Goal: Complete application form: Complete application form

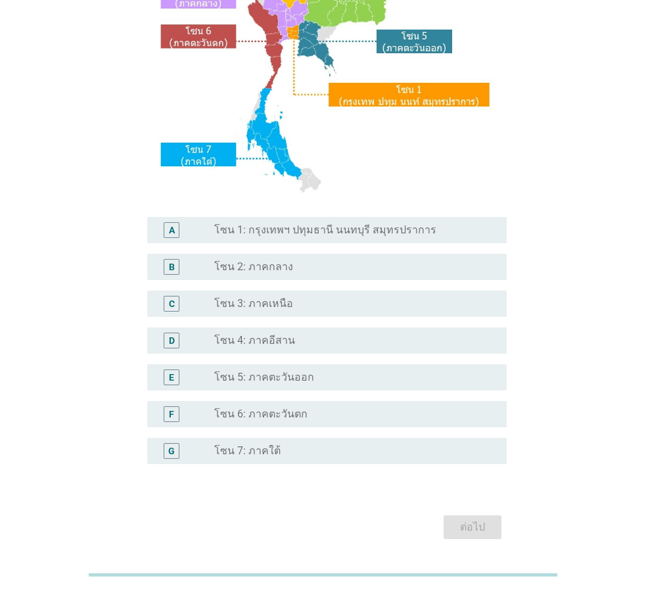
scroll to position [181, 0]
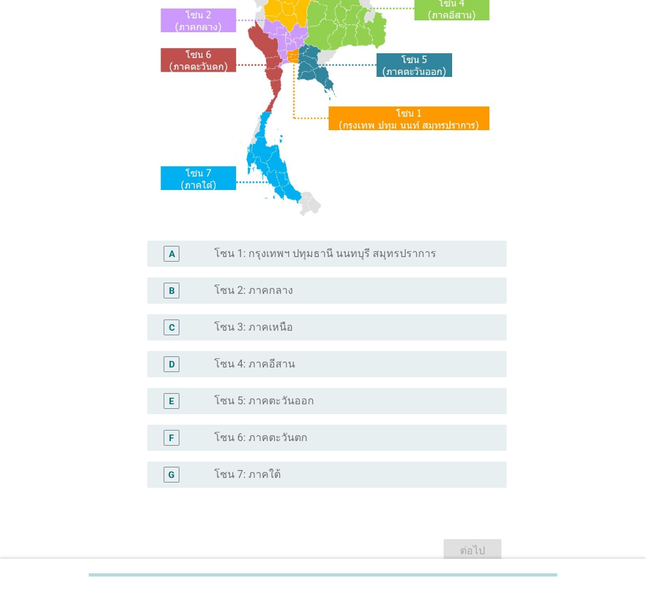
click at [210, 263] on div "A radio_button_unchecked โซน 1: กรุงเทพฯ ปทุมธานี นนทบุรี สมุทรปราการ" at bounding box center [326, 253] width 359 height 26
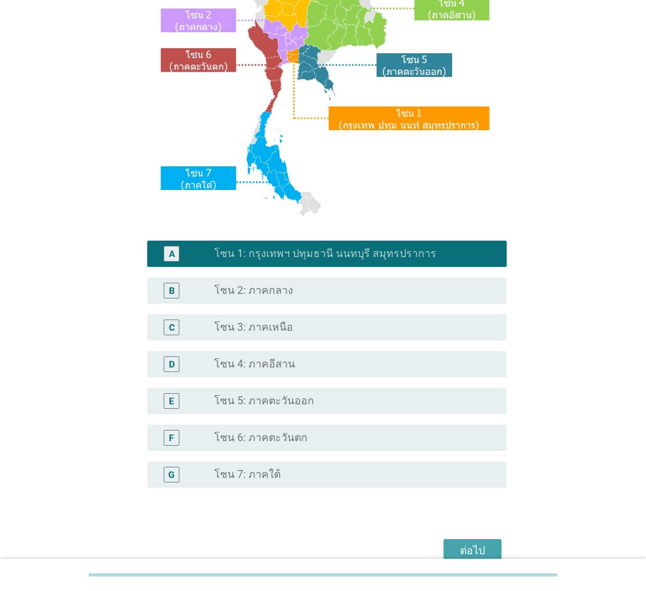
click at [473, 548] on div "ต่อไป" at bounding box center [472, 551] width 37 height 16
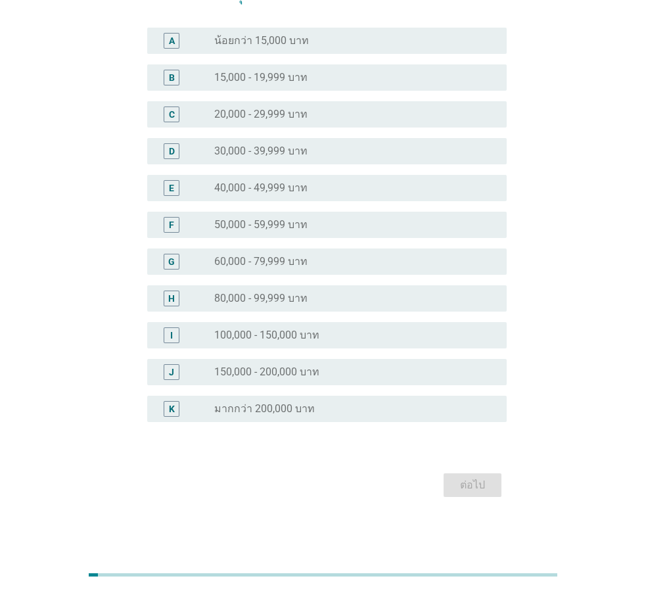
scroll to position [0, 0]
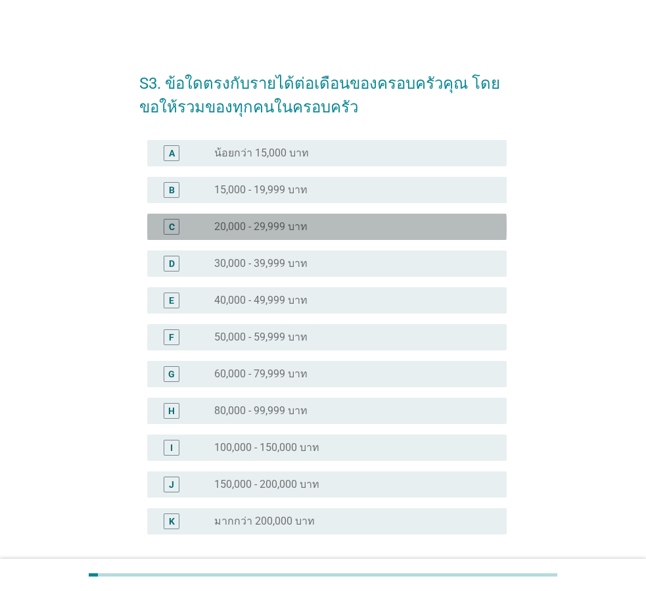
click at [298, 233] on div "radio_button_unchecked 20,000 - 29,999 บาท" at bounding box center [355, 227] width 282 height 16
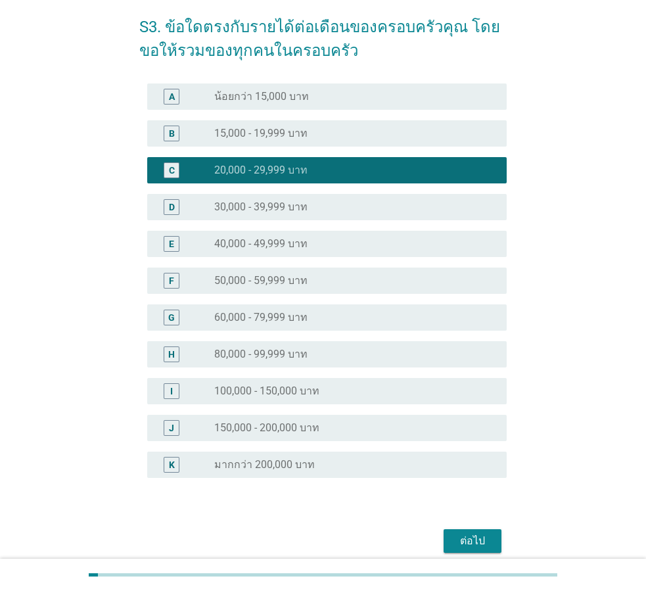
scroll to position [112, 0]
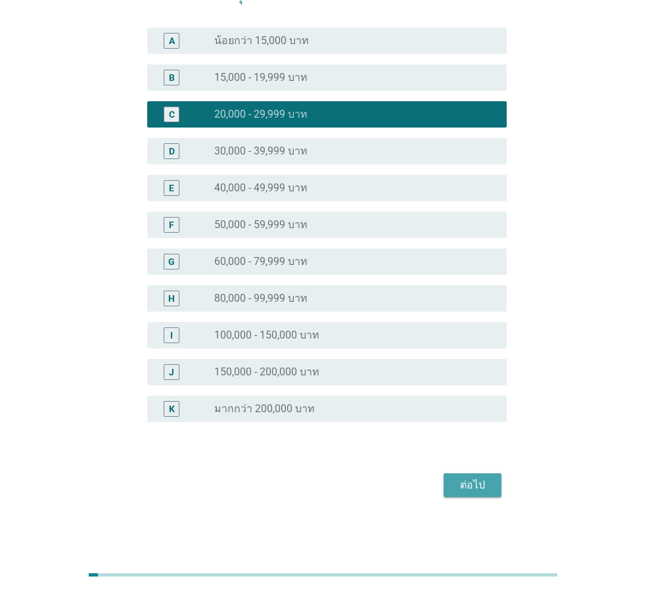
click at [479, 476] on button "ต่อไป" at bounding box center [473, 485] width 58 height 24
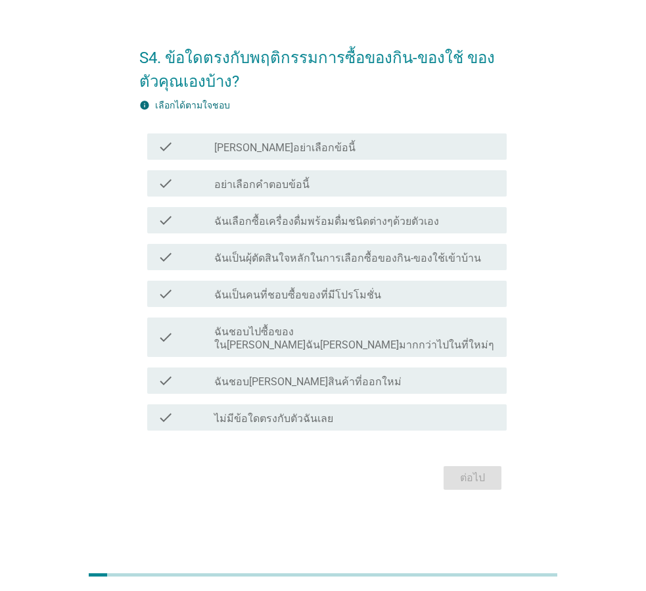
scroll to position [0, 0]
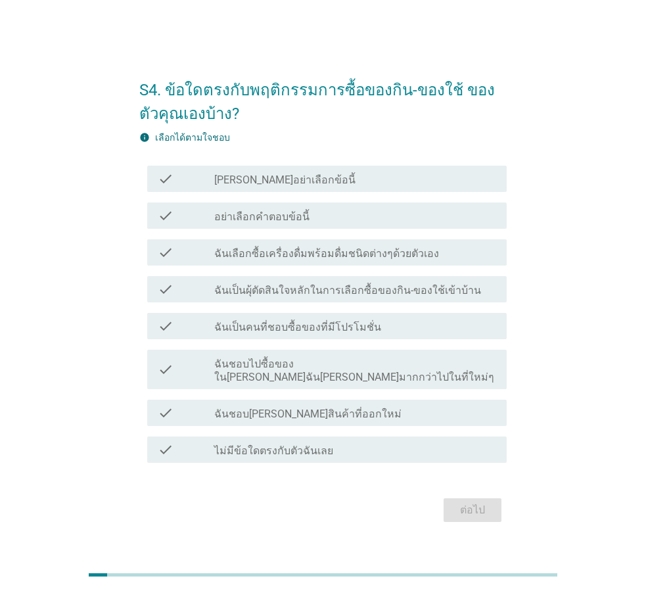
click at [301, 407] on label "ฉันชอบ[PERSON_NAME]สินค้าที่ออกใหม่" at bounding box center [307, 413] width 187 height 13
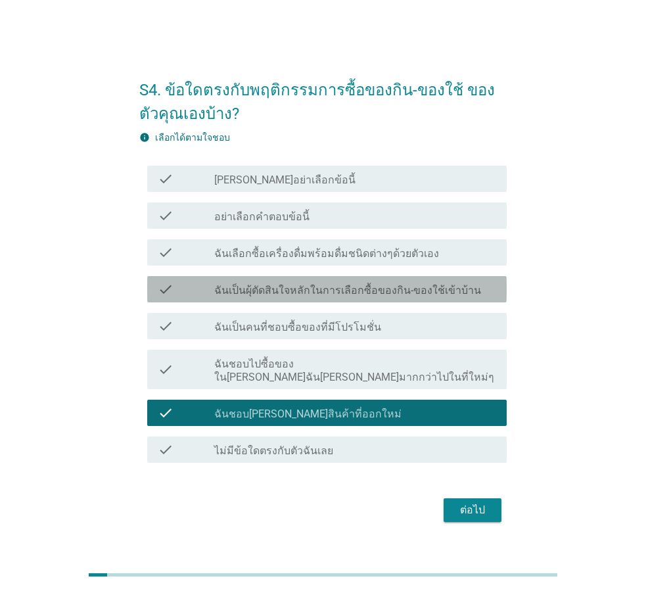
click at [380, 297] on label "ฉันเป็นผุ้ตัดสินใจหลักในการเลือกซื้อของกิน-ของใช้เข้าบ้าน" at bounding box center [347, 290] width 267 height 13
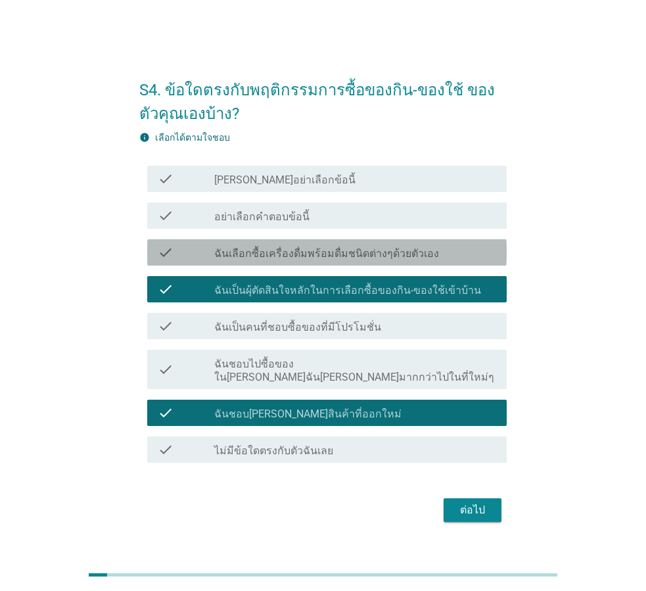
click at [428, 259] on div "check_box_outline_blank ฉันเลือกซื้อเครื่องดื่มพร้อมดื่มชนิดต่างๆด้วยตัวเอง" at bounding box center [355, 252] width 282 height 16
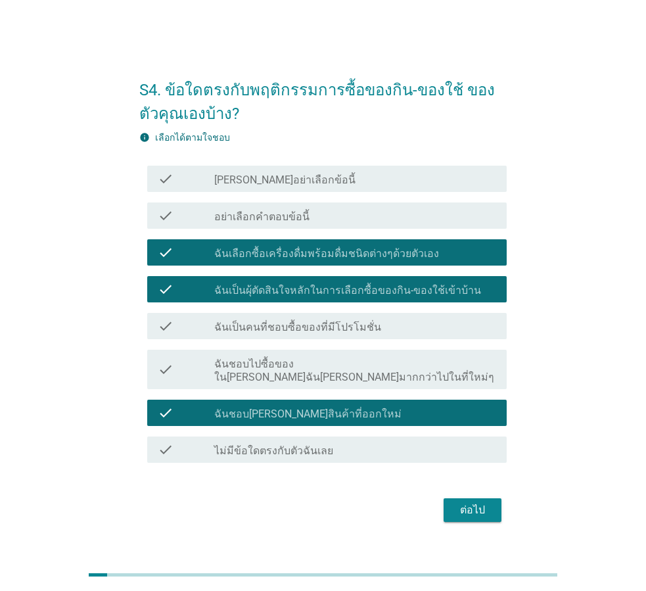
click at [486, 506] on div "ต่อไป" at bounding box center [472, 510] width 37 height 16
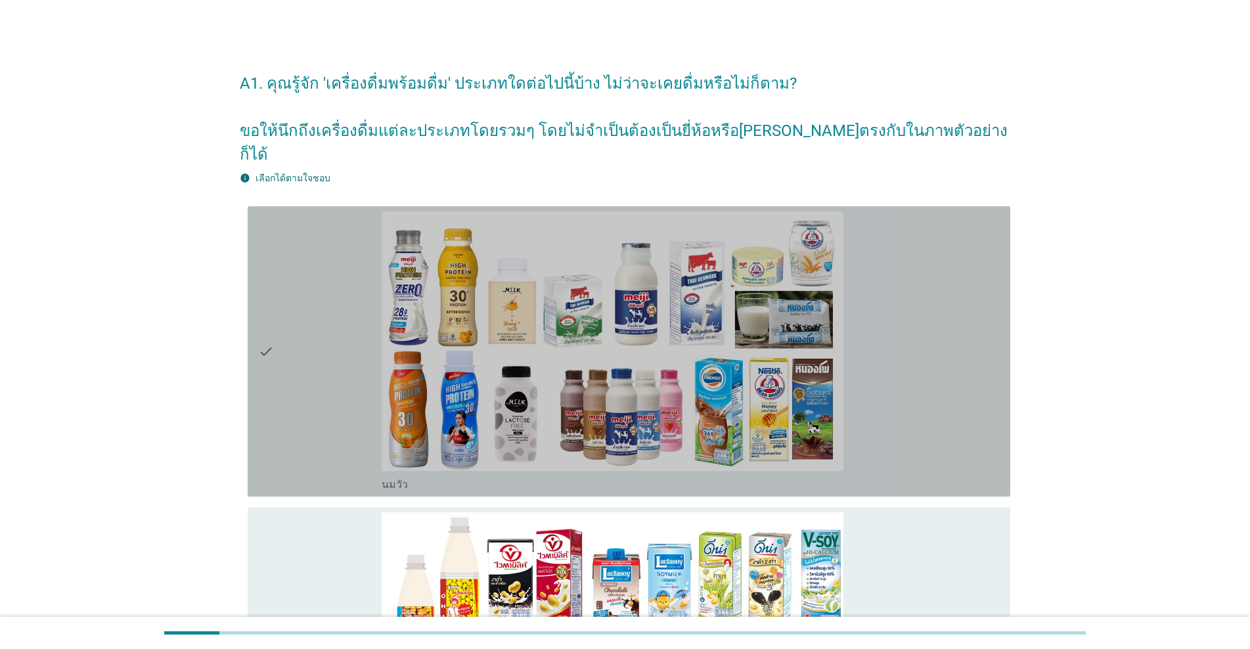
click at [303, 349] on div "check" at bounding box center [320, 352] width 124 height 280
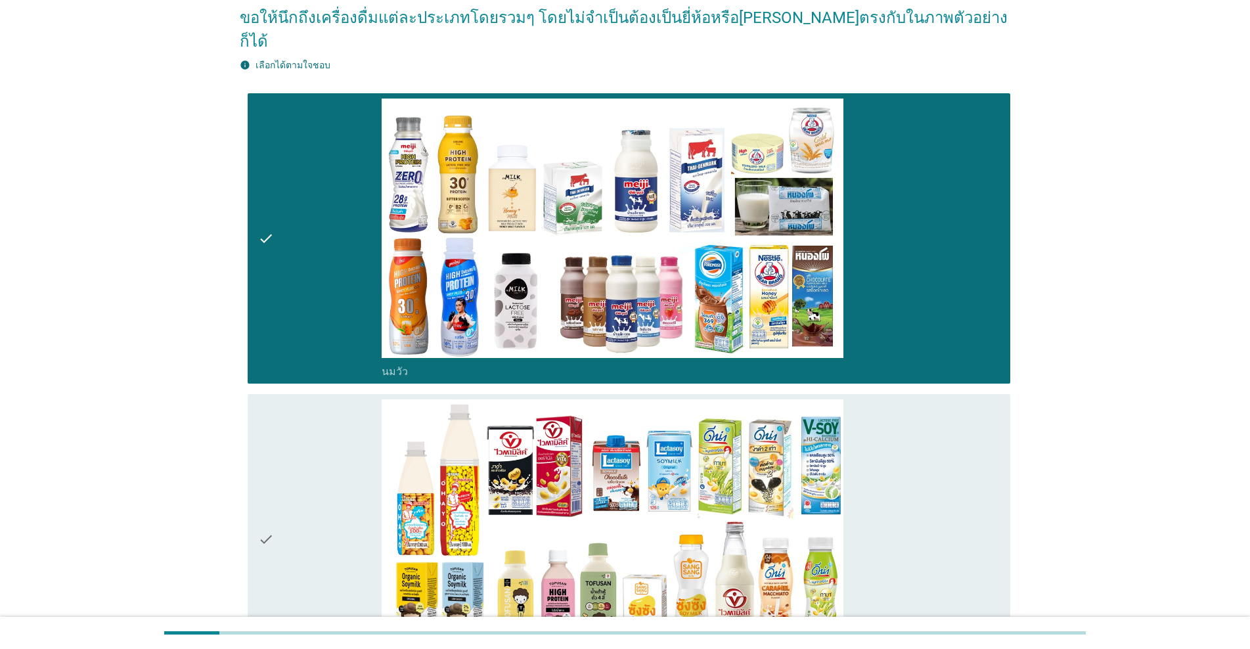
scroll to position [131, 0]
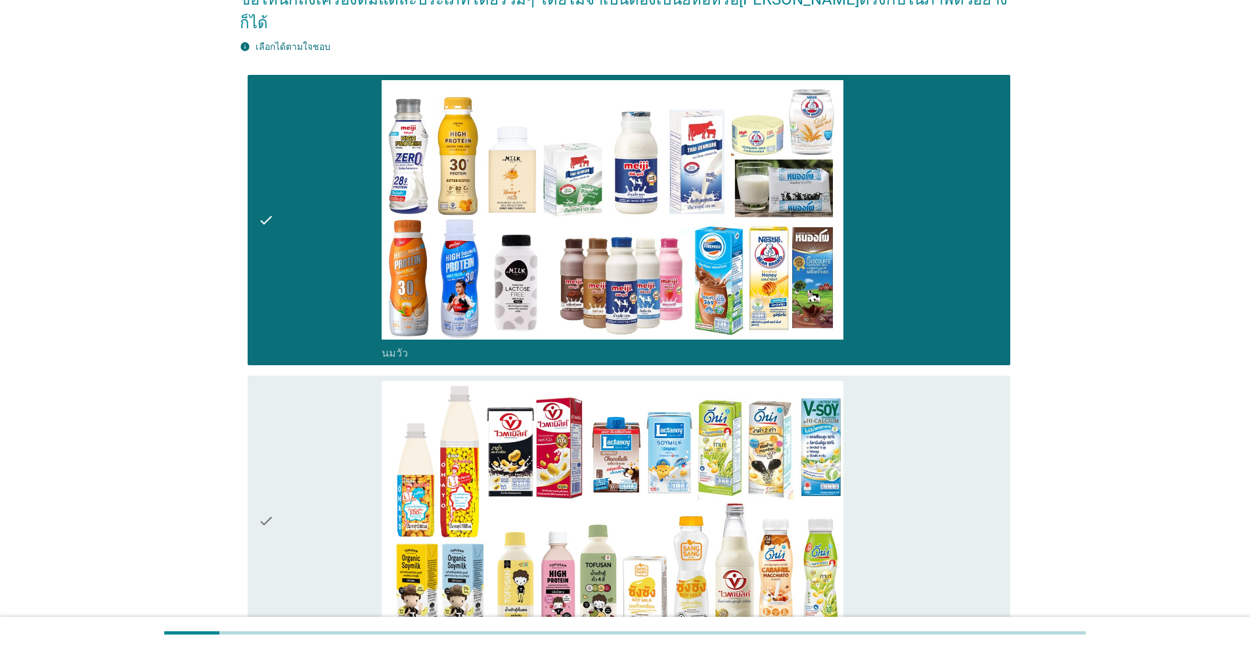
click at [307, 483] on div "check" at bounding box center [320, 521] width 124 height 280
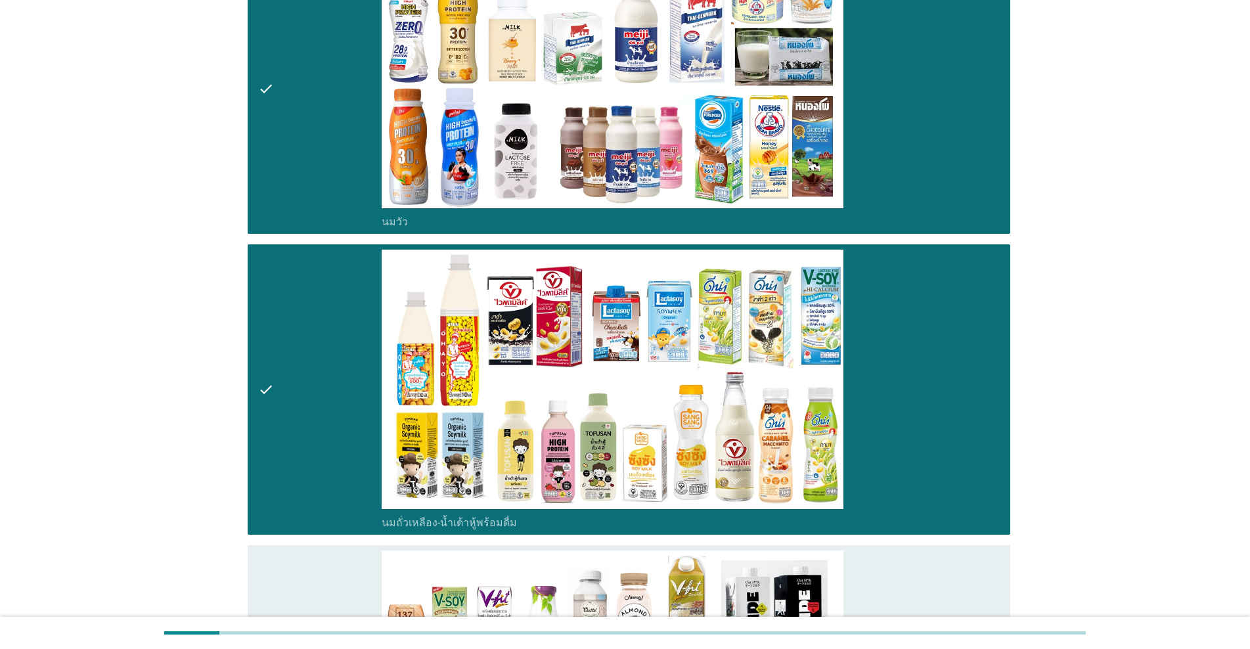
scroll to position [657, 0]
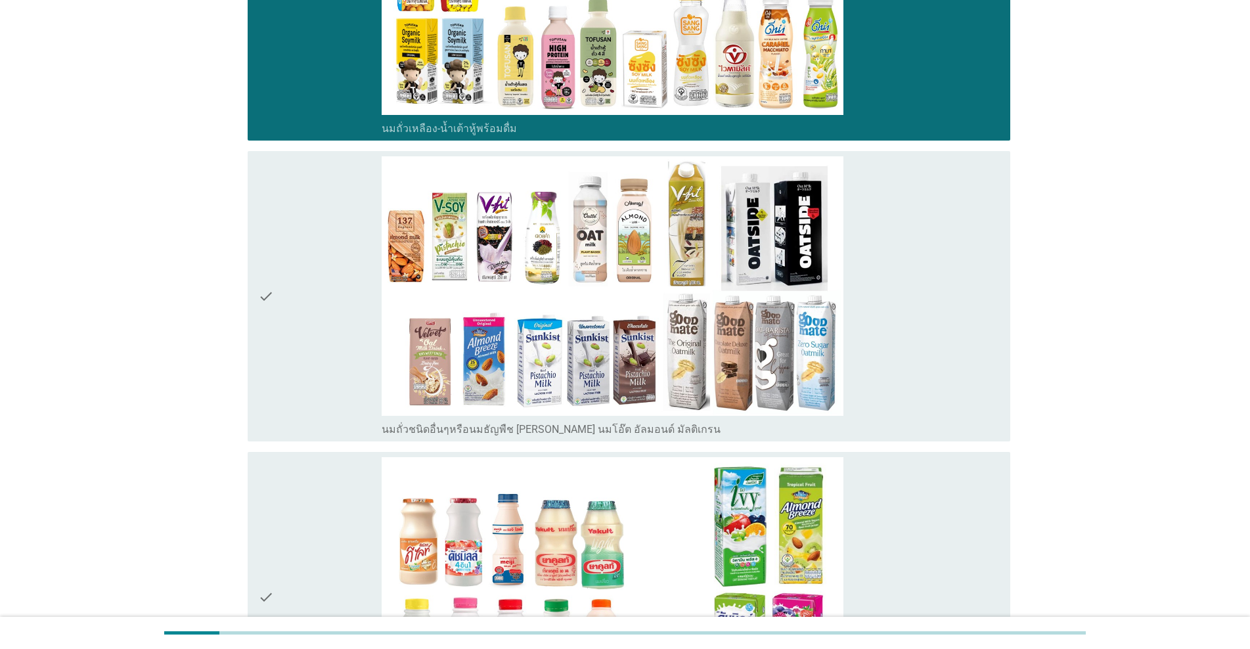
click at [352, 349] on div "check" at bounding box center [320, 296] width 124 height 280
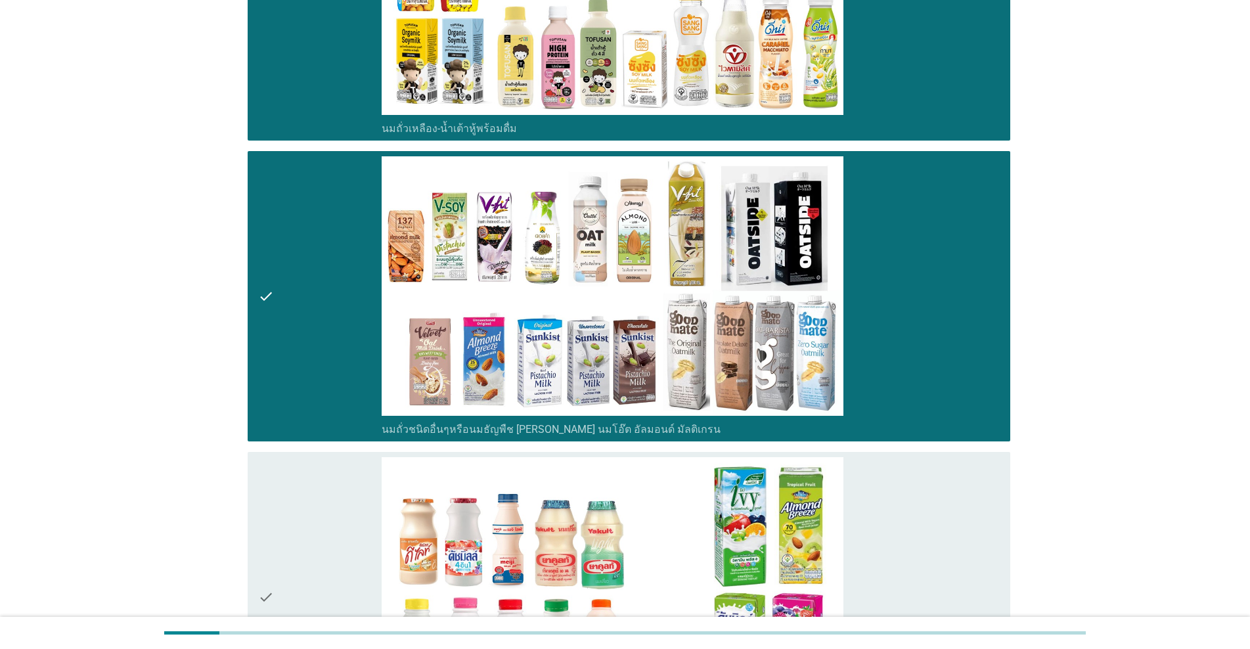
click at [308, 535] on div "check" at bounding box center [320, 597] width 124 height 280
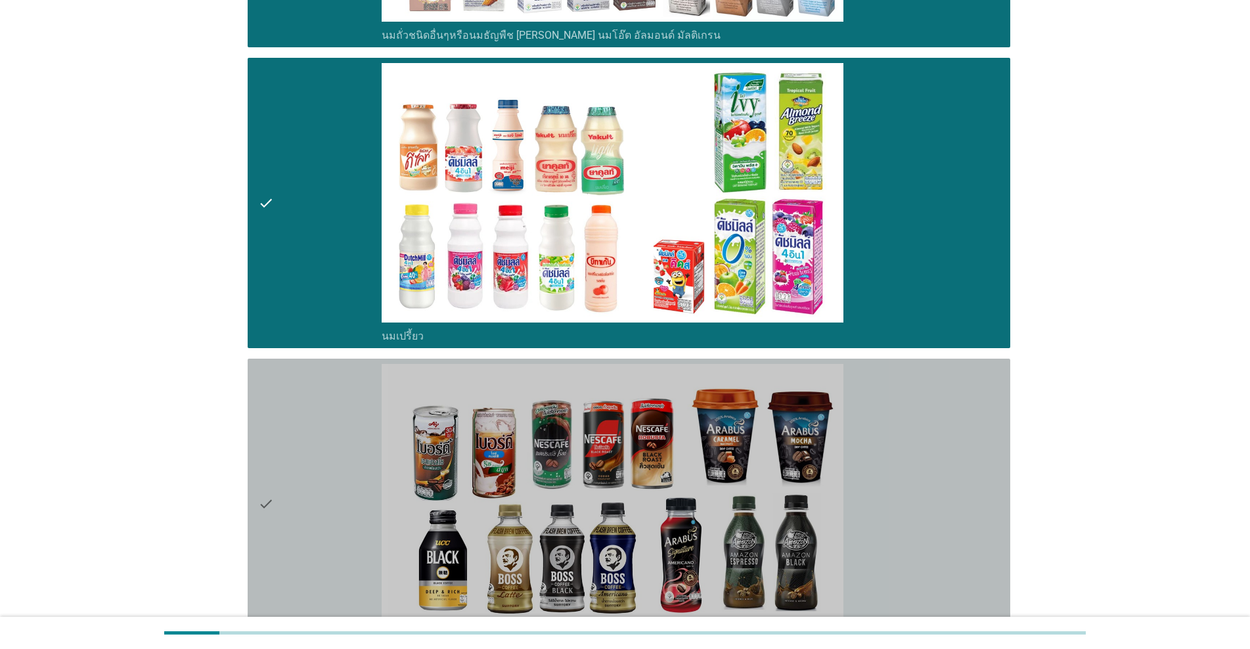
click at [337, 509] on div "check" at bounding box center [320, 504] width 124 height 280
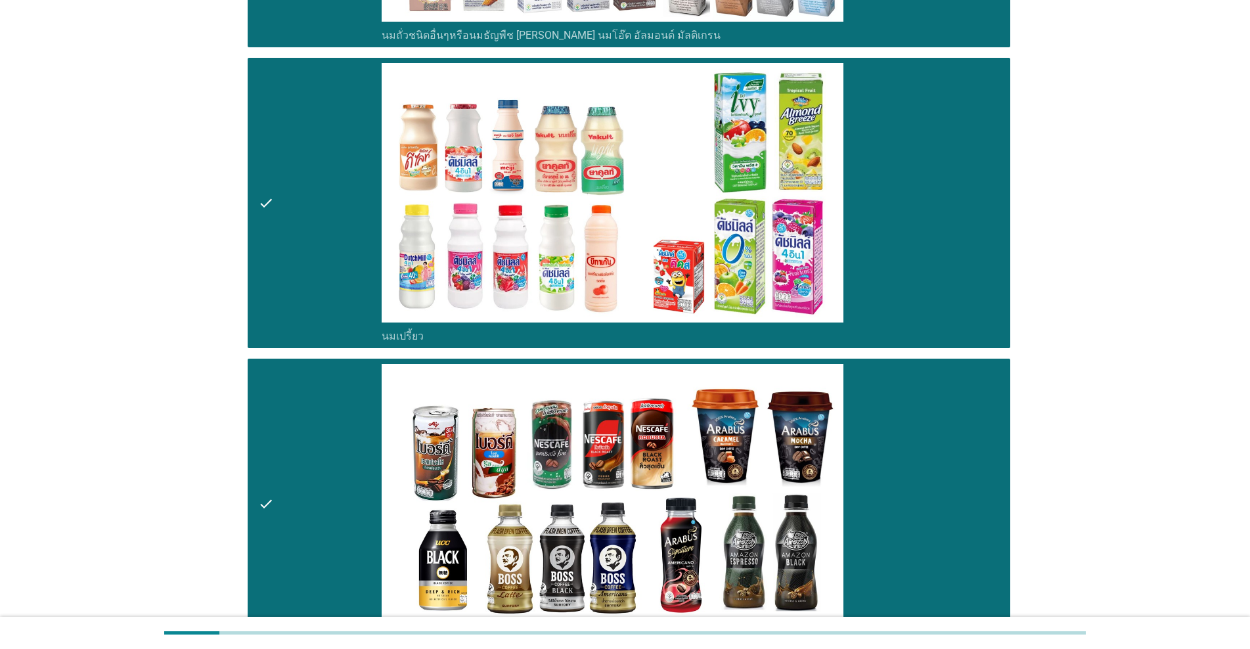
scroll to position [1577, 0]
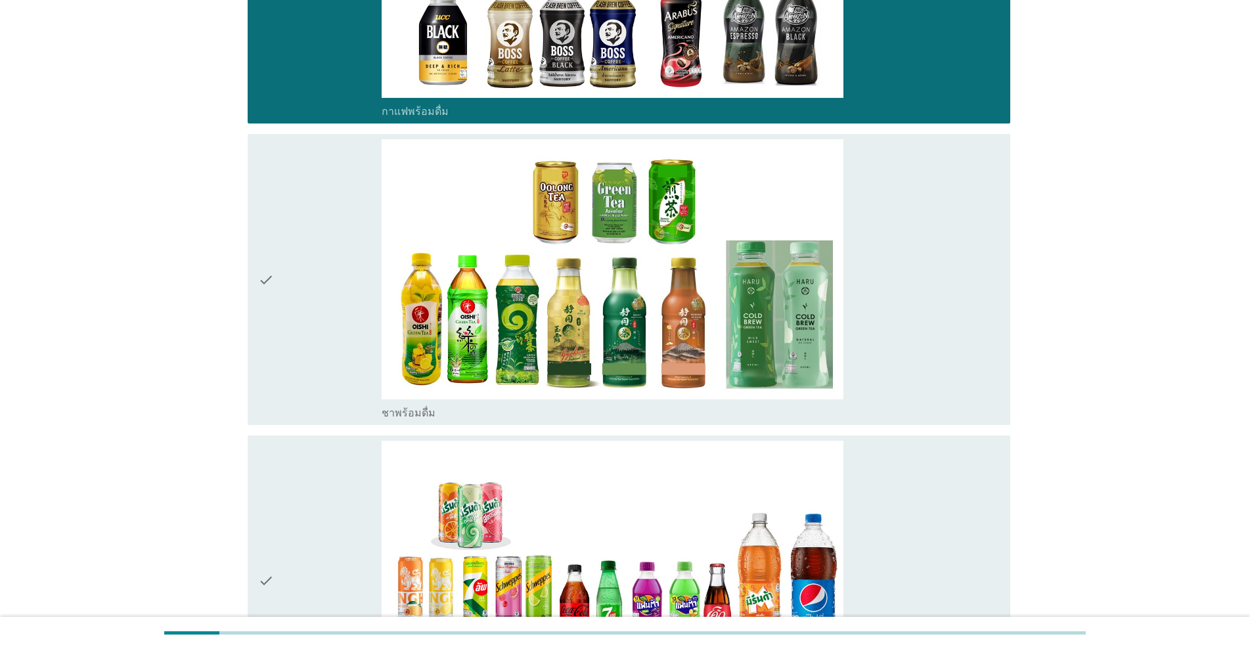
click at [340, 361] on div "check" at bounding box center [320, 279] width 124 height 280
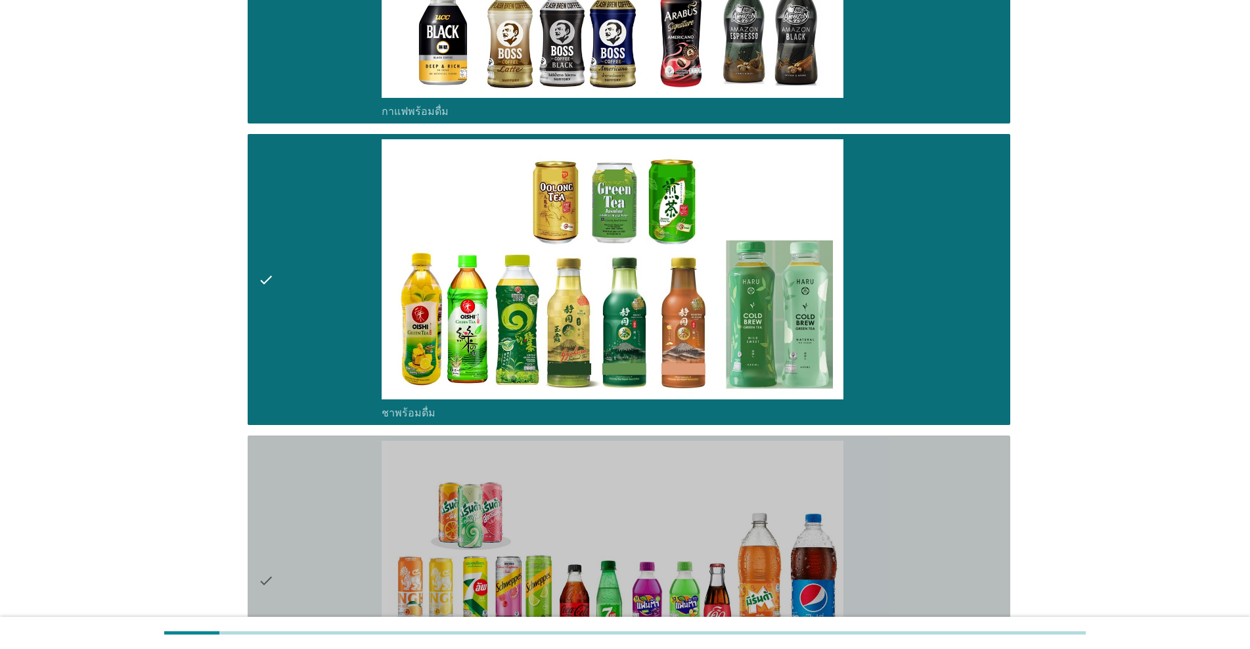
click at [301, 515] on div "check" at bounding box center [320, 581] width 124 height 280
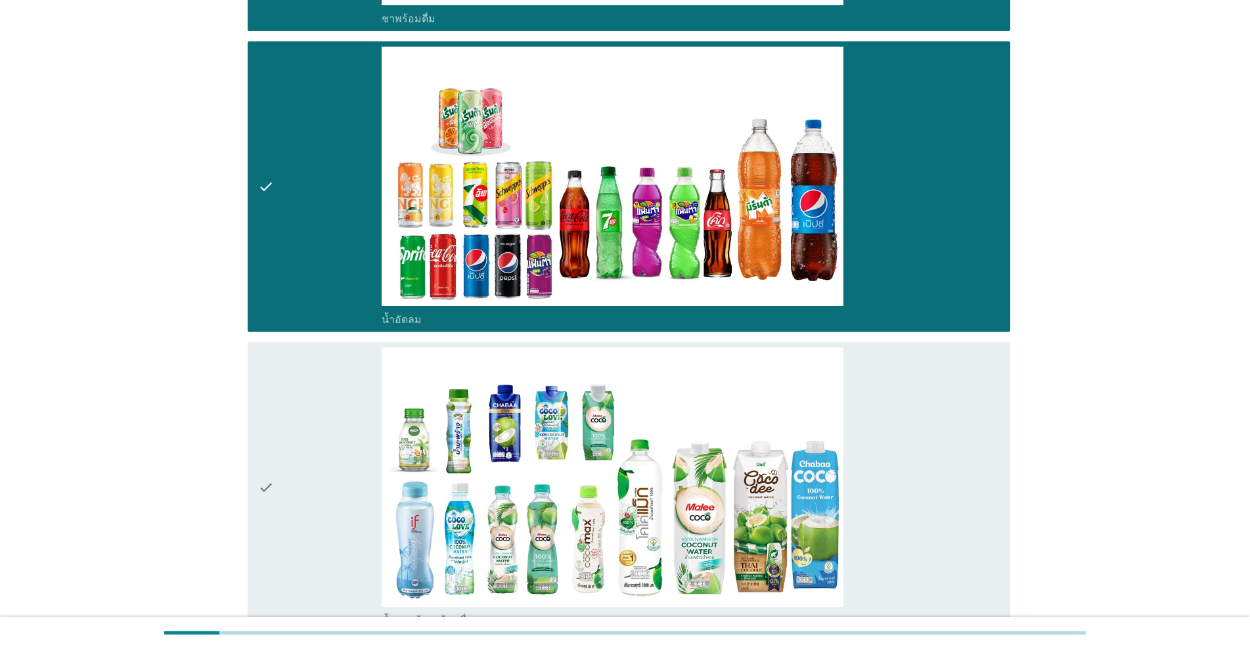
click at [301, 515] on div "check" at bounding box center [320, 488] width 124 height 280
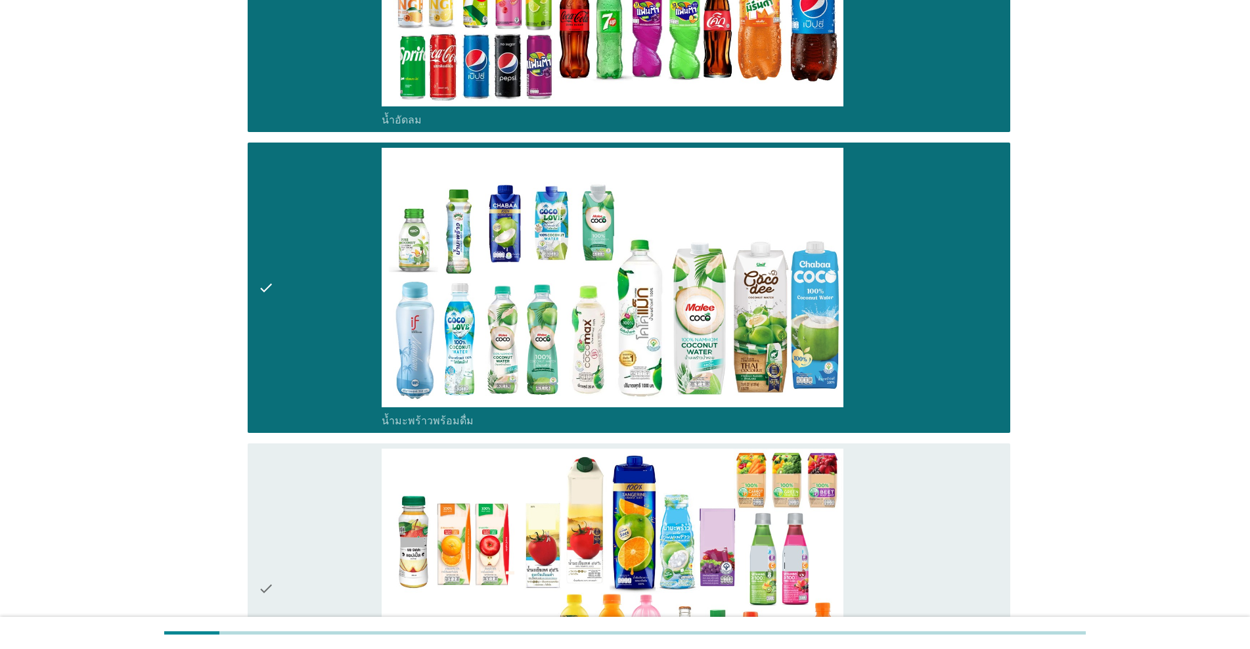
scroll to position [2431, 0]
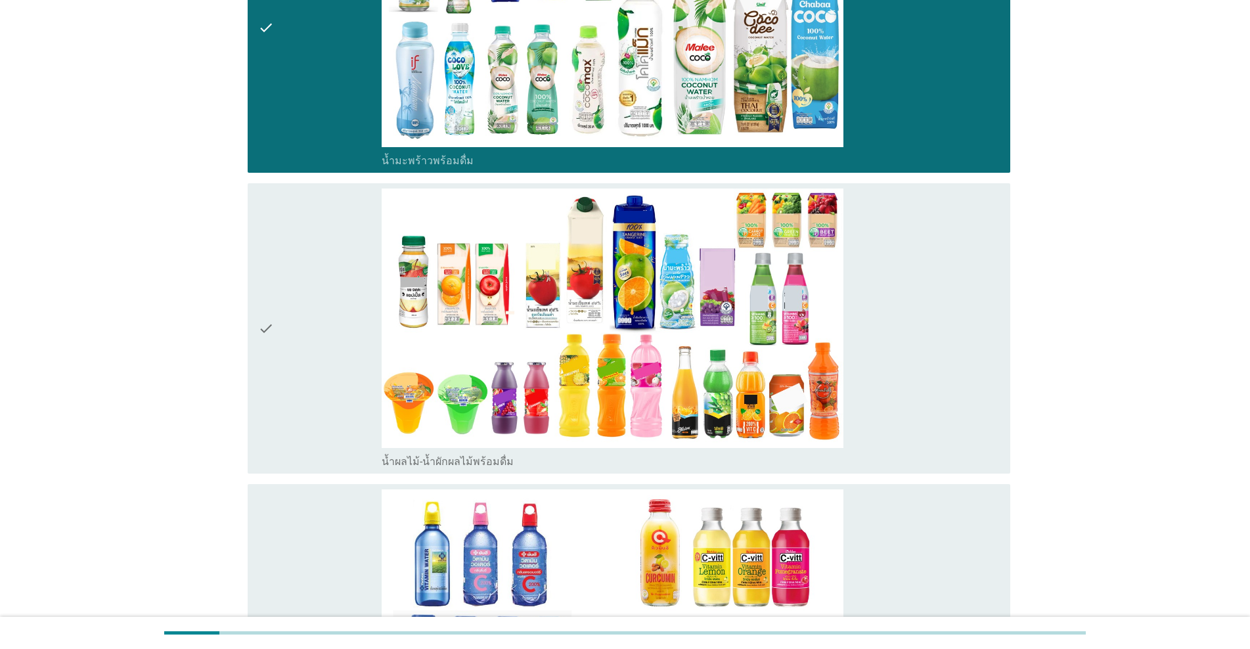
click at [329, 390] on div "check" at bounding box center [320, 329] width 124 height 280
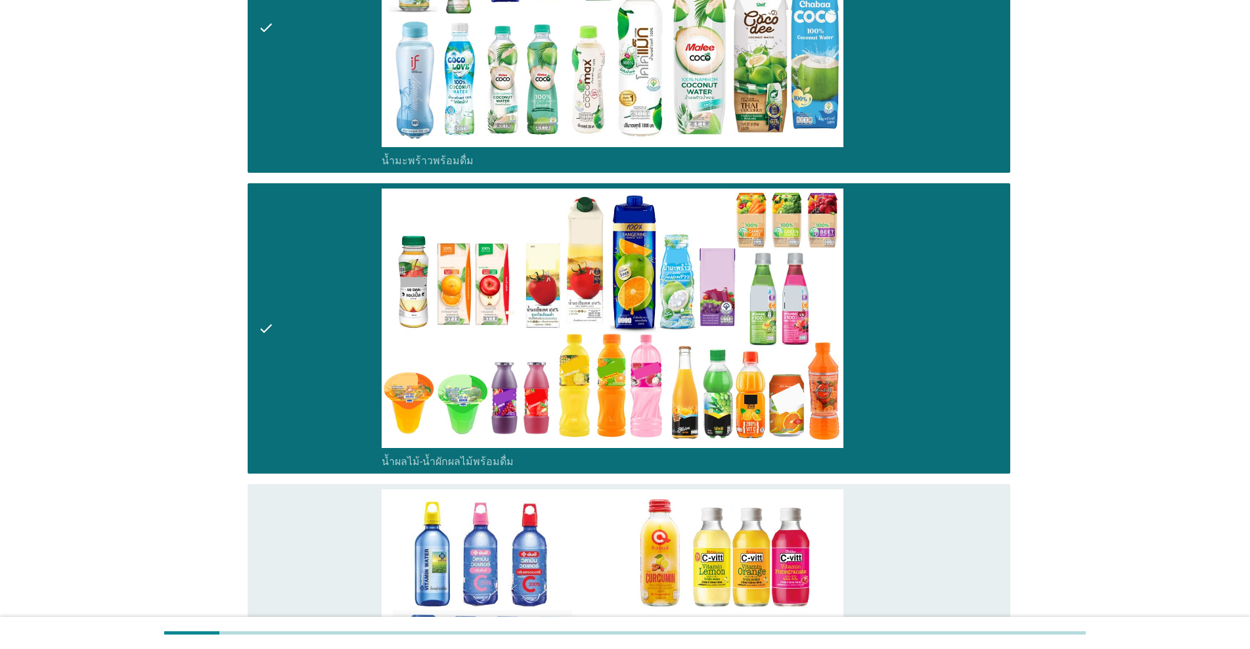
click at [271, 573] on icon "check" at bounding box center [266, 630] width 16 height 280
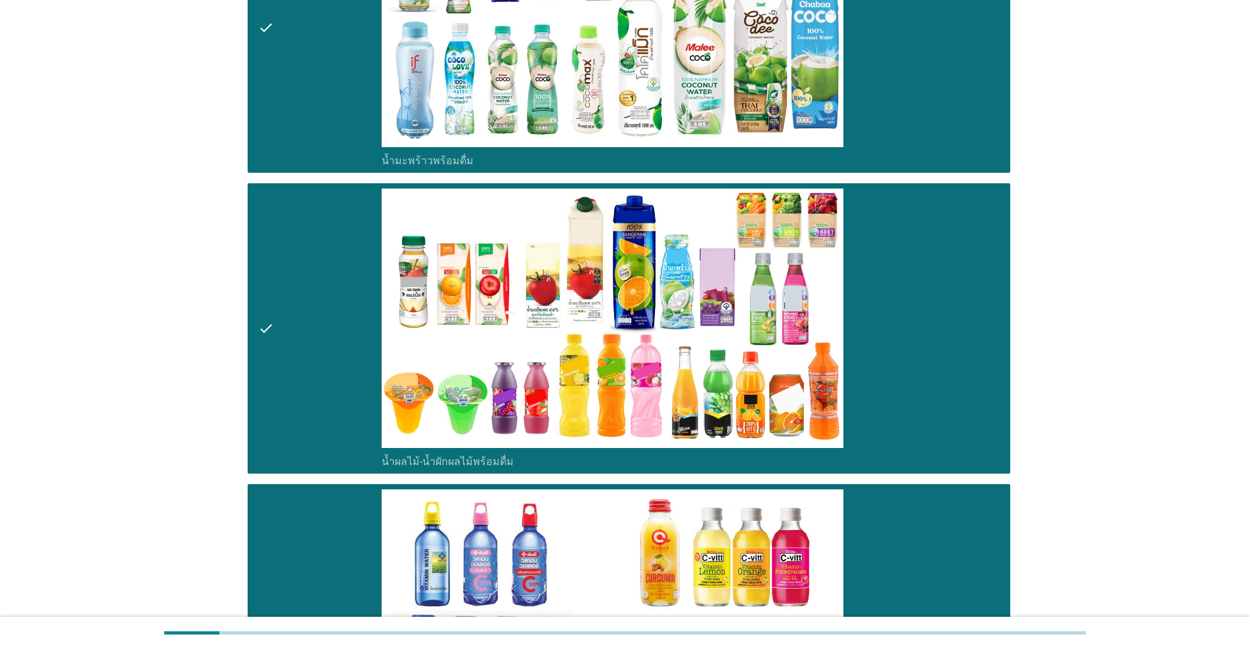
scroll to position [2891, 0]
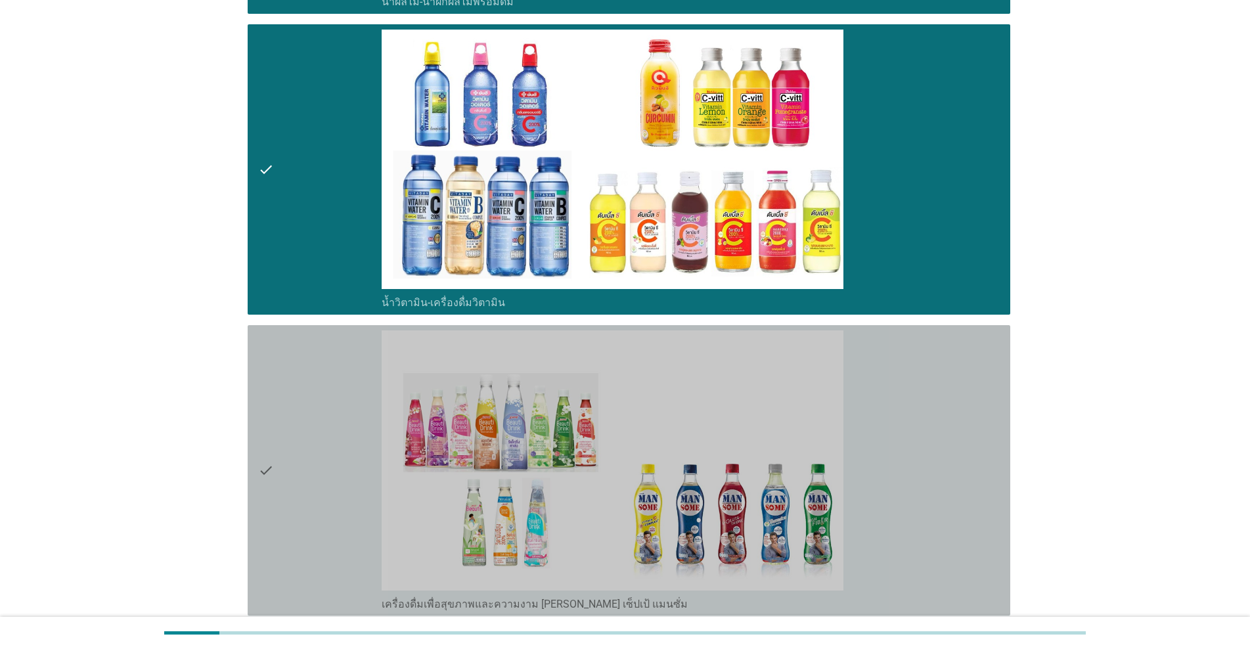
click at [365, 470] on div "check" at bounding box center [320, 470] width 124 height 280
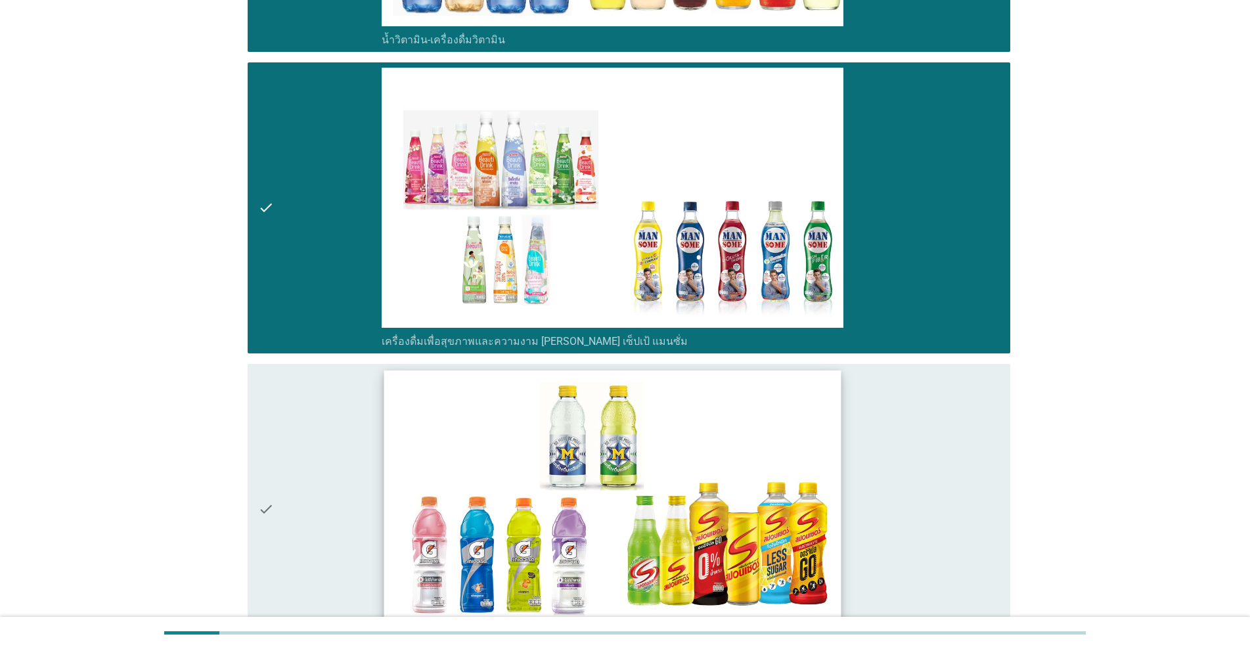
scroll to position [3220, 0]
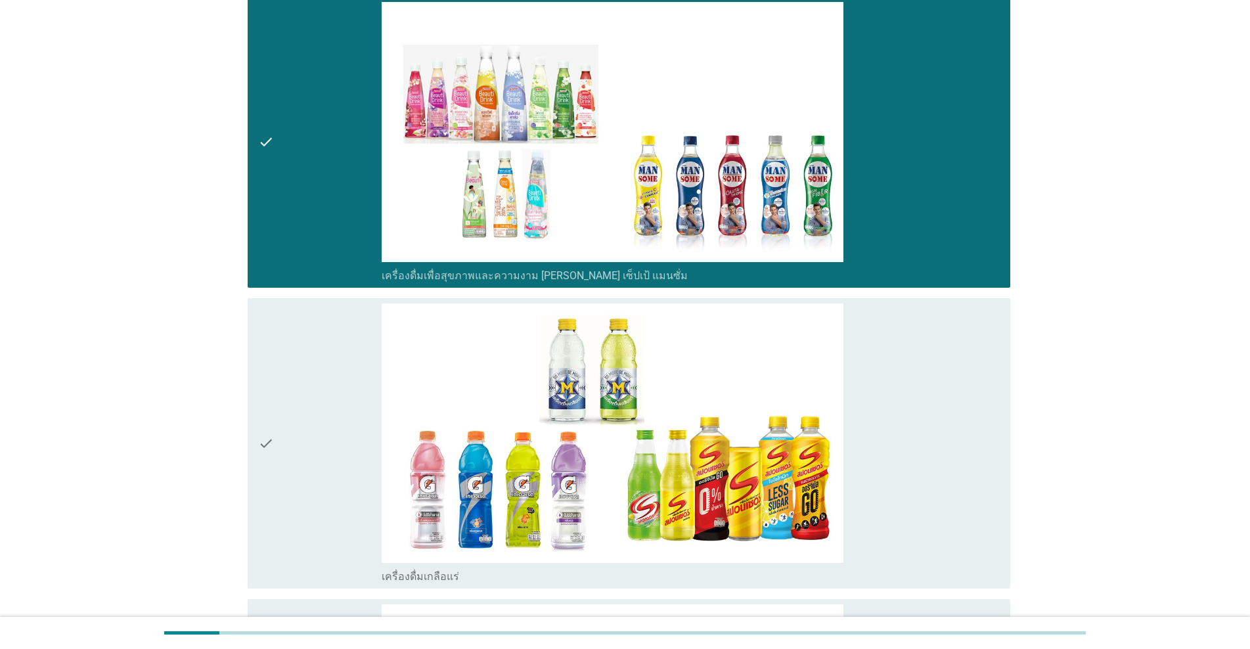
click at [317, 414] on div "check" at bounding box center [320, 444] width 124 height 280
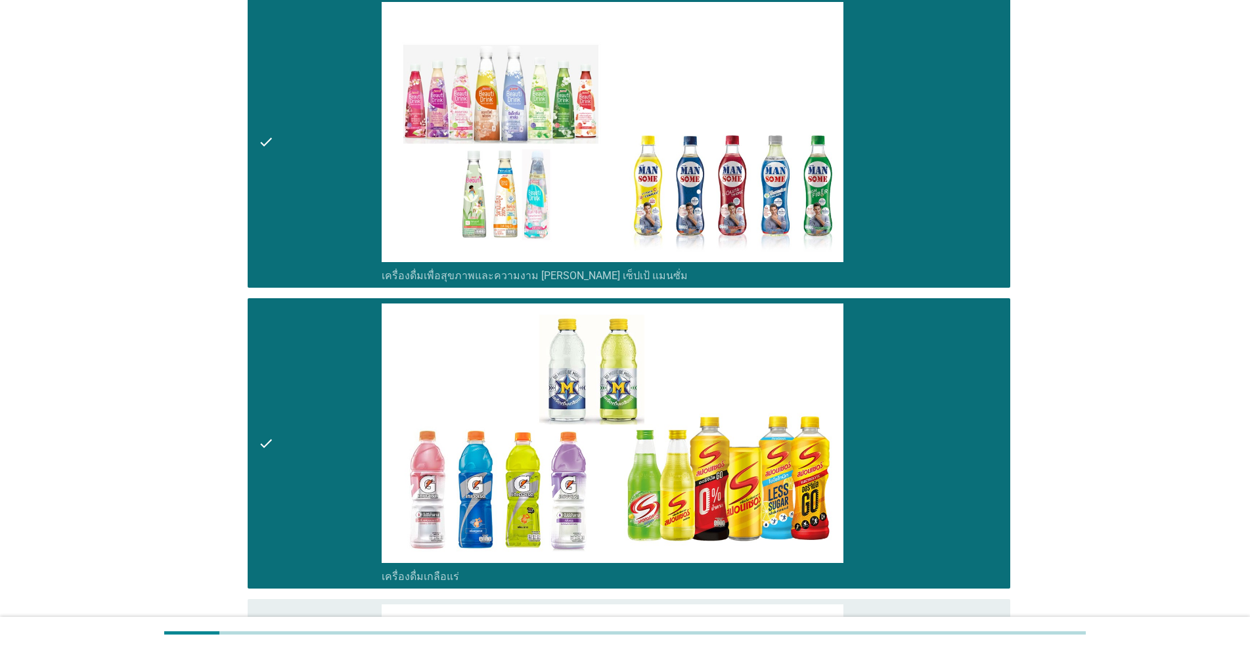
scroll to position [3548, 0]
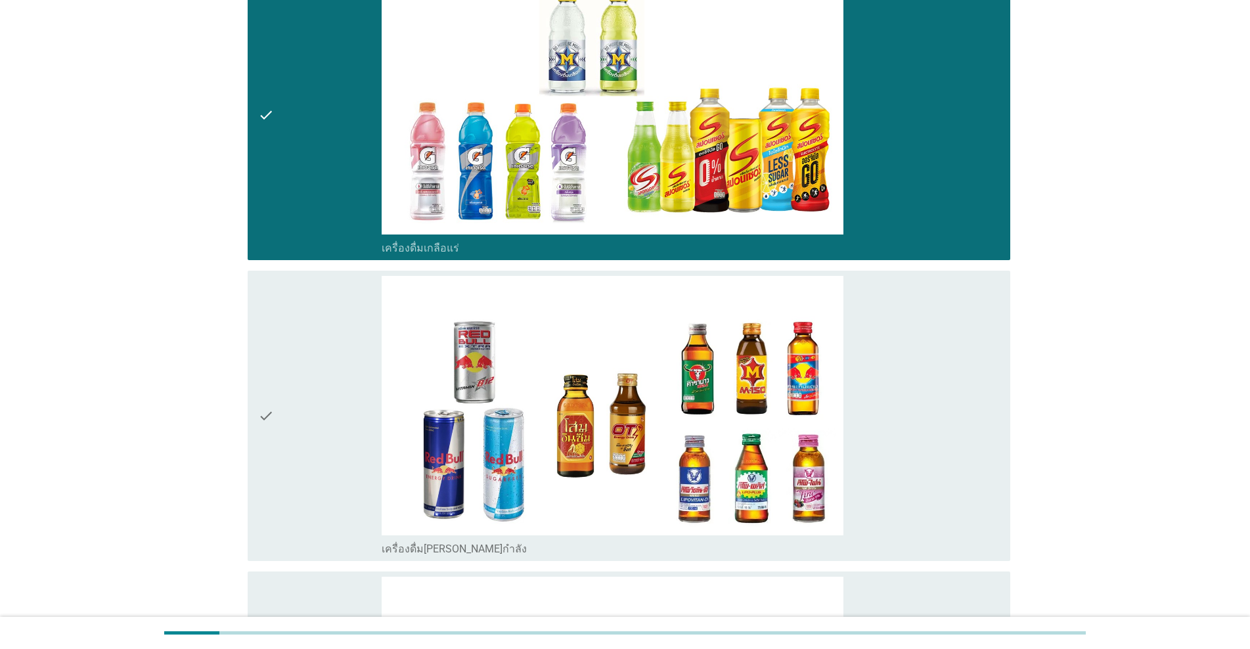
click at [321, 397] on div "check" at bounding box center [320, 416] width 124 height 280
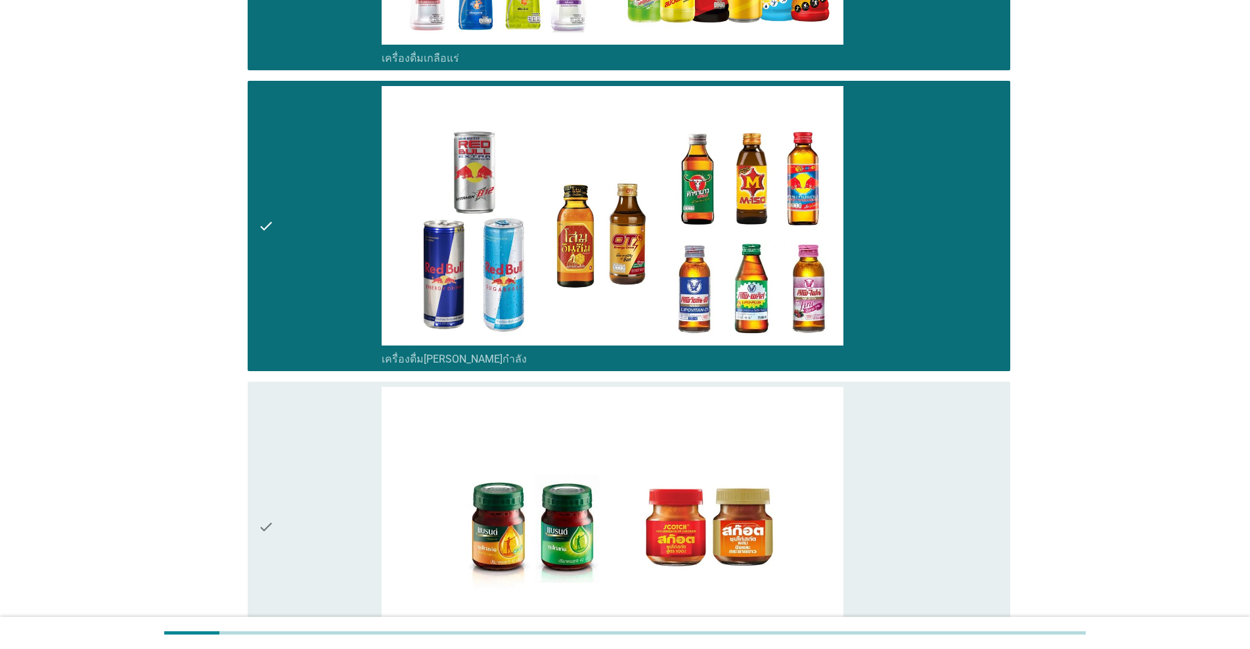
scroll to position [3811, 0]
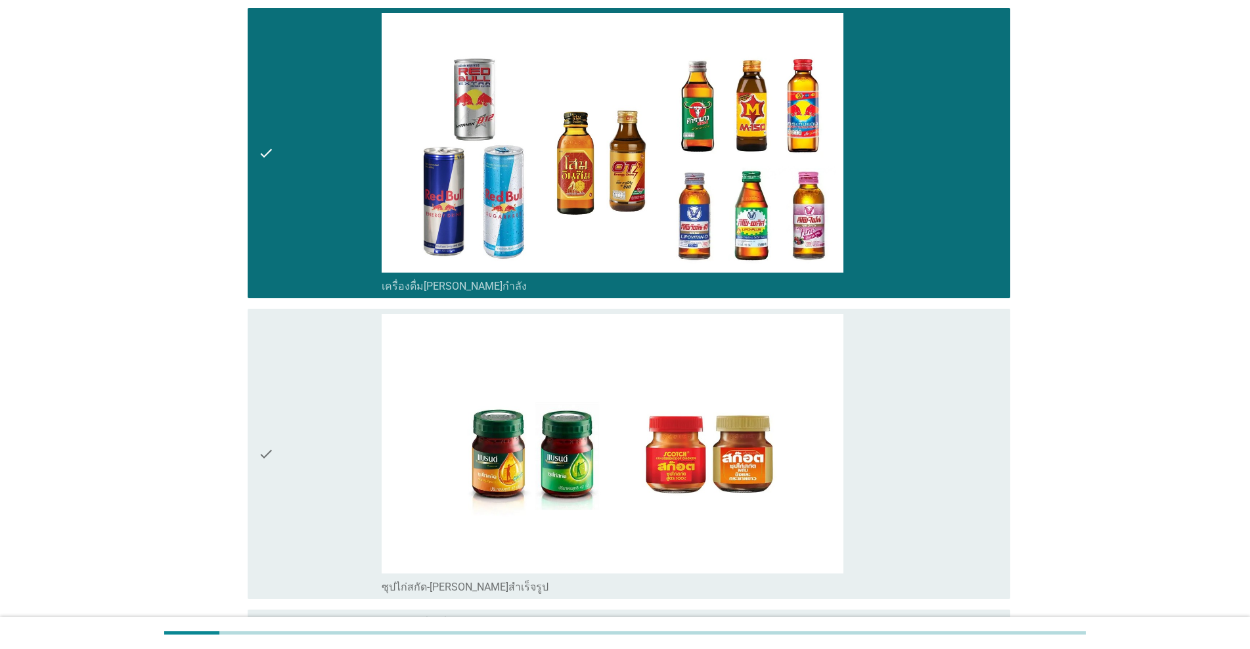
click at [366, 465] on div "check" at bounding box center [320, 454] width 124 height 280
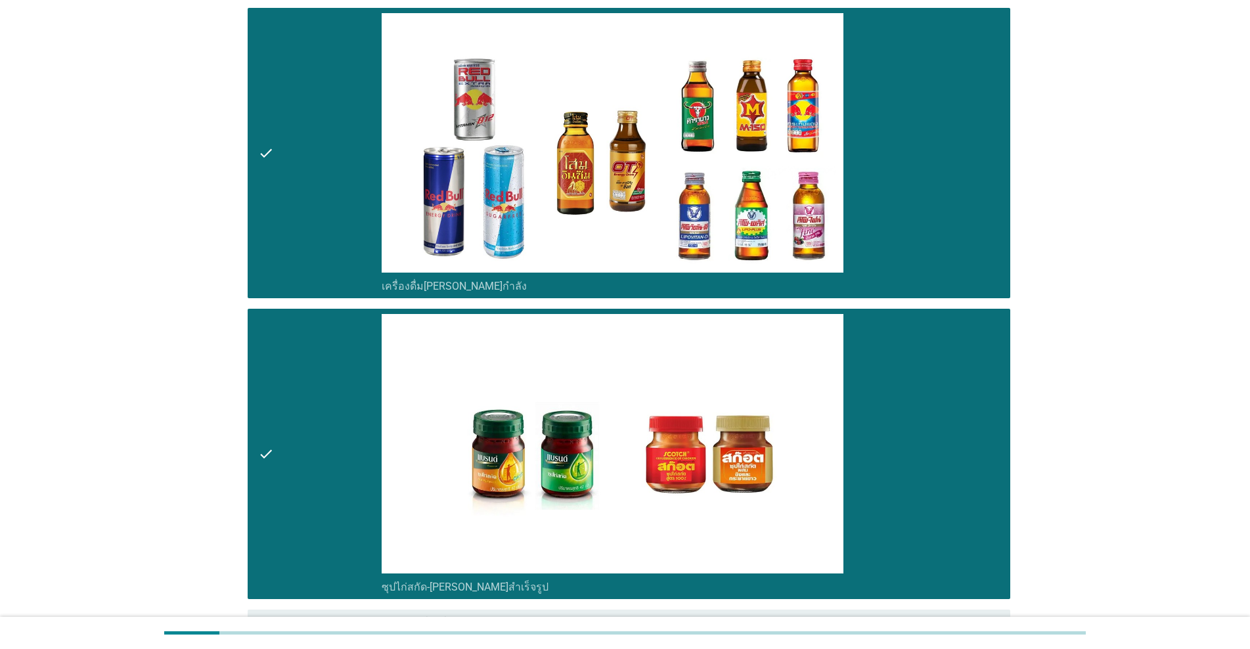
scroll to position [3928, 0]
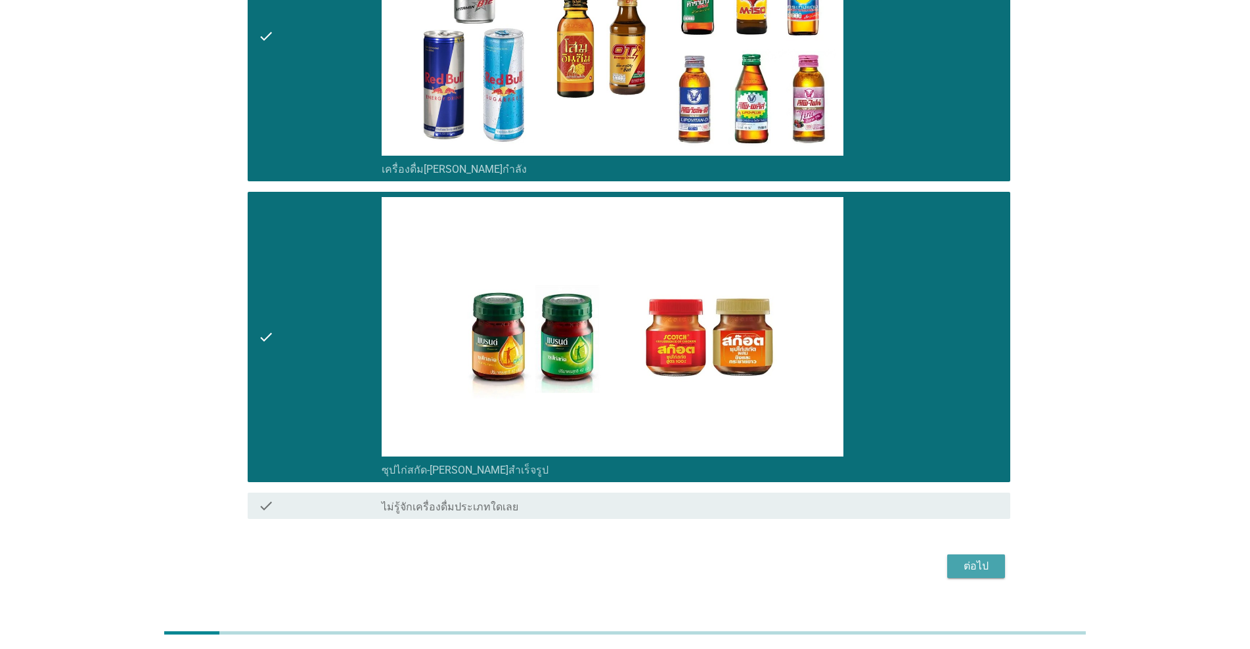
click at [645, 558] on div "ต่อไป" at bounding box center [976, 566] width 37 height 16
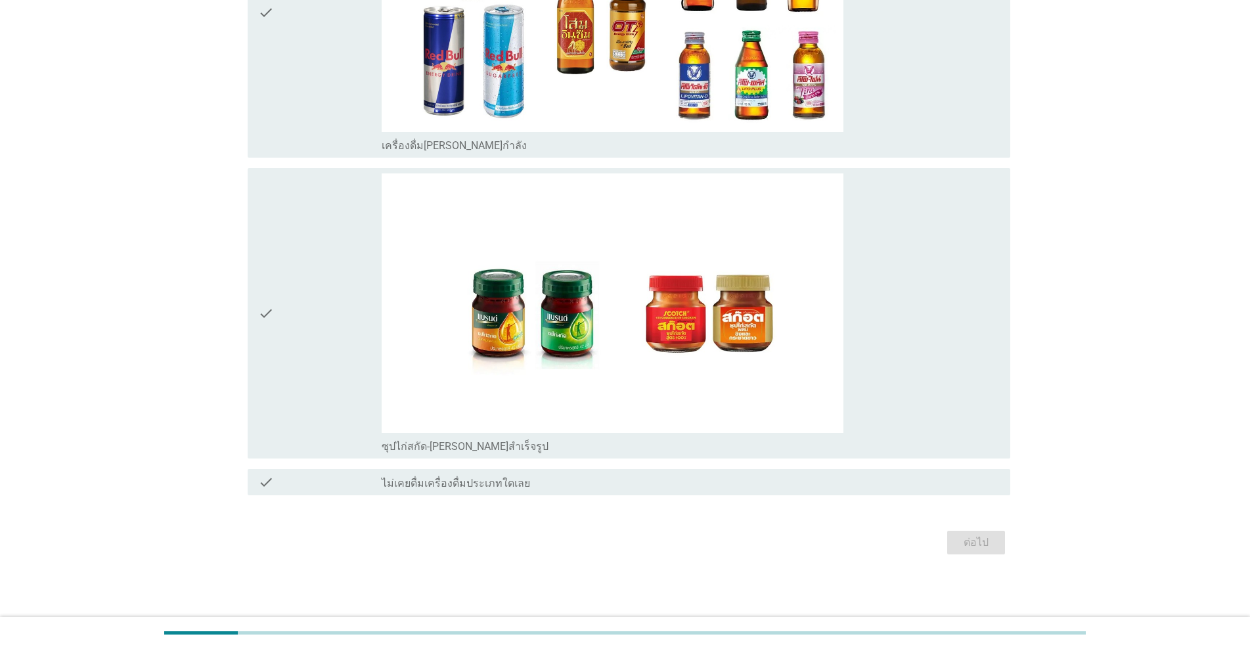
scroll to position [0, 0]
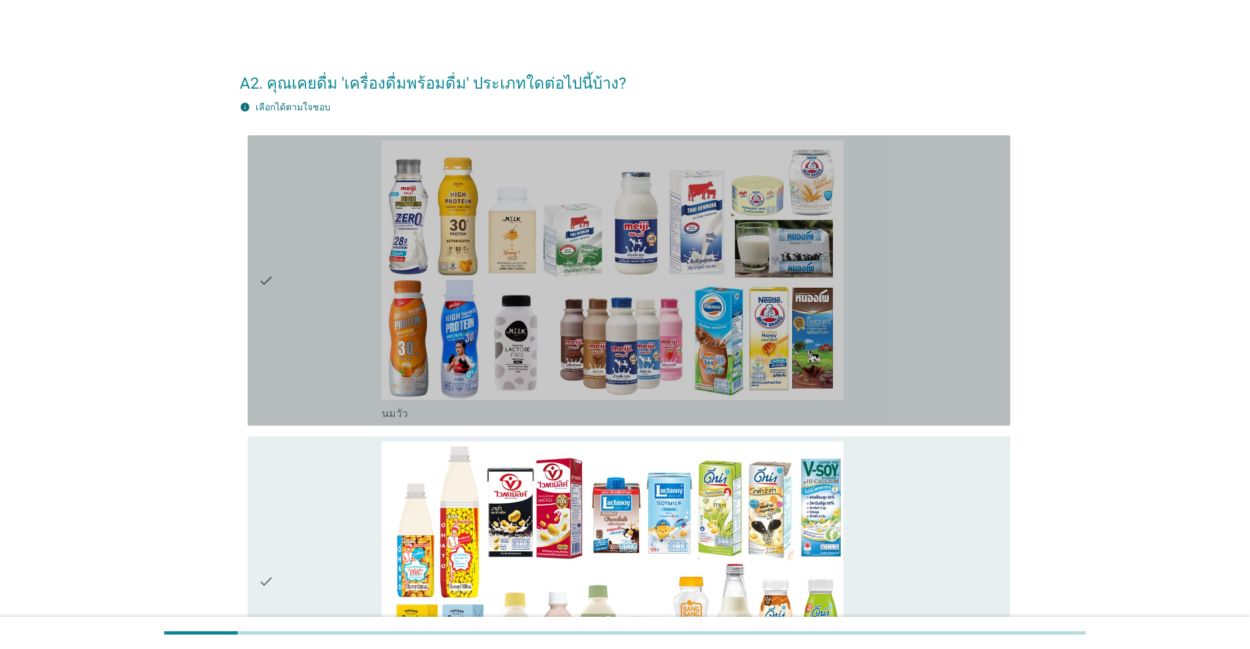
click at [340, 308] on div "check" at bounding box center [320, 281] width 124 height 280
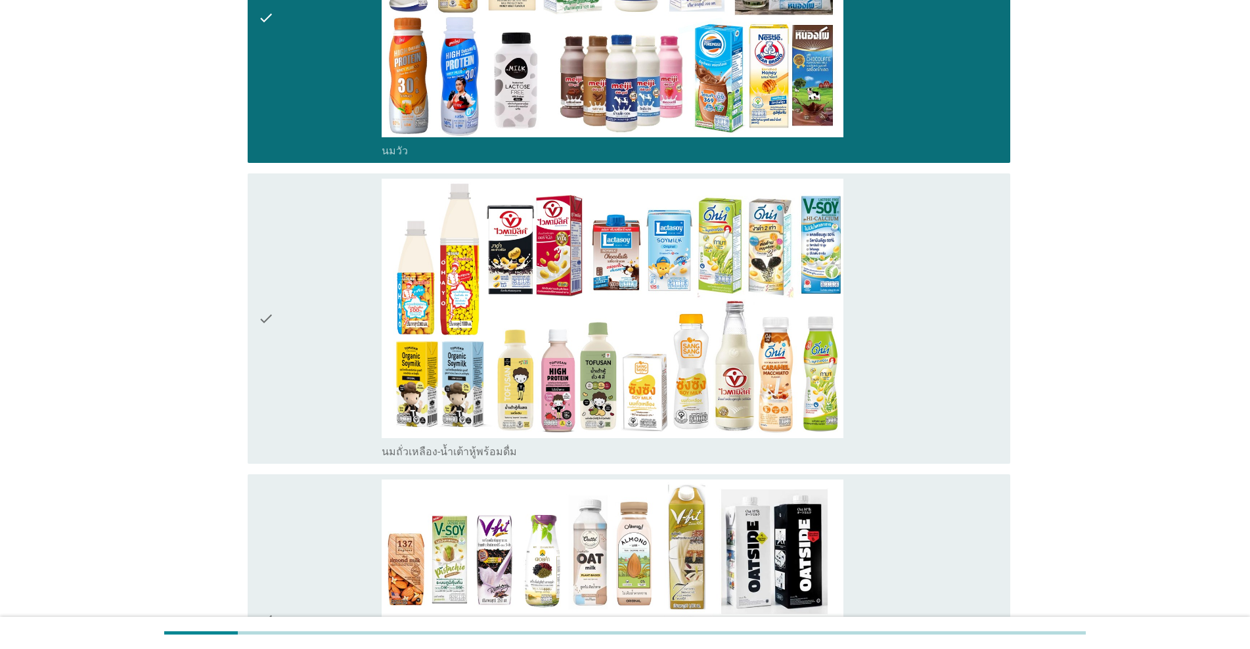
click at [338, 293] on div "check" at bounding box center [320, 319] width 124 height 280
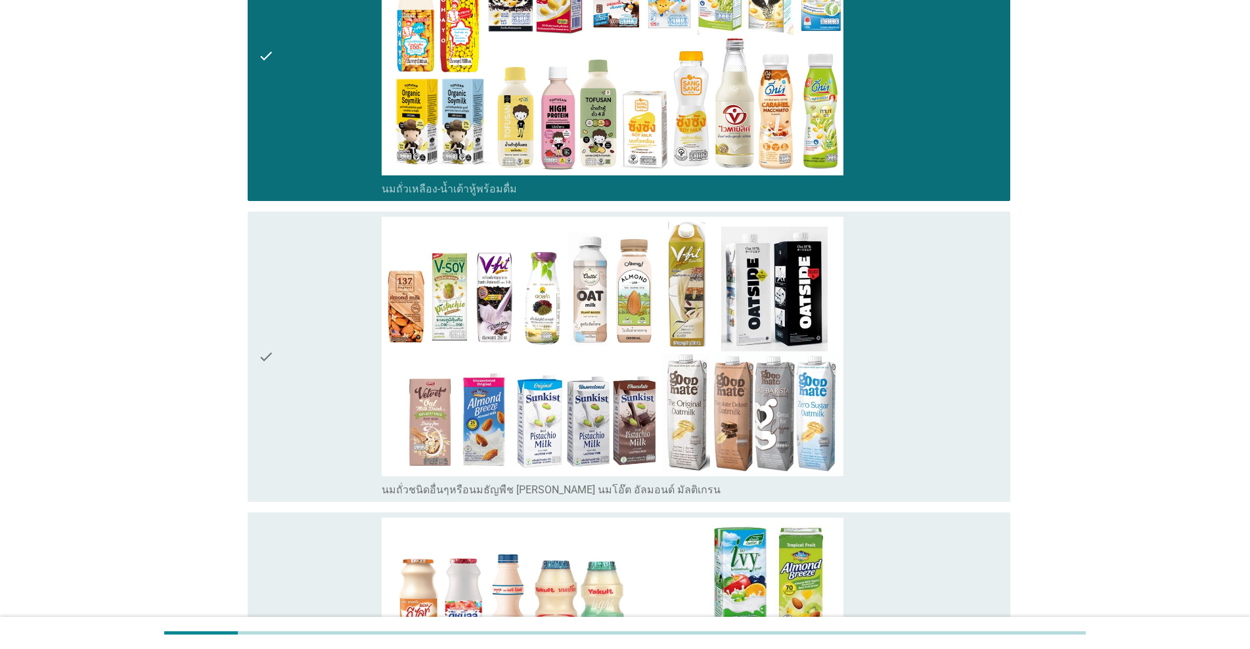
click at [338, 293] on div "check" at bounding box center [320, 357] width 124 height 280
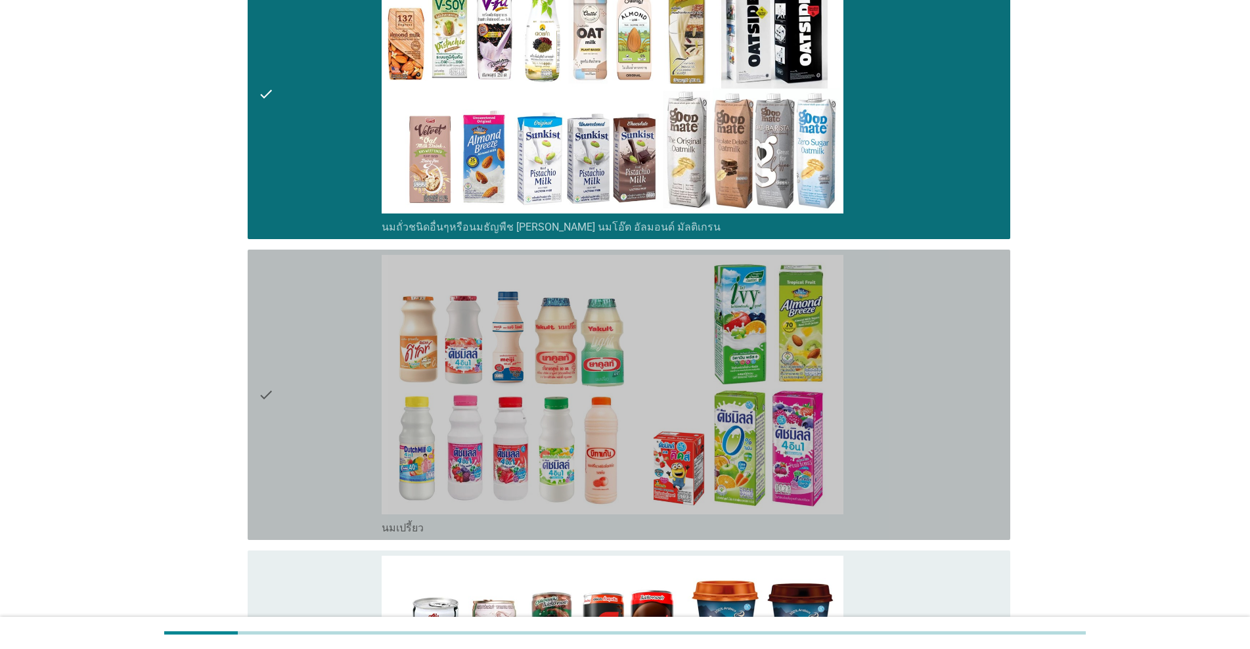
click at [338, 293] on div "check" at bounding box center [320, 395] width 124 height 280
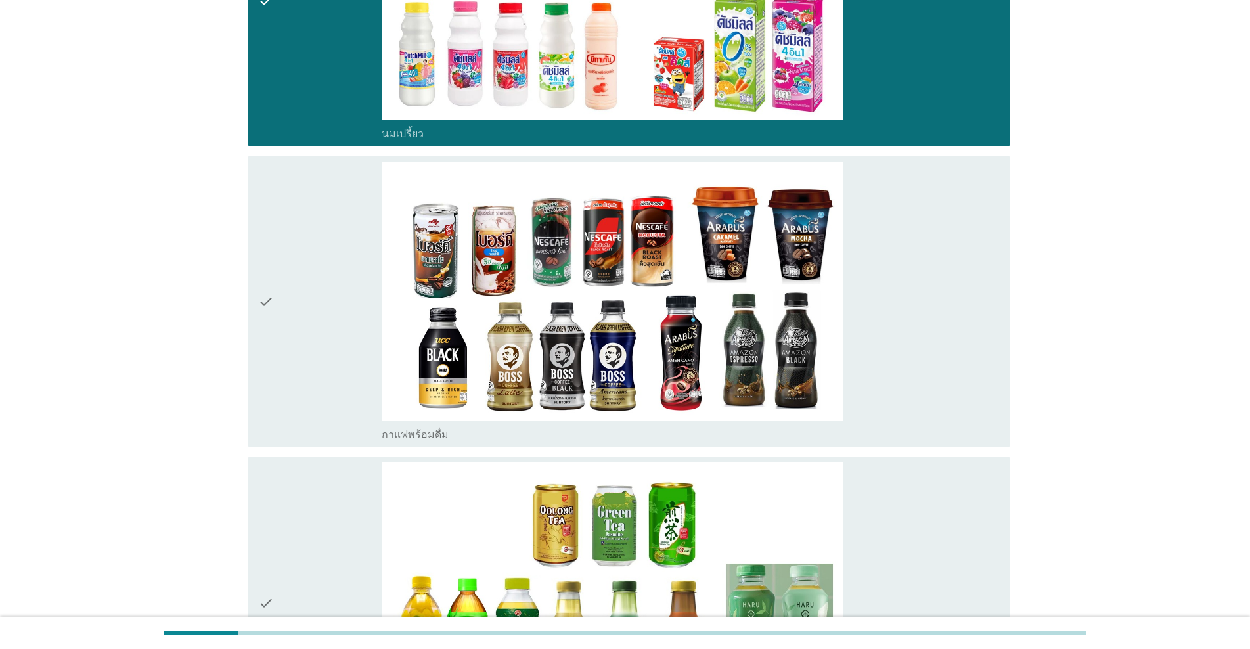
click at [338, 293] on div "check" at bounding box center [320, 302] width 124 height 280
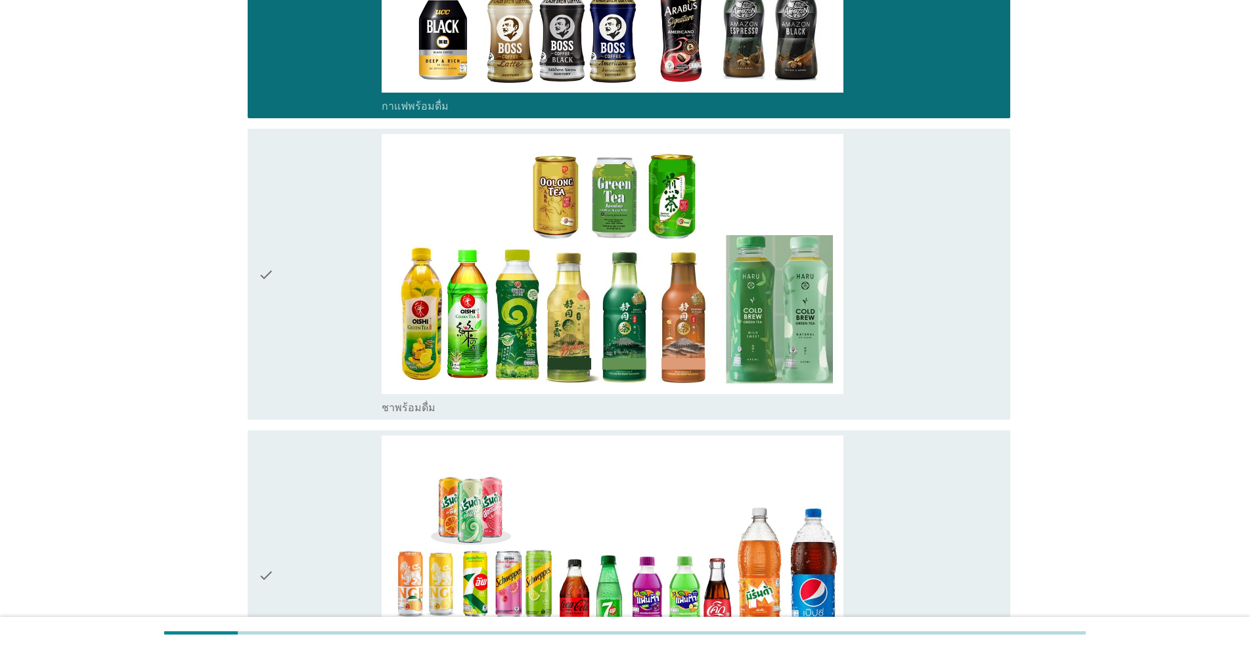
click at [338, 293] on div "check" at bounding box center [320, 274] width 124 height 280
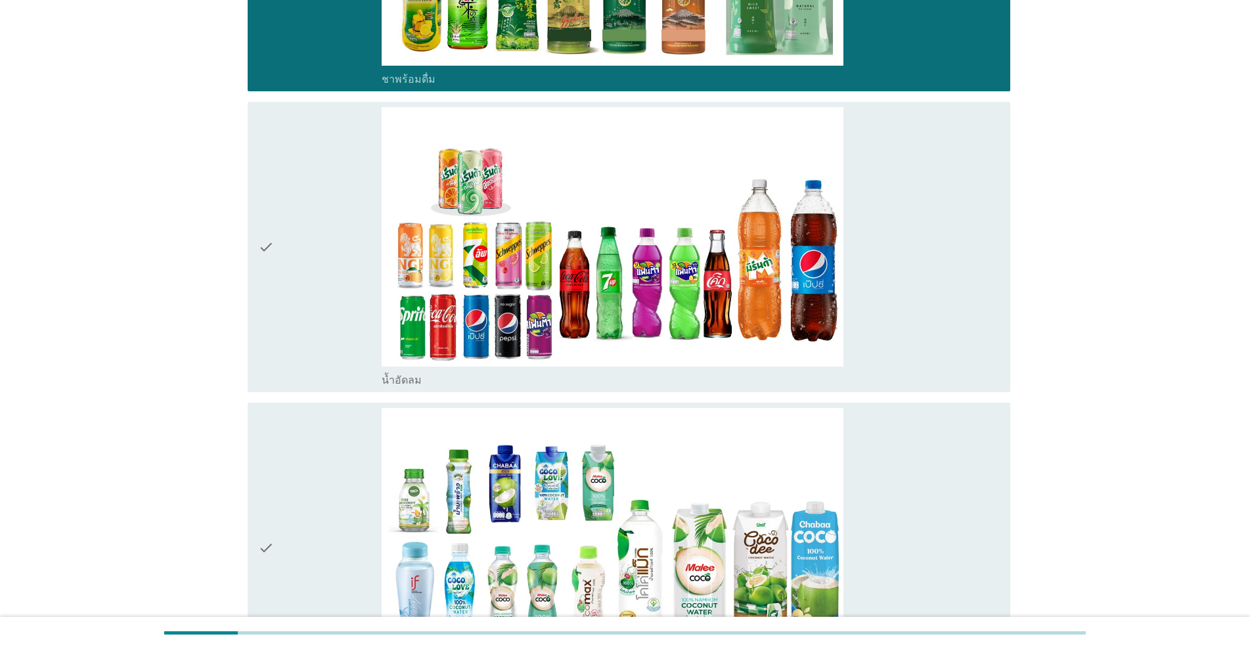
click at [338, 293] on div "check" at bounding box center [320, 247] width 124 height 280
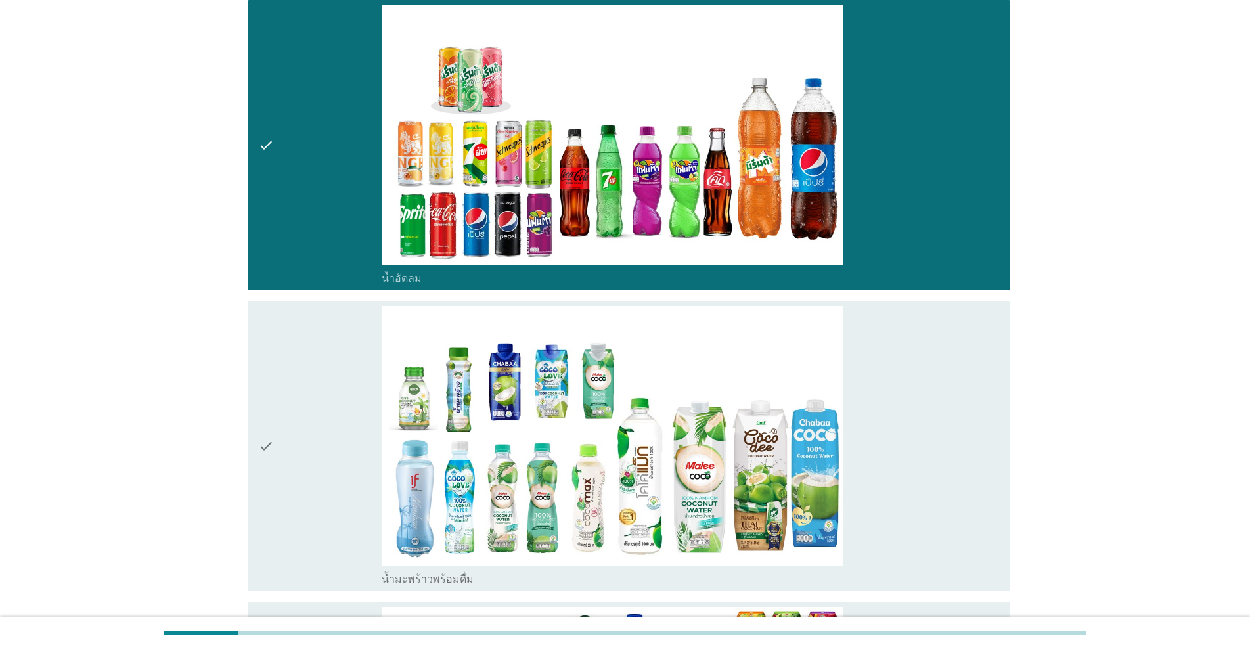
scroll to position [2234, 0]
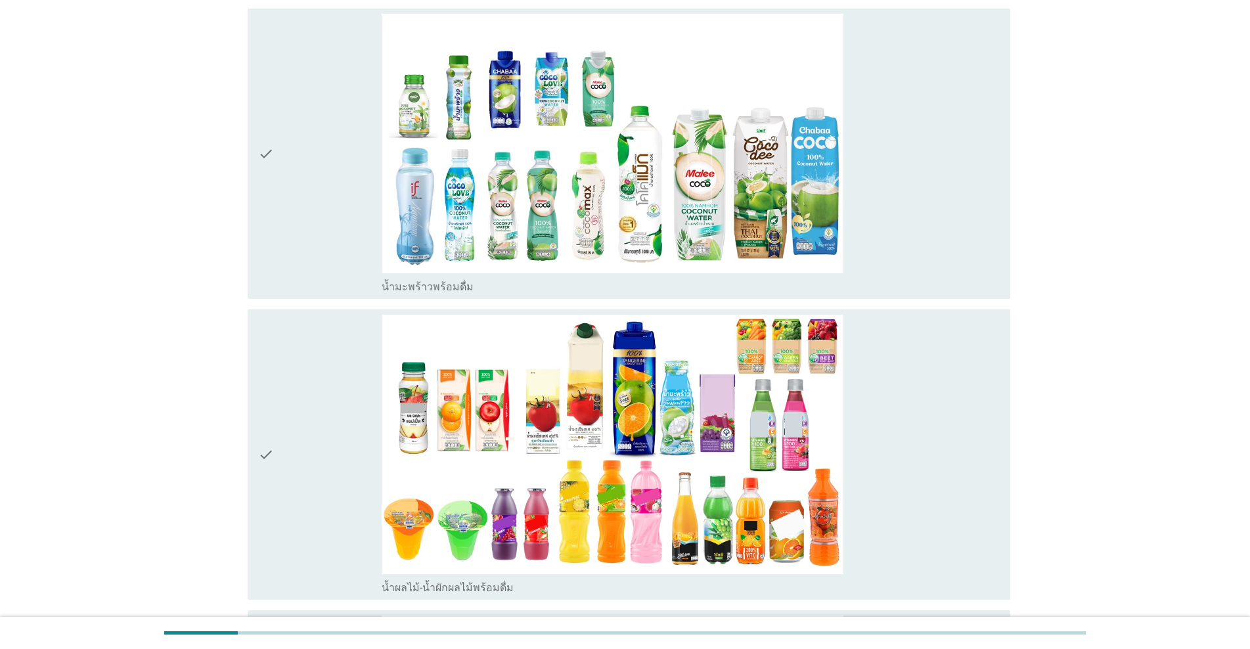
click at [338, 293] on div "check" at bounding box center [320, 154] width 124 height 280
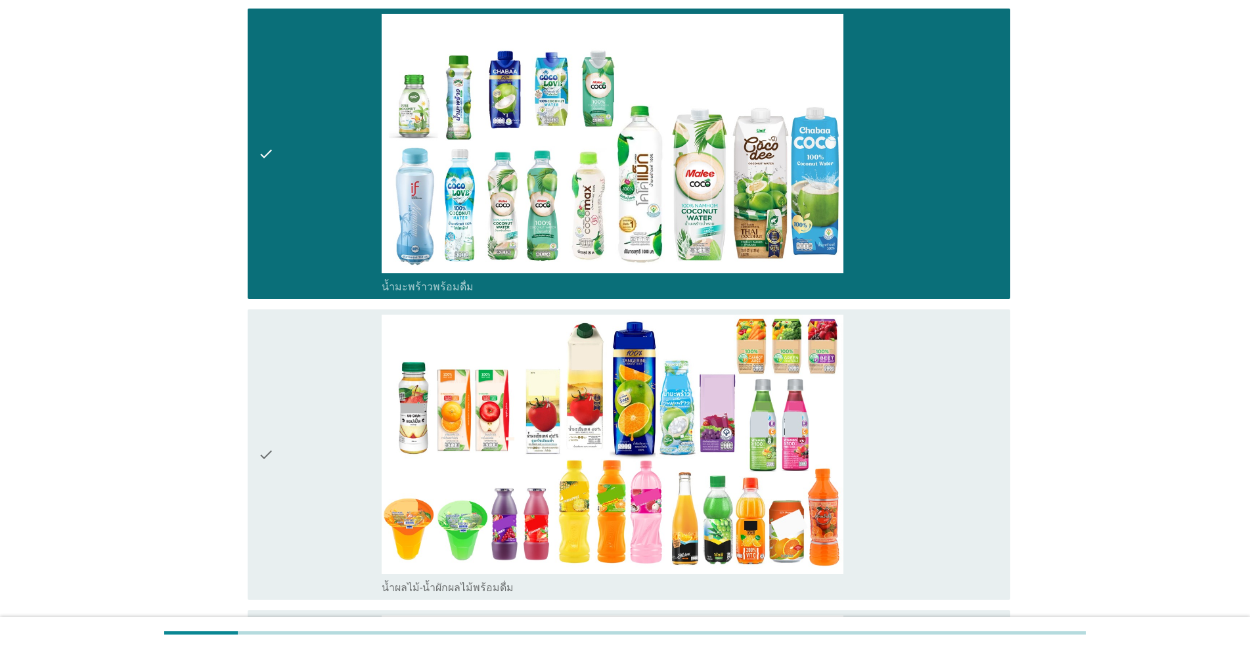
click at [344, 359] on div "check" at bounding box center [320, 455] width 124 height 280
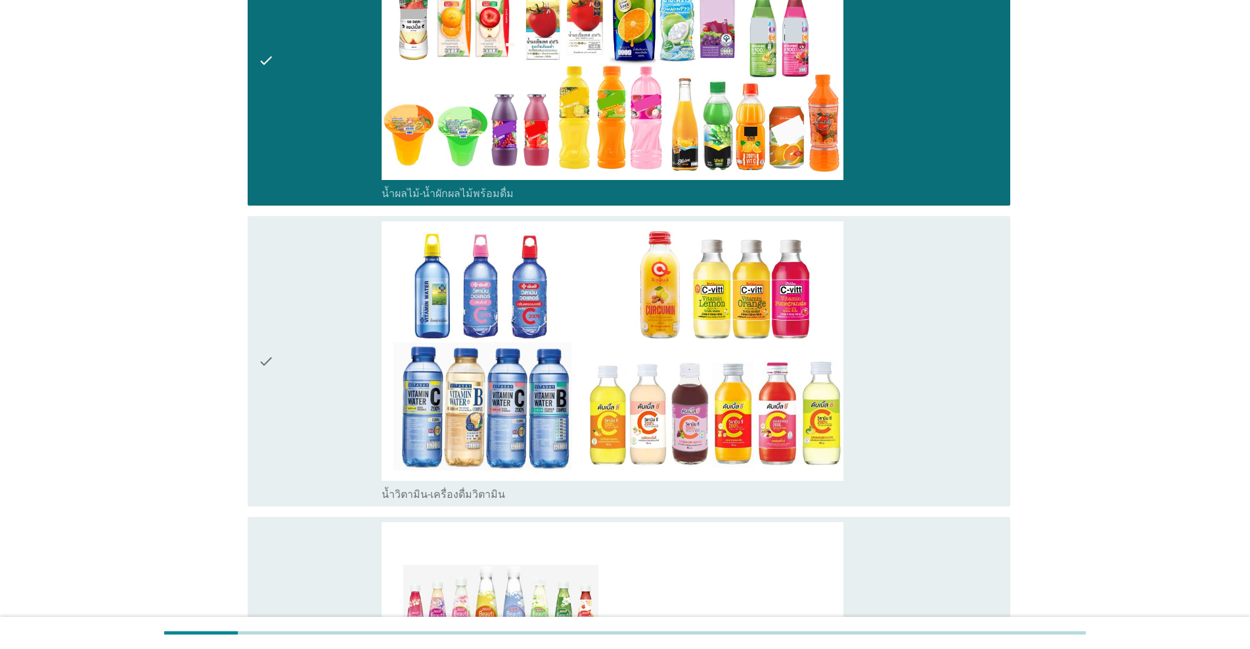
click at [344, 359] on div "check" at bounding box center [320, 361] width 124 height 280
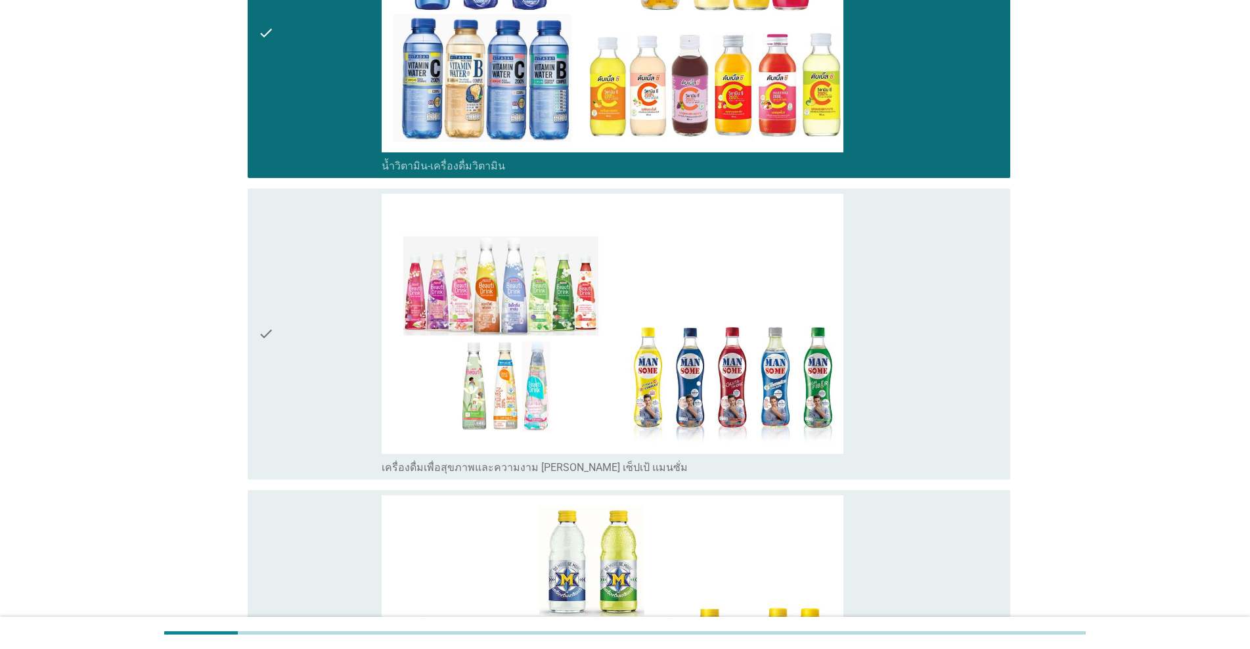
click at [344, 359] on div "check" at bounding box center [320, 334] width 124 height 280
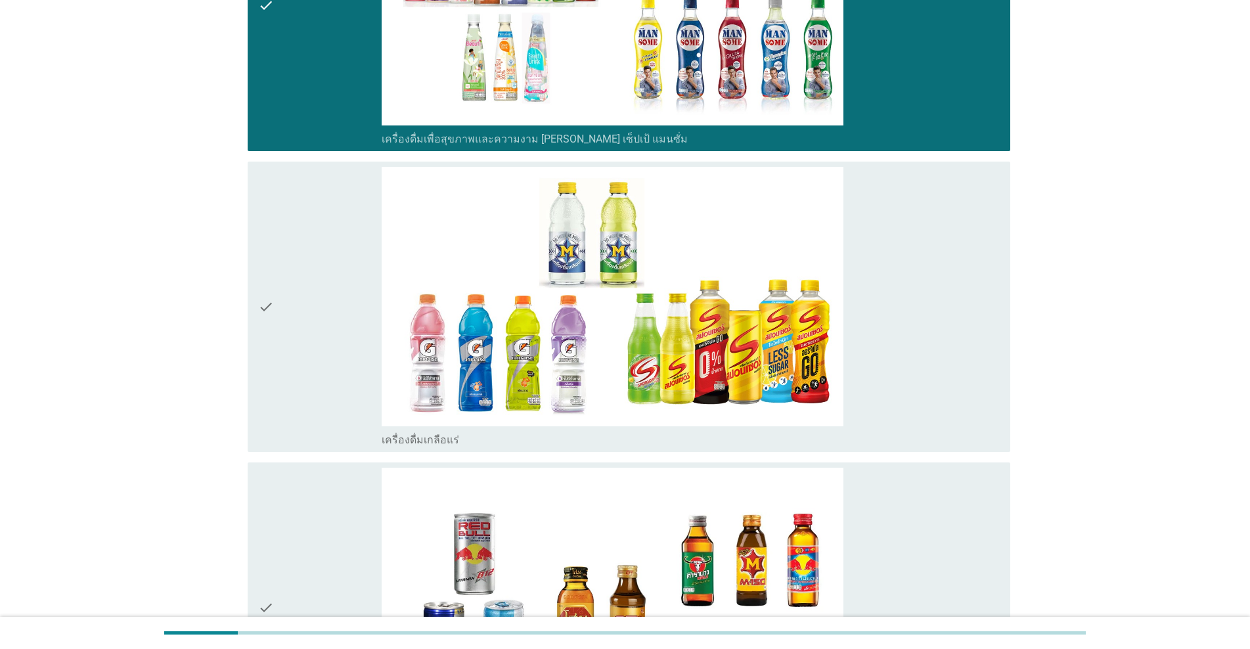
click at [344, 359] on div "check" at bounding box center [320, 307] width 124 height 280
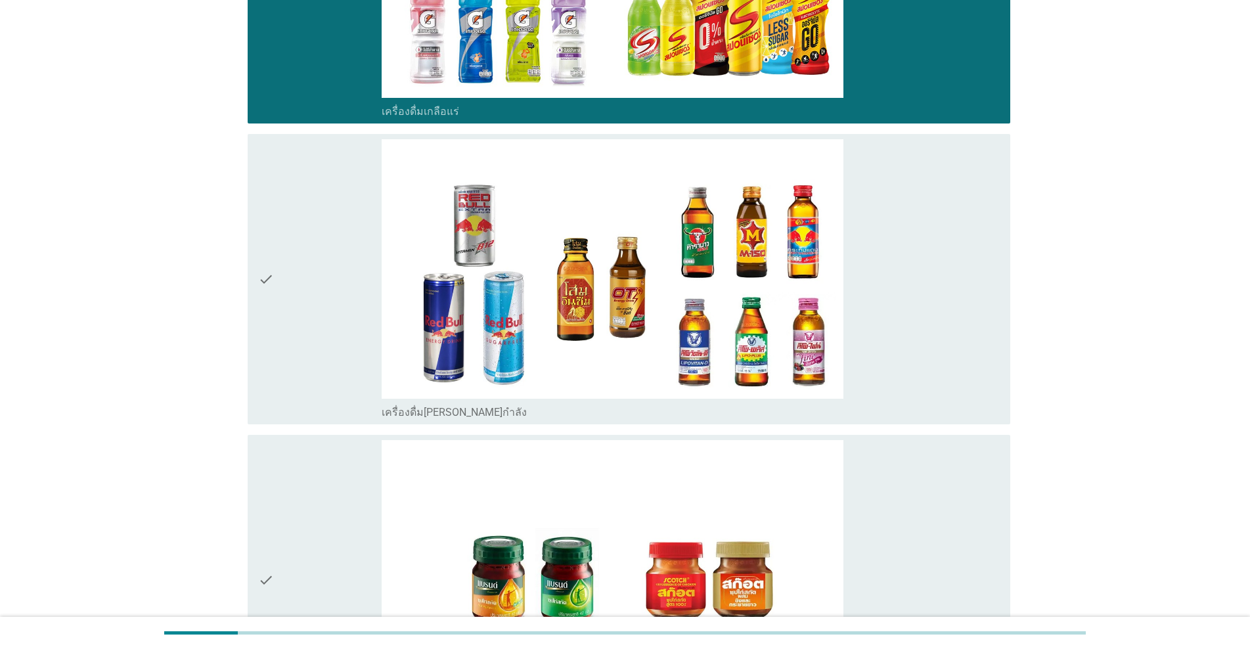
click at [344, 359] on div "check" at bounding box center [320, 279] width 124 height 280
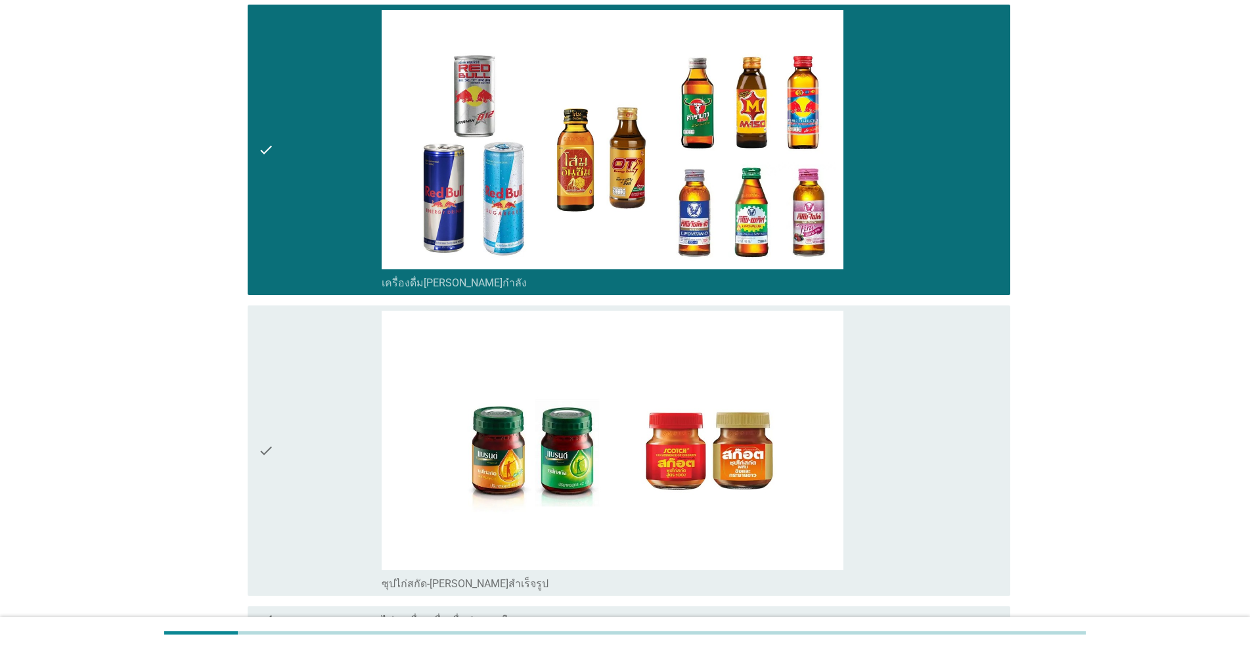
scroll to position [3881, 0]
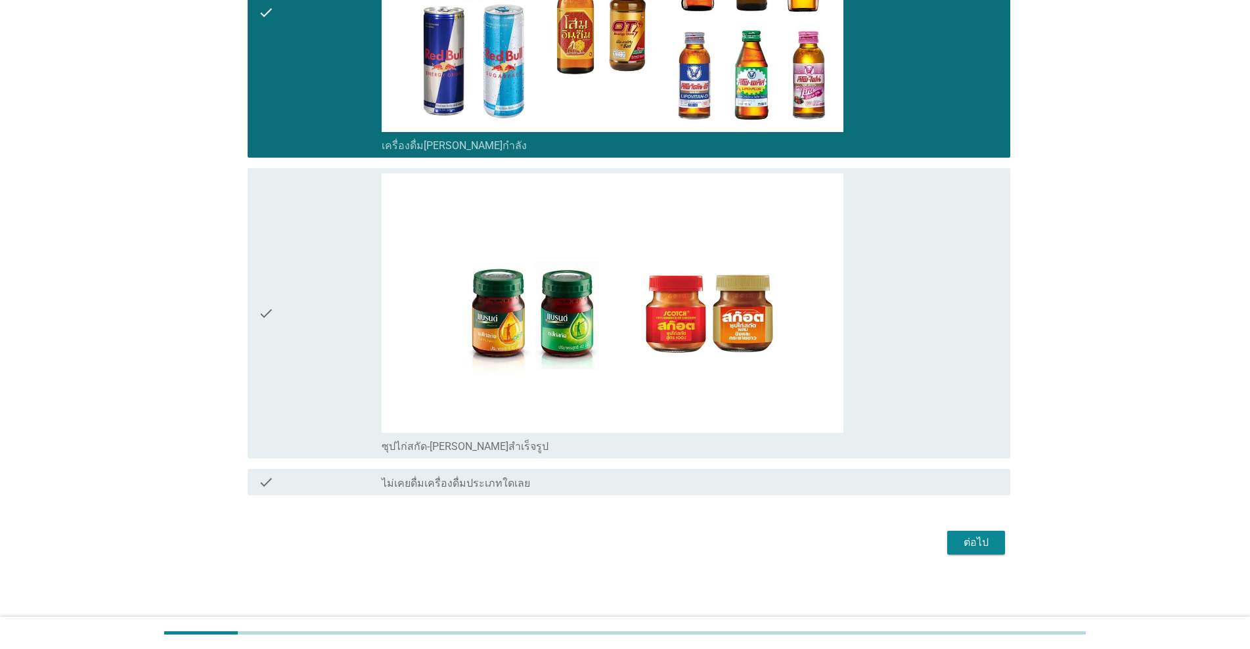
click at [344, 359] on div "check" at bounding box center [320, 313] width 124 height 280
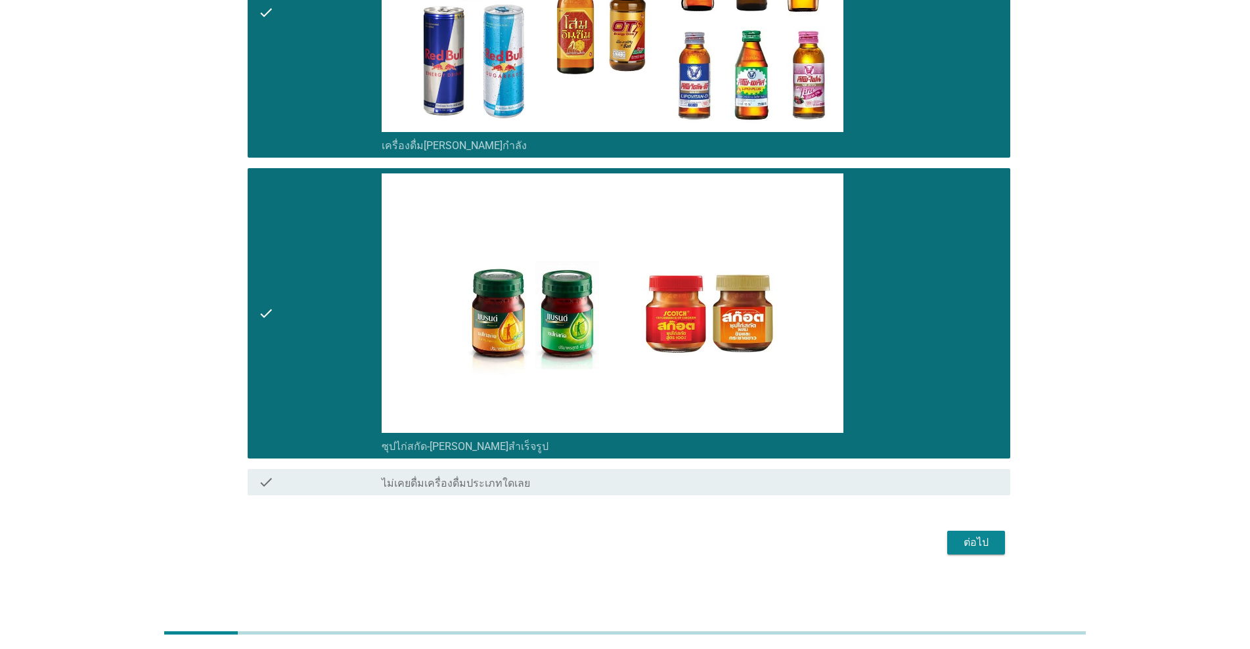
click at [645, 551] on button "ต่อไป" at bounding box center [976, 543] width 58 height 24
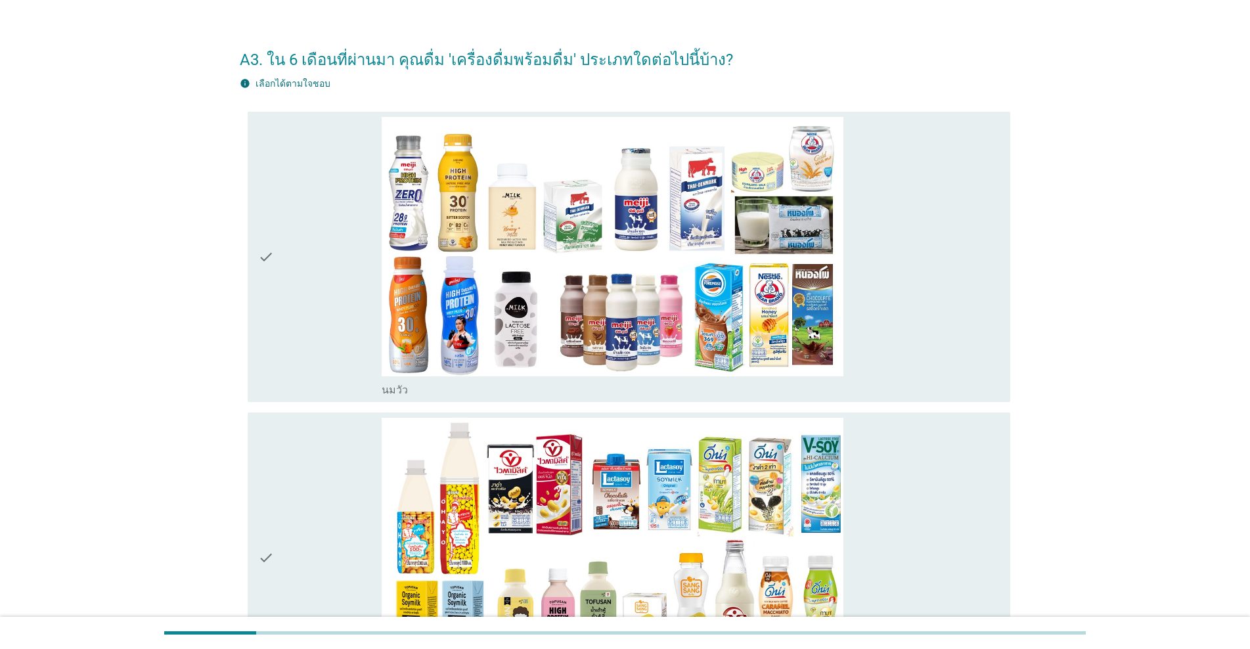
scroll to position [0, 0]
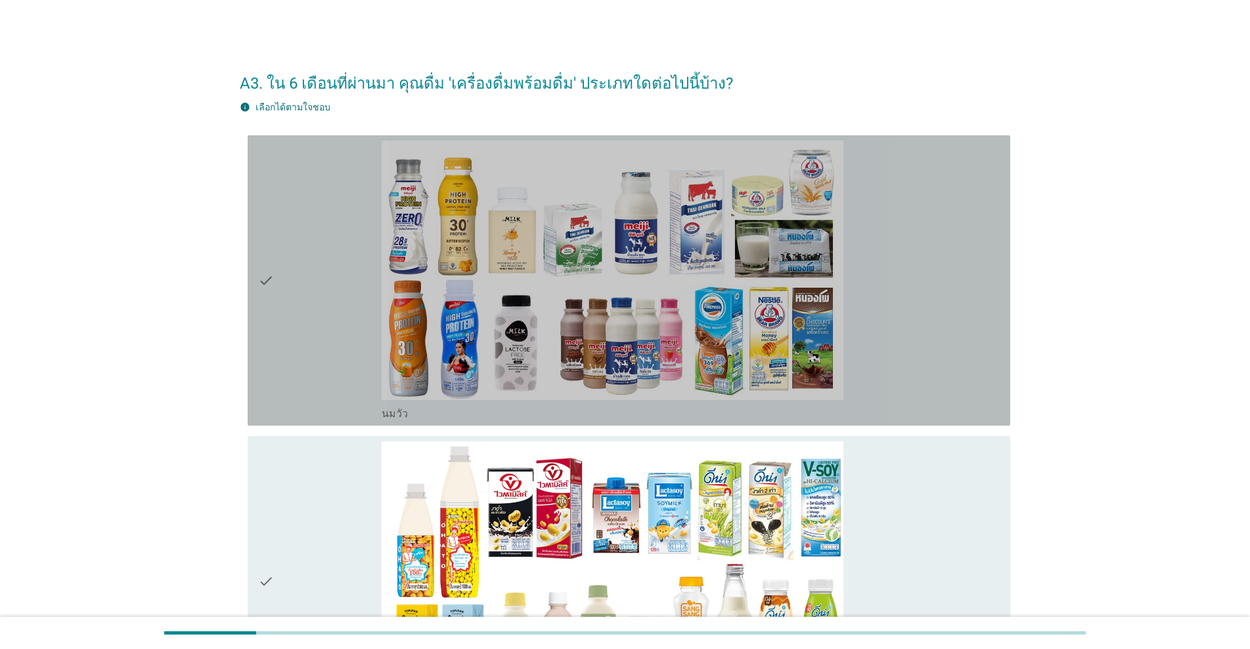
click at [348, 331] on div "check" at bounding box center [320, 281] width 124 height 280
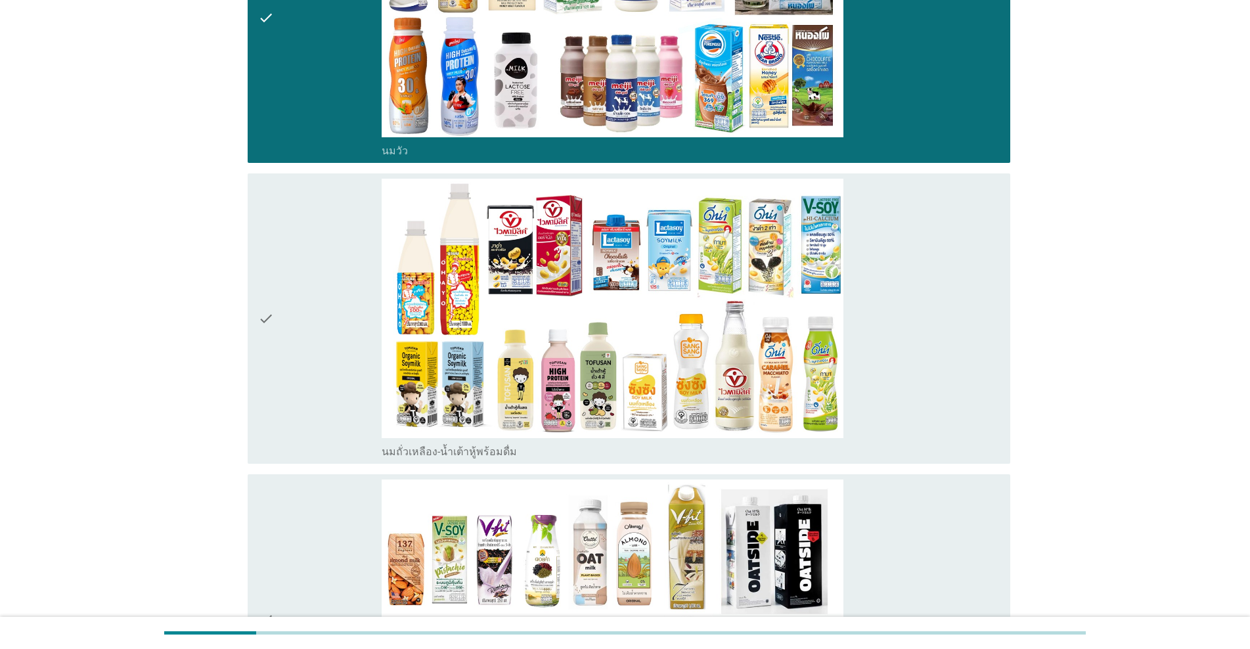
click at [348, 331] on div "check" at bounding box center [320, 319] width 124 height 280
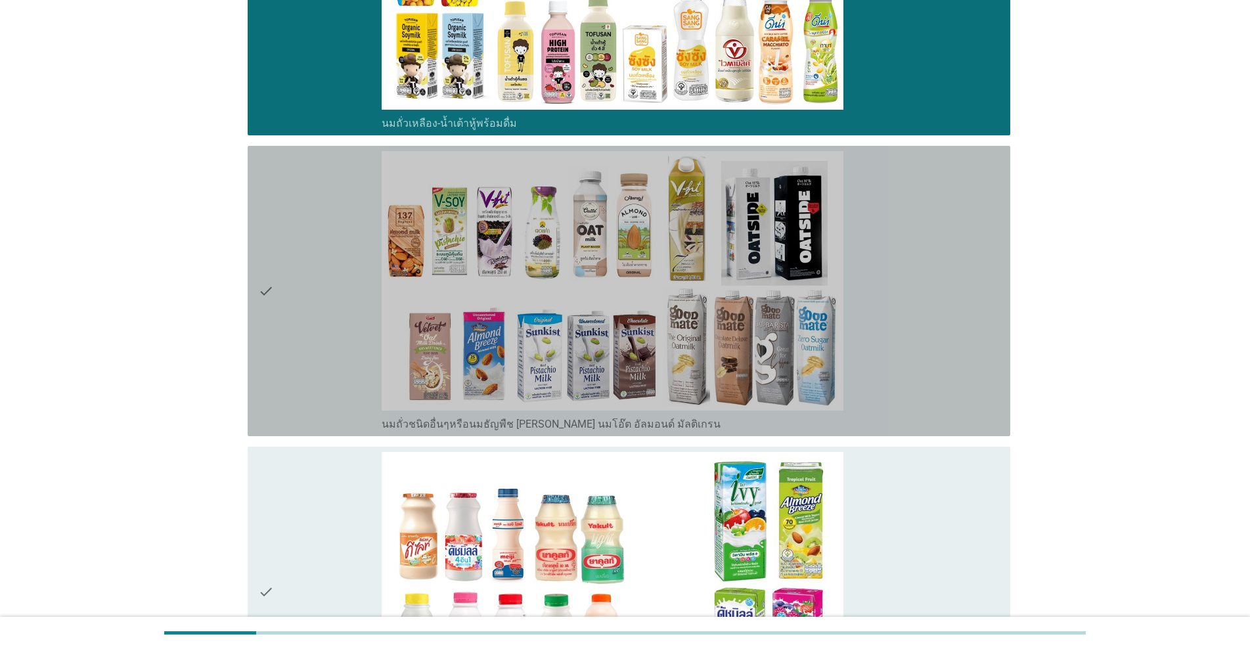
click at [348, 331] on div "check" at bounding box center [320, 291] width 124 height 280
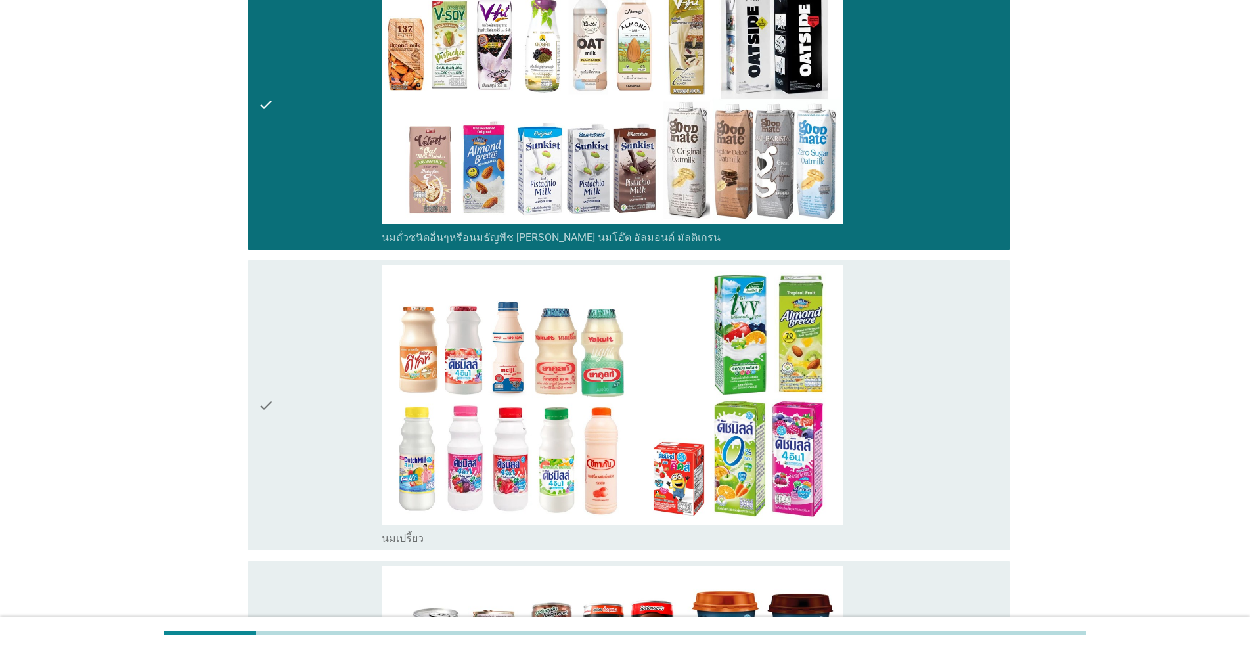
scroll to position [986, 0]
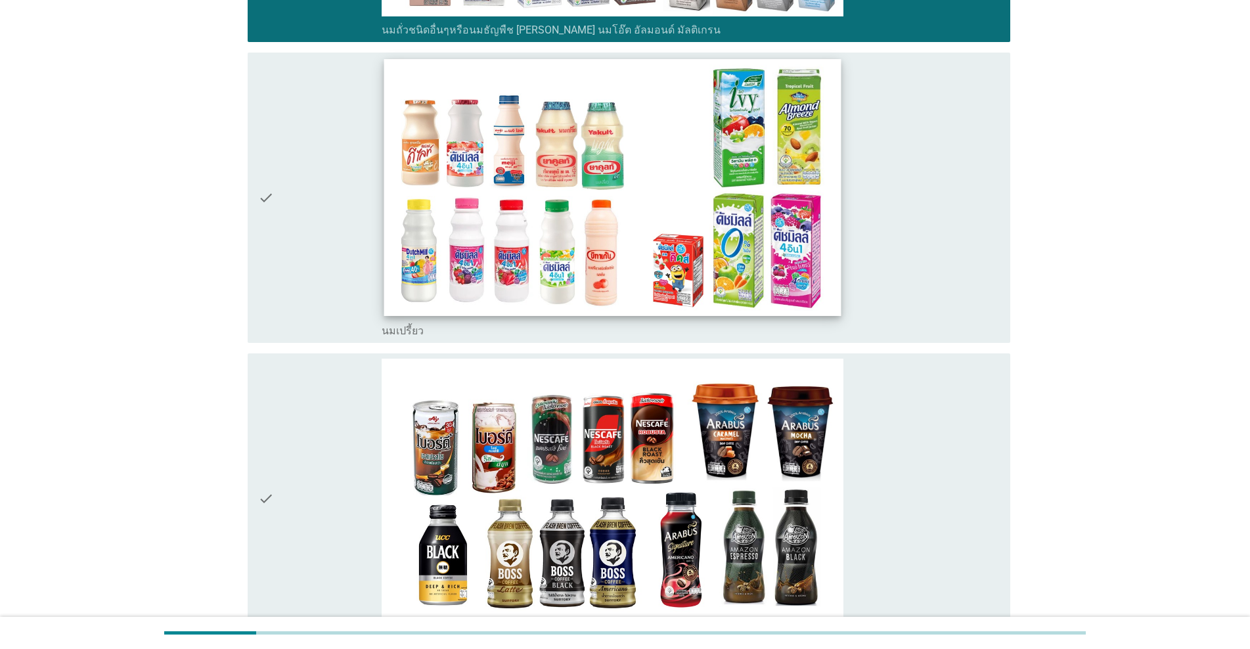
click at [387, 253] on img at bounding box center [612, 187] width 457 height 257
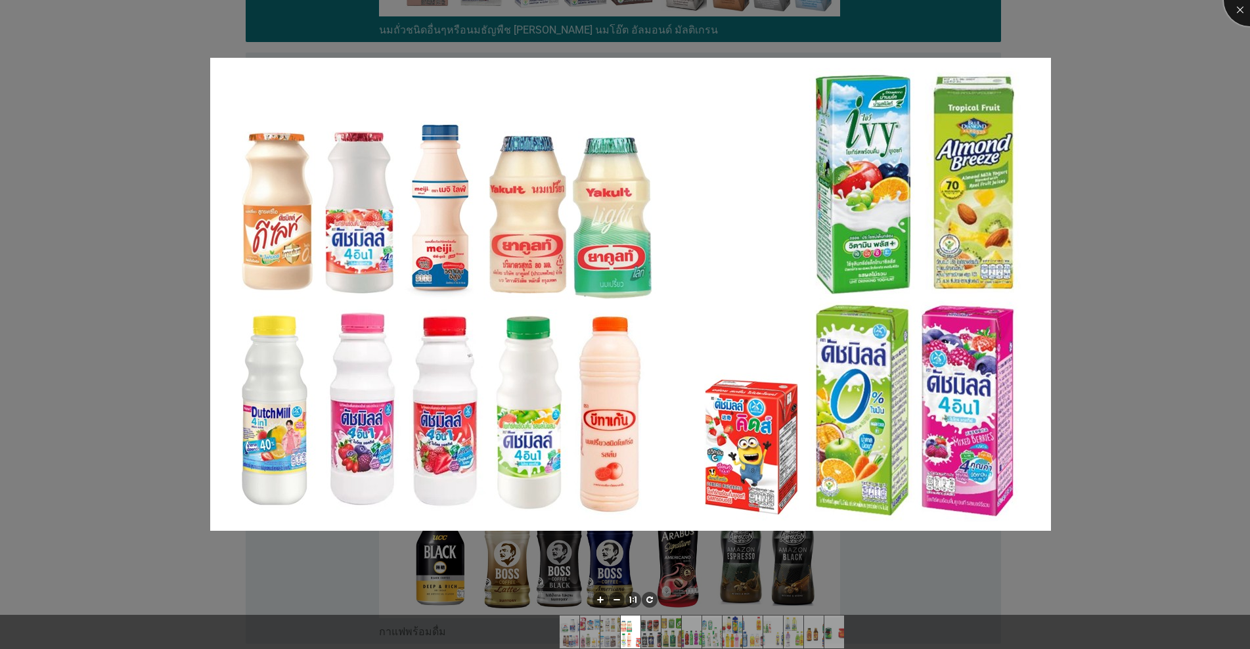
click at [645, 11] on div at bounding box center [1250, 0] width 53 height 53
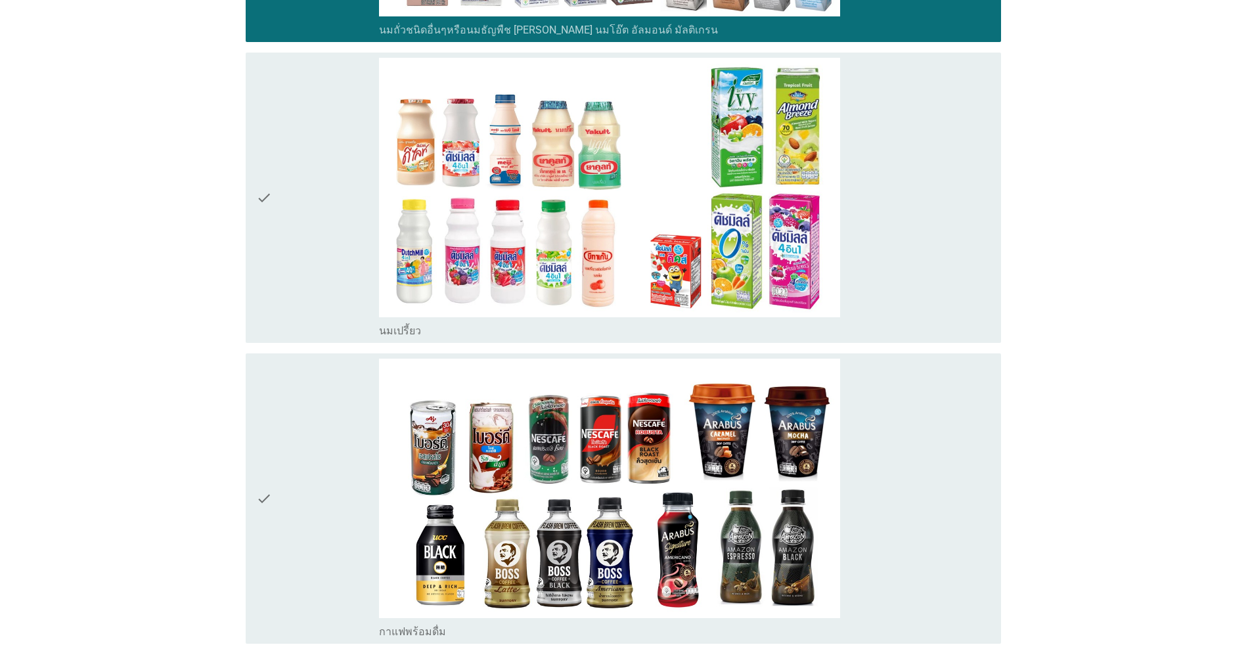
click at [284, 256] on div "check" at bounding box center [317, 198] width 122 height 280
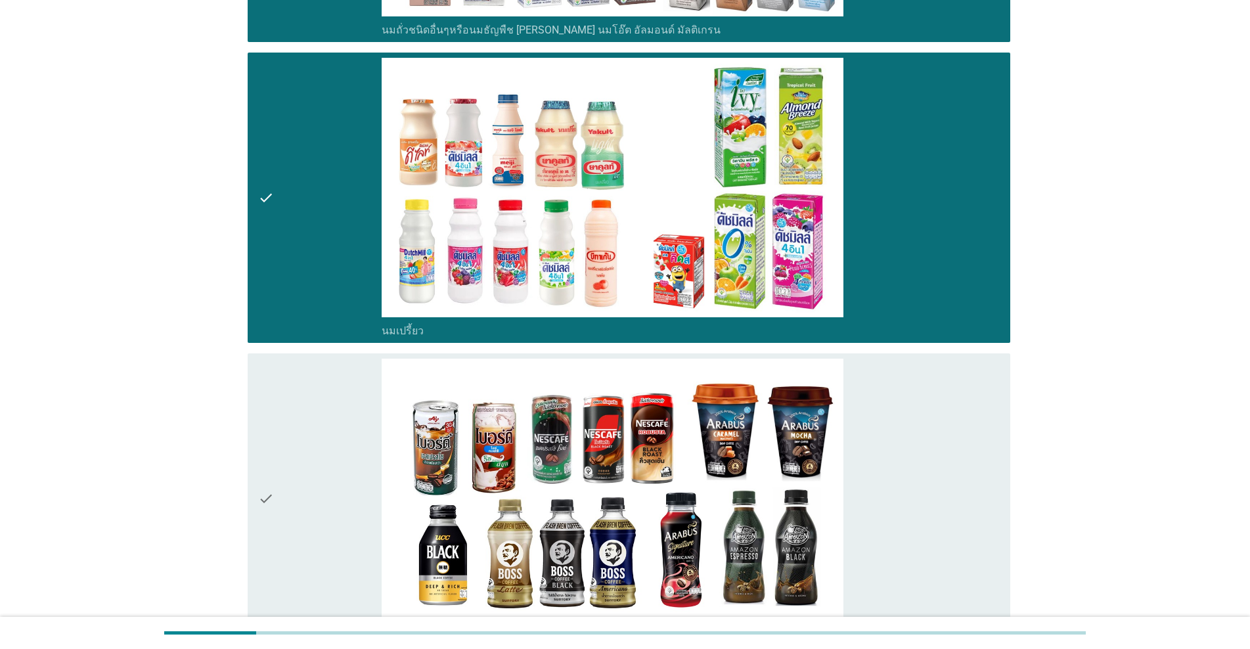
click at [301, 467] on div "check" at bounding box center [320, 499] width 124 height 280
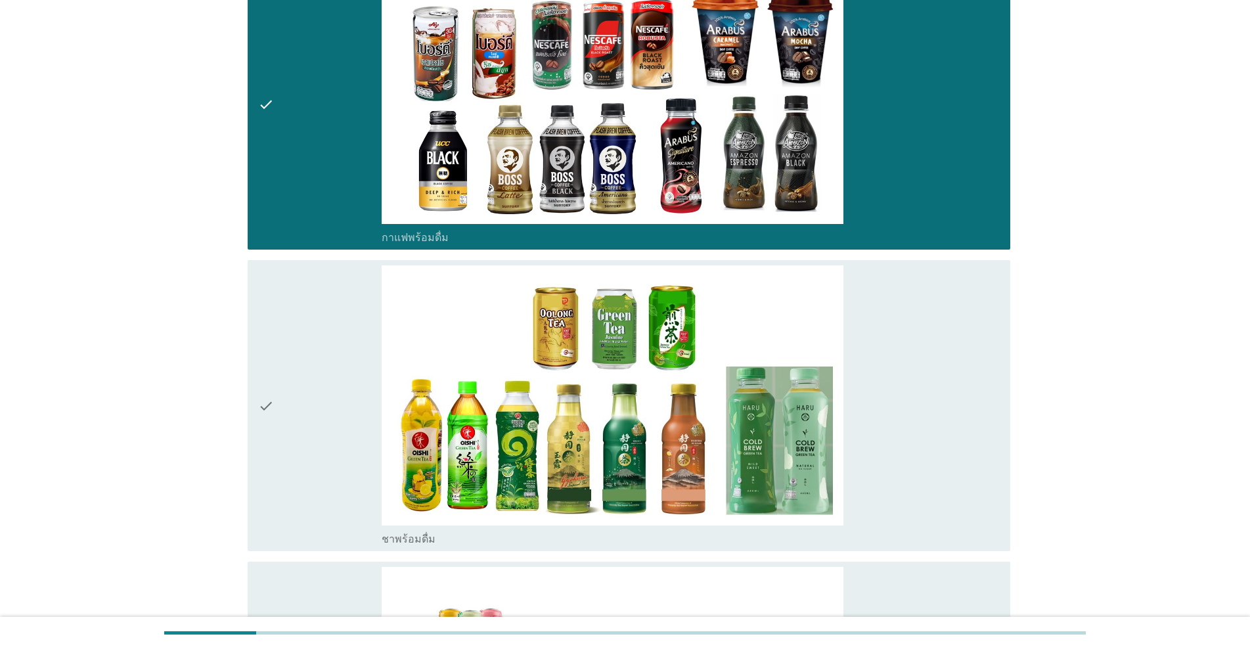
click at [300, 386] on div "check" at bounding box center [320, 405] width 124 height 280
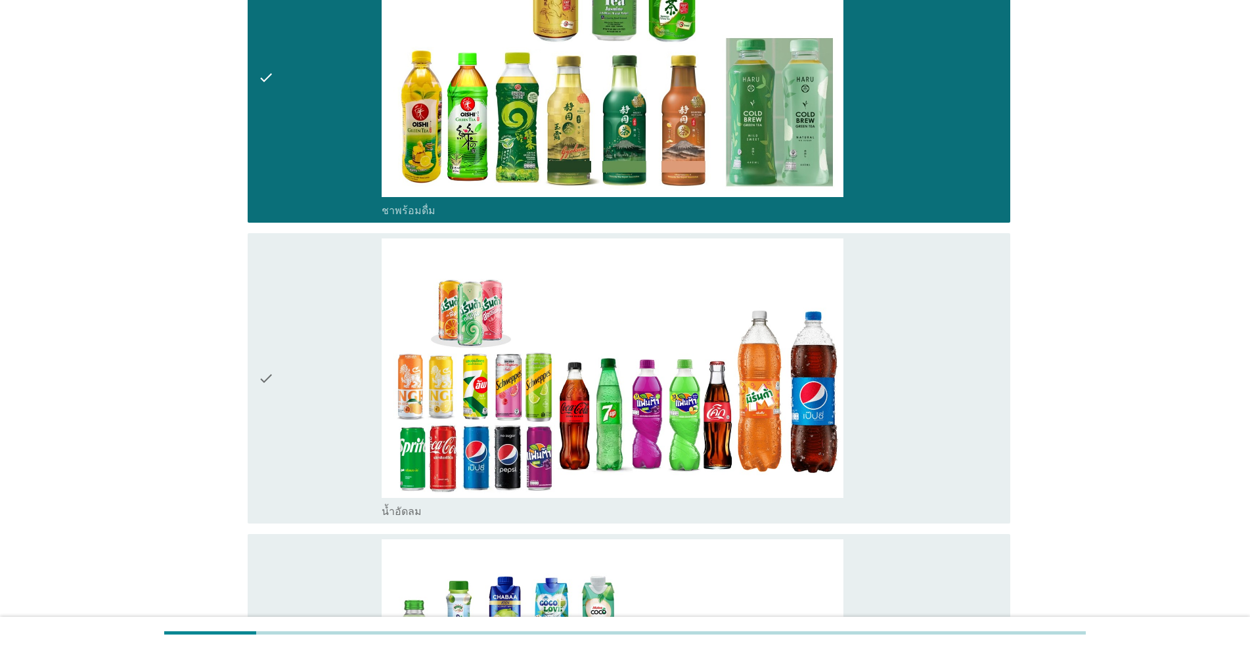
click at [300, 386] on div "check" at bounding box center [320, 379] width 124 height 280
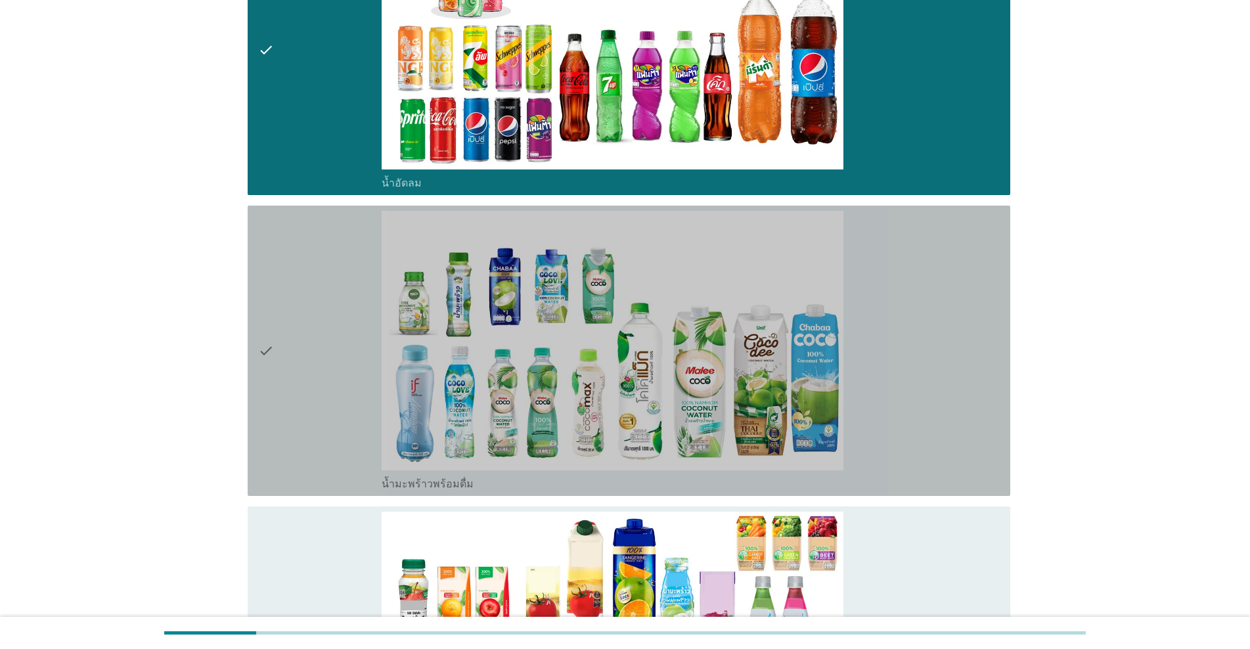
click at [300, 386] on div "check" at bounding box center [320, 351] width 124 height 280
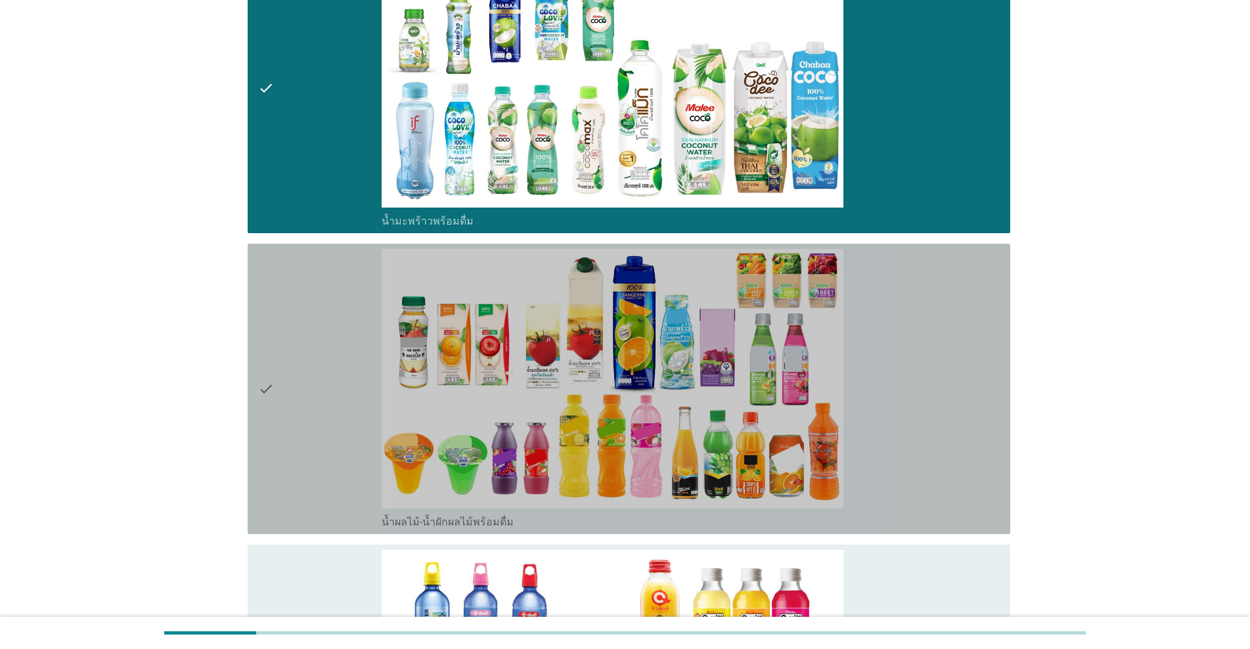
click at [300, 386] on div "check" at bounding box center [320, 389] width 124 height 280
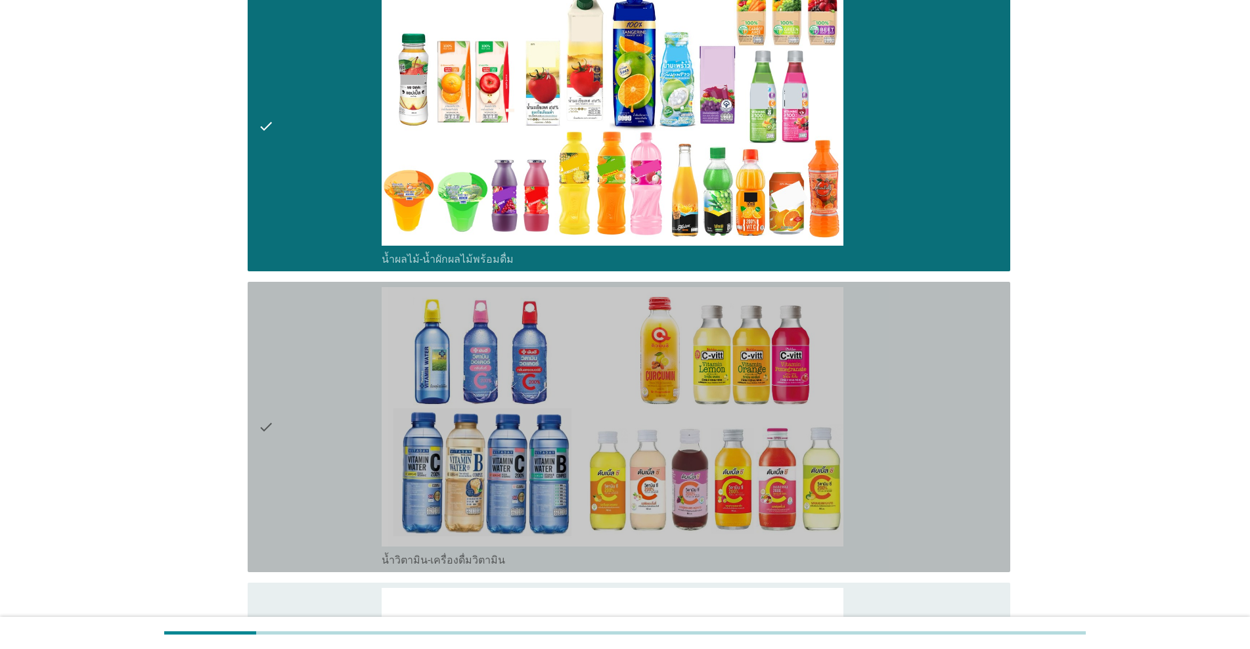
click at [300, 386] on div "check" at bounding box center [320, 427] width 124 height 280
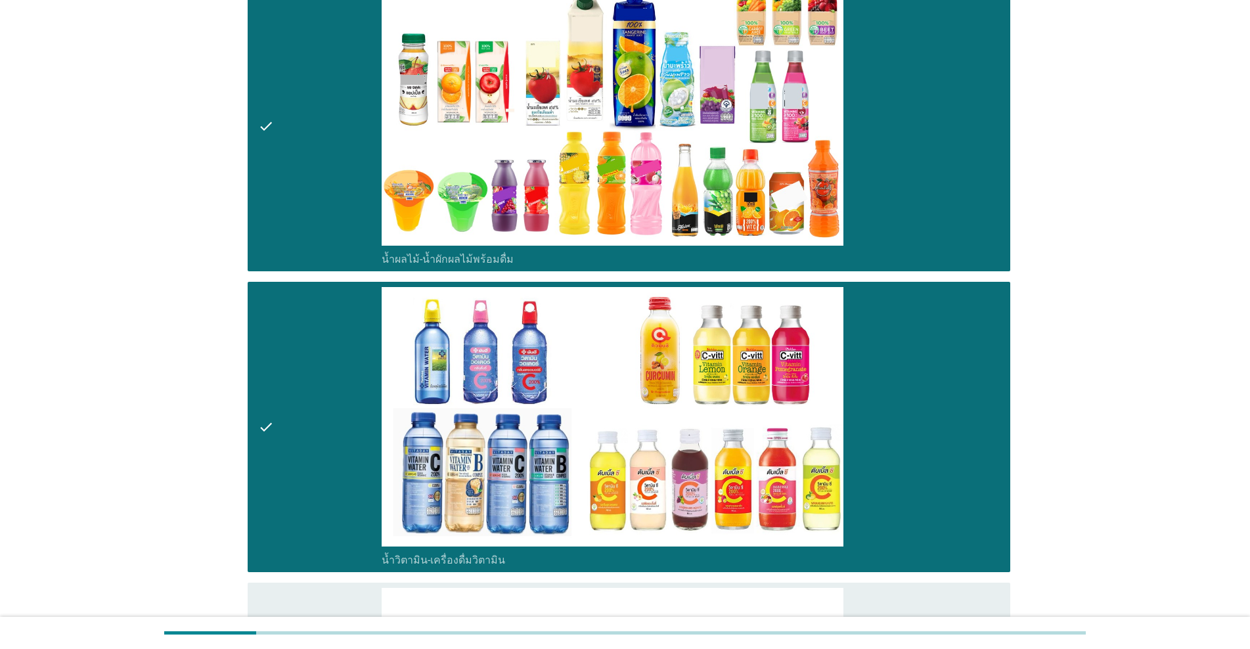
scroll to position [3022, 0]
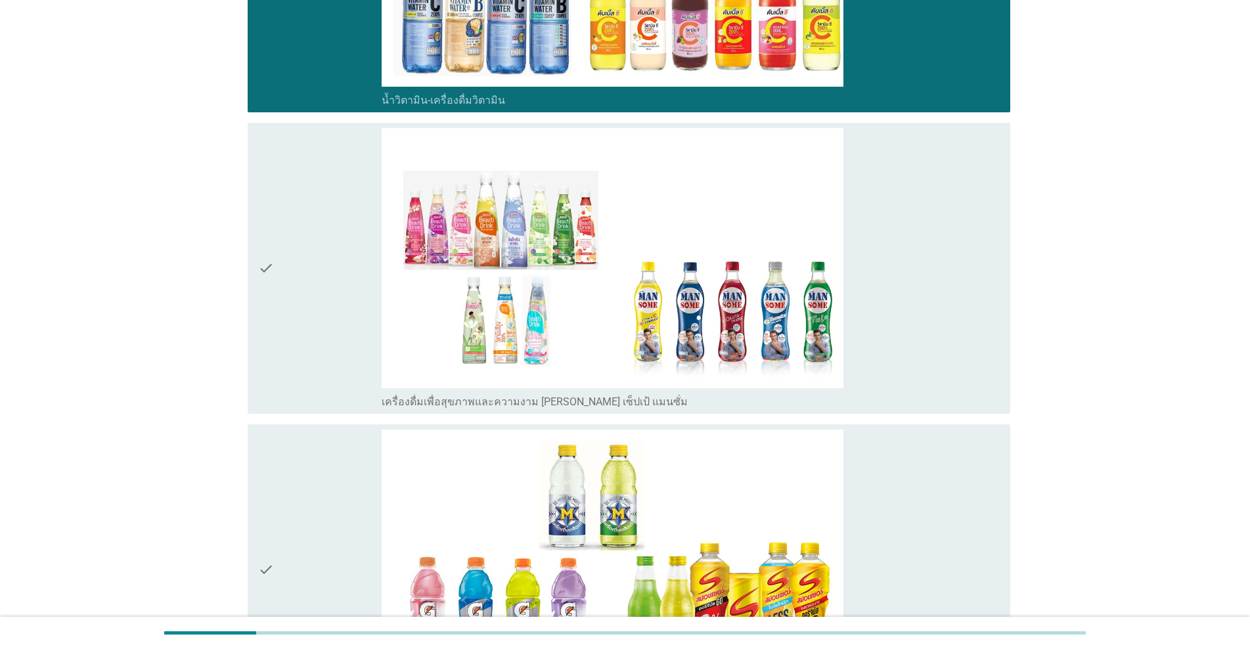
click at [318, 355] on div "check" at bounding box center [320, 268] width 124 height 280
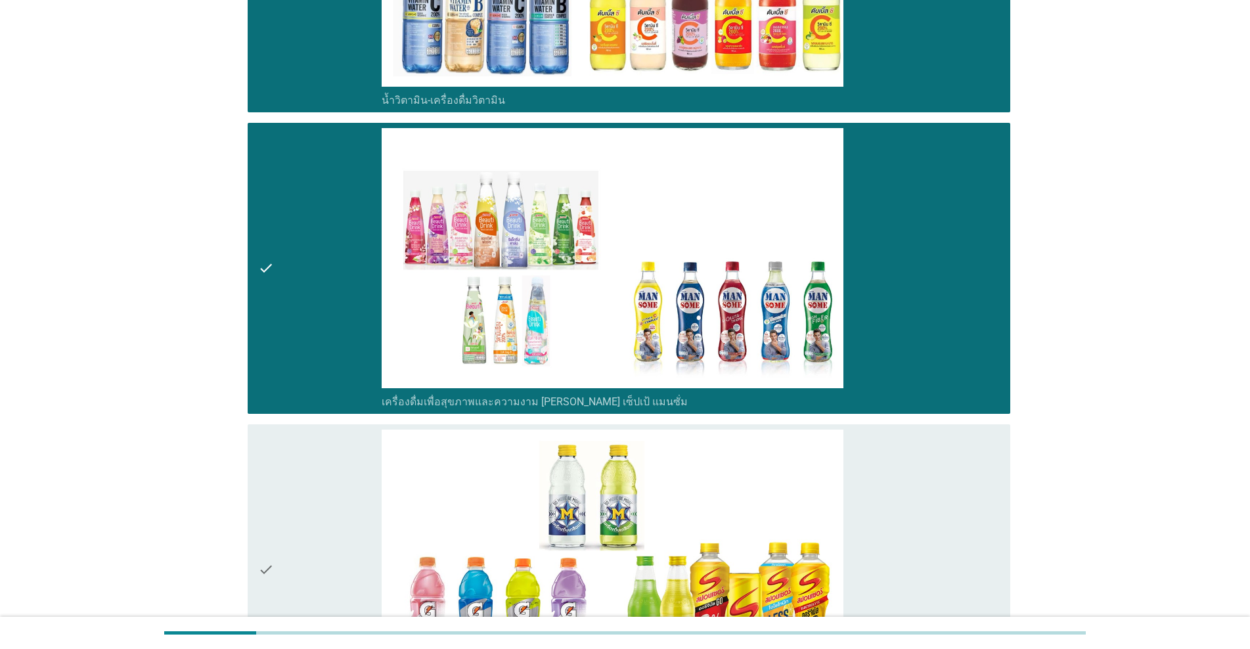
click at [315, 479] on div "check" at bounding box center [320, 570] width 124 height 280
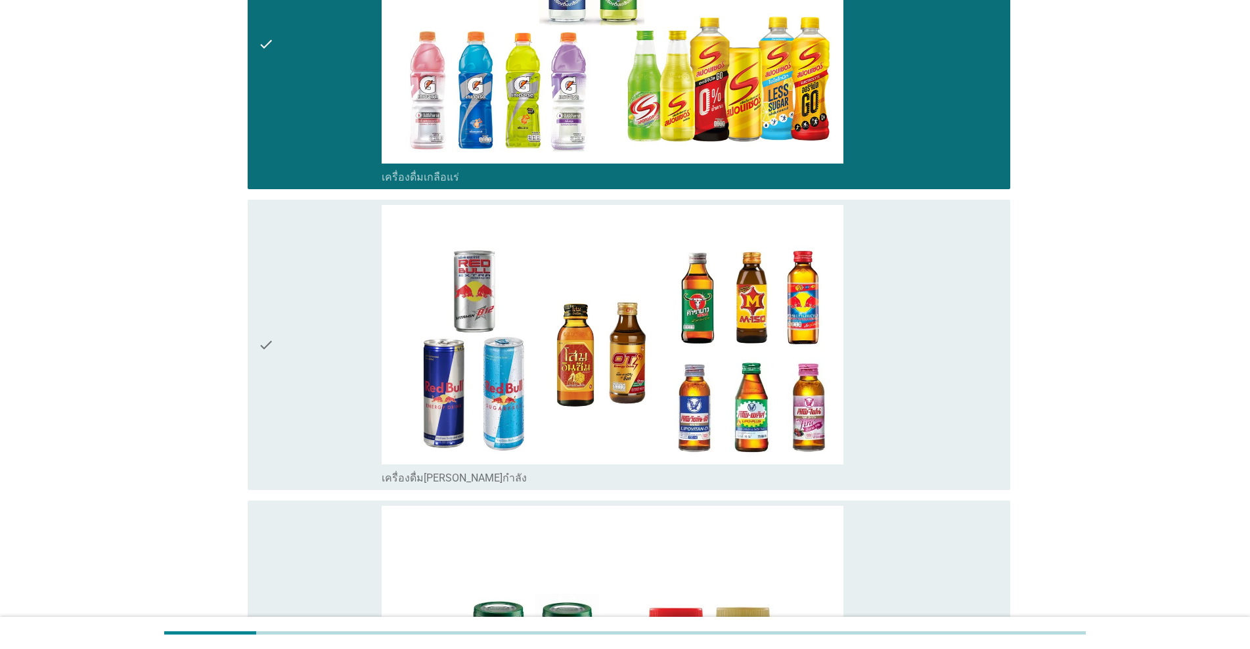
click at [326, 376] on div "check" at bounding box center [320, 345] width 124 height 280
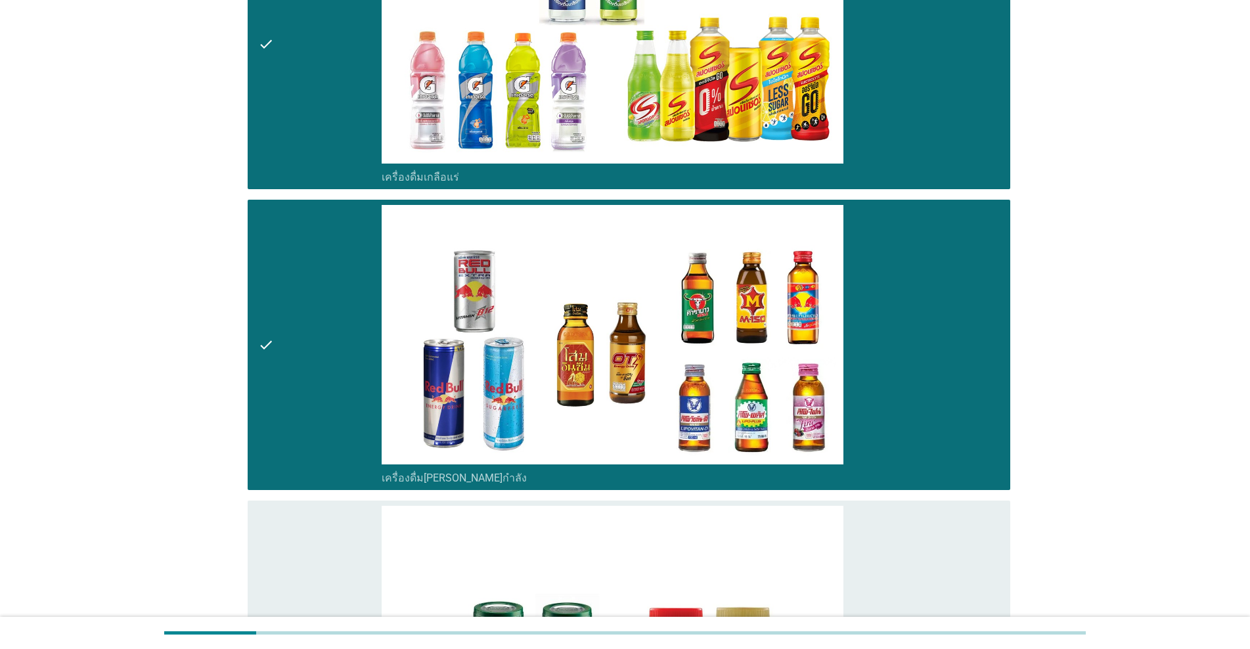
scroll to position [3877, 0]
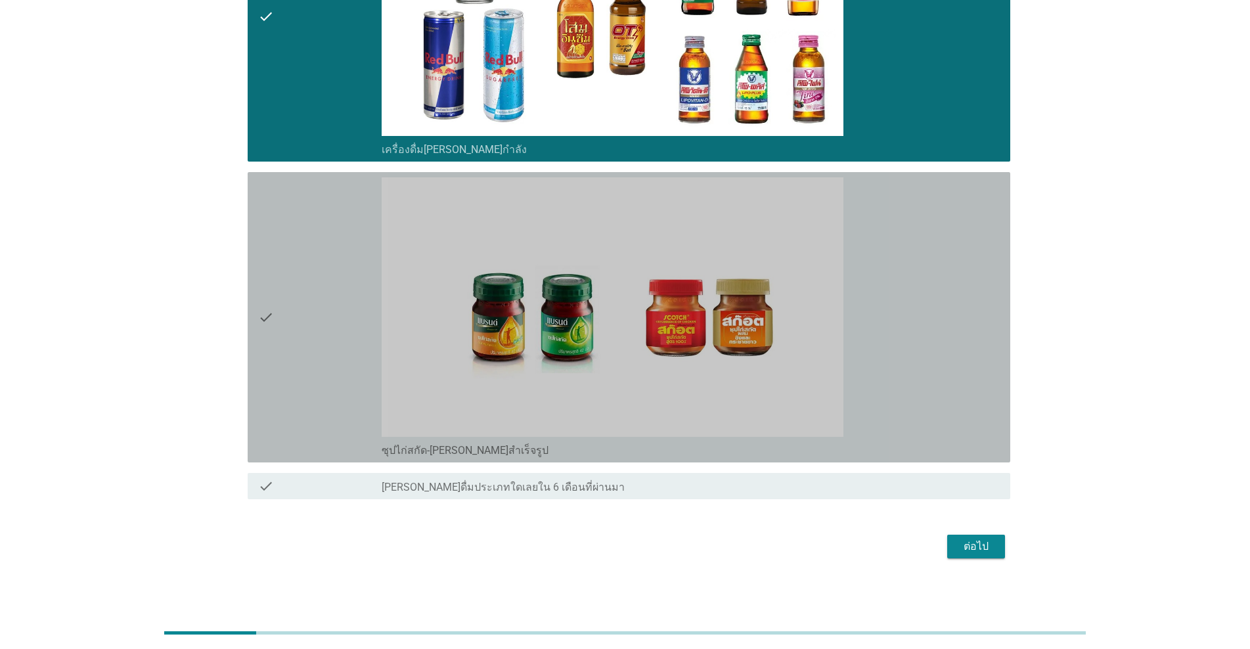
click at [326, 376] on div "check" at bounding box center [320, 317] width 124 height 280
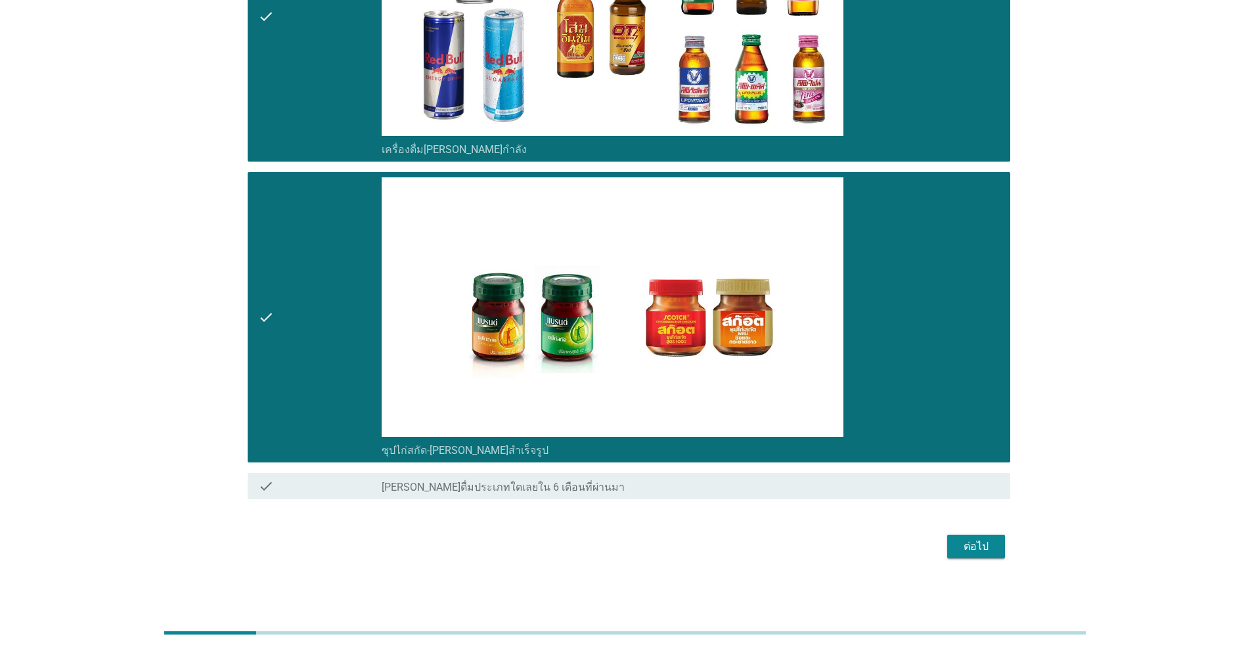
click at [645, 562] on div "ต่อไป" at bounding box center [625, 547] width 771 height 32
click at [645, 550] on div "ต่อไป" at bounding box center [976, 547] width 37 height 16
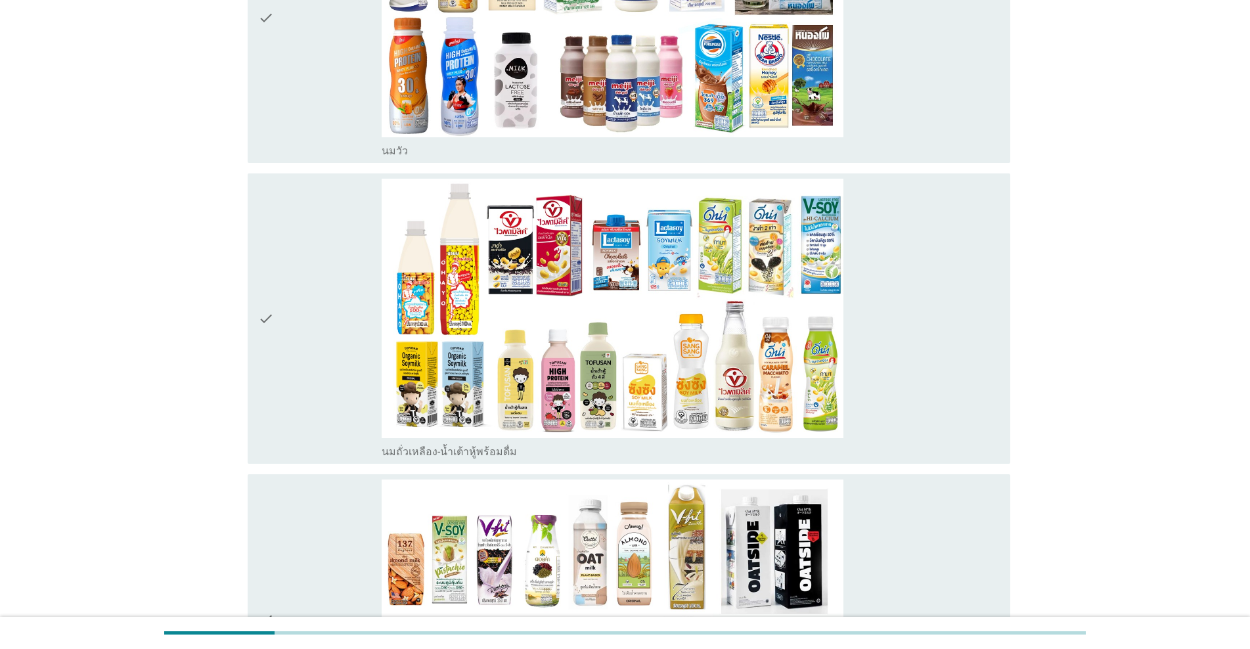
scroll to position [0, 0]
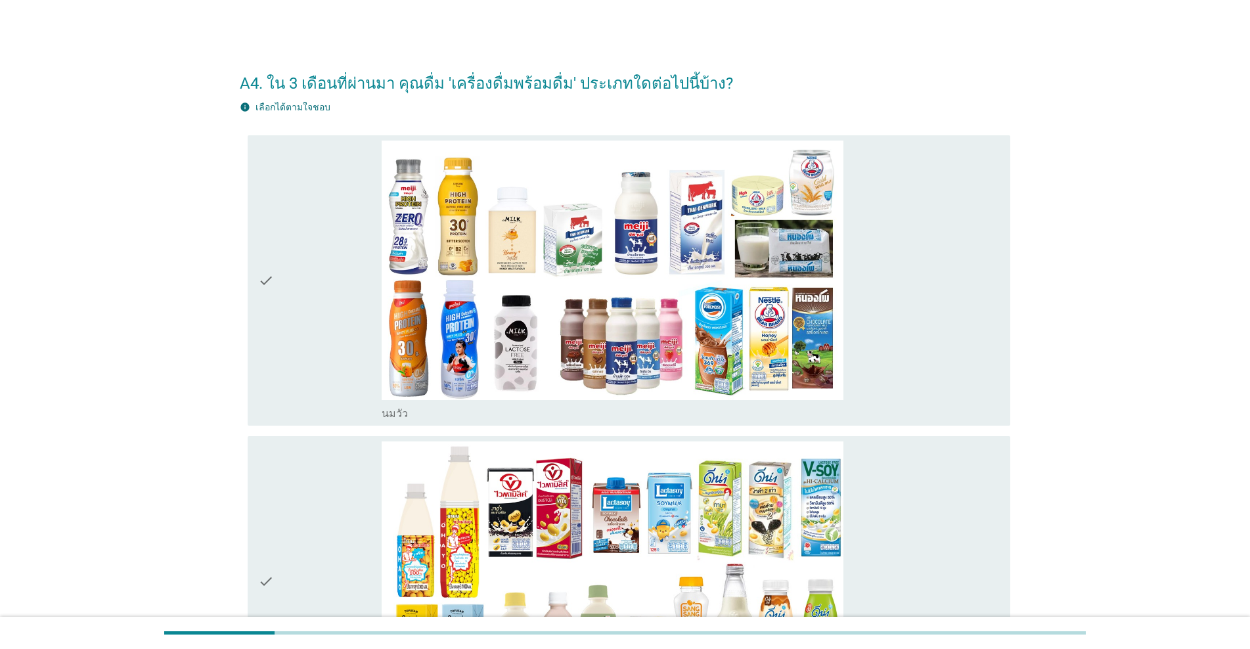
click at [306, 344] on div "check" at bounding box center [320, 281] width 124 height 280
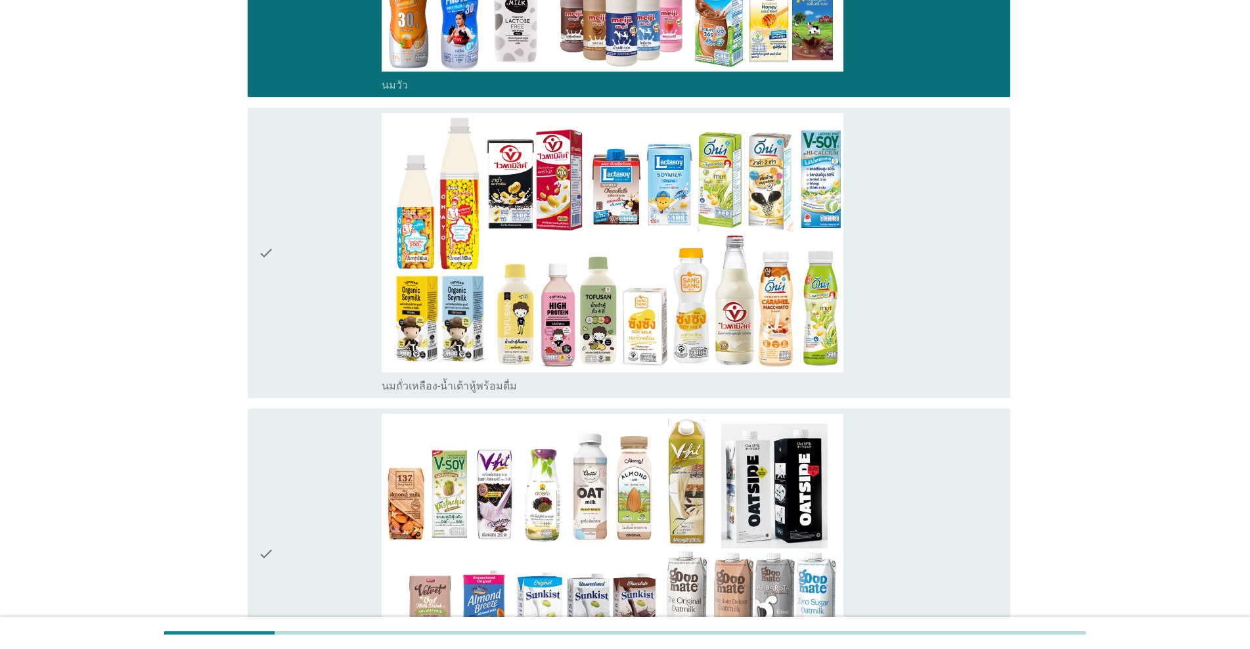
click at [309, 338] on div "check" at bounding box center [320, 253] width 124 height 280
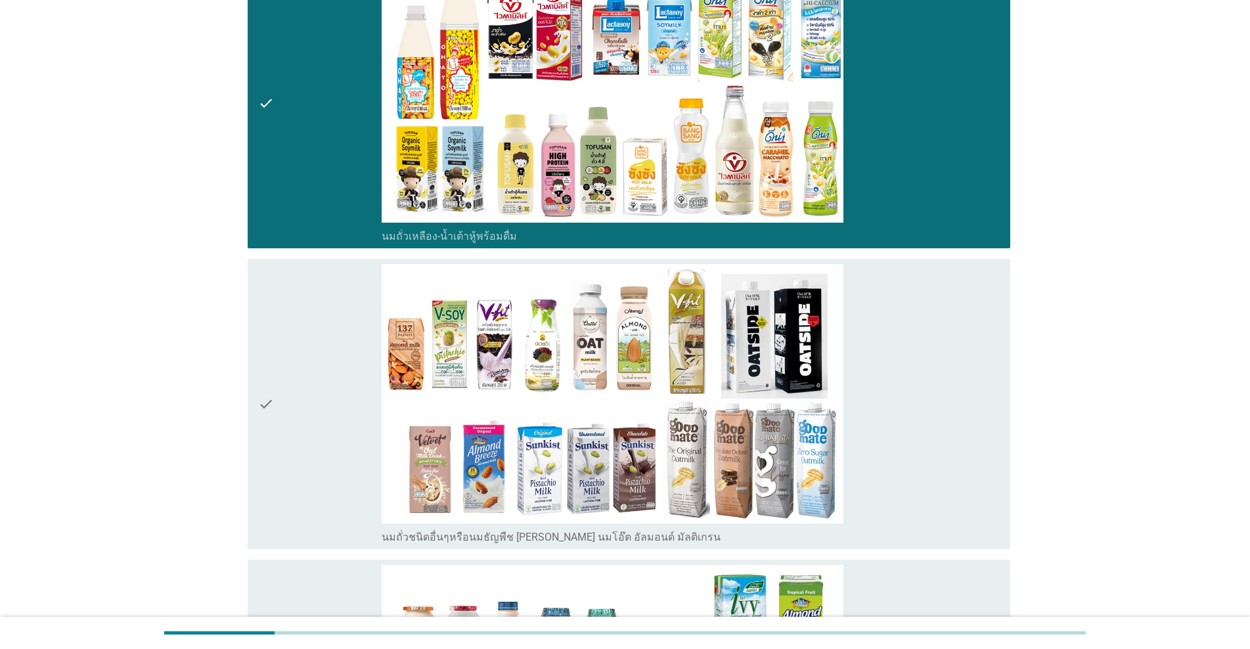
scroll to position [657, 0]
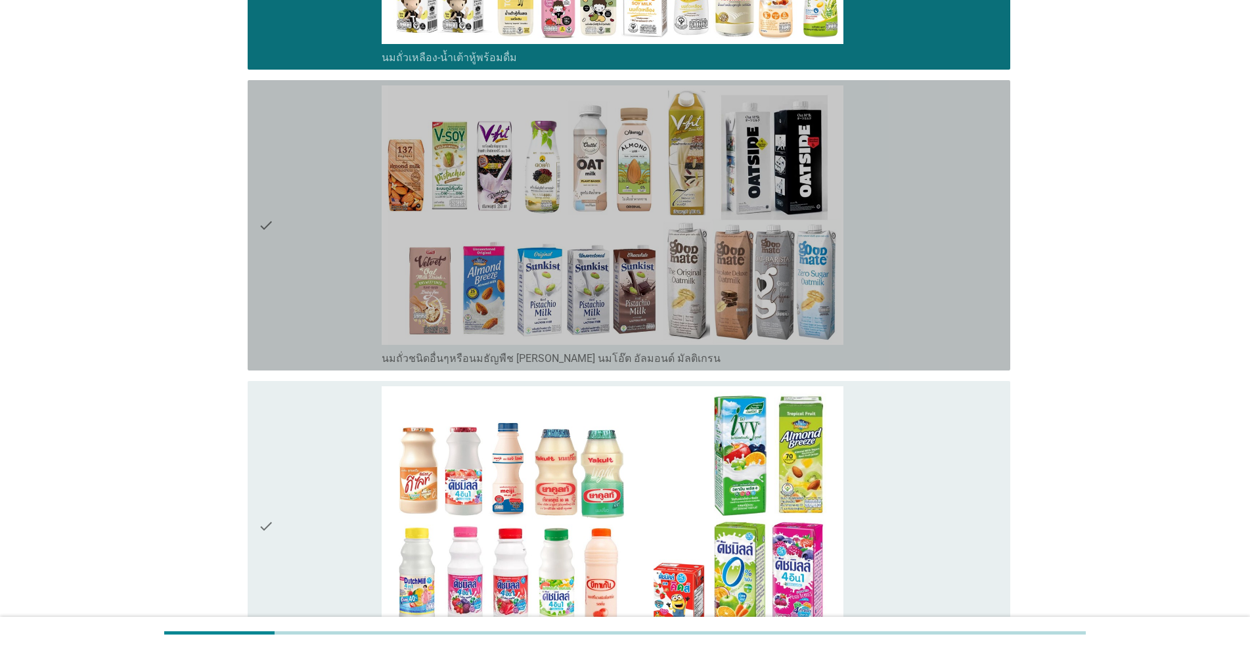
click at [323, 309] on div "check" at bounding box center [320, 225] width 124 height 280
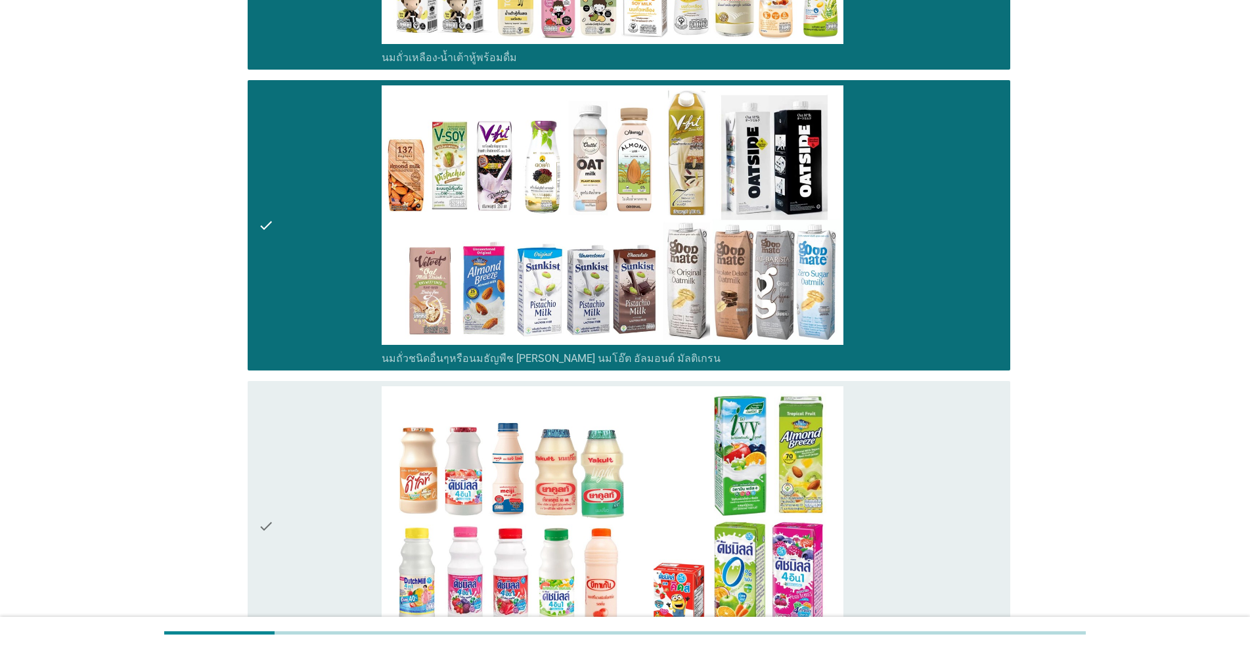
click at [344, 475] on div "check" at bounding box center [320, 526] width 124 height 280
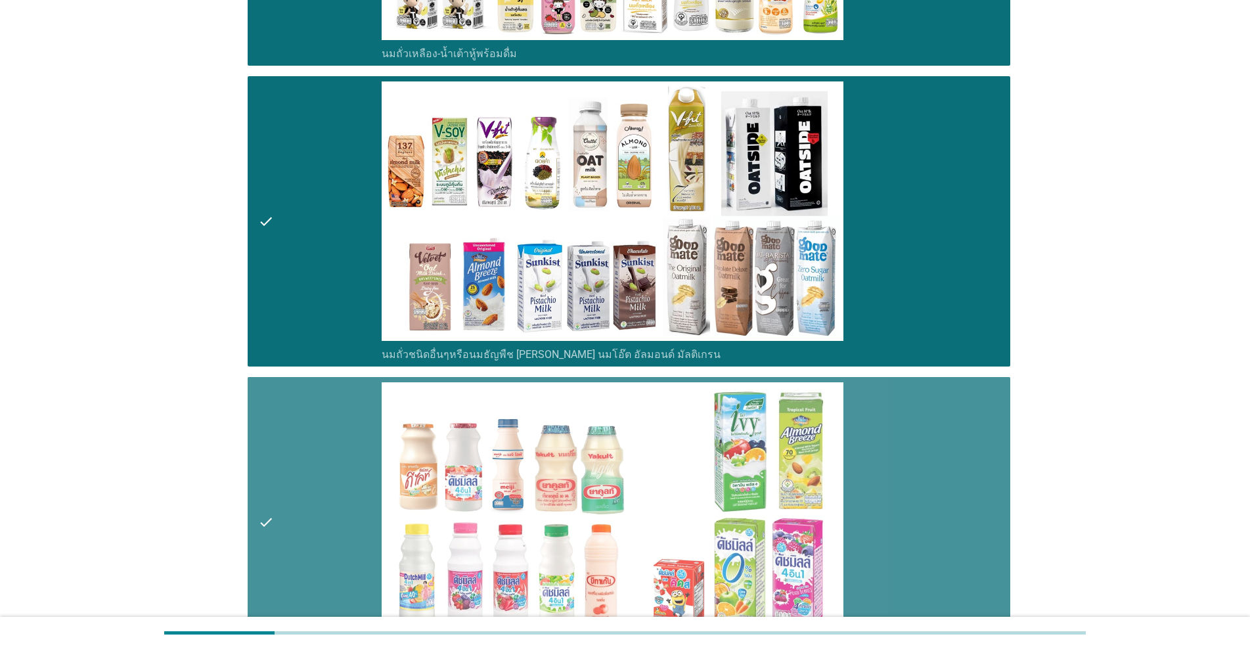
scroll to position [1117, 0]
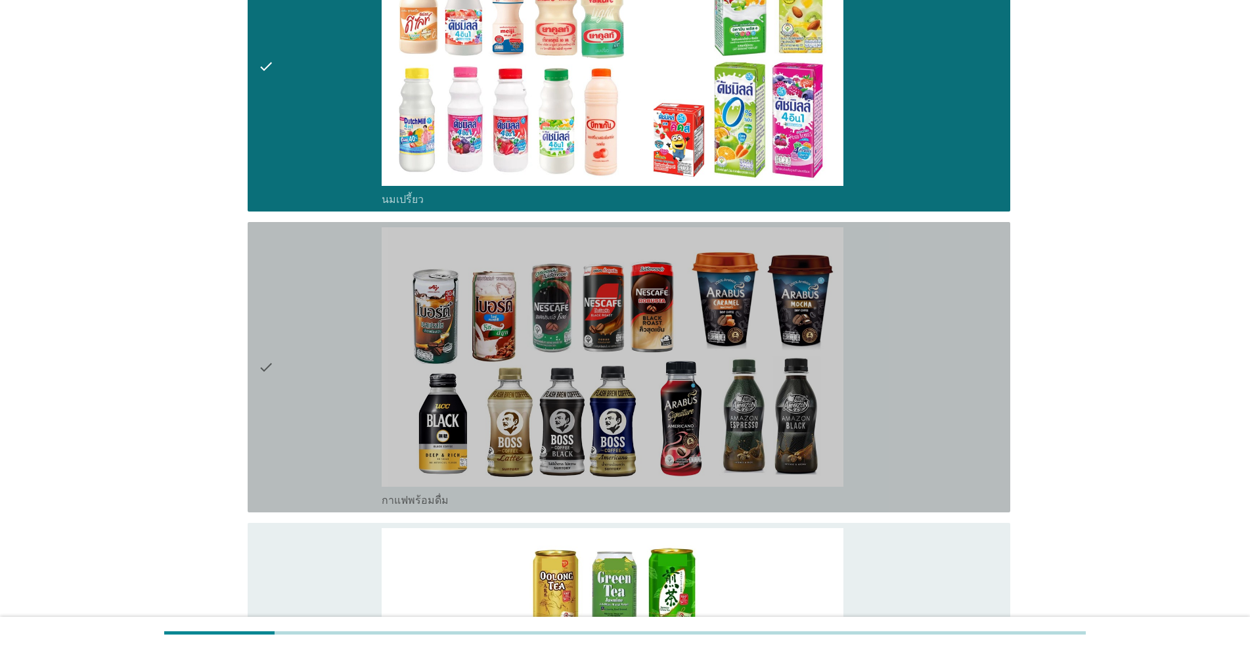
click at [346, 434] on div "check" at bounding box center [320, 367] width 124 height 280
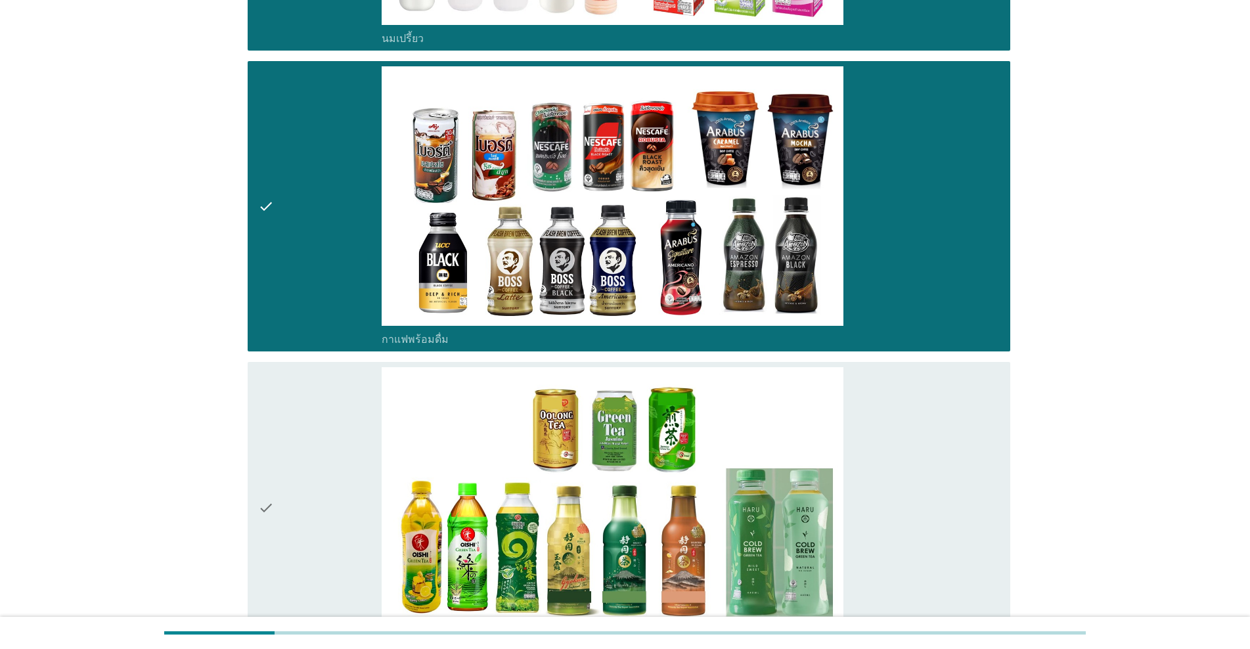
scroll to position [1577, 0]
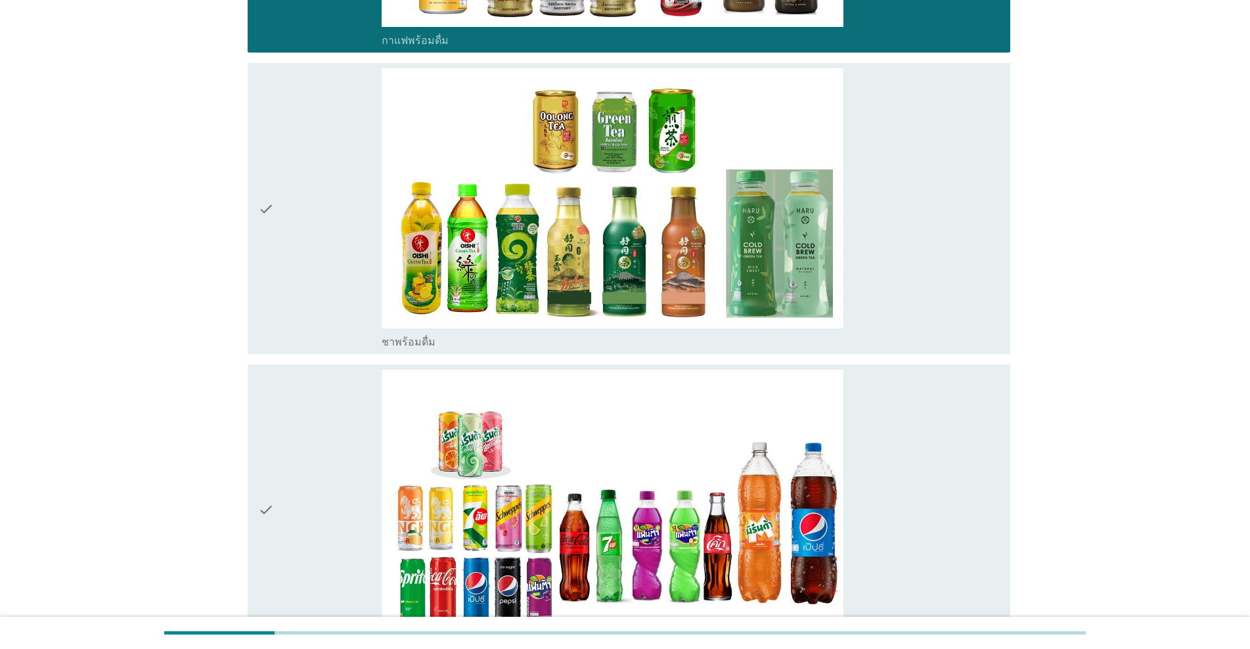
click at [332, 309] on div "check" at bounding box center [320, 208] width 124 height 280
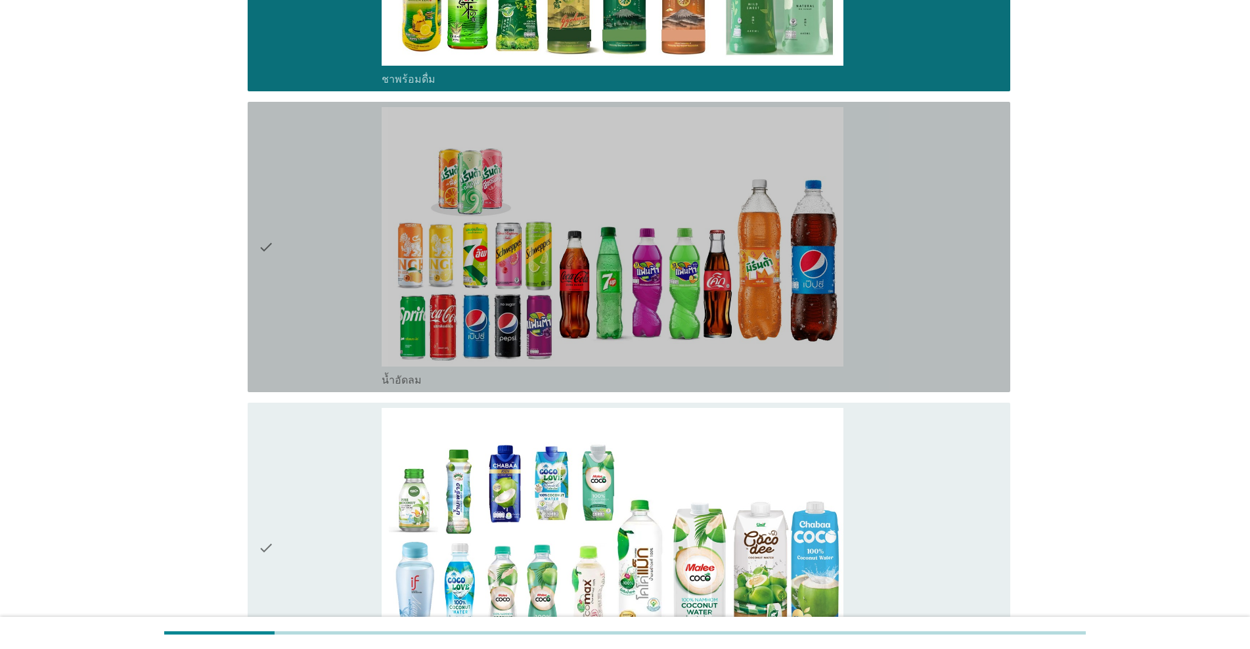
click at [332, 309] on div "check" at bounding box center [320, 247] width 124 height 280
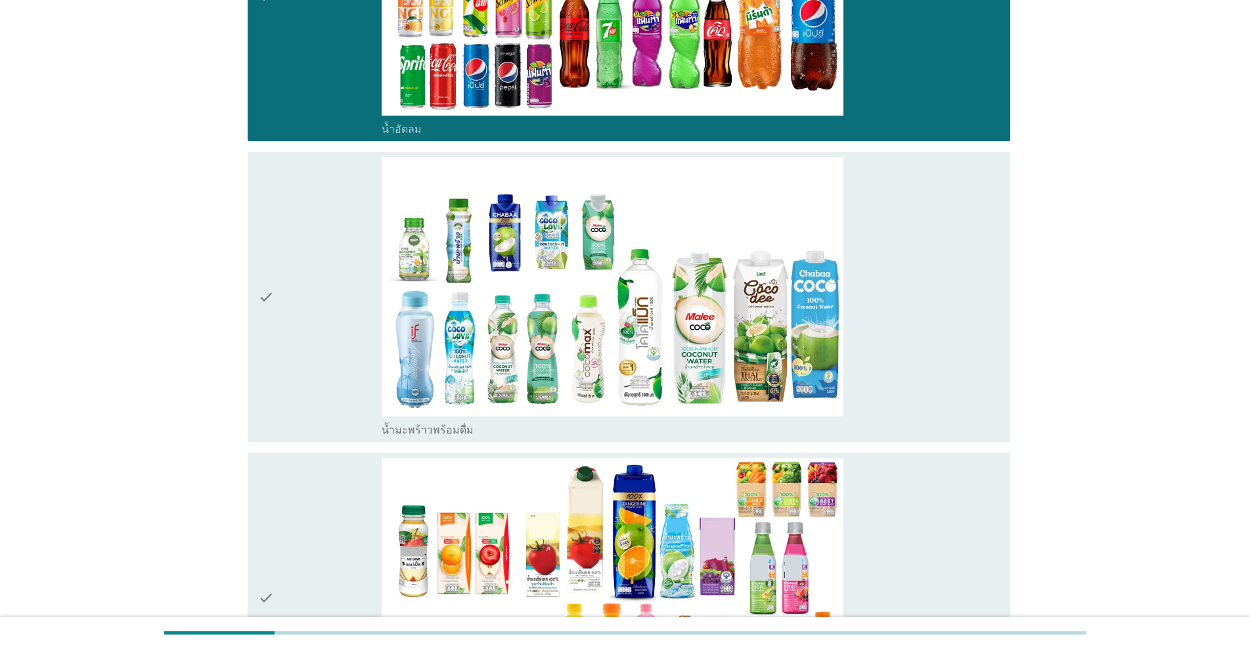
scroll to position [2103, 0]
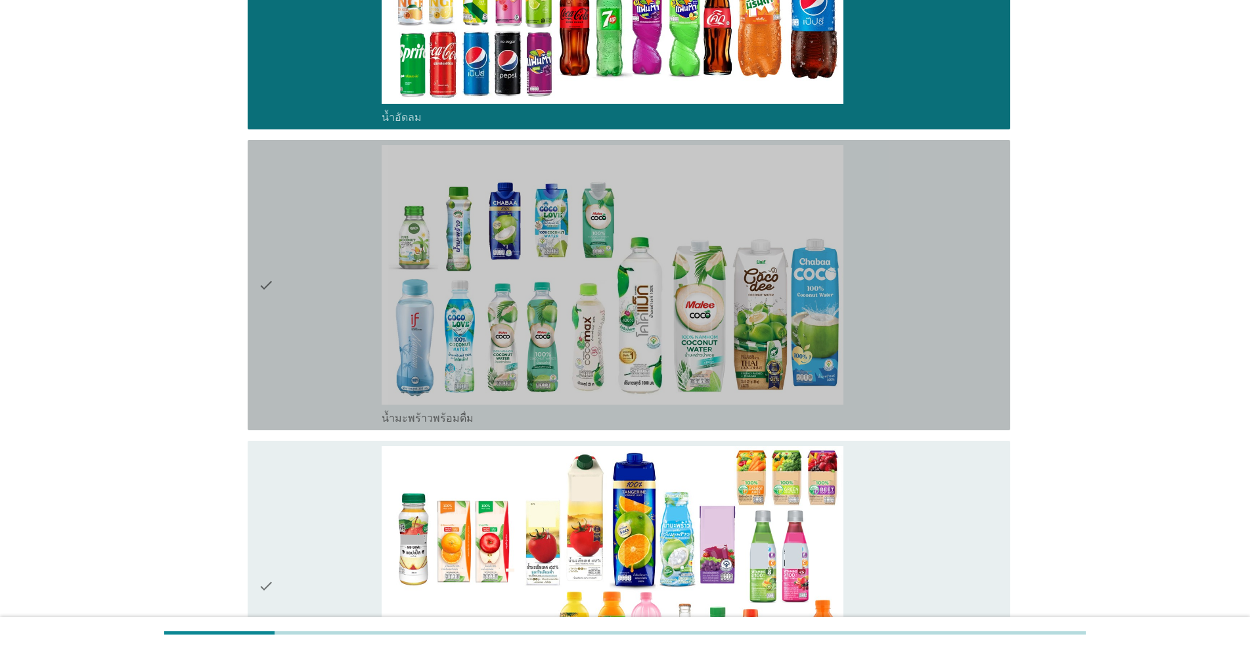
click at [332, 309] on div "check" at bounding box center [320, 285] width 124 height 280
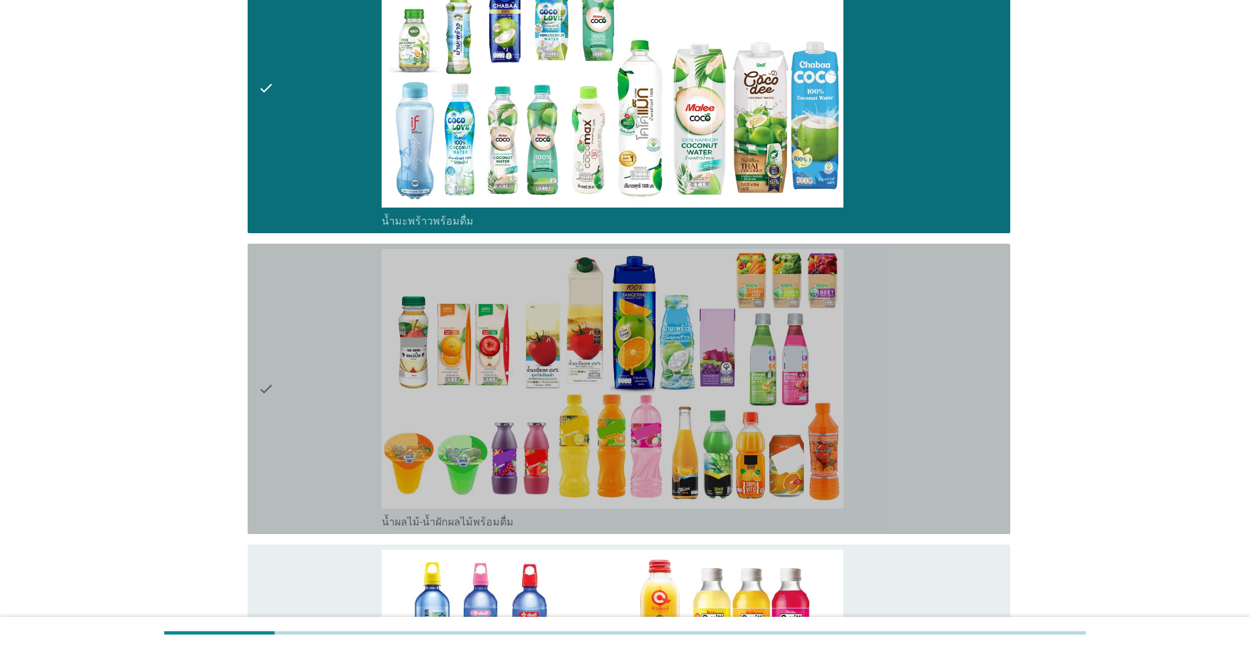
click at [332, 309] on div "check" at bounding box center [320, 389] width 124 height 280
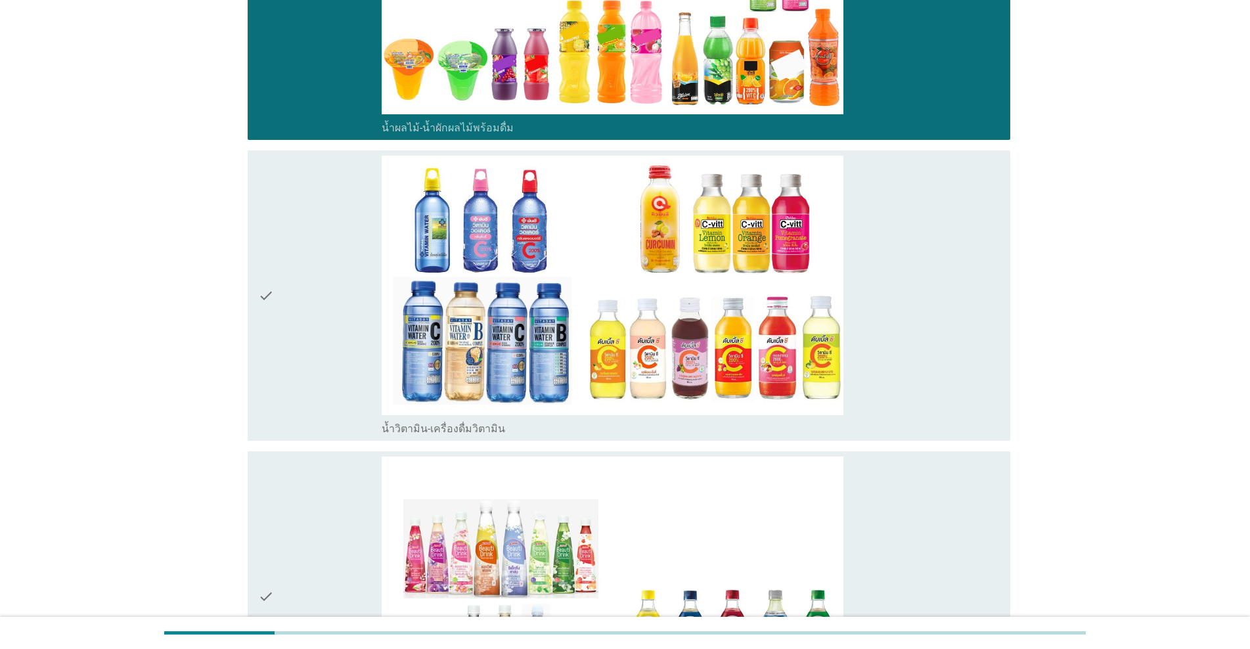
click at [332, 309] on div "check" at bounding box center [320, 296] width 124 height 280
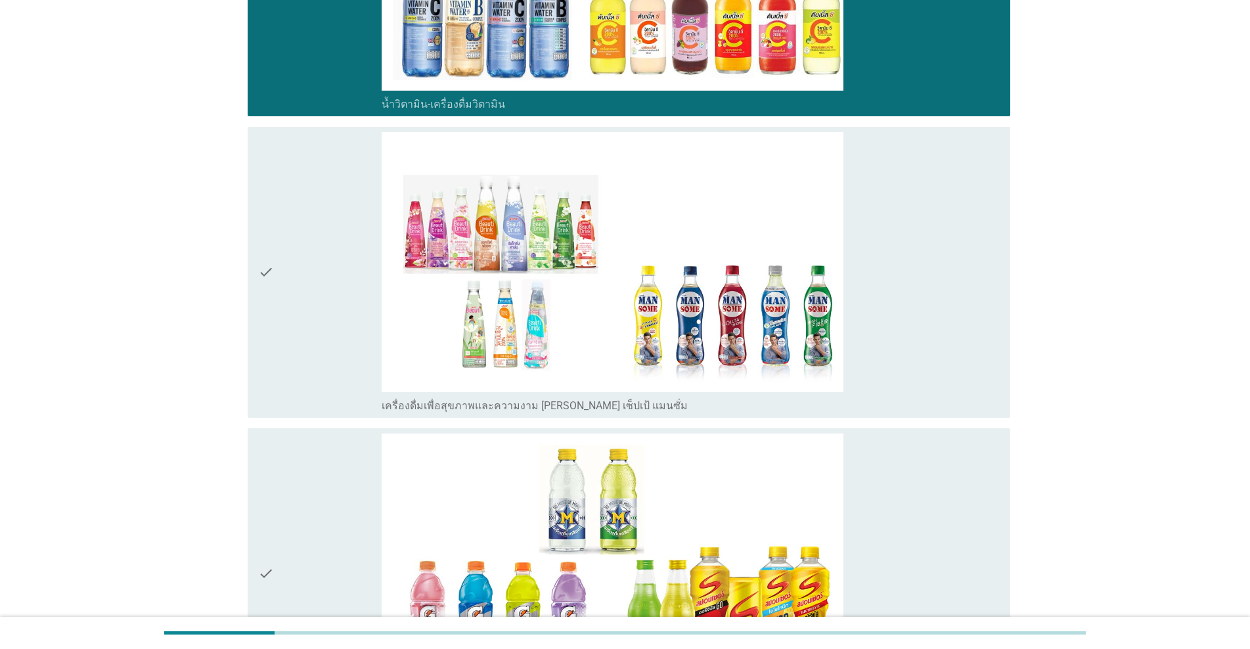
scroll to position [3022, 0]
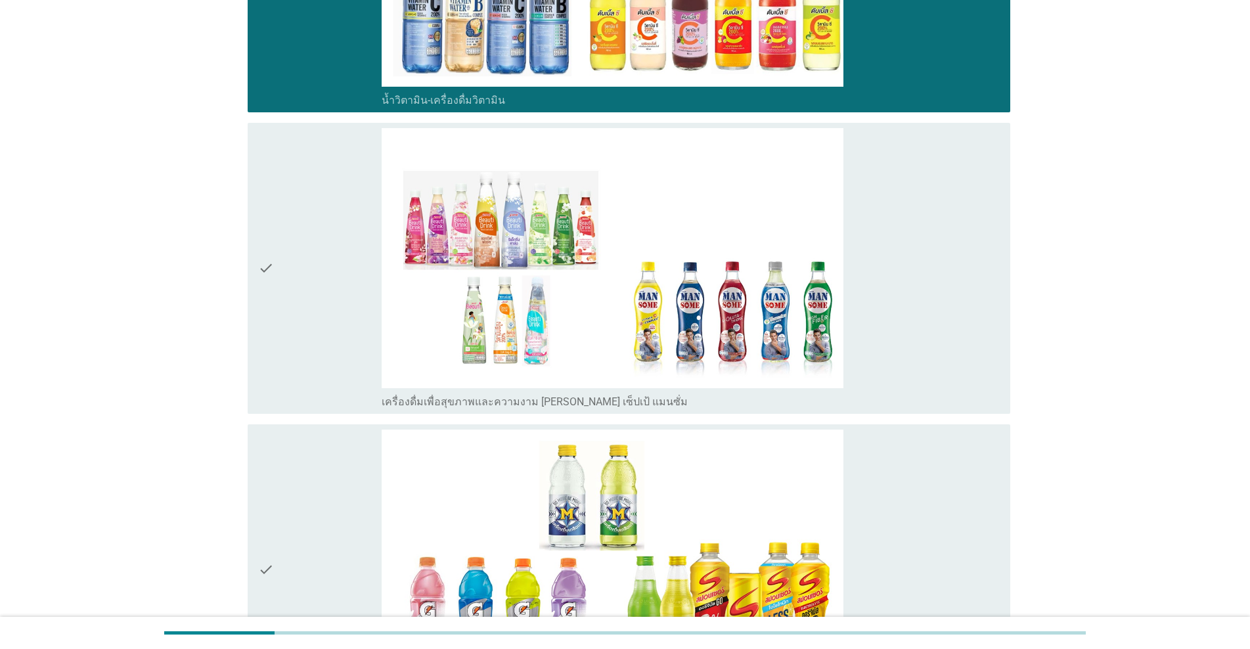
click at [332, 309] on div "check" at bounding box center [320, 268] width 124 height 280
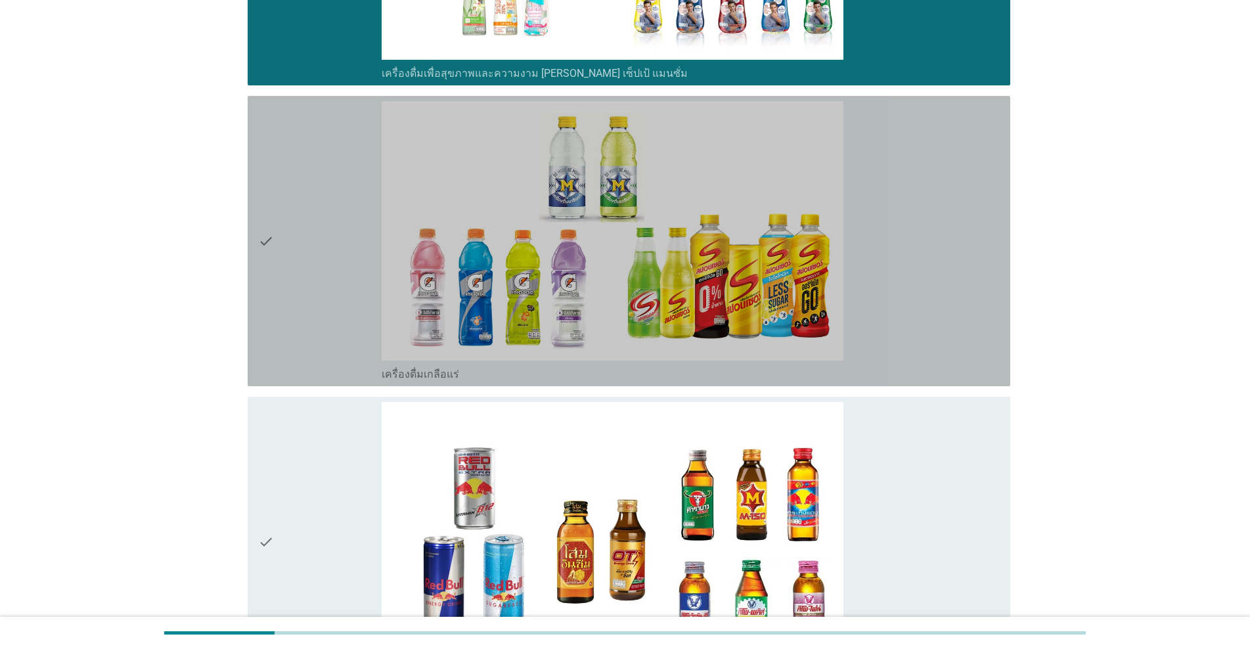
click at [332, 309] on div "check" at bounding box center [320, 241] width 124 height 280
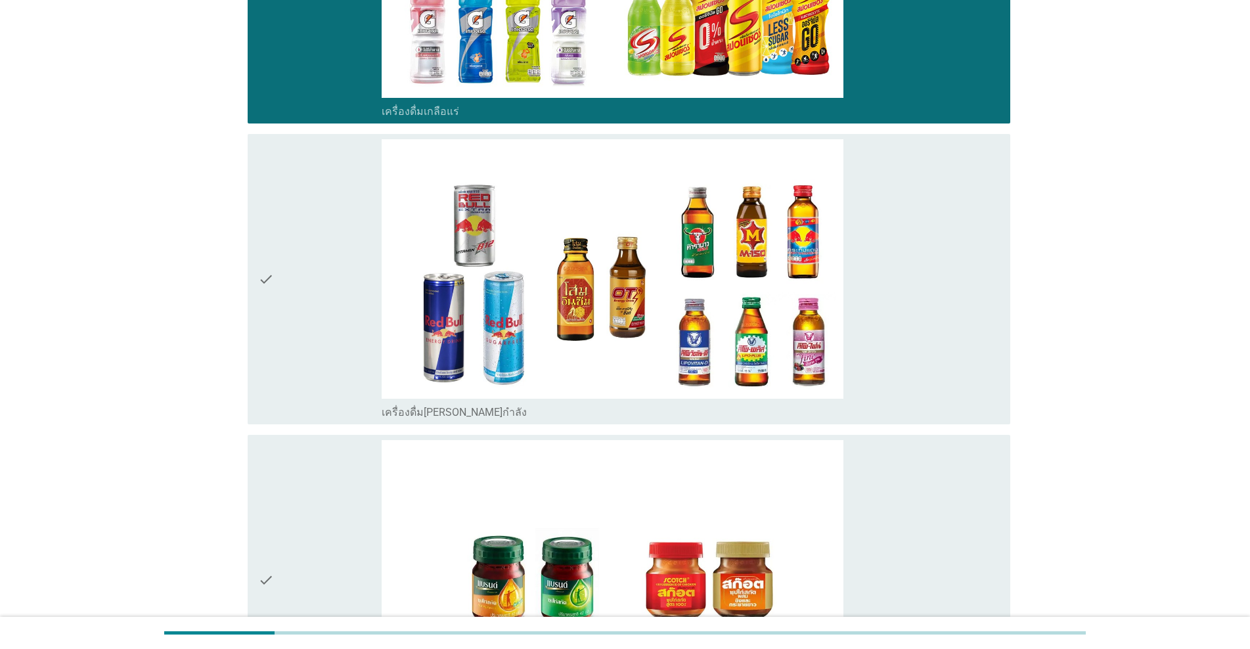
click at [332, 309] on div "check" at bounding box center [320, 279] width 124 height 280
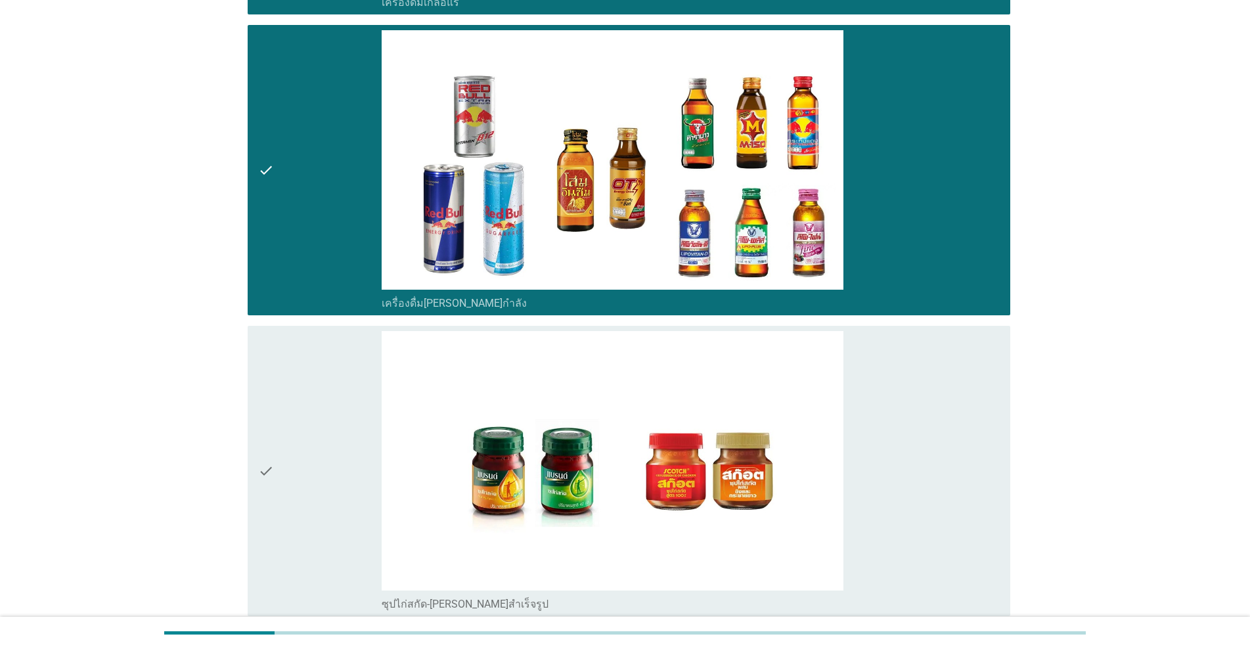
scroll to position [3877, 0]
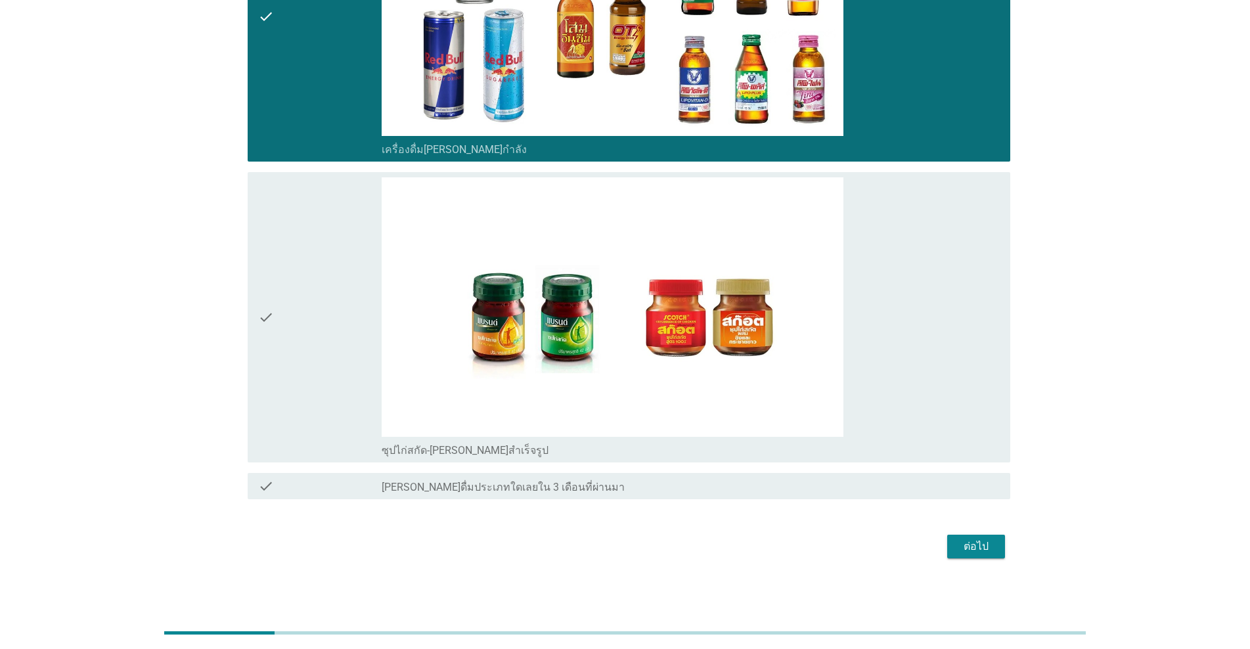
click at [332, 309] on div "check" at bounding box center [320, 317] width 124 height 280
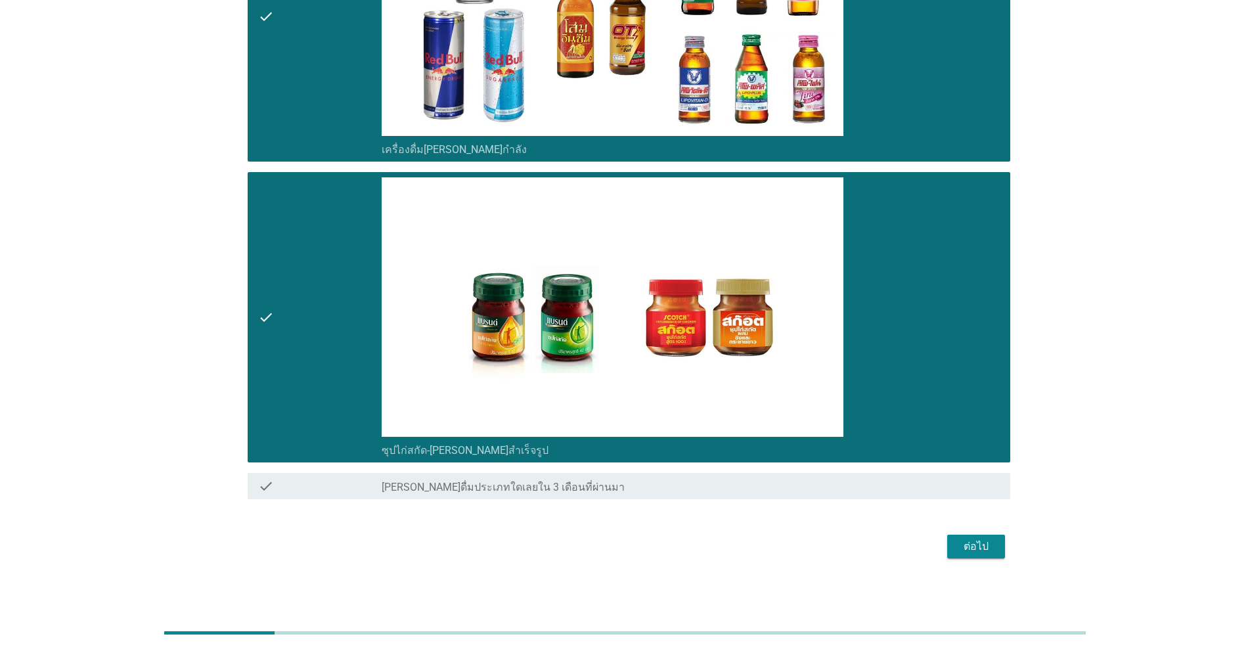
click at [645, 554] on button "ต่อไป" at bounding box center [976, 547] width 58 height 24
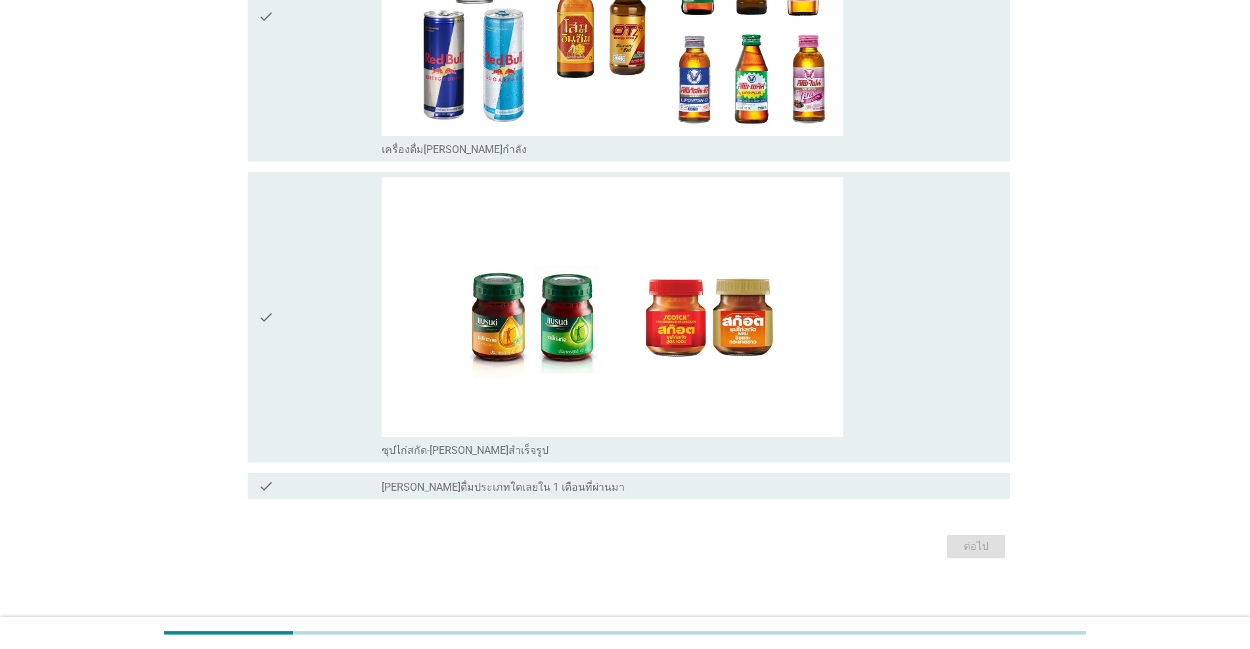
scroll to position [0, 0]
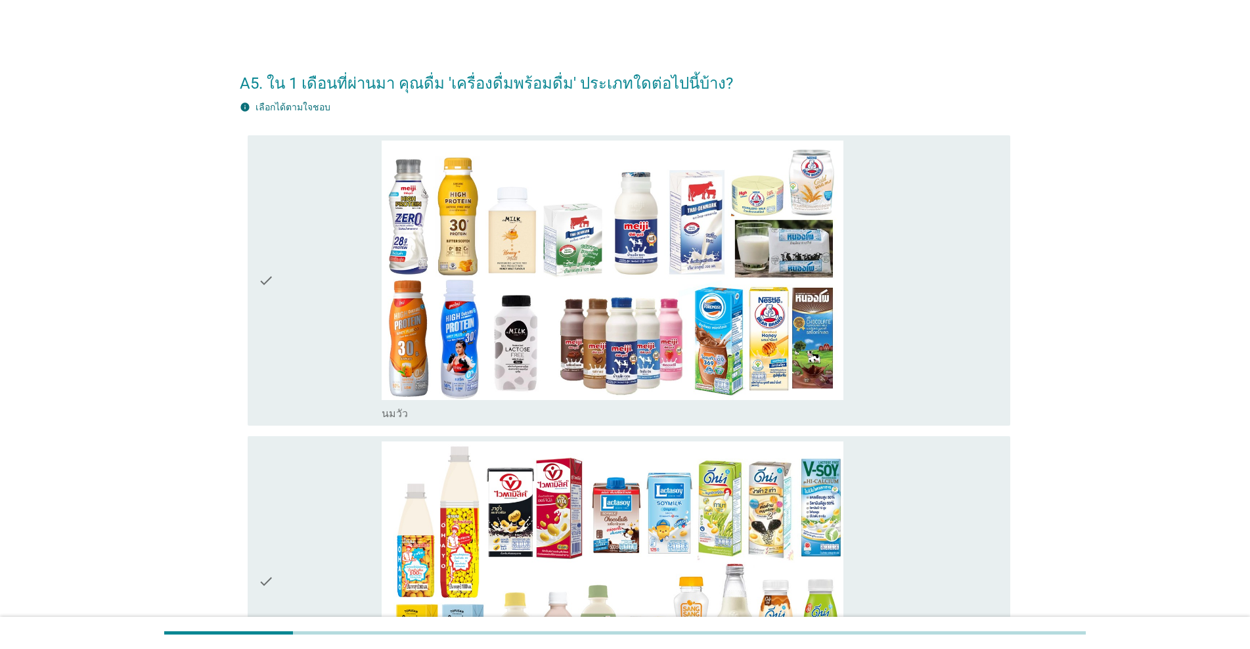
click at [340, 374] on div "check" at bounding box center [320, 281] width 124 height 280
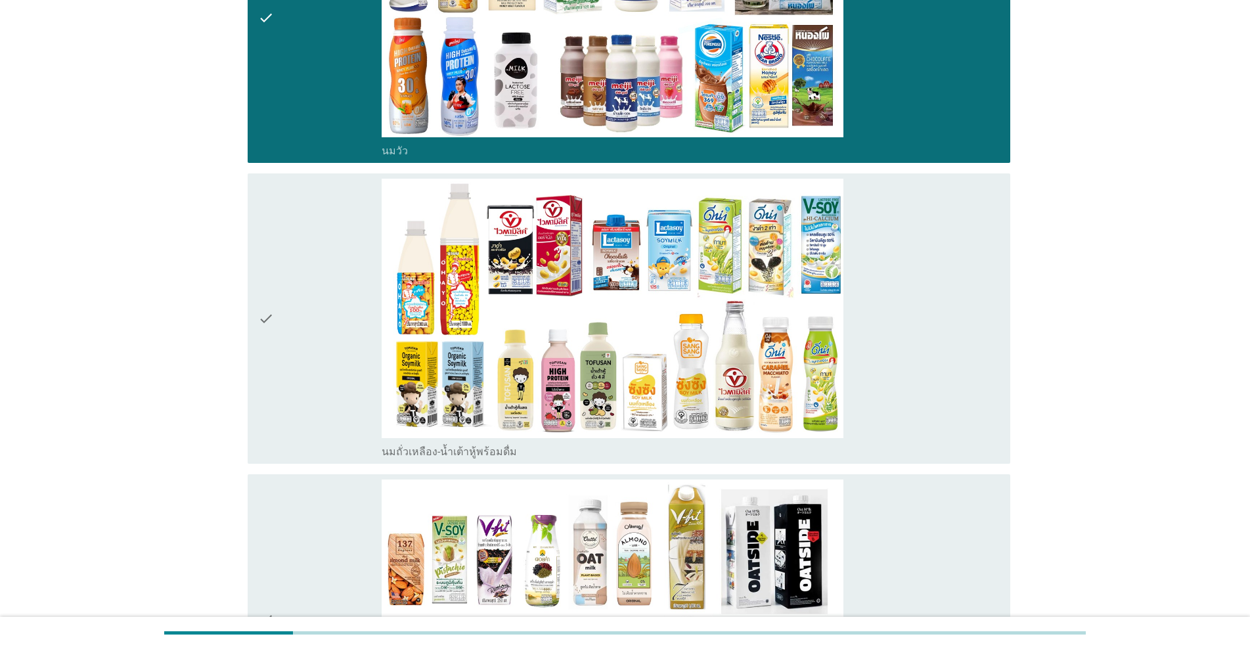
click at [340, 374] on div "check" at bounding box center [320, 319] width 124 height 280
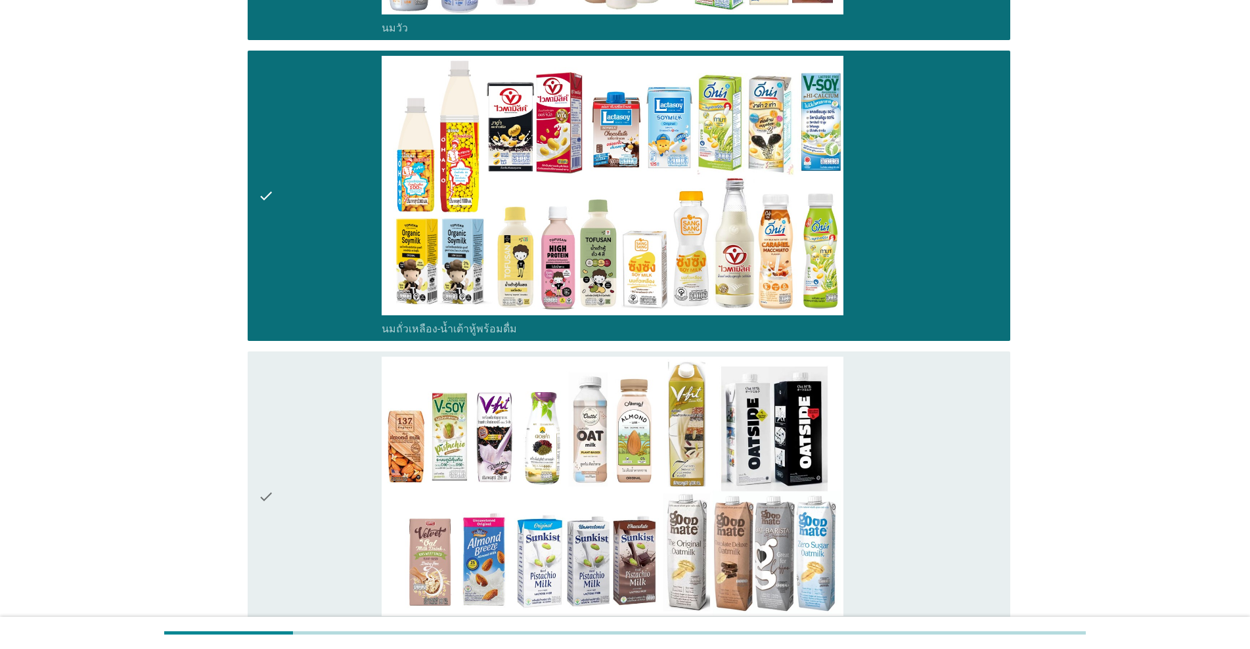
scroll to position [657, 0]
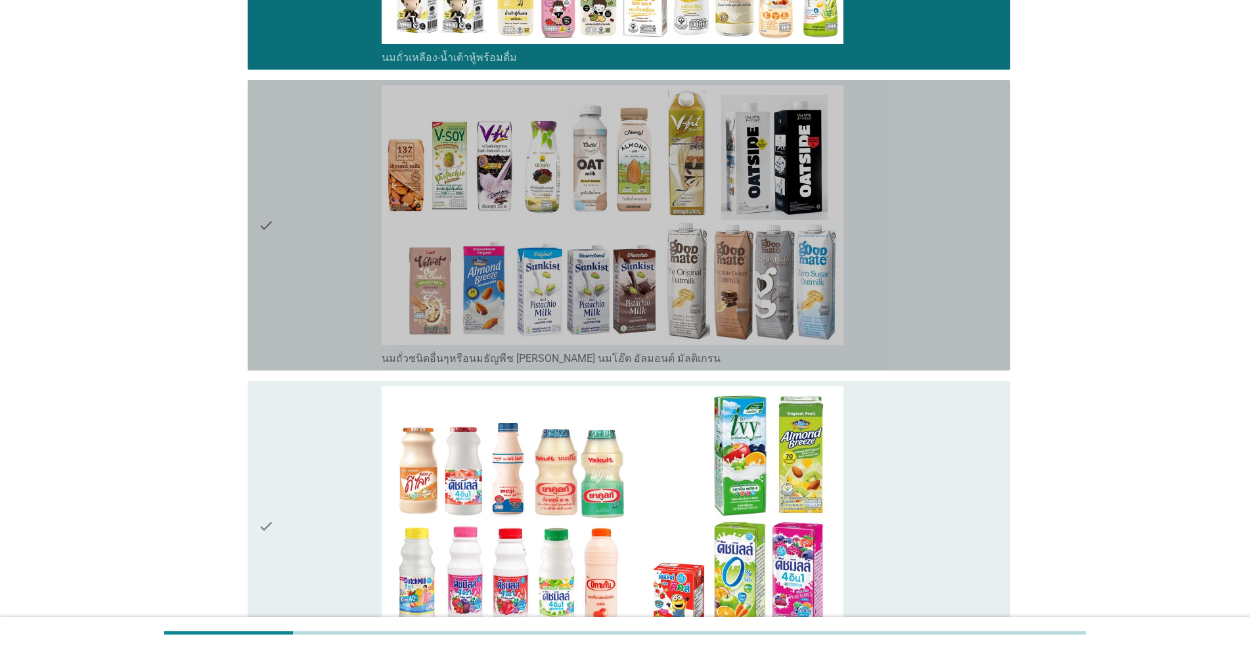
click at [367, 309] on div "check" at bounding box center [320, 225] width 124 height 280
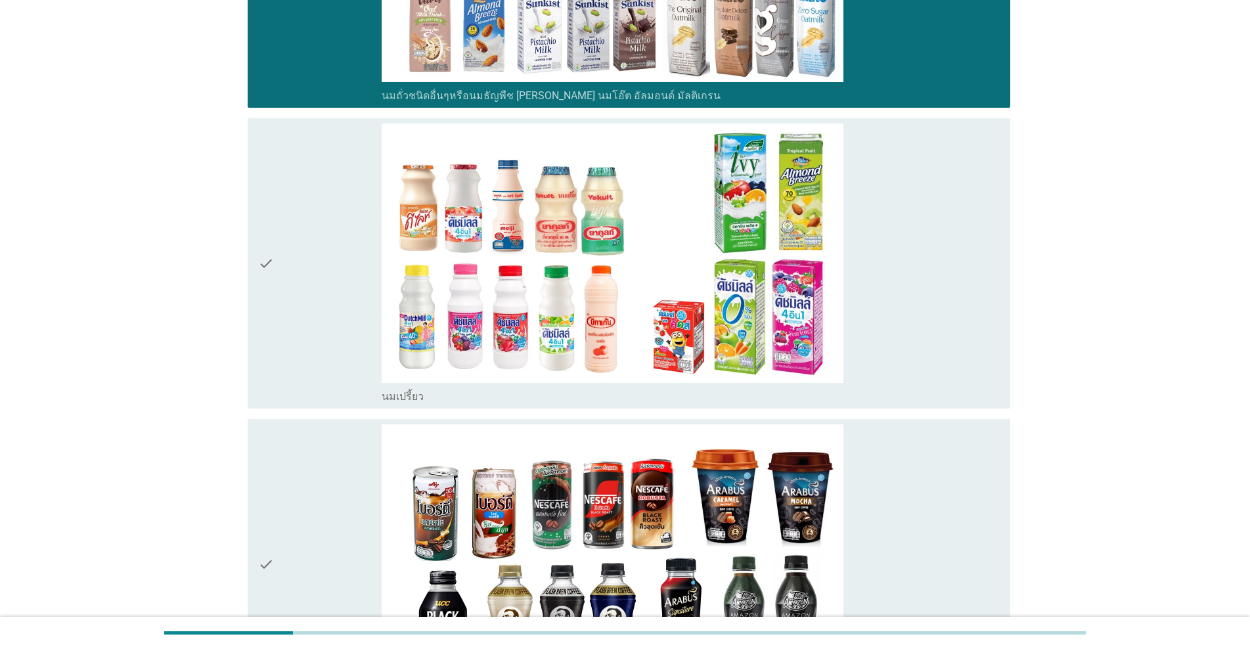
click at [367, 309] on div "check" at bounding box center [320, 264] width 124 height 280
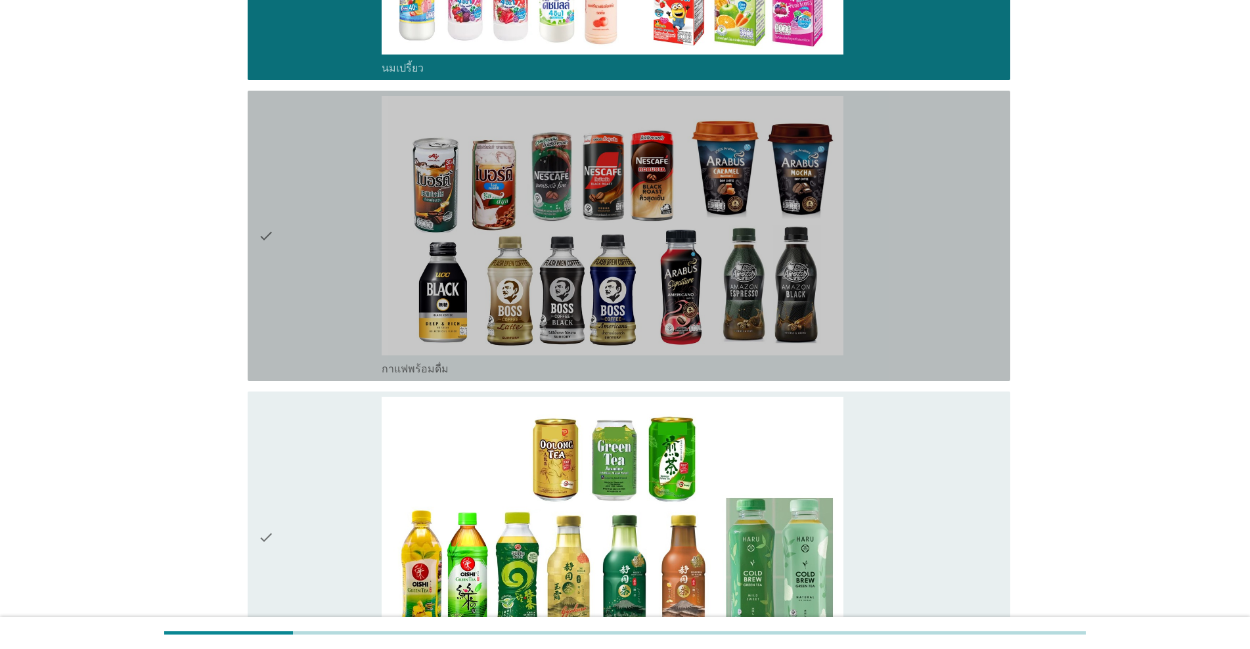
click at [367, 309] on div "check" at bounding box center [320, 236] width 124 height 280
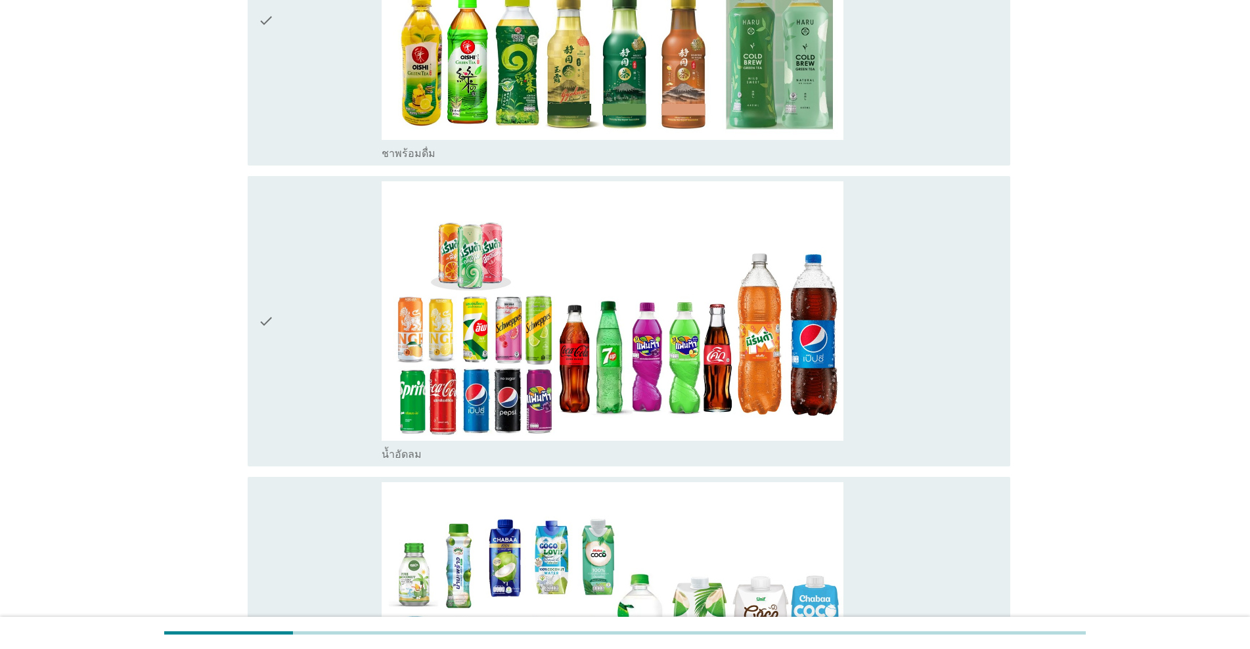
scroll to position [1774, 0]
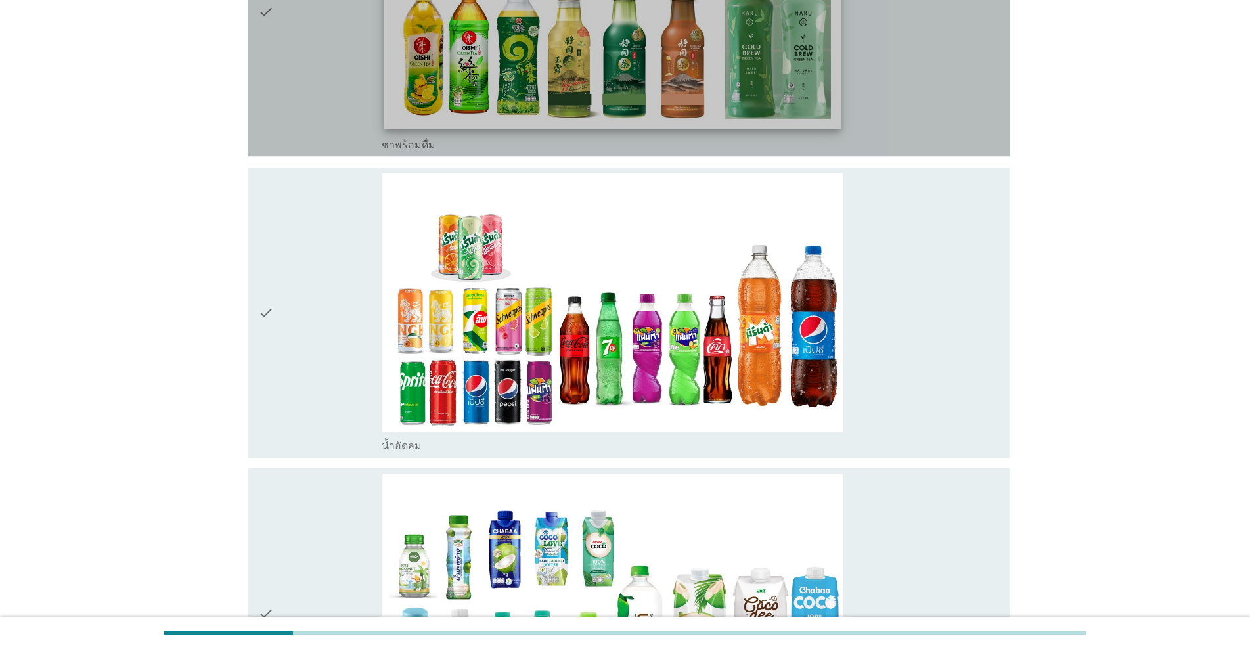
click at [437, 78] on img at bounding box center [612, 1] width 457 height 257
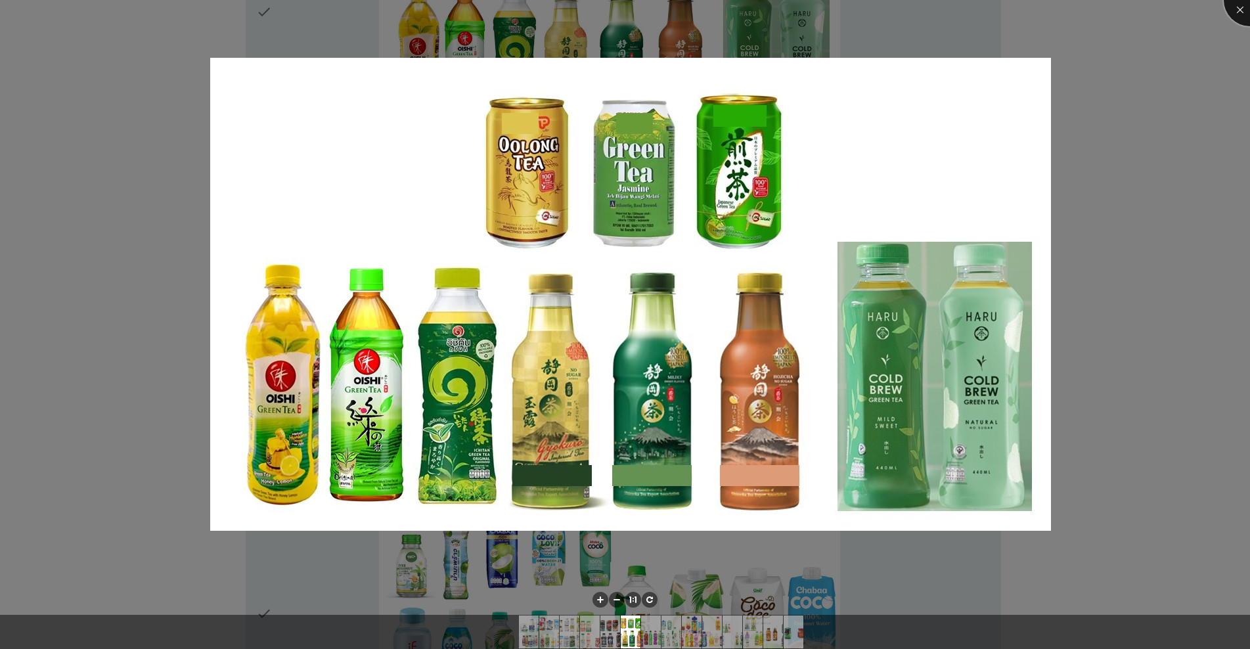
click at [645, 20] on div at bounding box center [1250, 0] width 53 height 53
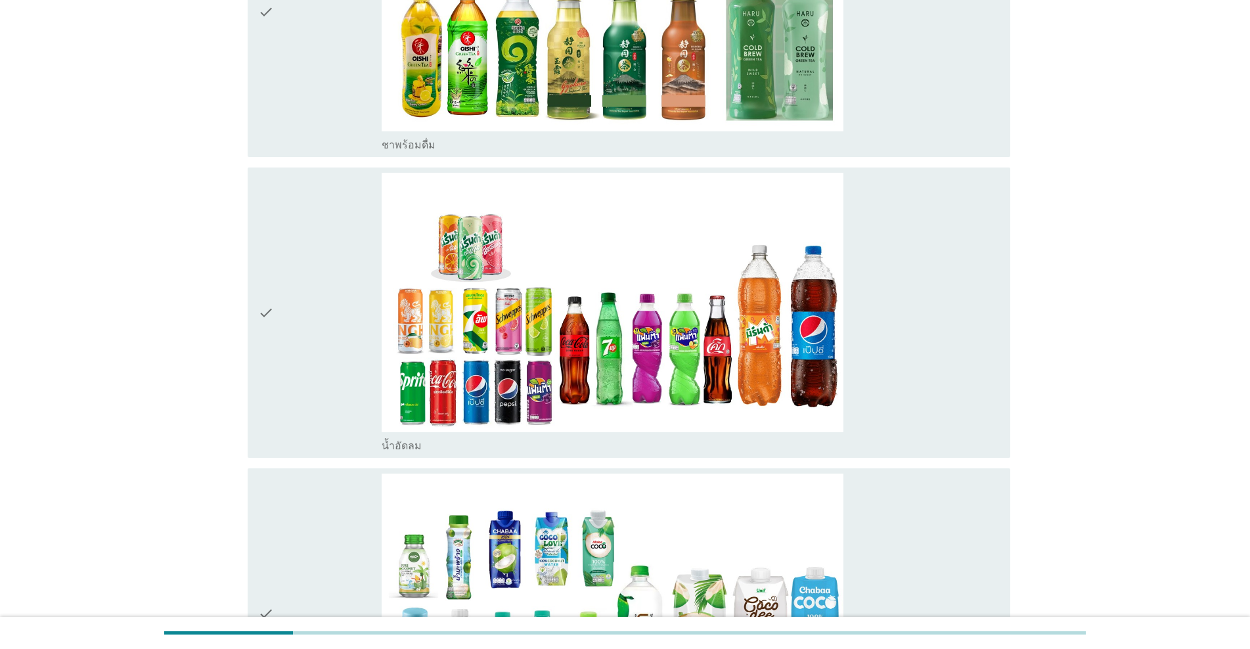
click at [313, 66] on div "check" at bounding box center [320, 11] width 124 height 280
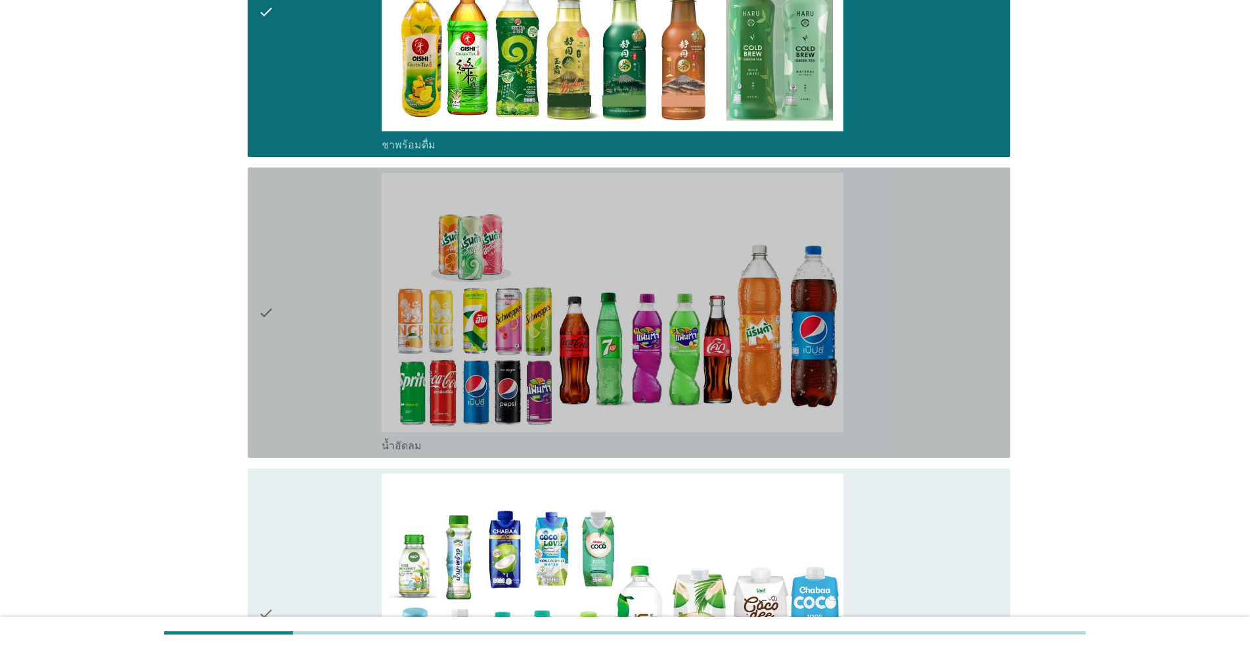
click at [342, 250] on div "check" at bounding box center [320, 313] width 124 height 280
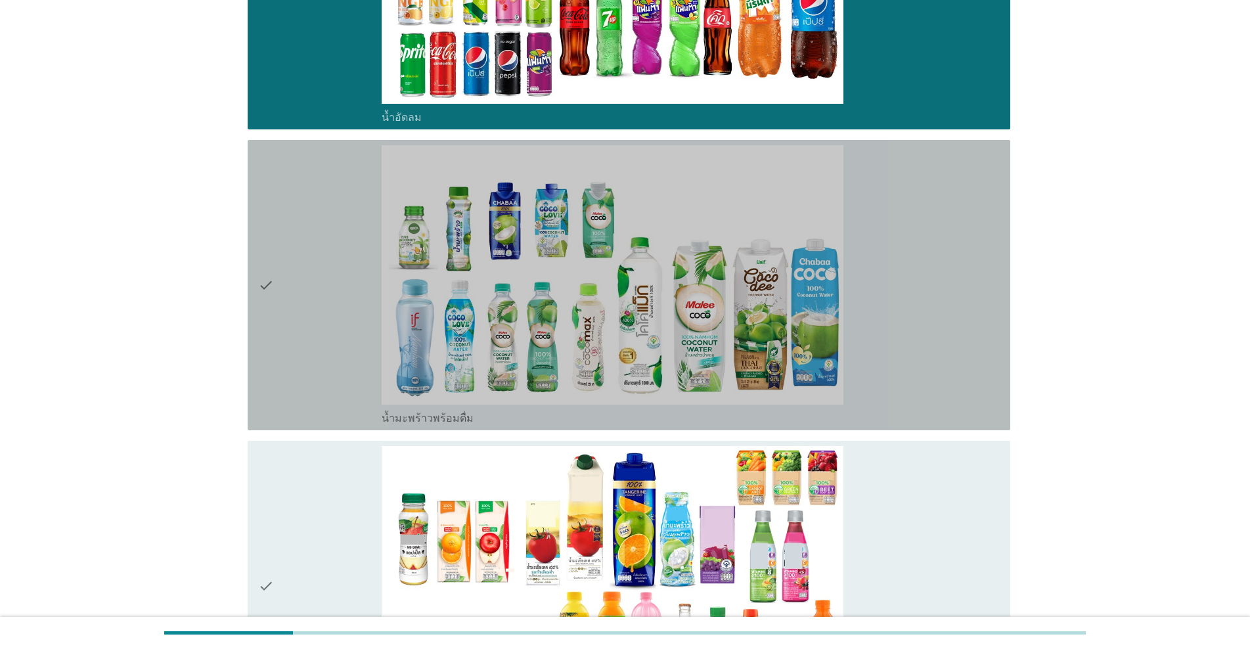
click at [342, 250] on div "check" at bounding box center [320, 285] width 124 height 280
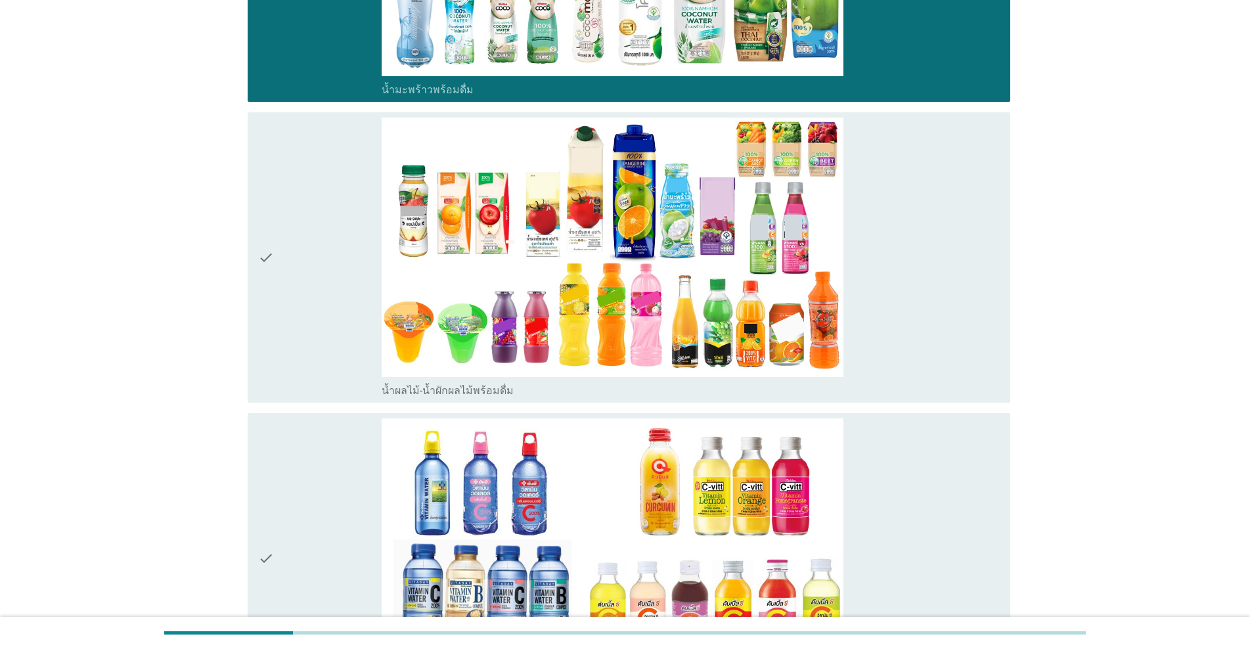
click at [342, 250] on div "check" at bounding box center [320, 258] width 124 height 280
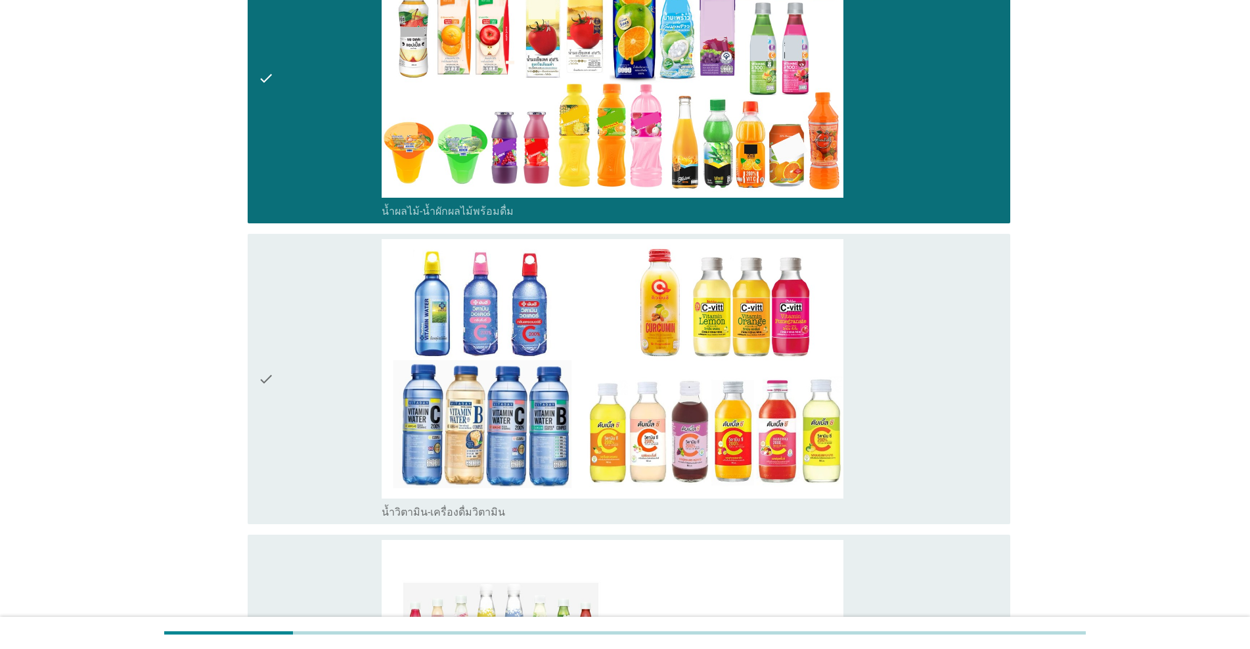
scroll to position [2760, 0]
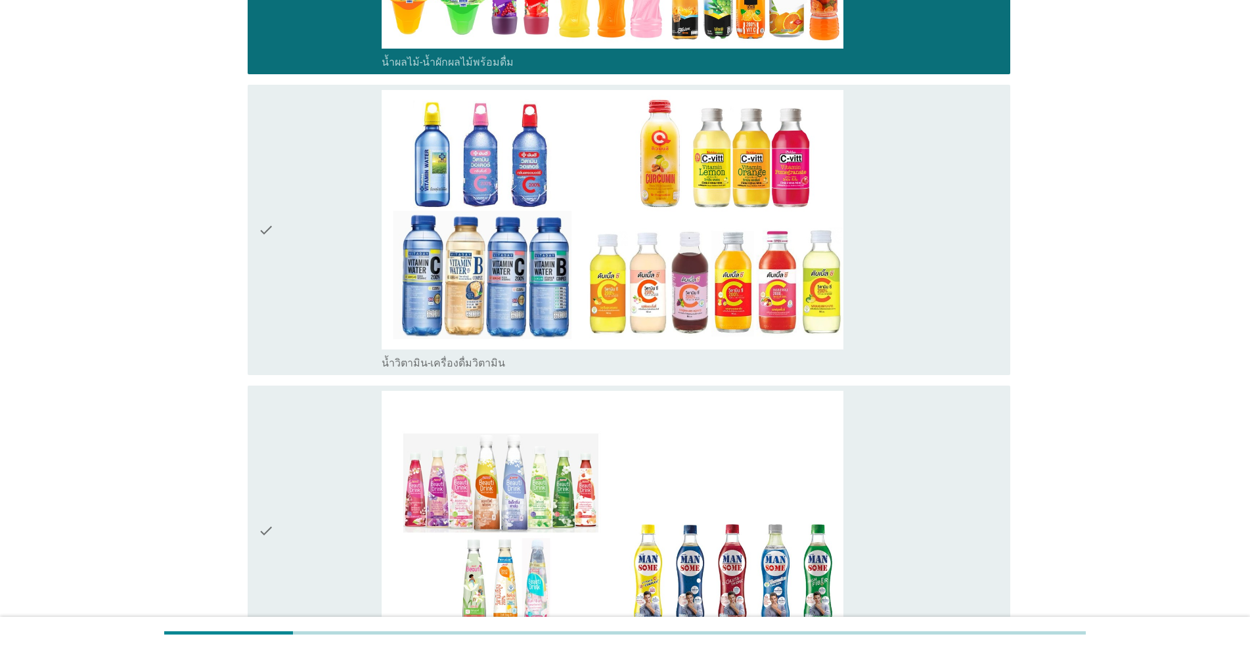
click at [325, 228] on div "check" at bounding box center [320, 230] width 124 height 280
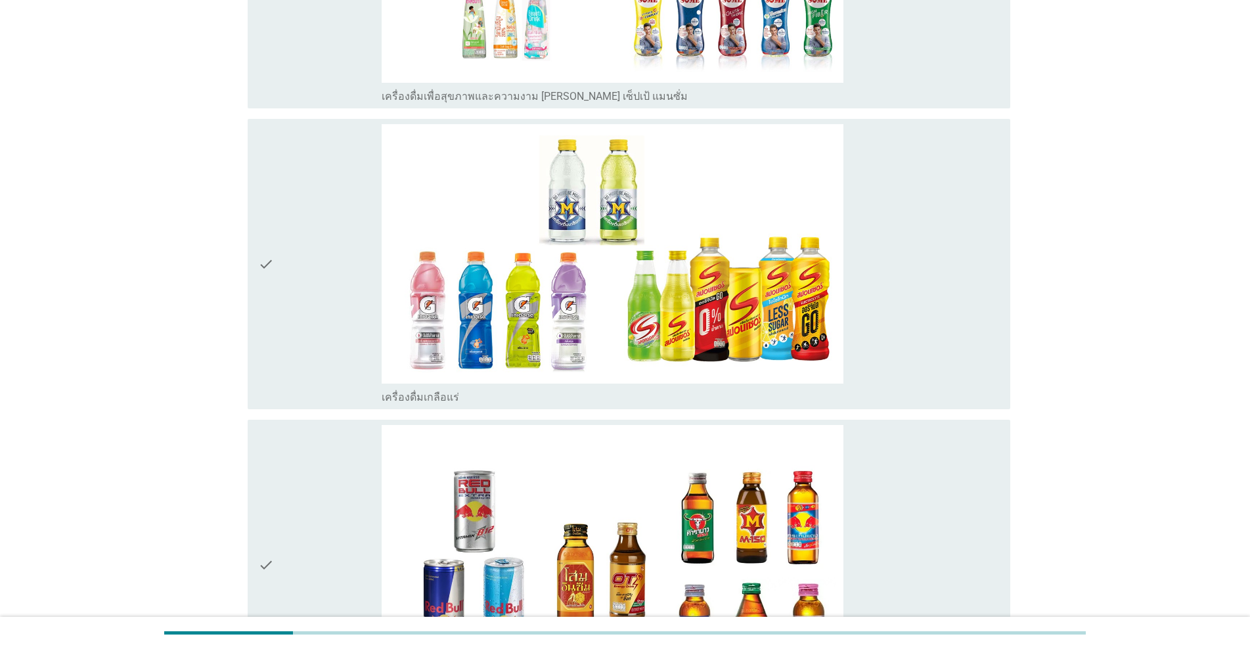
scroll to position [3351, 0]
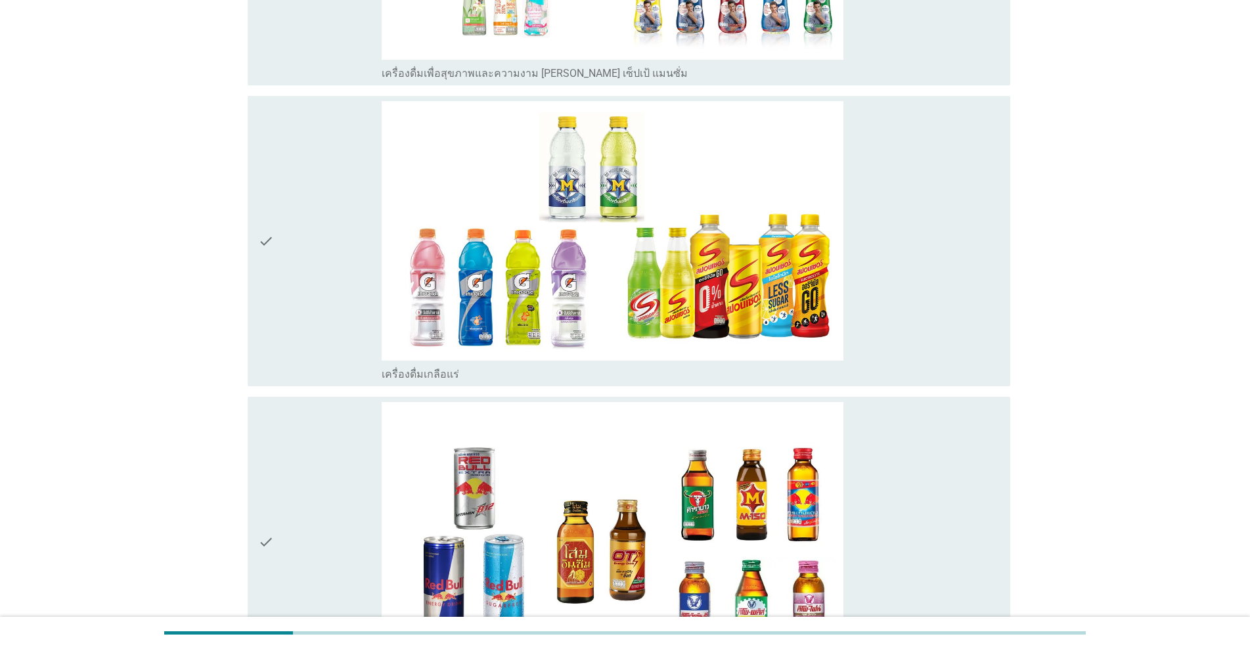
click at [297, 214] on div "check" at bounding box center [320, 241] width 124 height 280
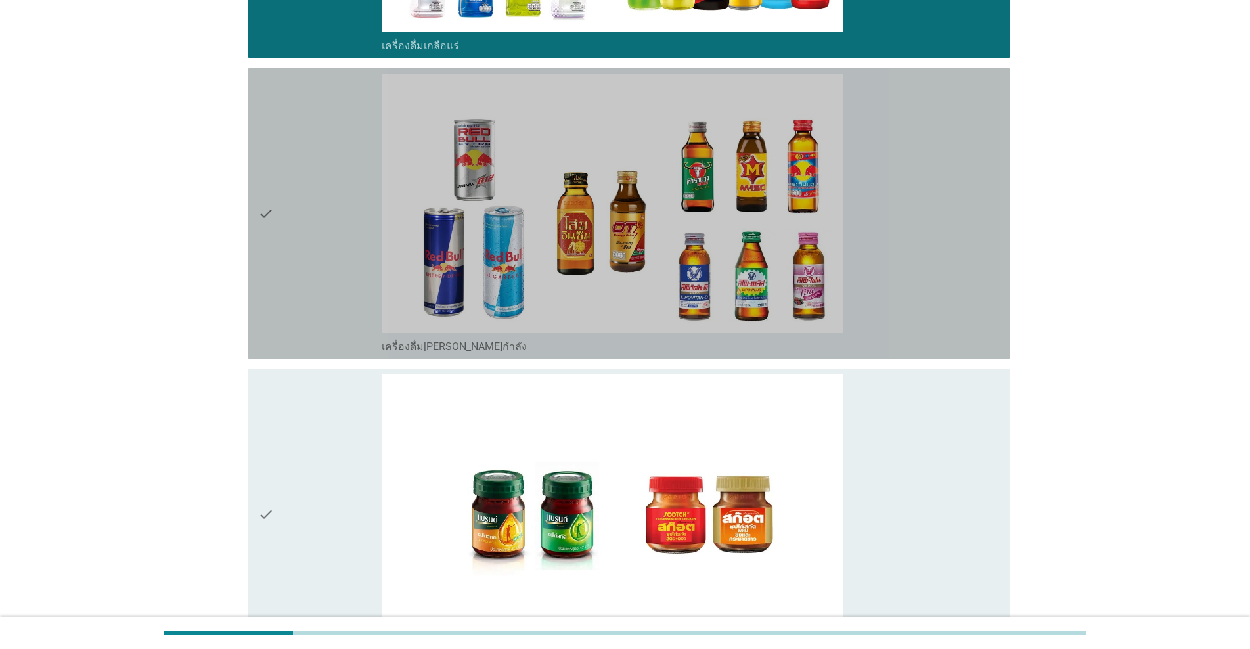
click at [297, 214] on div "check" at bounding box center [320, 214] width 124 height 280
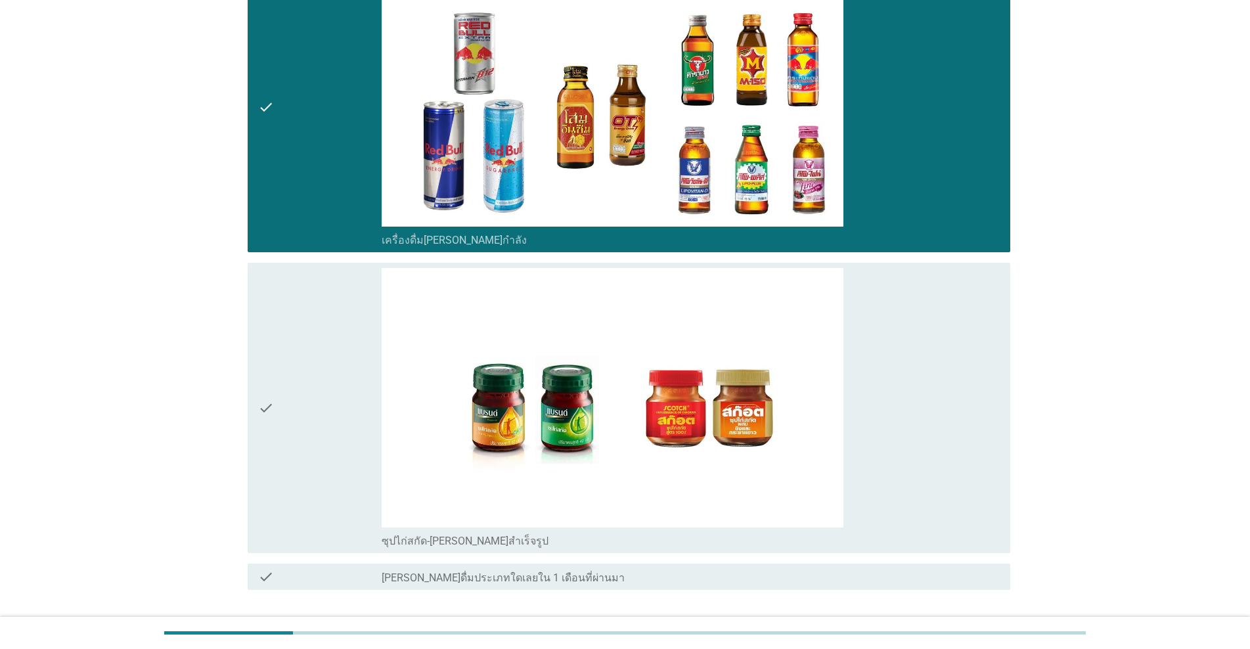
scroll to position [3881, 0]
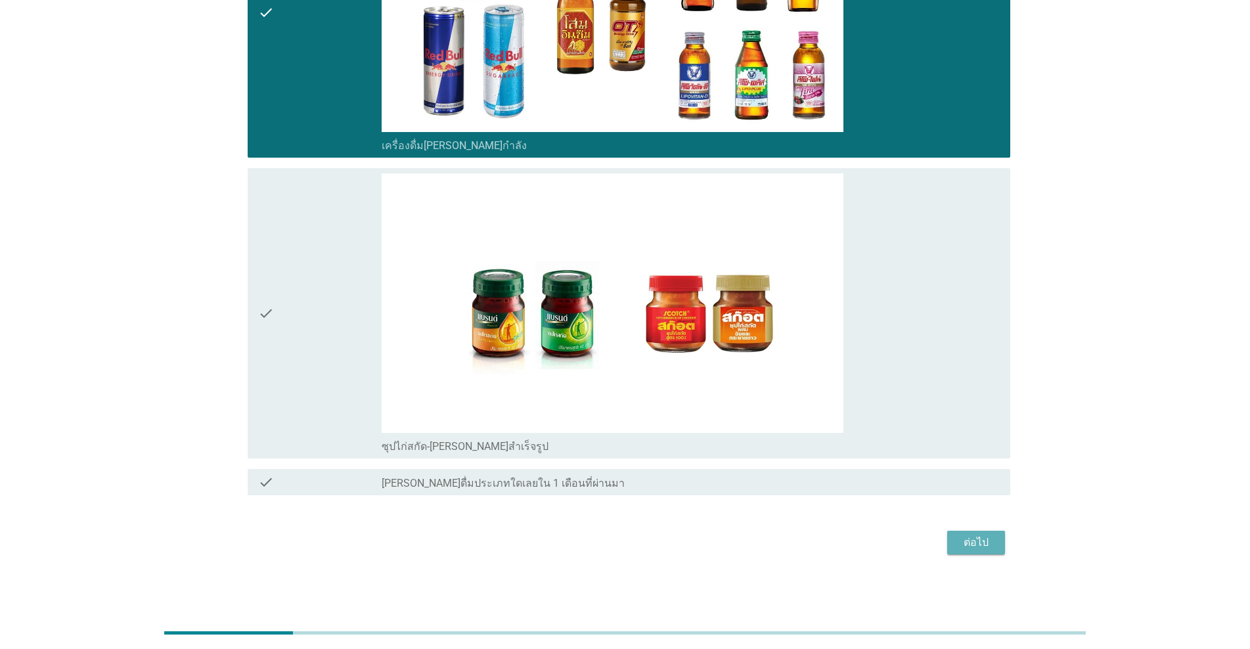
click at [645, 542] on div "ต่อไป" at bounding box center [976, 543] width 37 height 16
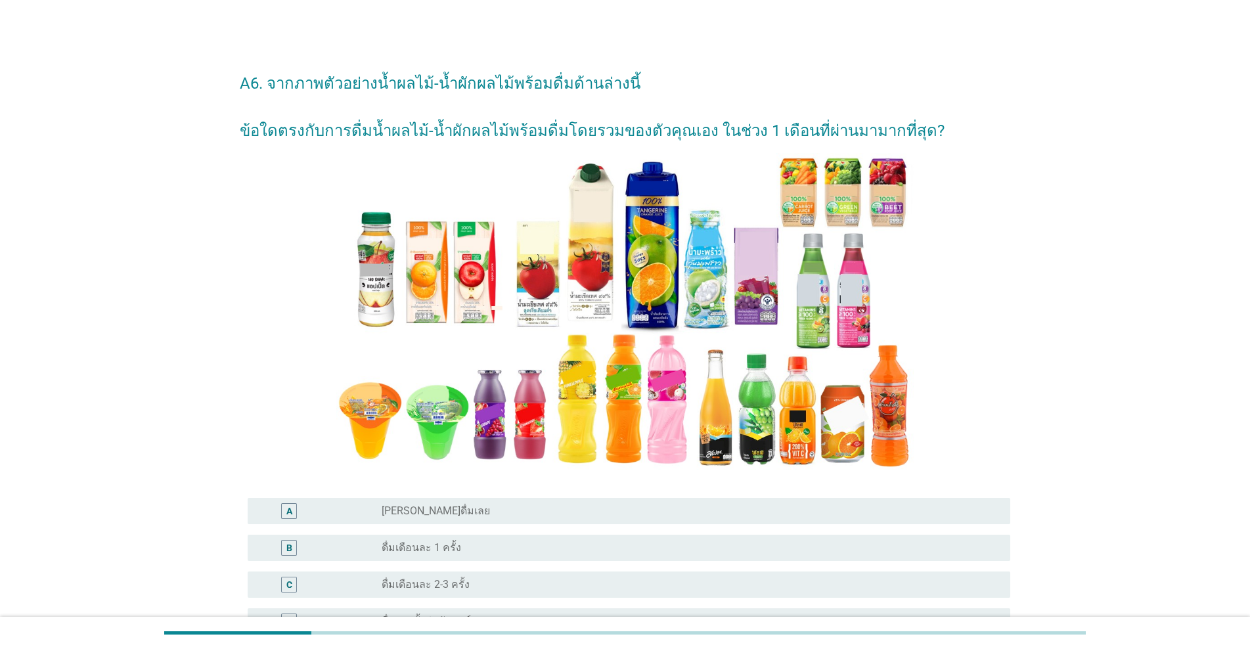
scroll to position [263, 0]
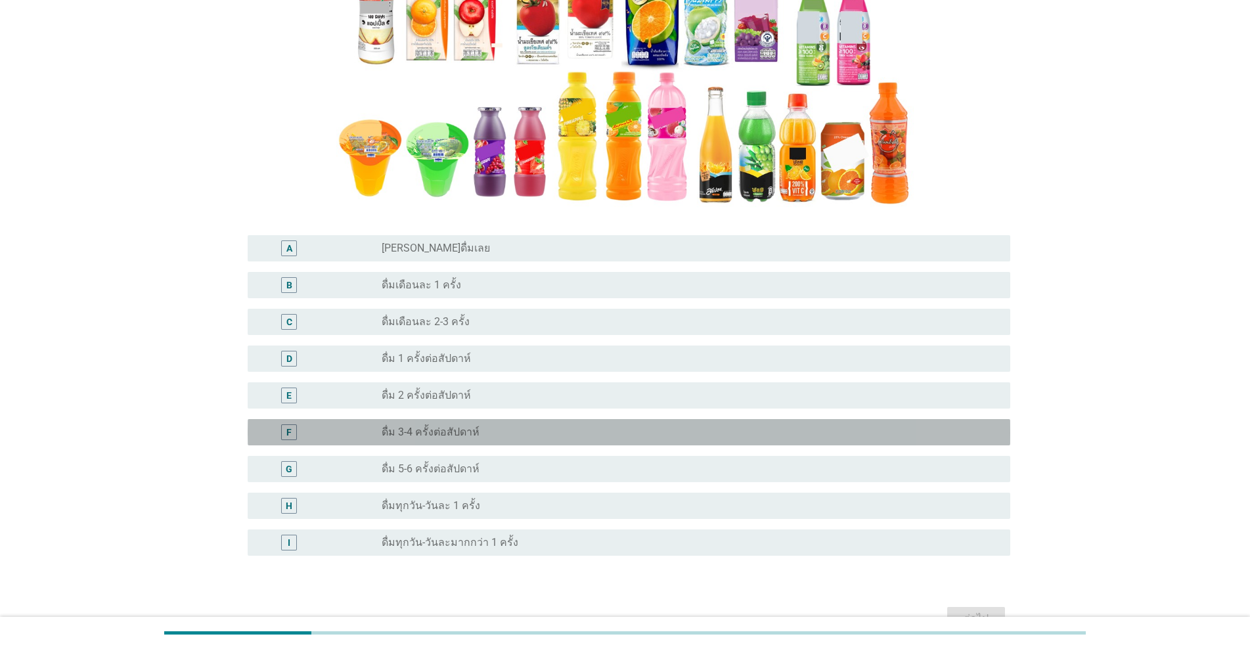
click at [491, 441] on div "F radio_button_unchecked ดื่ม 3-4 ครั้งต่อสัปดาห์" at bounding box center [629, 432] width 763 height 26
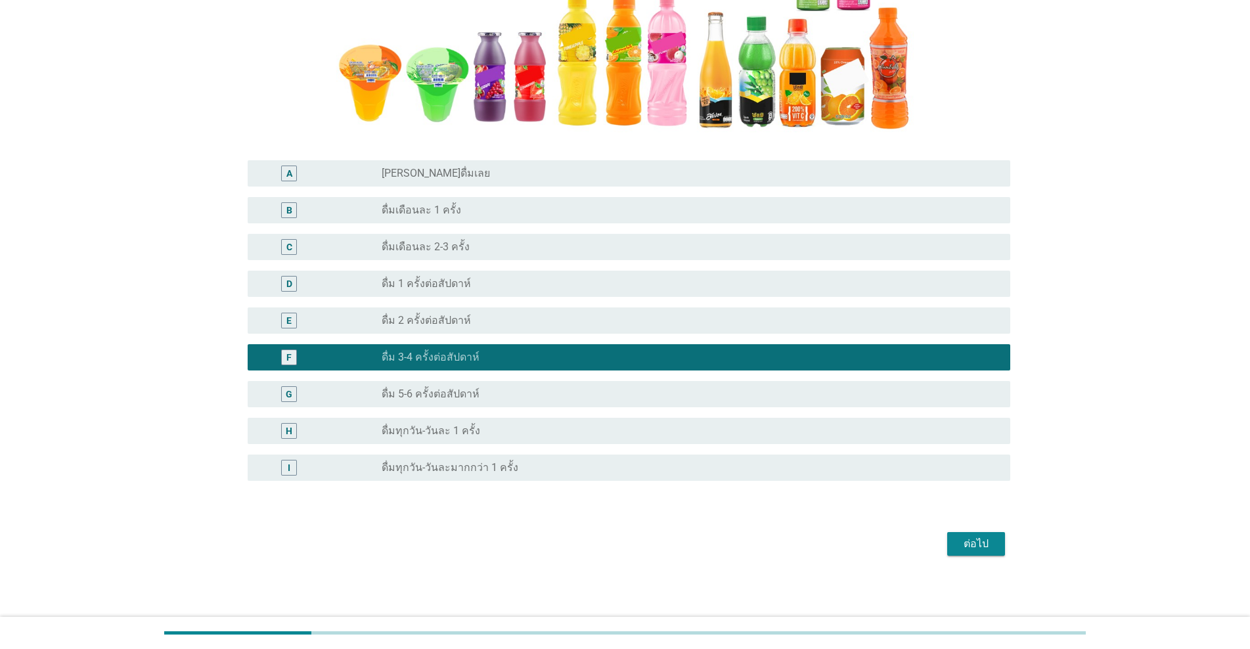
scroll to position [339, 0]
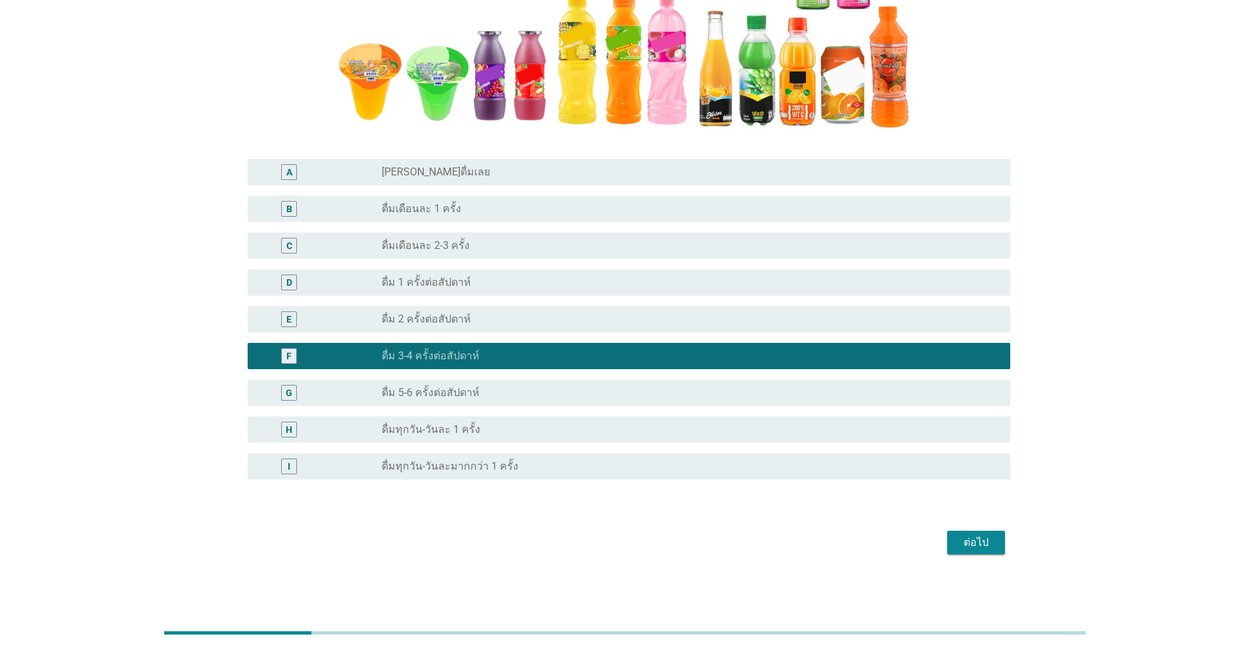
click at [645, 553] on button "ต่อไป" at bounding box center [976, 543] width 58 height 24
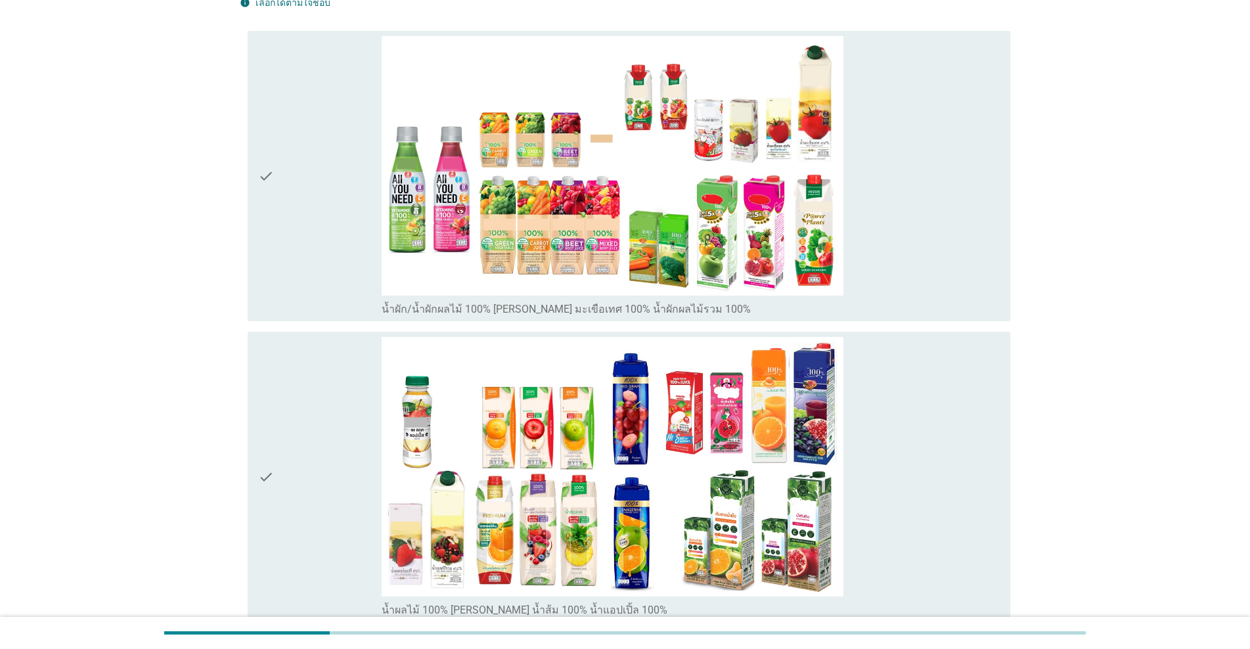
scroll to position [0, 0]
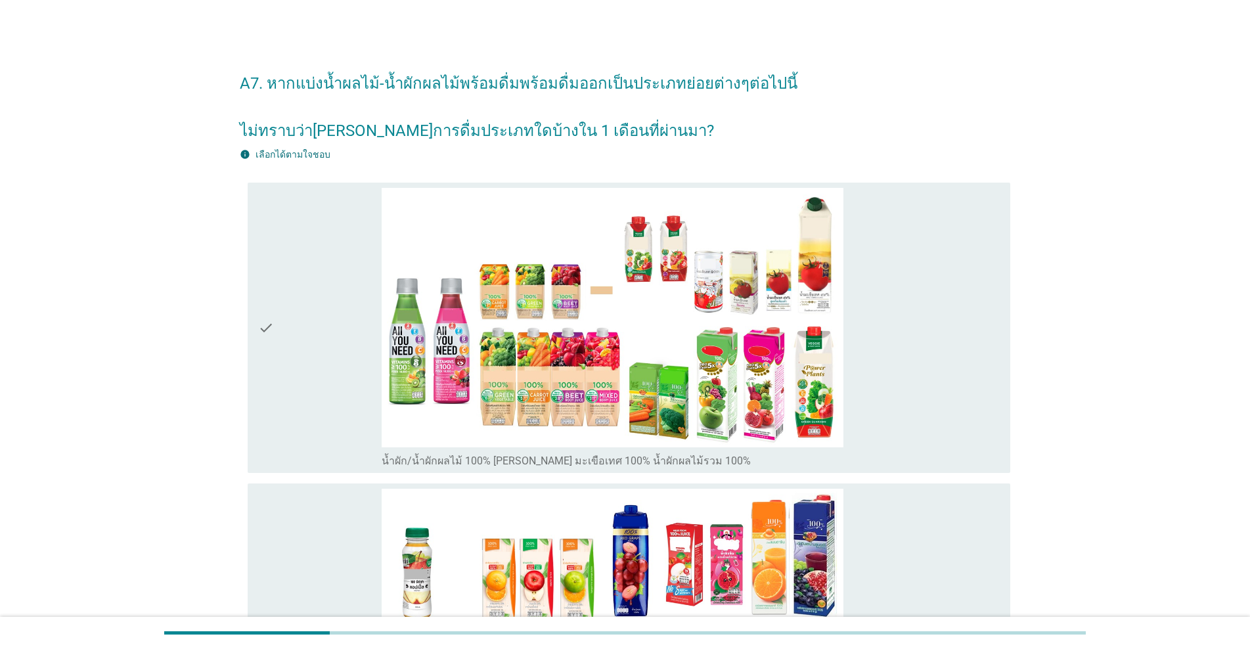
click at [304, 404] on div "check" at bounding box center [320, 328] width 124 height 280
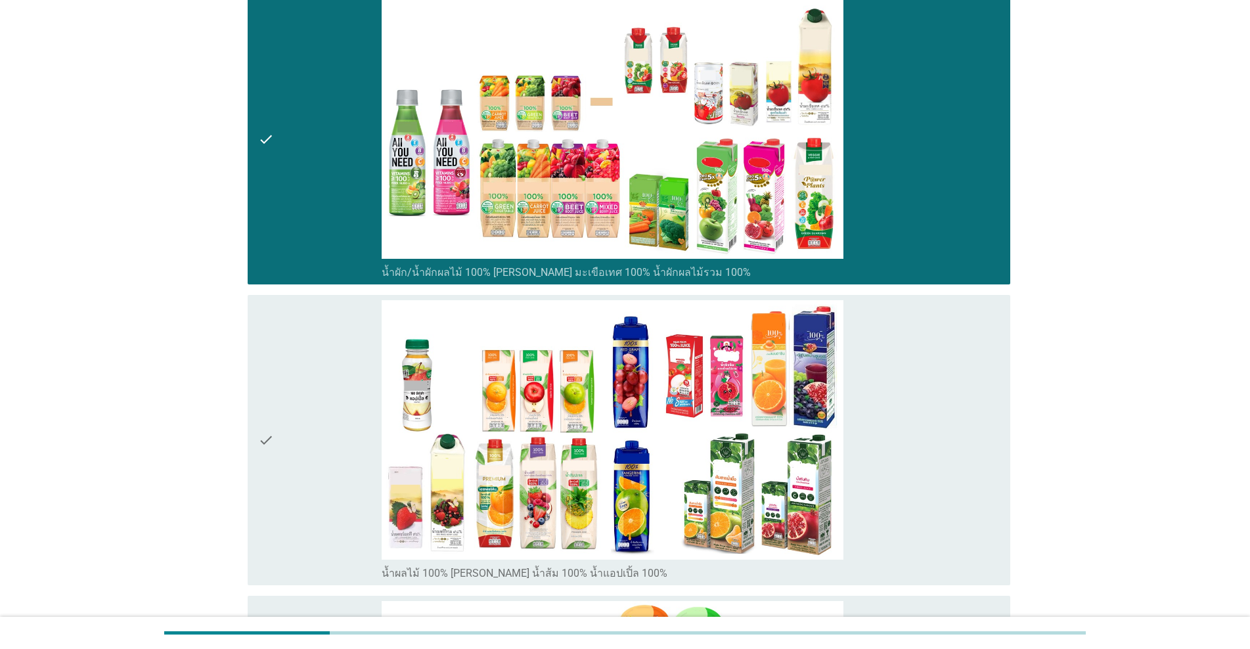
scroll to position [197, 0]
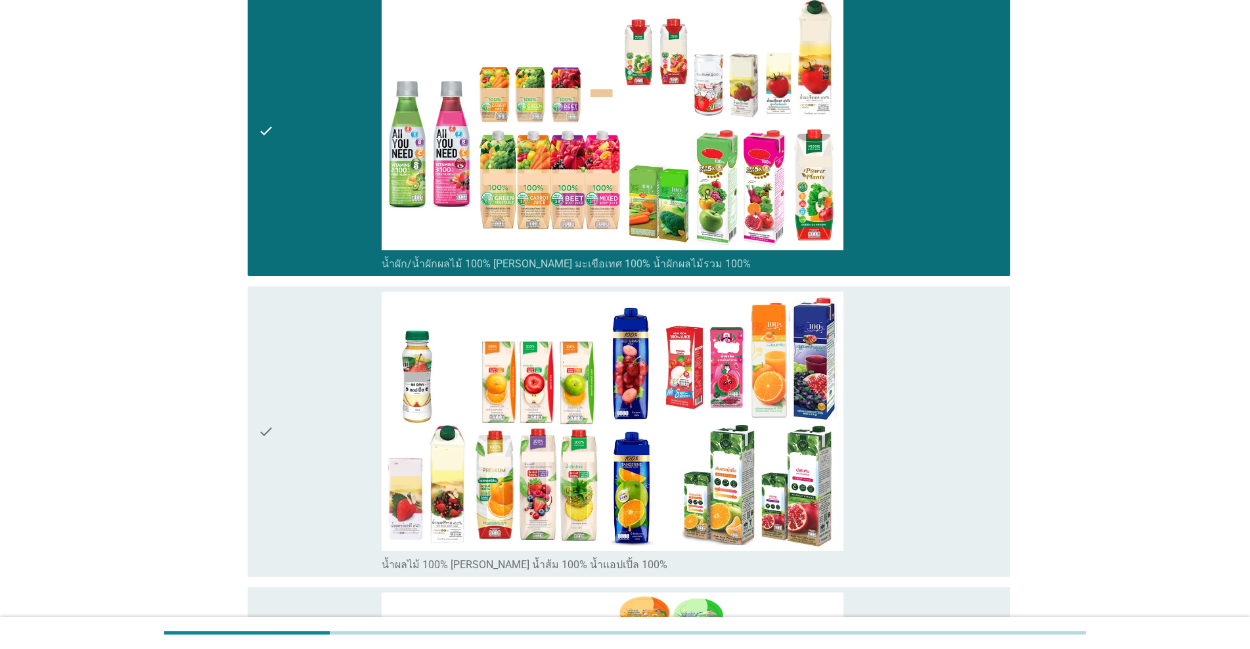
click at [304, 404] on div "check" at bounding box center [320, 432] width 124 height 280
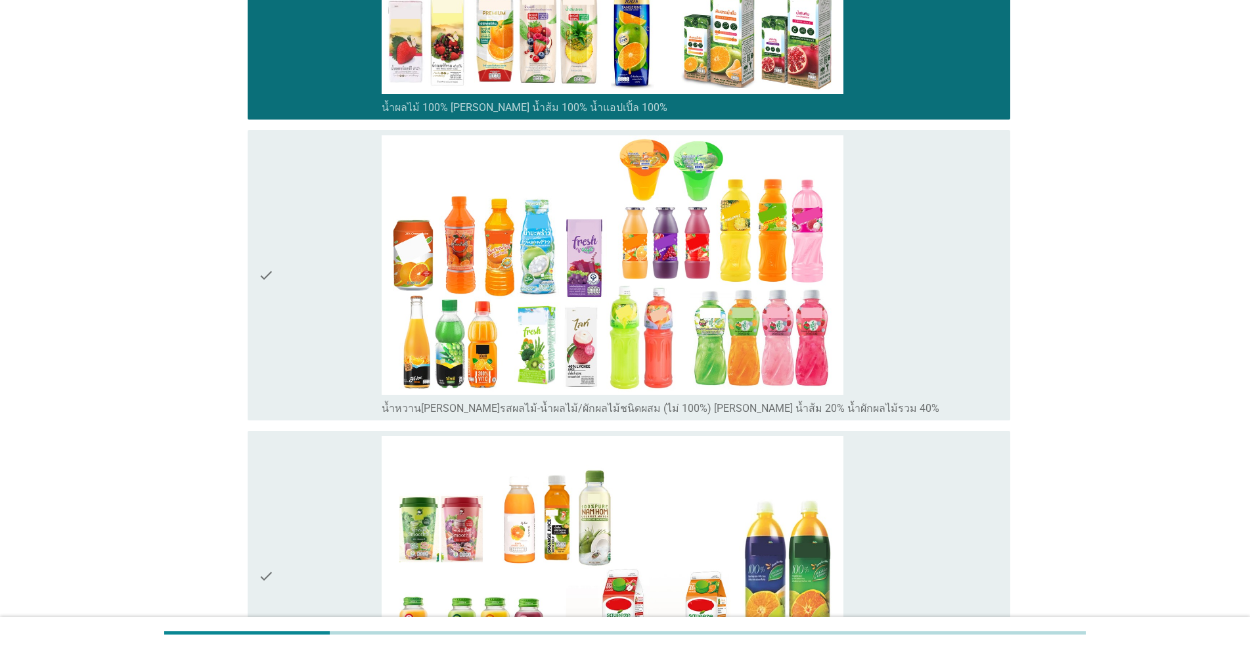
scroll to position [657, 0]
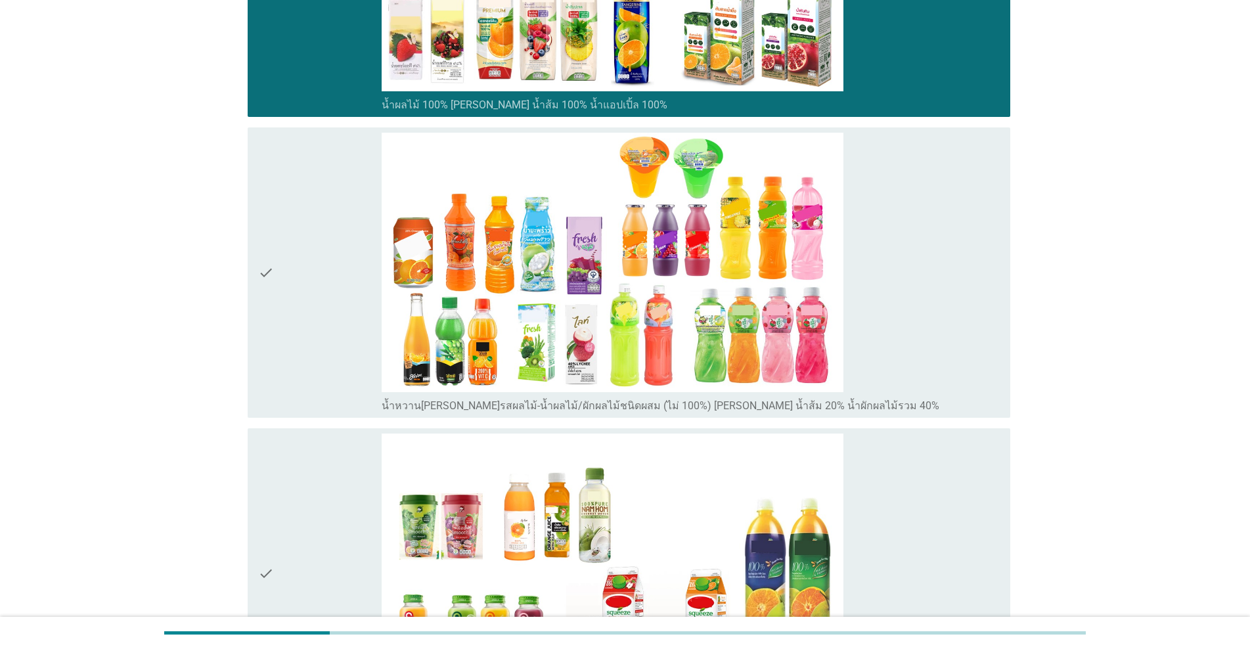
click at [300, 332] on div "check" at bounding box center [320, 273] width 124 height 280
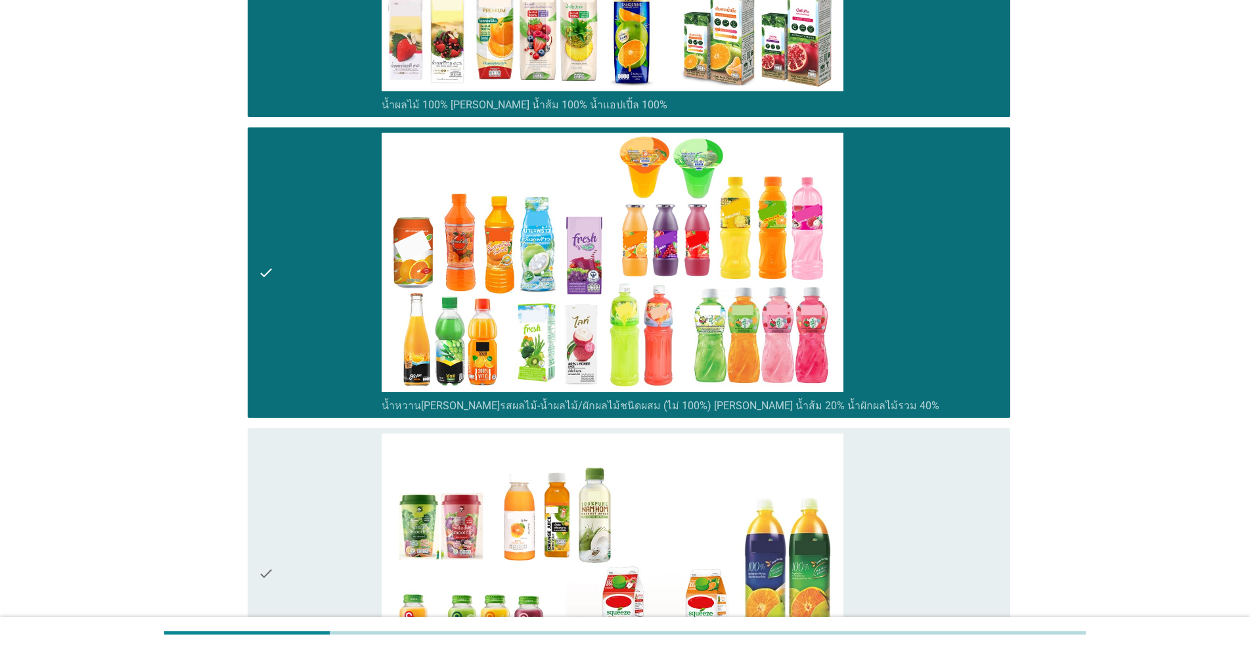
scroll to position [920, 0]
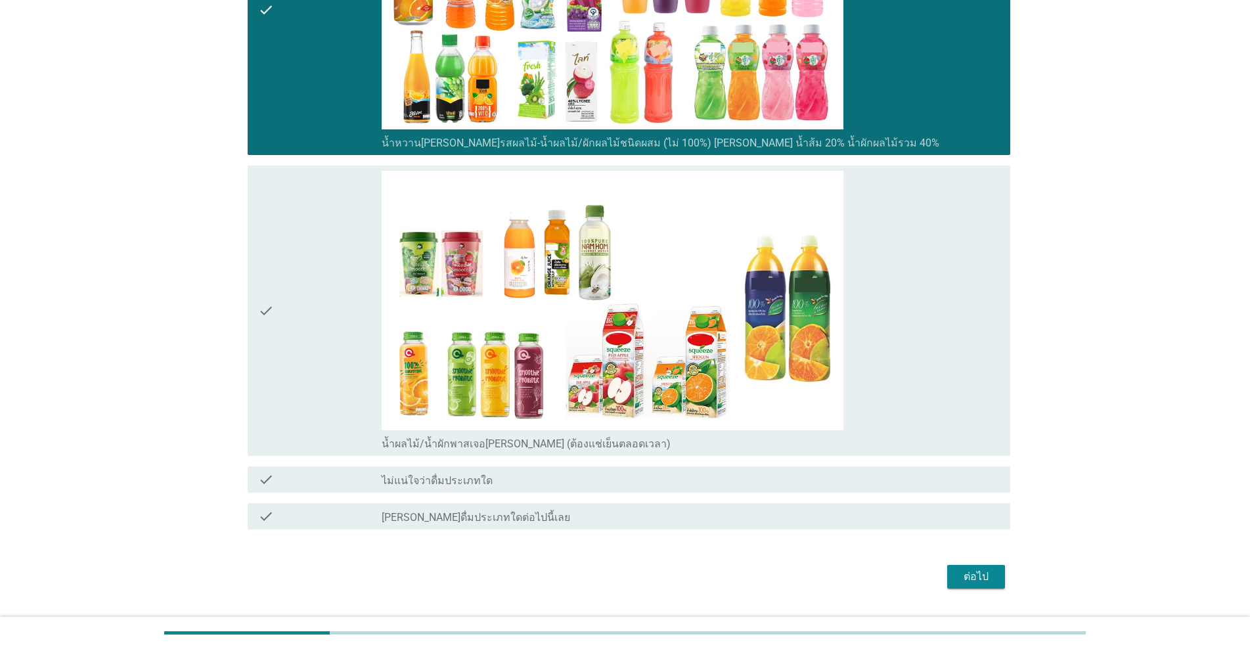
click at [300, 332] on div "check" at bounding box center [320, 311] width 124 height 280
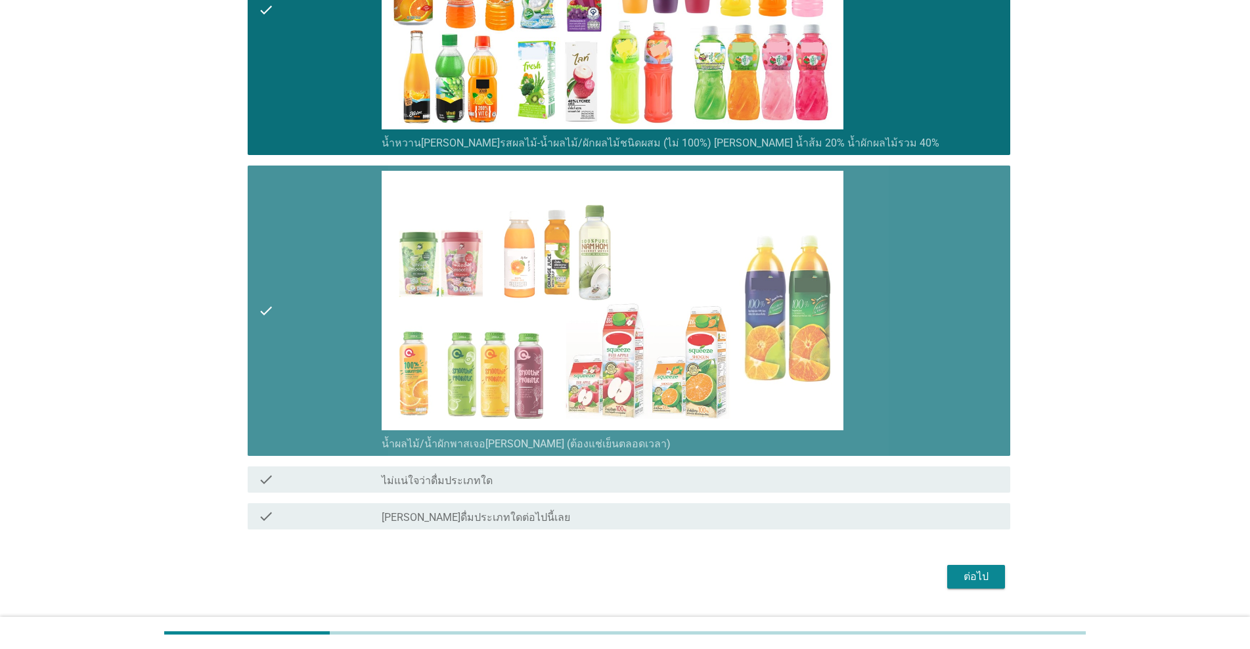
click at [329, 350] on div "check" at bounding box center [320, 311] width 124 height 280
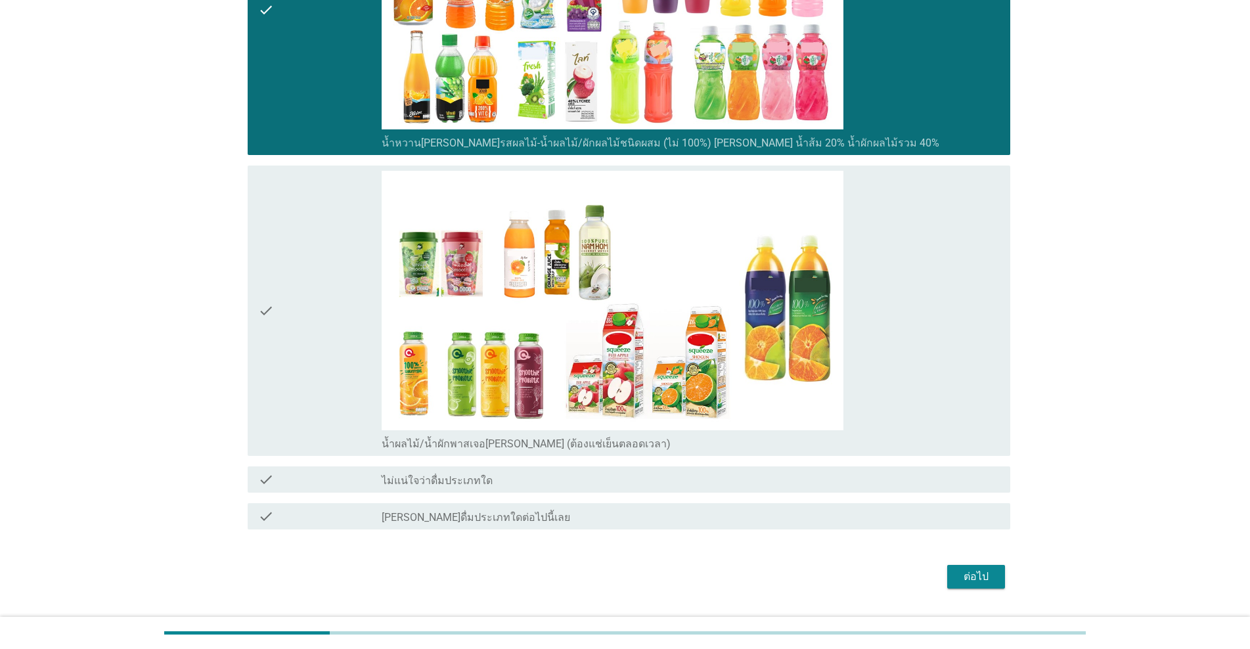
click at [645, 578] on div "ต่อไป" at bounding box center [976, 577] width 37 height 16
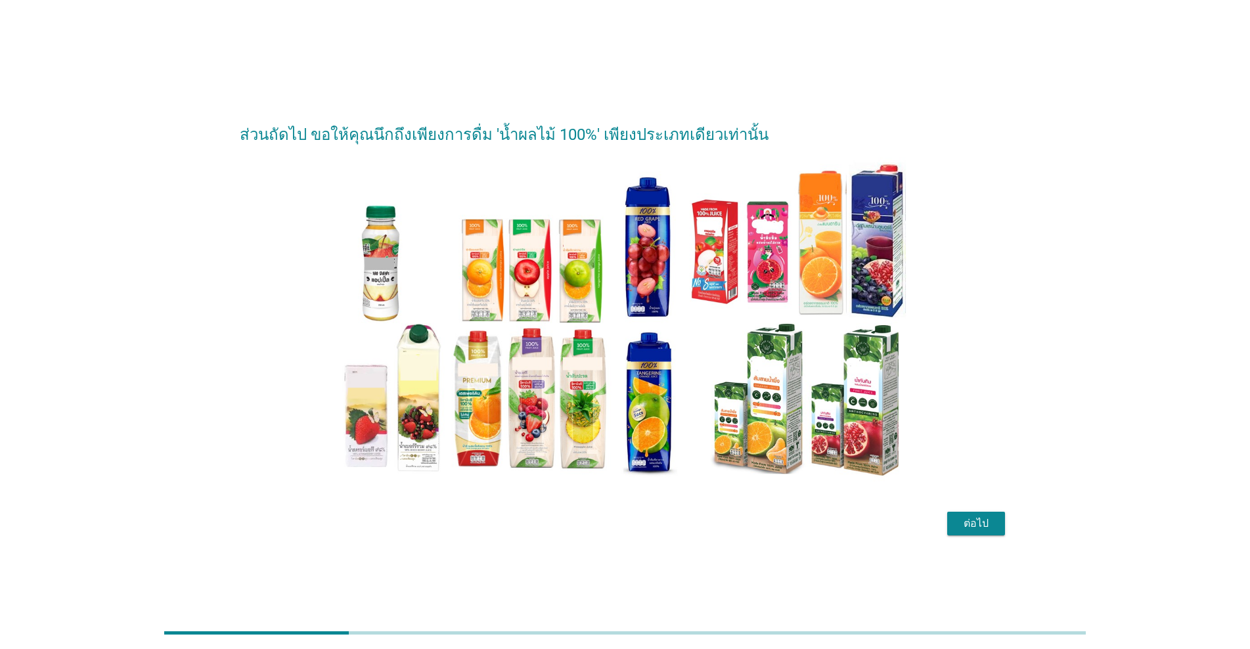
click at [645, 526] on div "ต่อไป" at bounding box center [976, 524] width 37 height 16
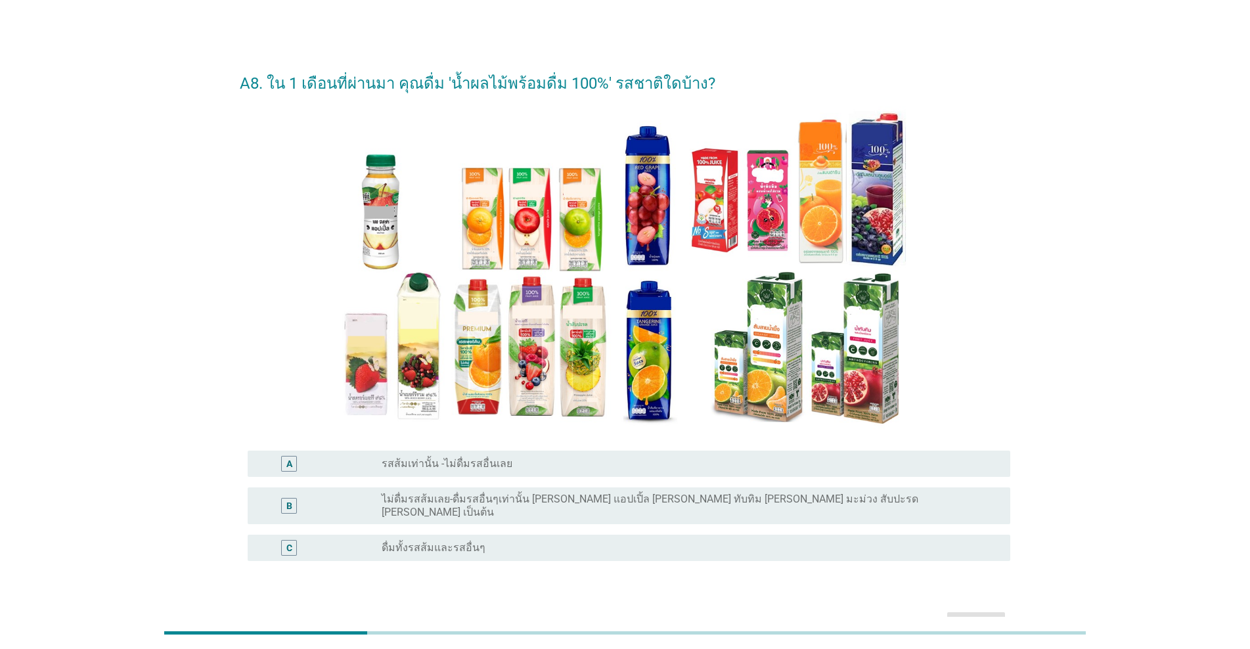
click at [434, 542] on label "ดื่มทั้งรสส้มและรสอื่นๆ" at bounding box center [434, 547] width 104 height 13
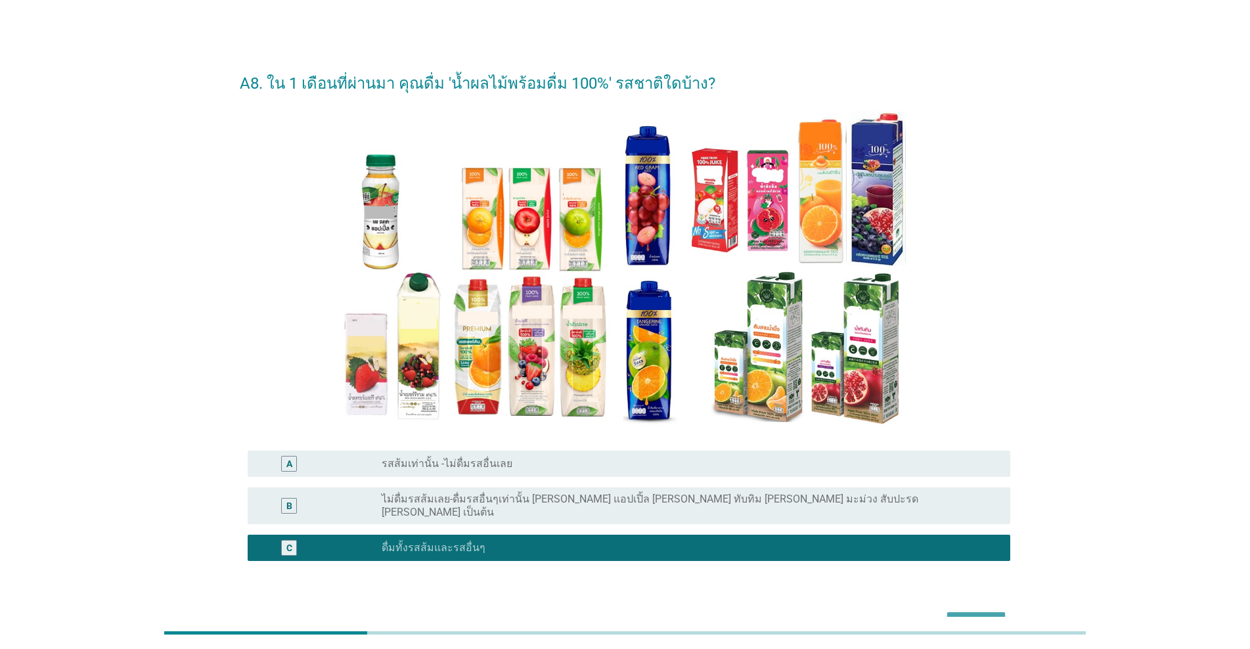
click at [645, 590] on div "ต่อไป" at bounding box center [976, 624] width 37 height 16
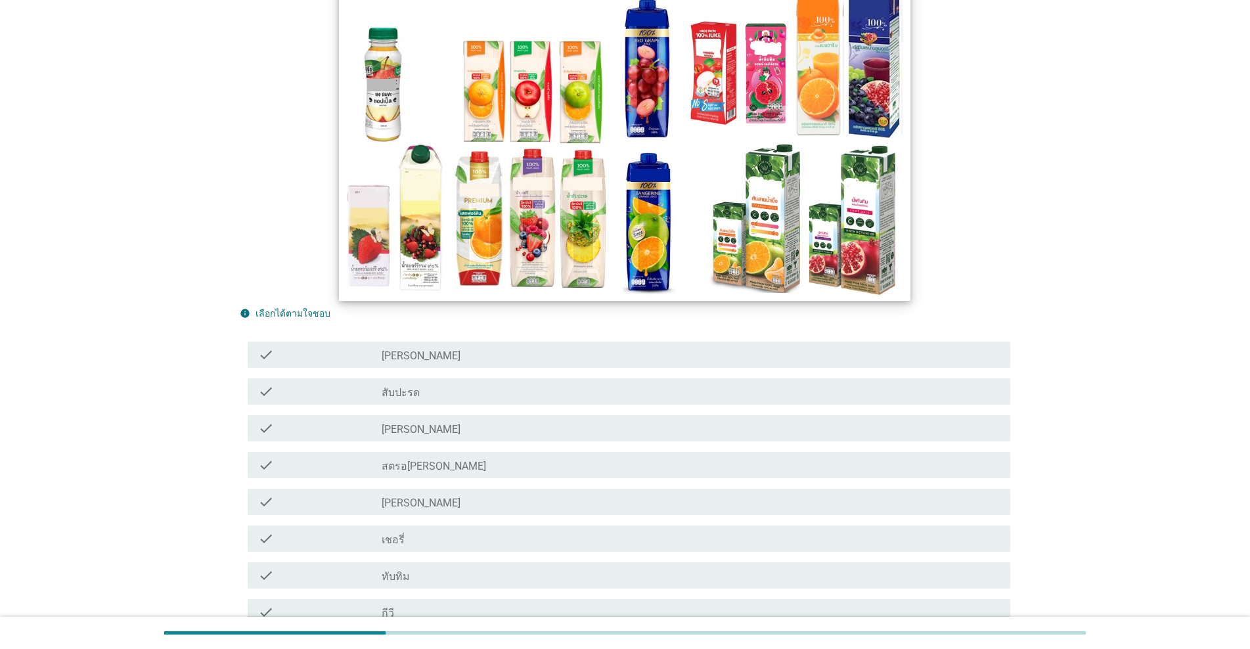
scroll to position [197, 0]
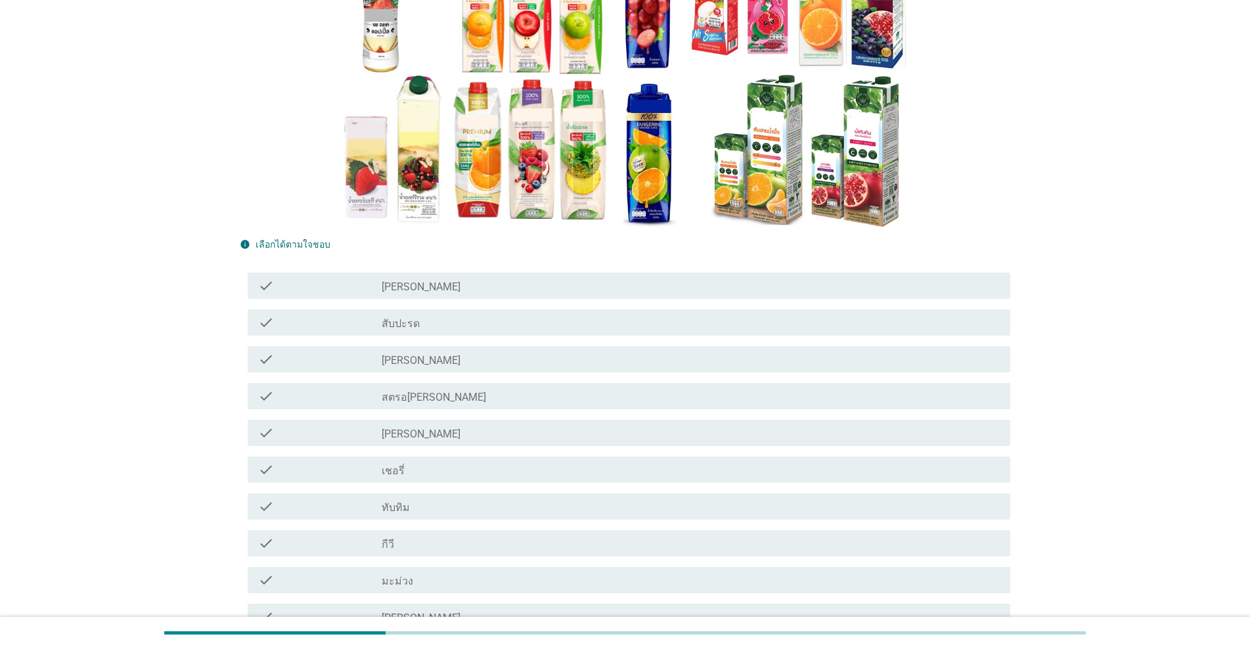
click at [426, 428] on div "check_box_outline_blank [PERSON_NAME]" at bounding box center [691, 433] width 618 height 16
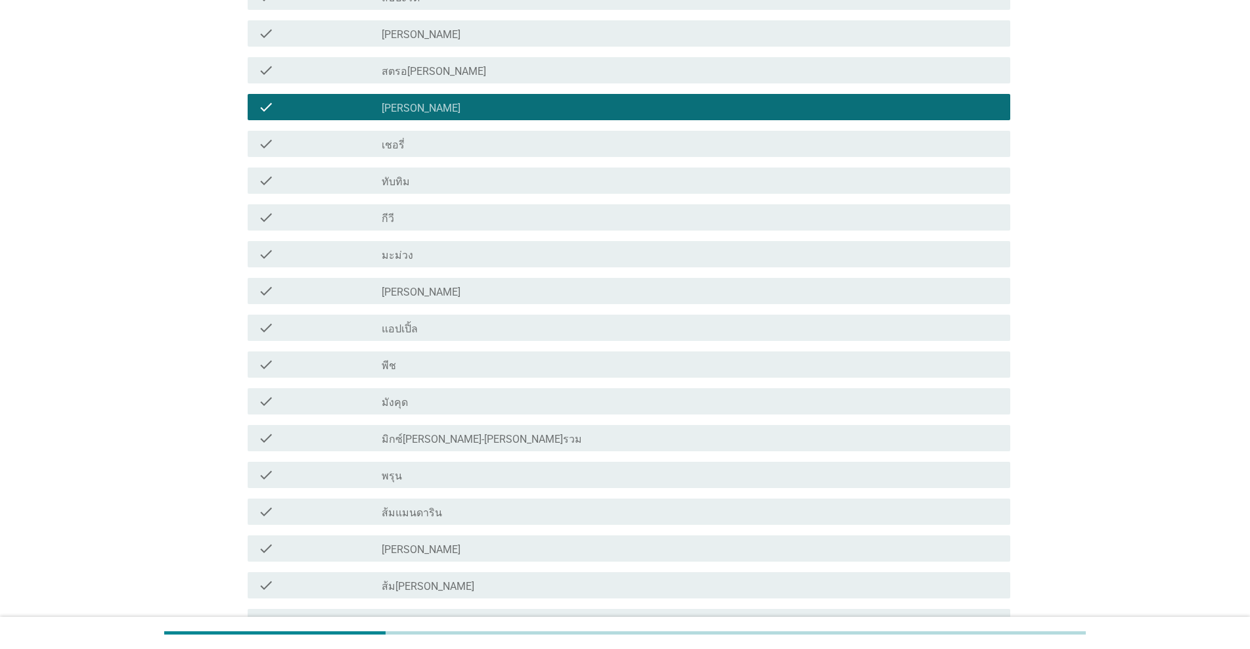
scroll to position [526, 0]
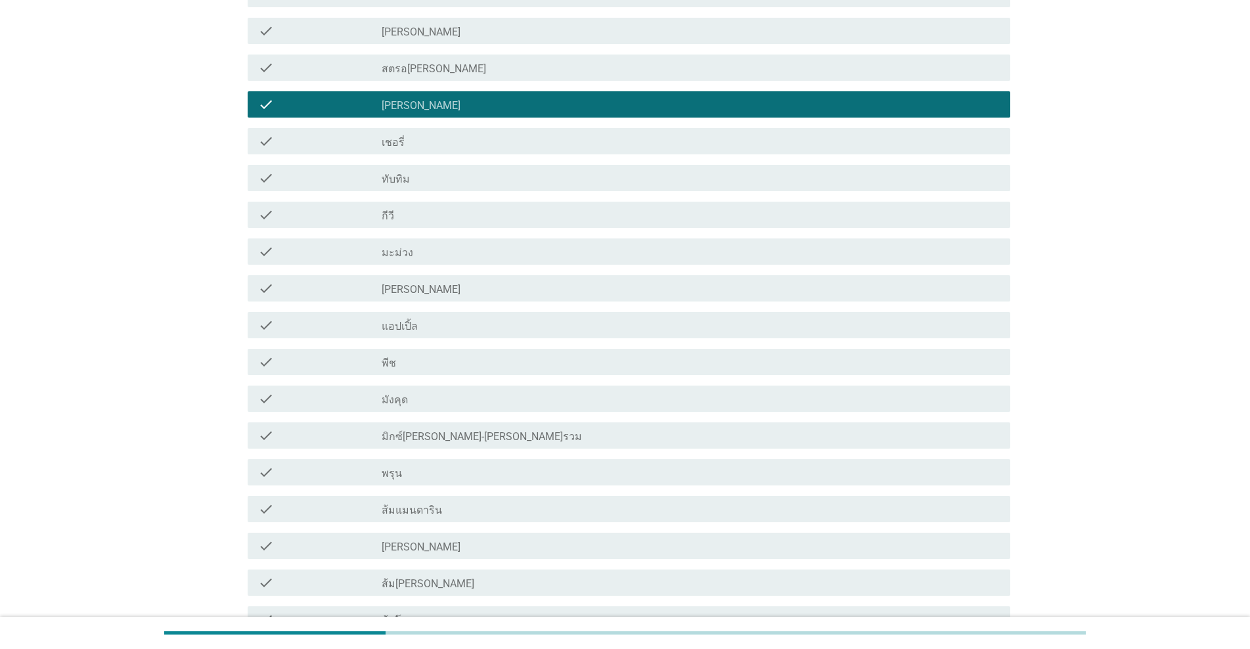
click at [447, 434] on label "มิกซ์[PERSON_NAME]-[PERSON_NAME]รวม" at bounding box center [482, 436] width 200 height 13
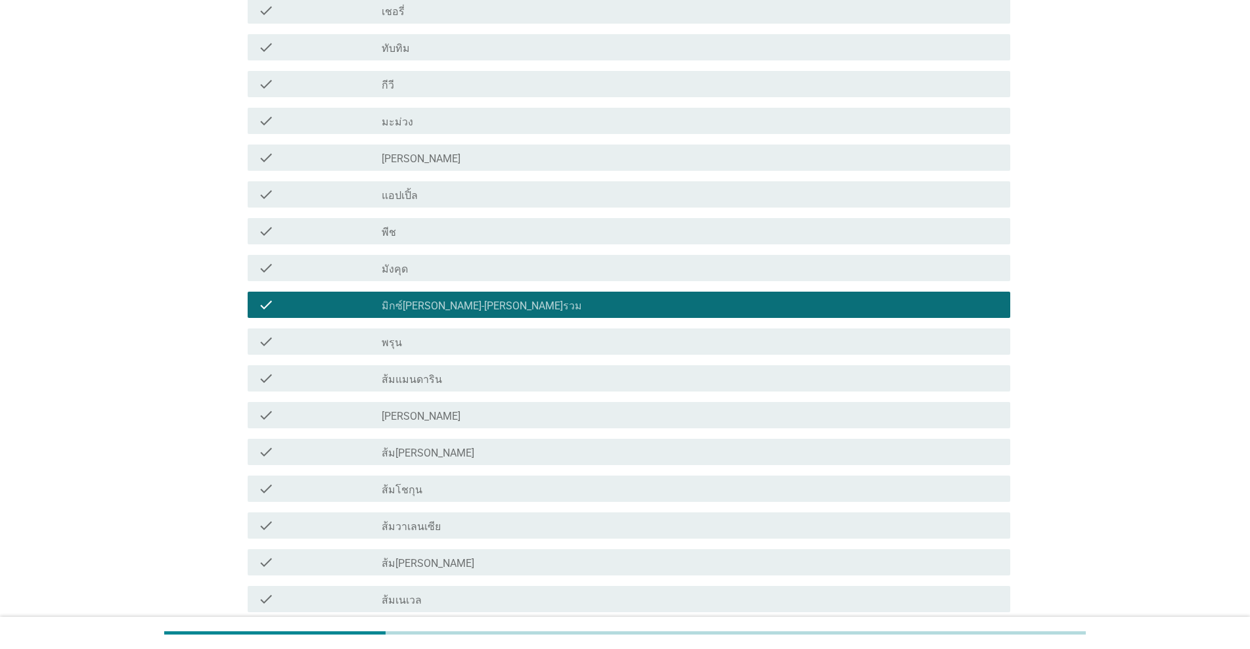
scroll to position [657, 0]
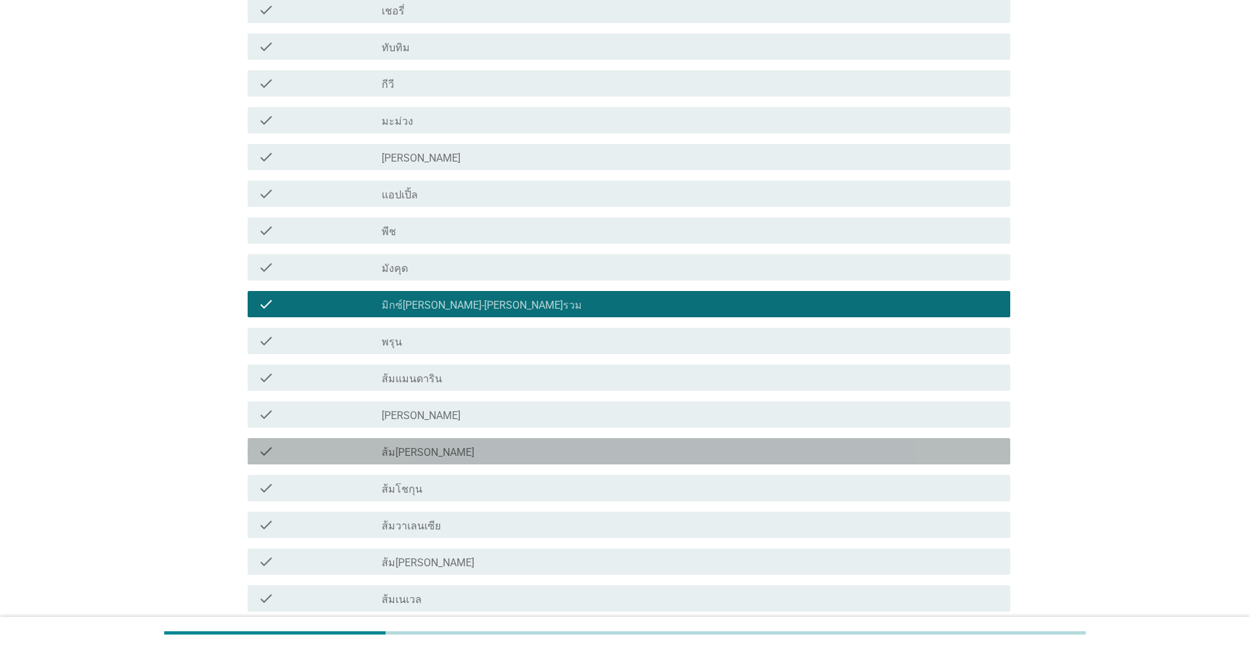
click at [440, 455] on div "check_box_outline_blank ส้ม[PERSON_NAME]" at bounding box center [691, 452] width 618 height 16
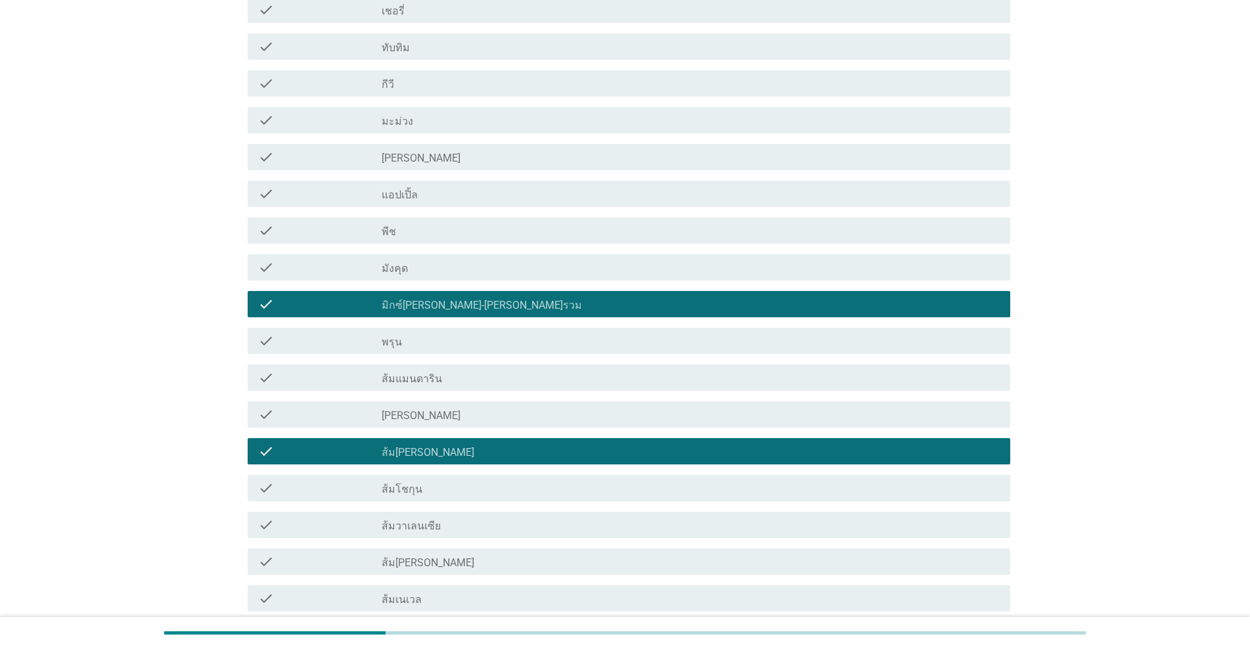
click at [457, 382] on div "check_box_outline_blank ส้มแมนดาริน" at bounding box center [691, 378] width 618 height 16
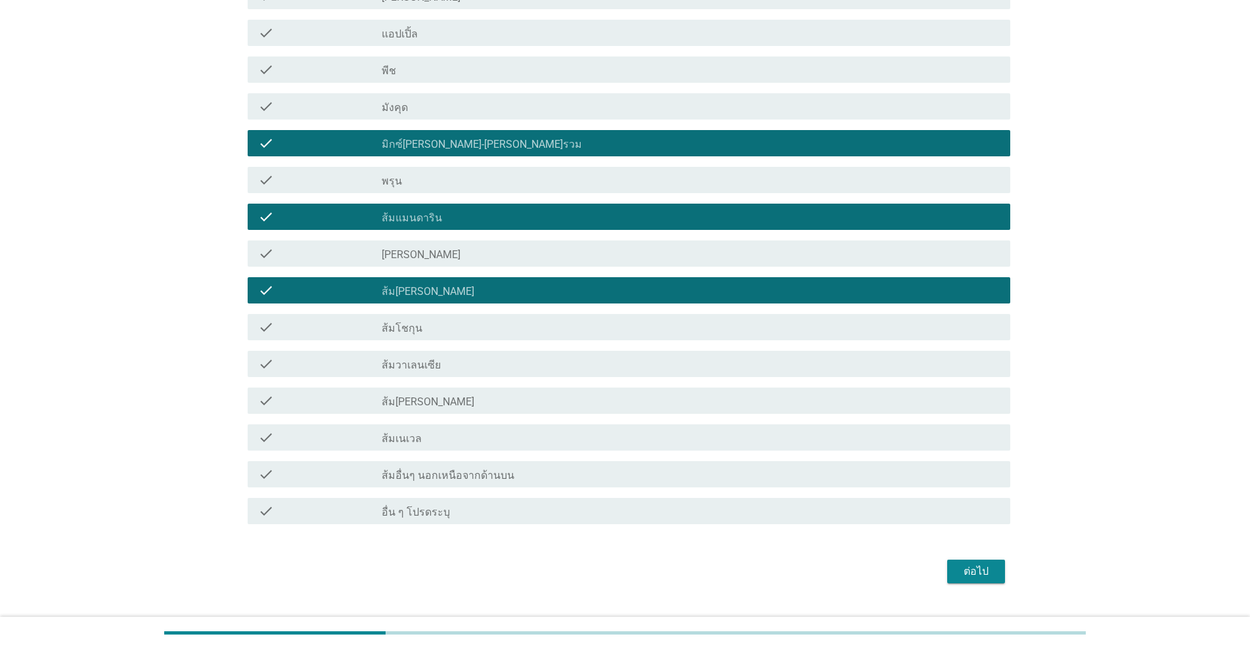
scroll to position [847, 0]
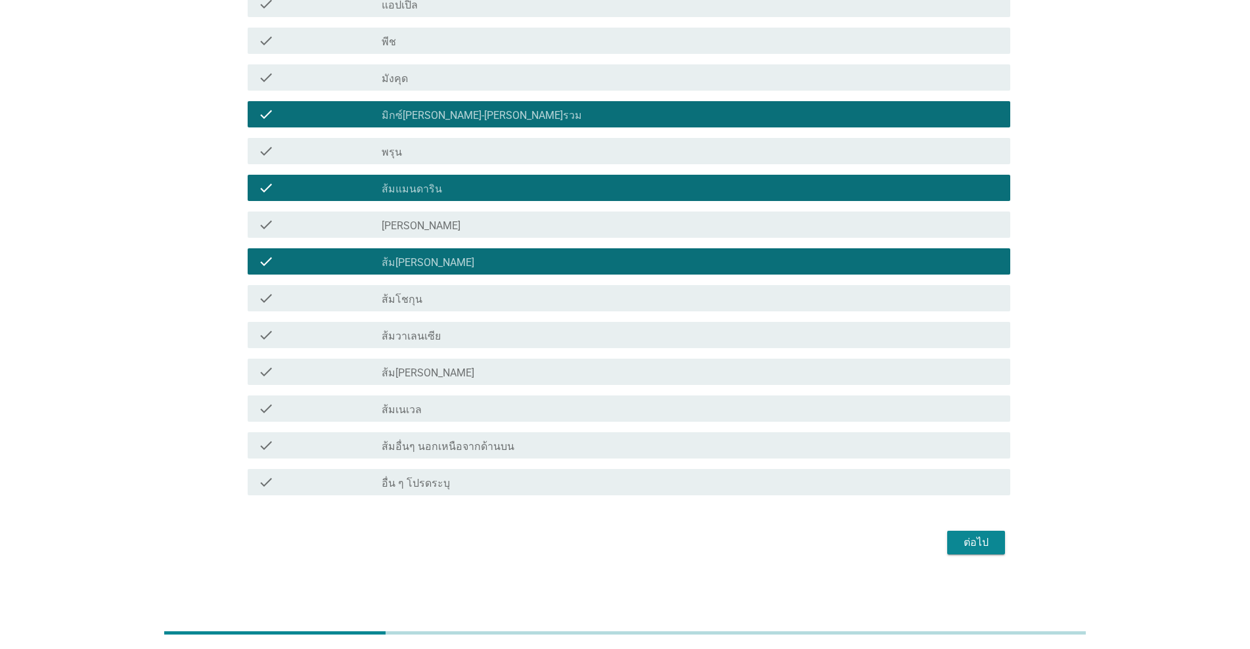
click at [645, 535] on div "ต่อไป" at bounding box center [976, 543] width 37 height 16
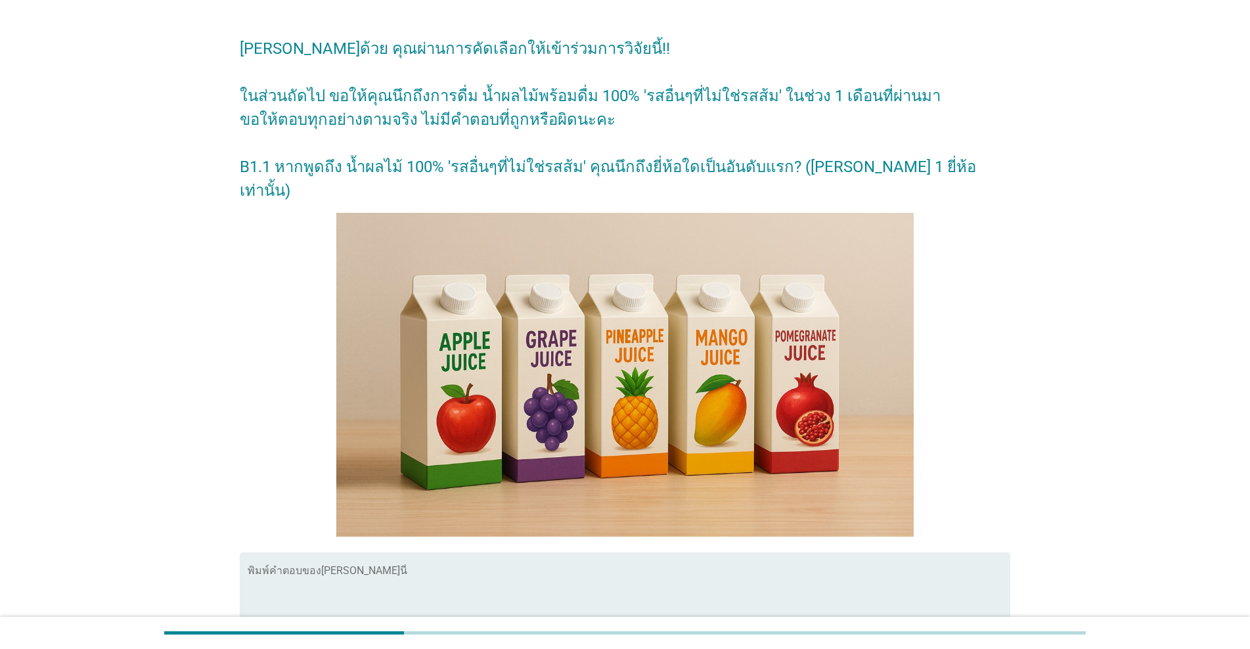
scroll to position [166, 0]
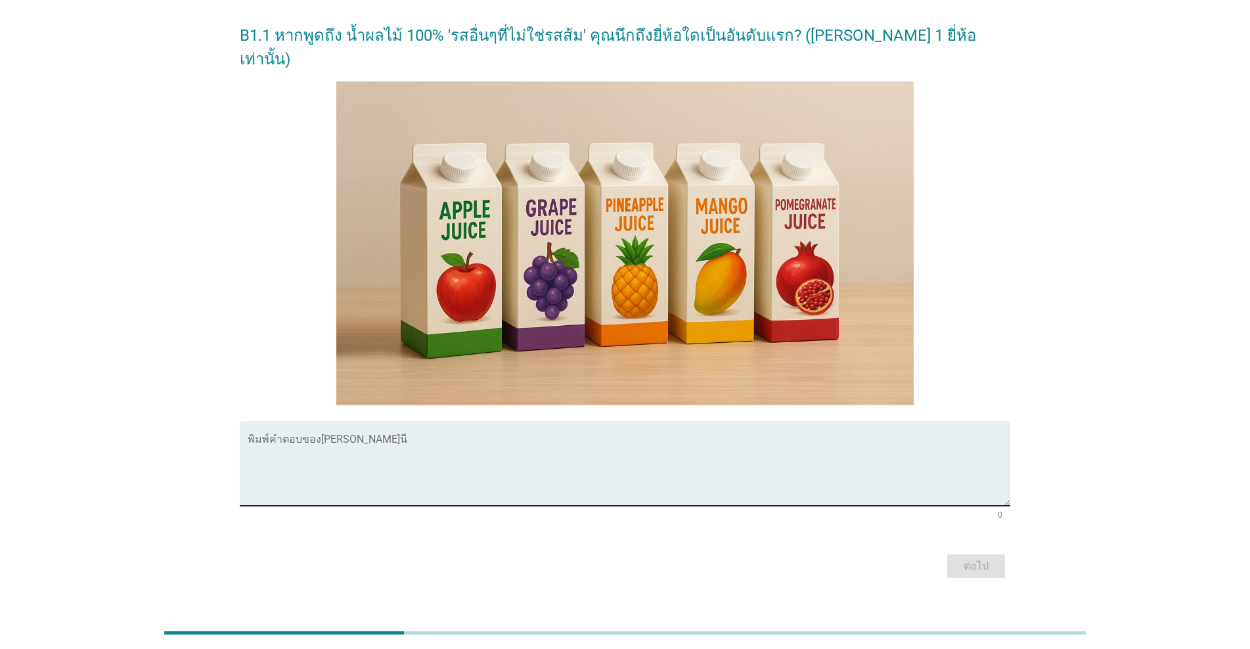
click at [387, 440] on textarea "พิมพ์คำตอบของคุณ ที่นี่" at bounding box center [629, 471] width 763 height 69
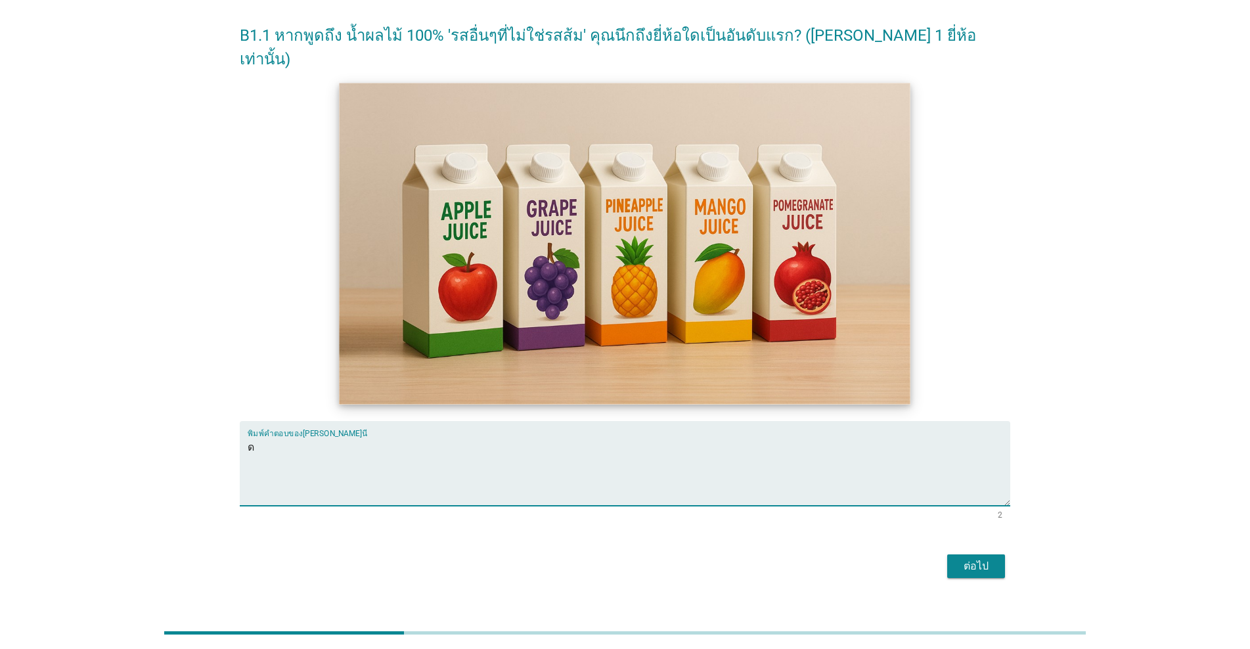
type textarea "ี"
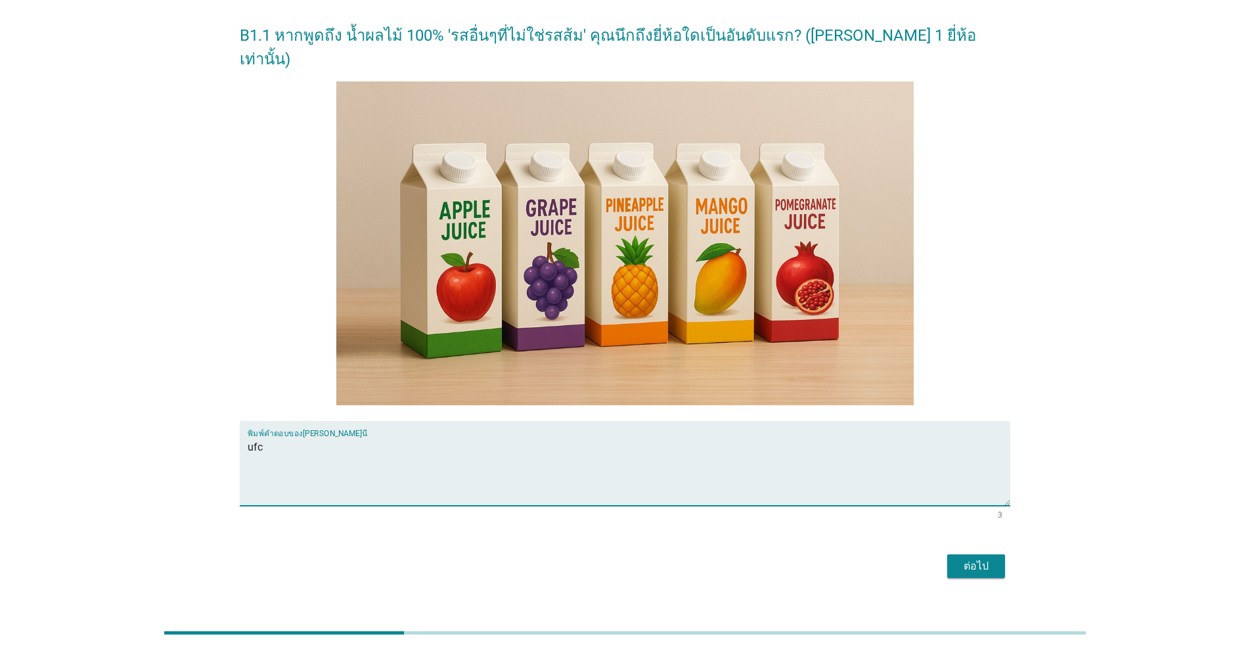
type textarea "ufc"
click at [645, 558] on div "ต่อไป" at bounding box center [976, 566] width 37 height 16
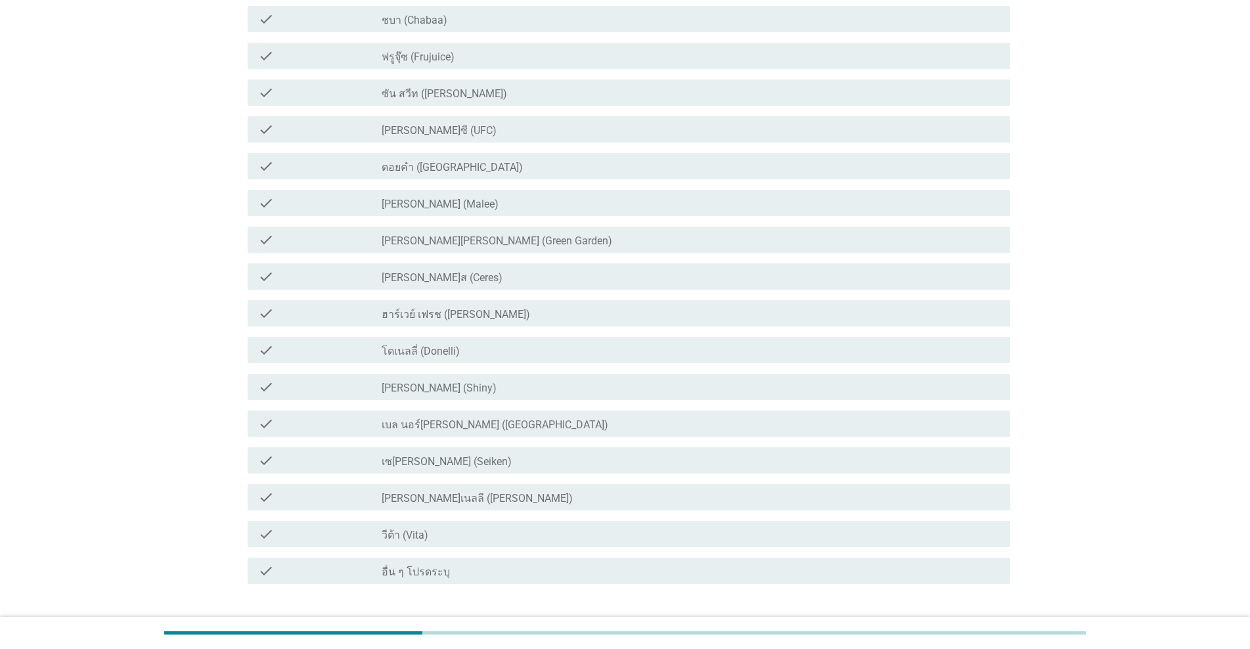
scroll to position [0, 0]
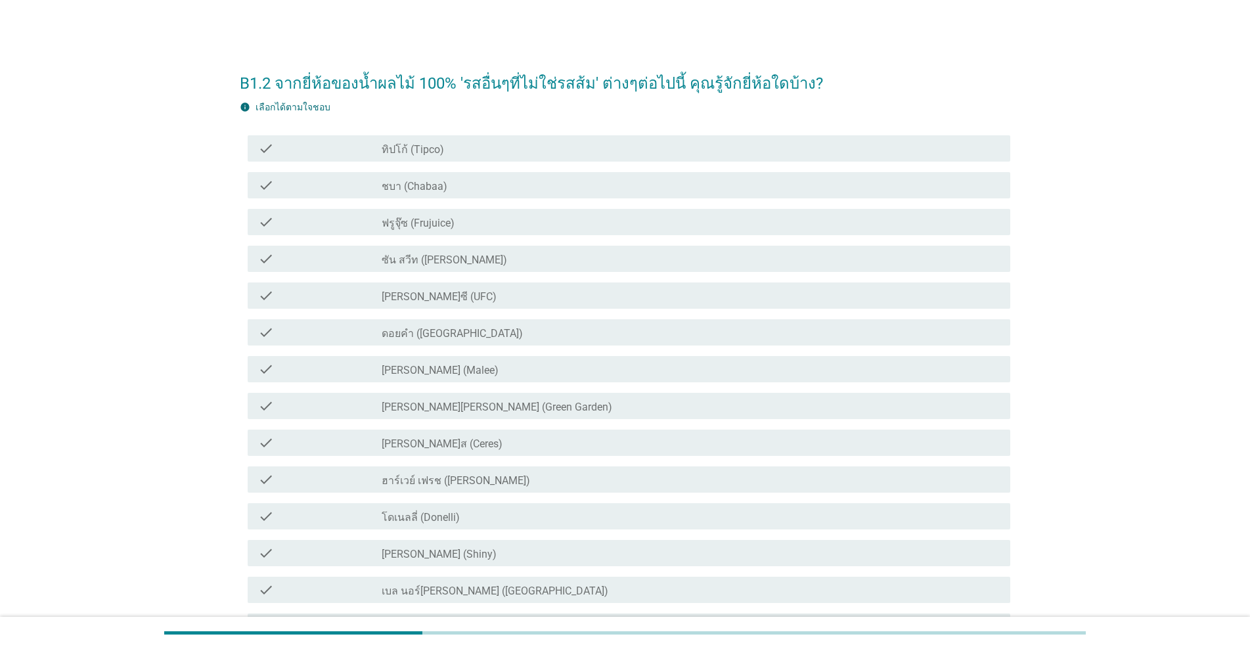
click at [456, 158] on div "check check_box_outline_blank ทิปโก้ (Tipco)" at bounding box center [629, 148] width 763 height 26
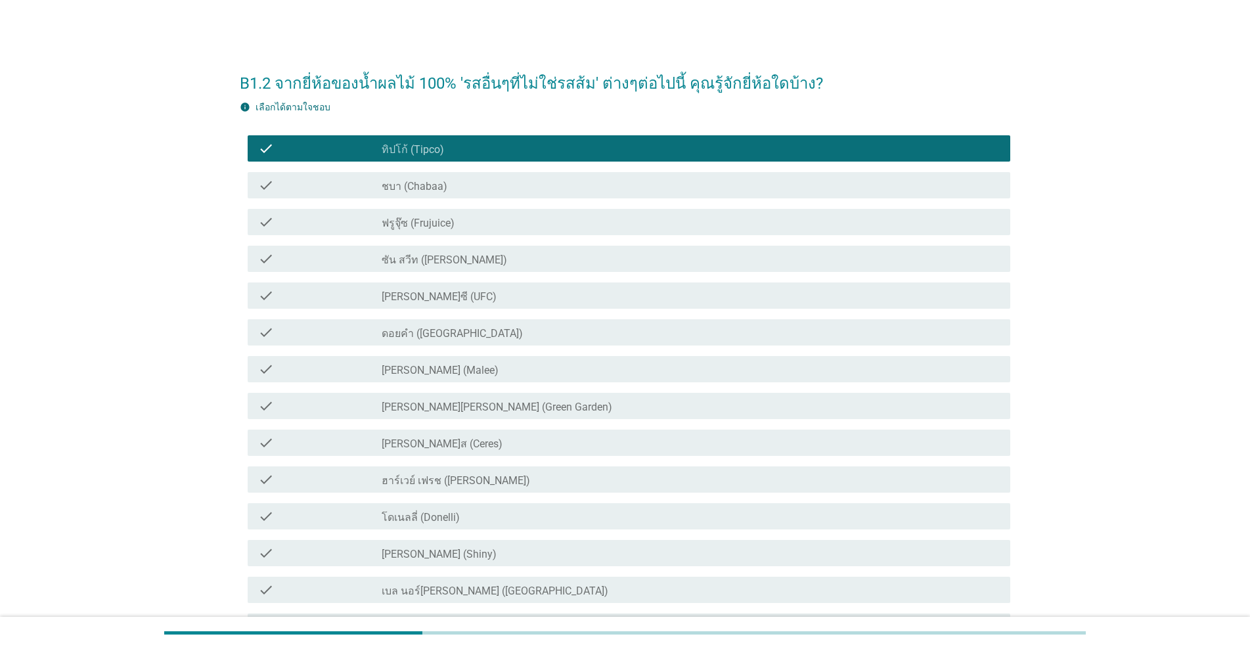
click at [465, 191] on div "check_box_outline_blank ชบา (Chabaa)" at bounding box center [691, 185] width 618 height 16
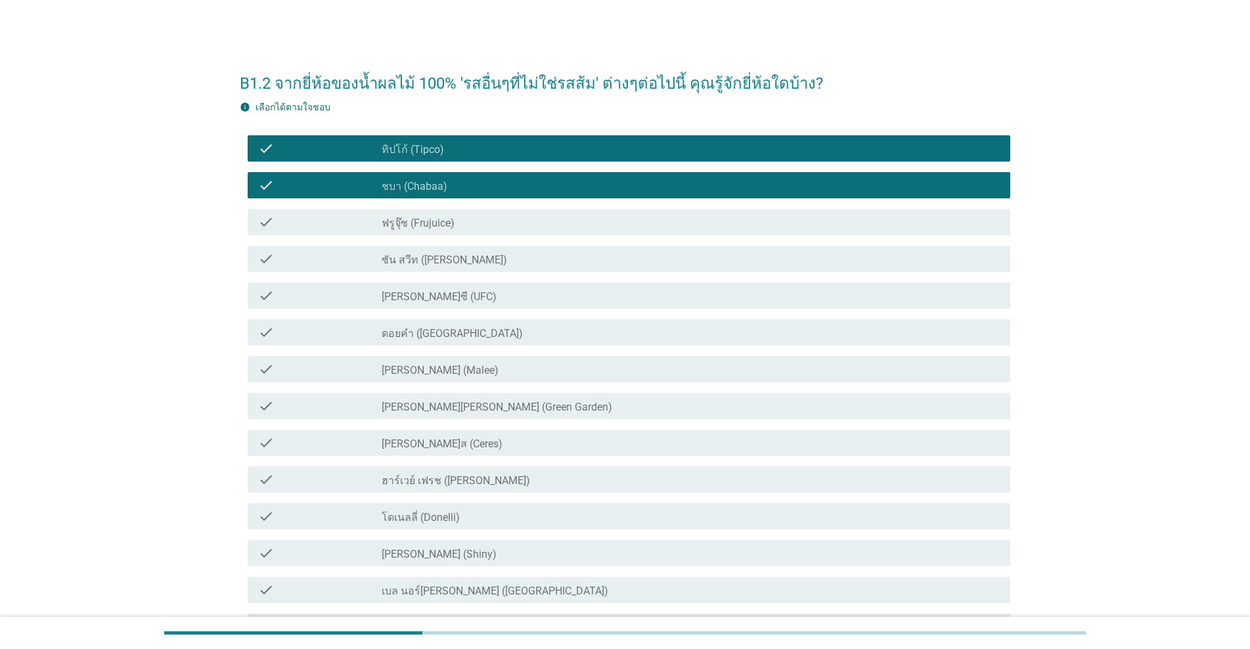
click at [479, 291] on div "check_box_outline_blank [PERSON_NAME]ซี (UFC)" at bounding box center [691, 296] width 618 height 16
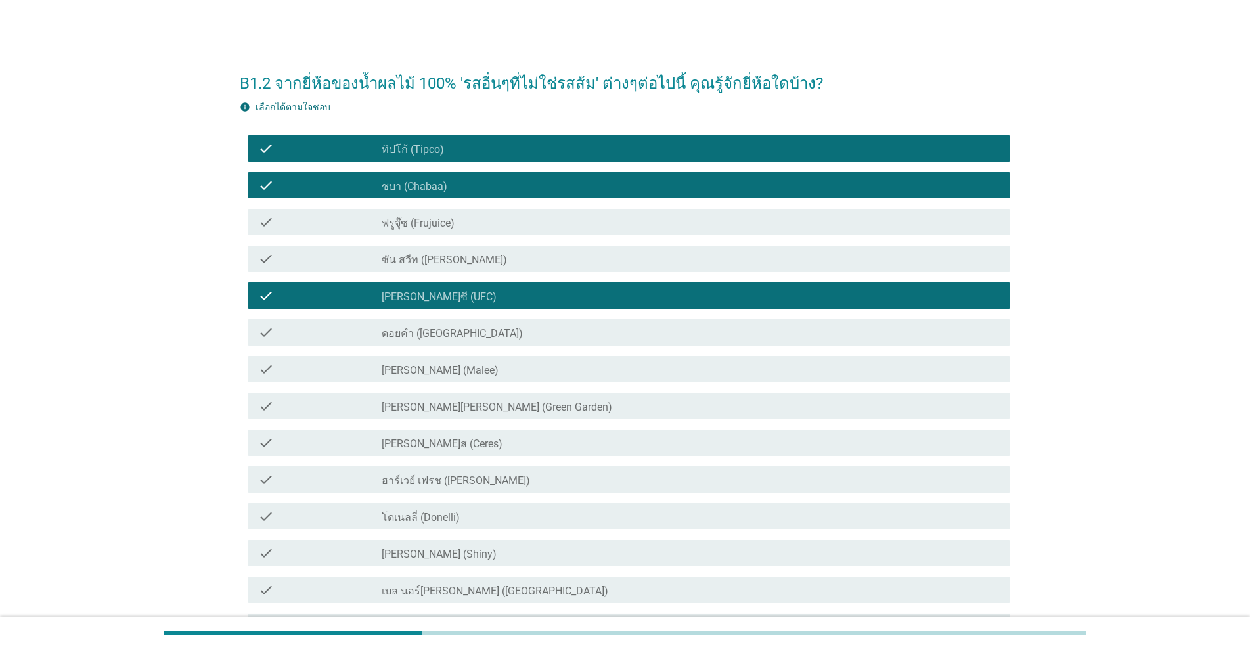
click at [496, 270] on div "check check_box_outline_blank ซัน สวีท (Sun sweet)" at bounding box center [629, 259] width 763 height 26
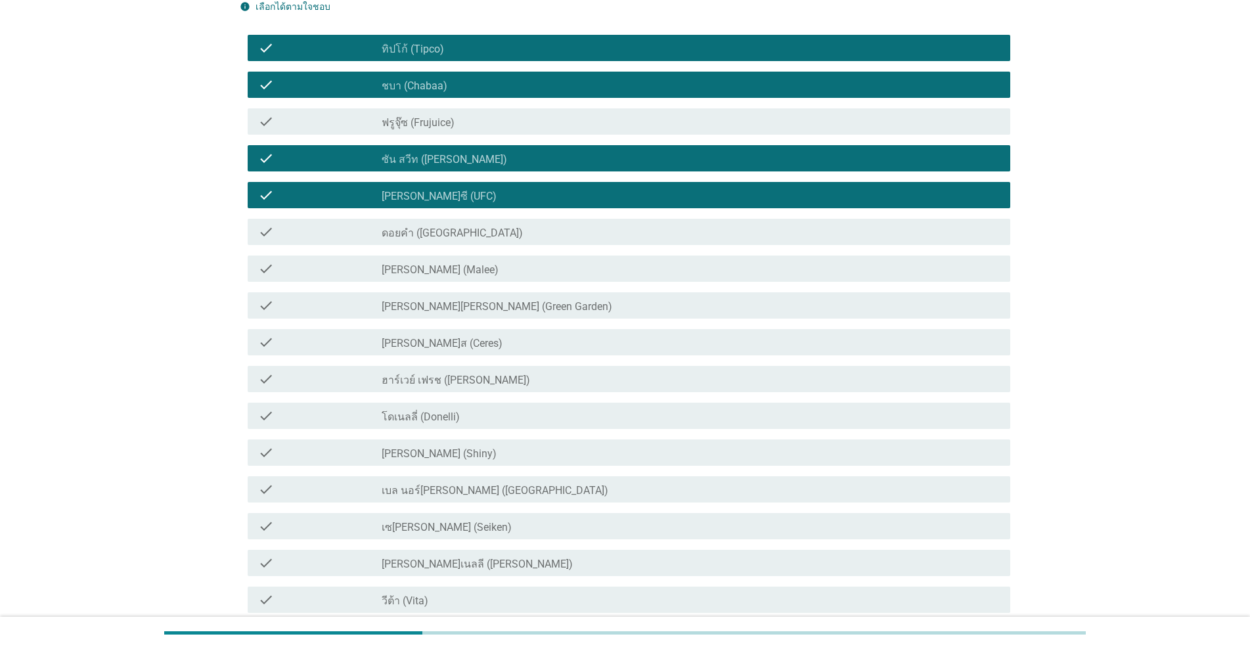
scroll to position [131, 0]
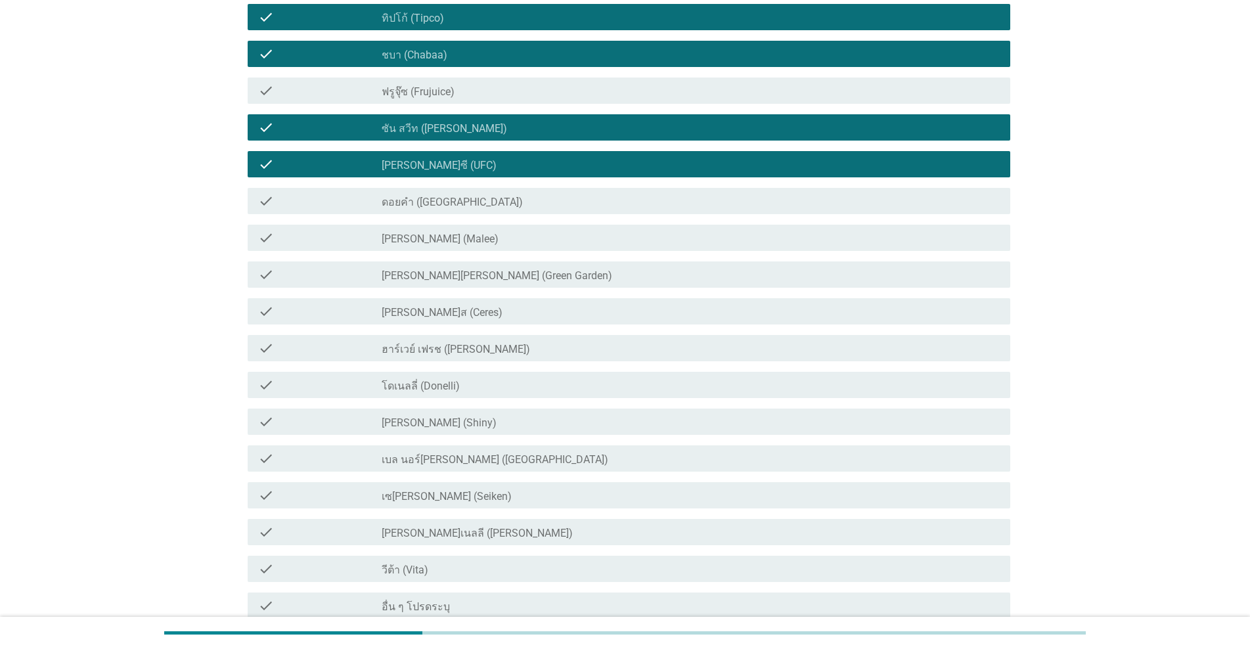
click at [471, 201] on label "ดอยคำ ([GEOGRAPHIC_DATA])" at bounding box center [452, 202] width 141 height 13
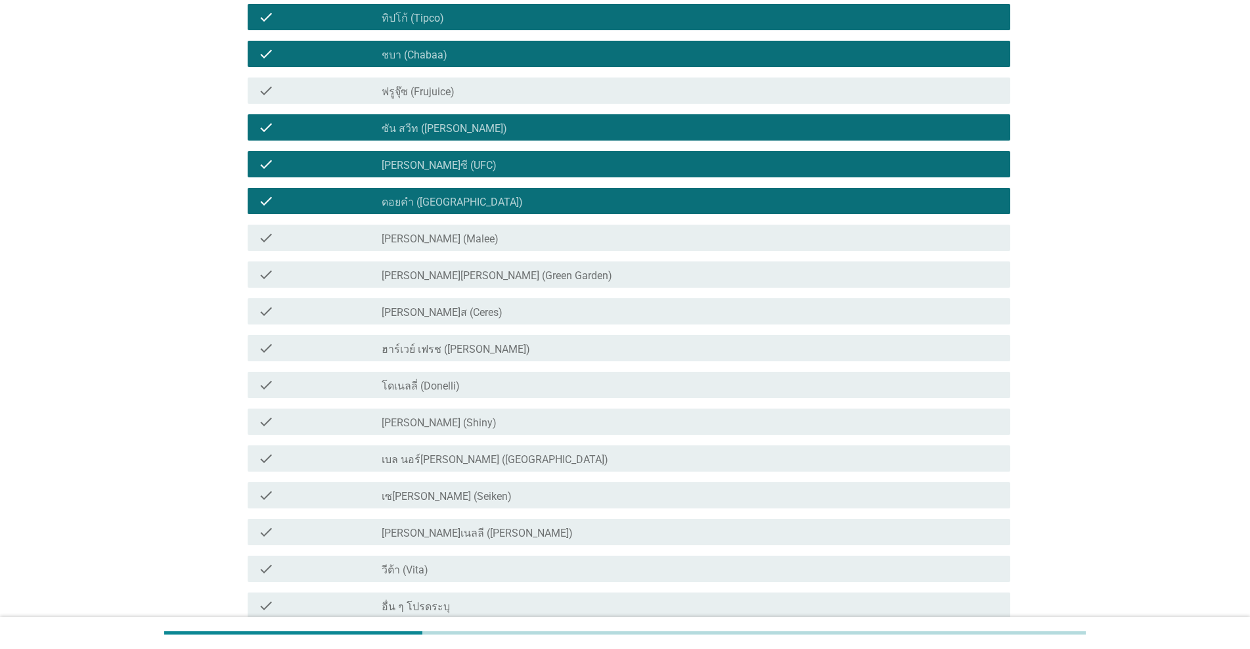
click at [464, 233] on div "check_box_outline_blank [PERSON_NAME] (Malee)" at bounding box center [691, 238] width 618 height 16
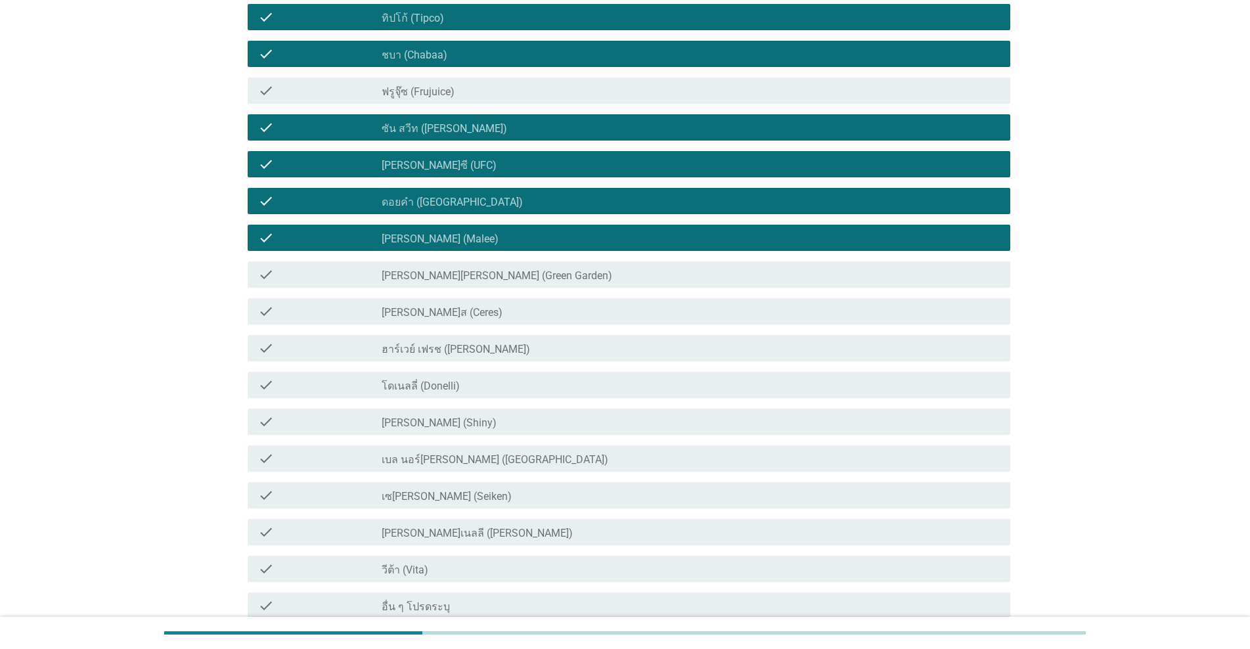
click at [482, 277] on label "[PERSON_NAME][PERSON_NAME] (Green Garden)" at bounding box center [497, 275] width 231 height 13
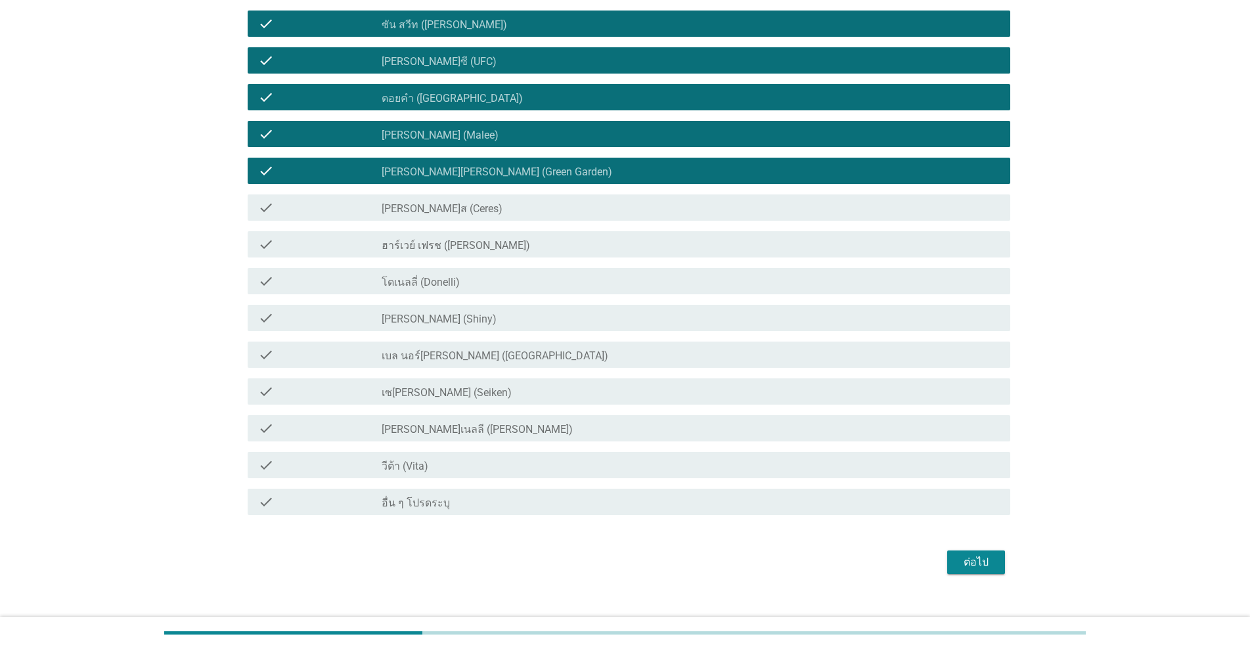
scroll to position [254, 0]
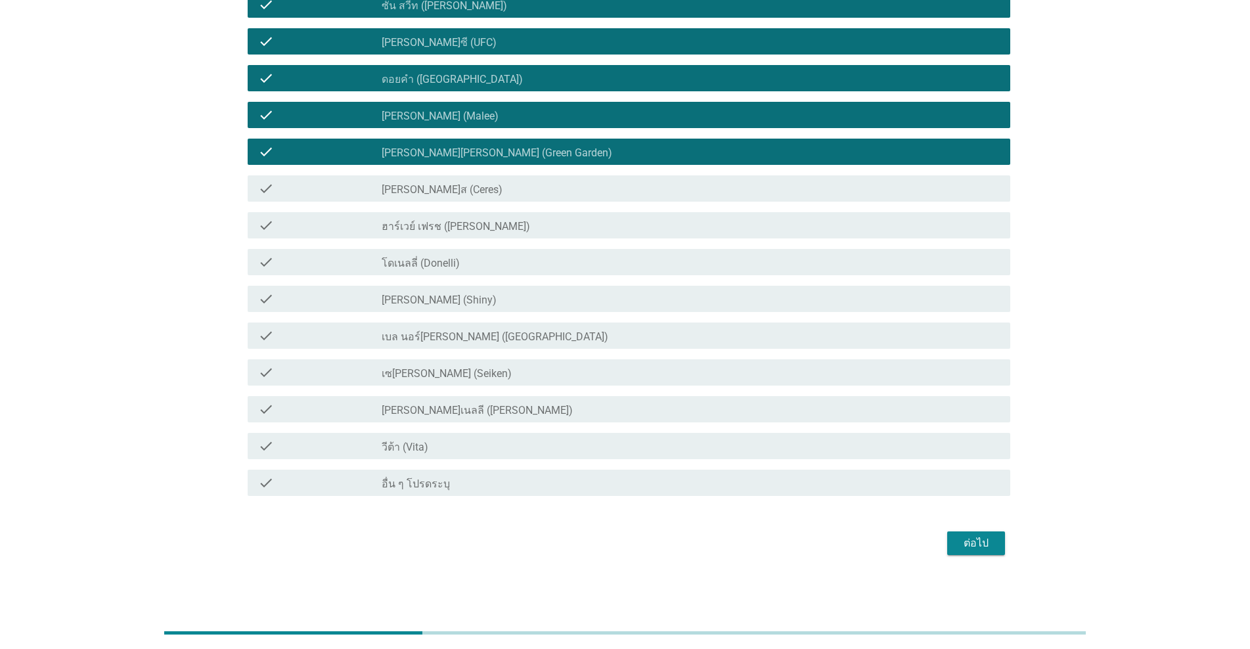
click at [442, 445] on div "check_box_outline_blank วีต้า (Vita)" at bounding box center [691, 446] width 618 height 16
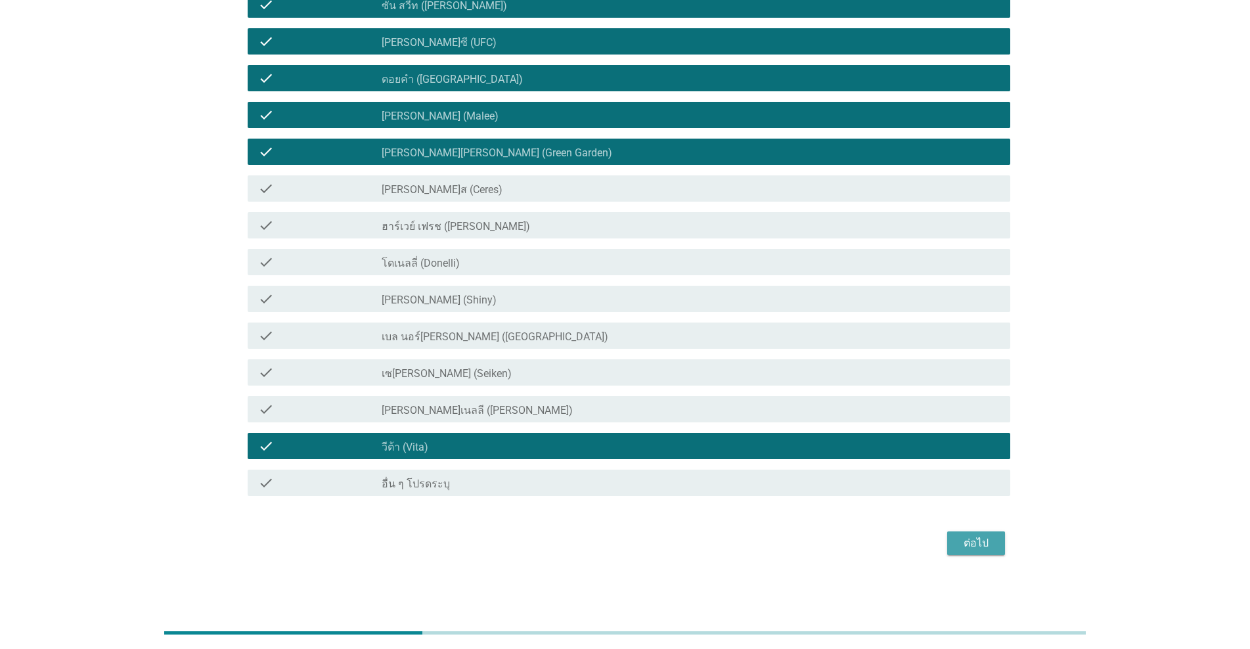
click at [645, 539] on div "ต่อไป" at bounding box center [976, 543] width 37 height 16
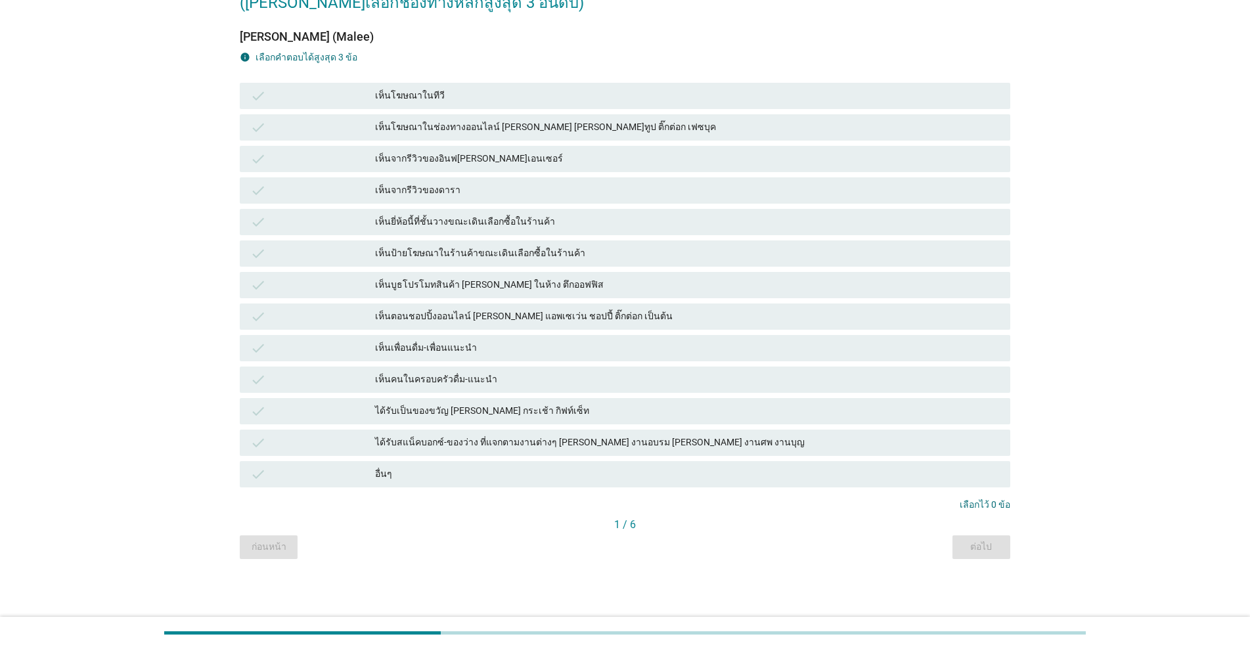
scroll to position [0, 0]
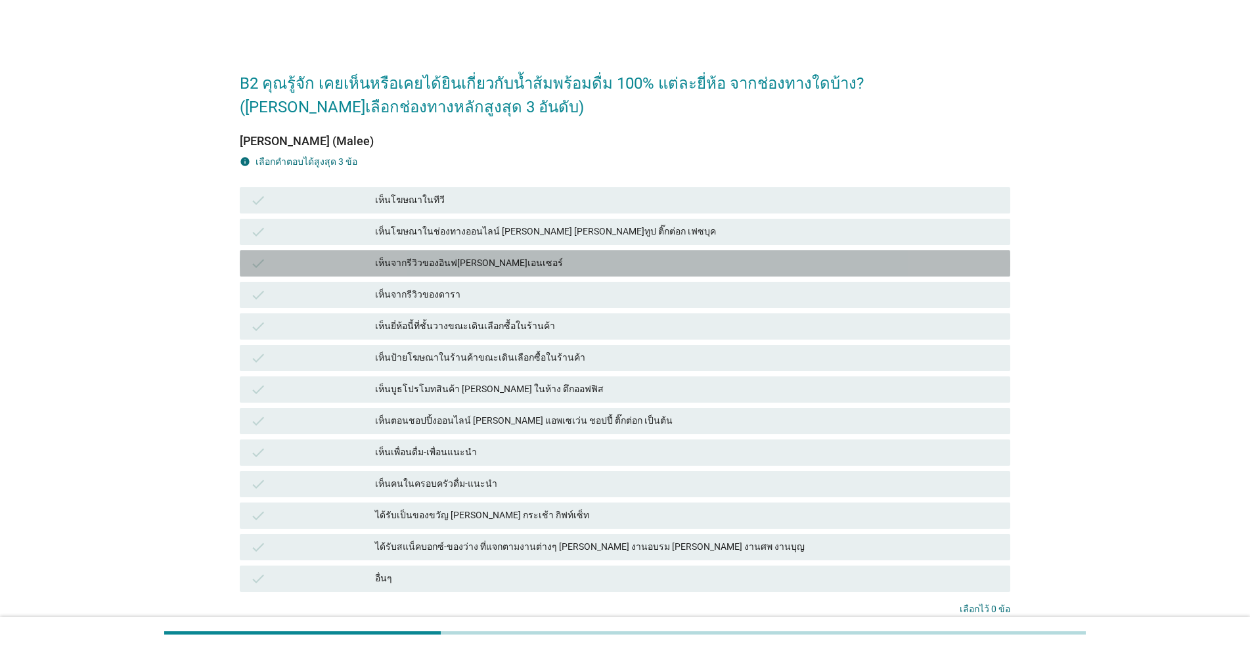
click at [454, 268] on div "เห็นจากรีวิวของอินฟ[PERSON_NAME]เอนเซอร์" at bounding box center [687, 264] width 625 height 16
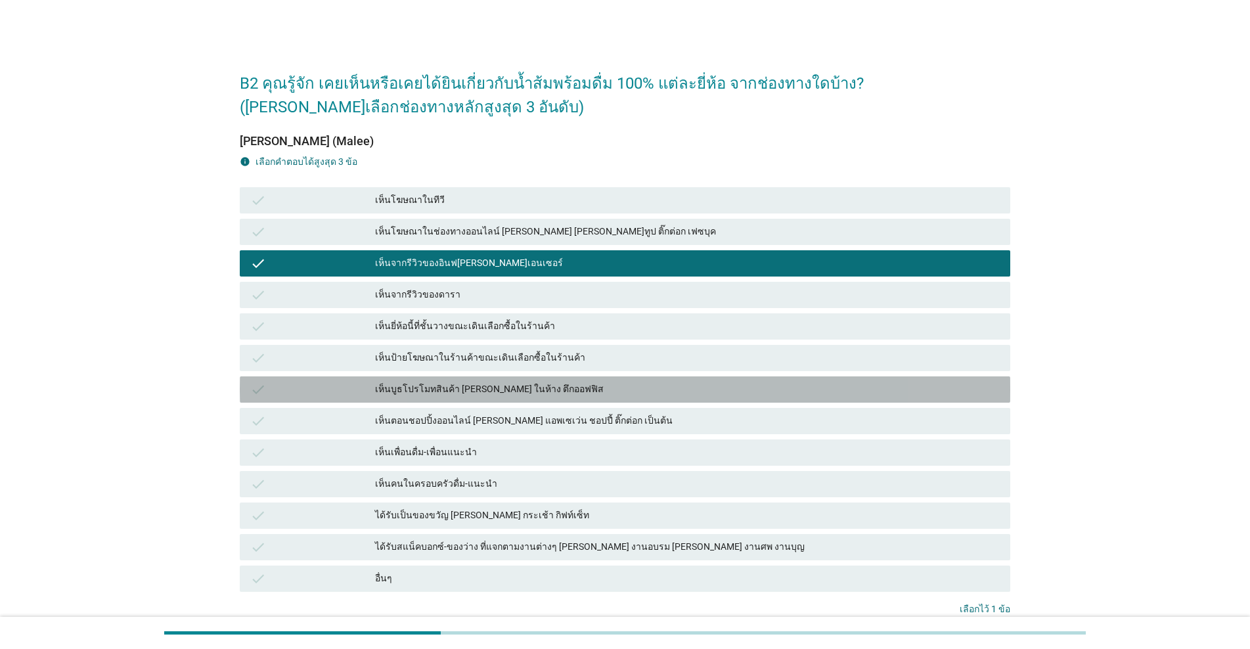
click at [458, 377] on div "check เห็นบูธโปรโมทสินค้า [PERSON_NAME] ในห้าง ตึกออฟฟิส" at bounding box center [625, 389] width 771 height 26
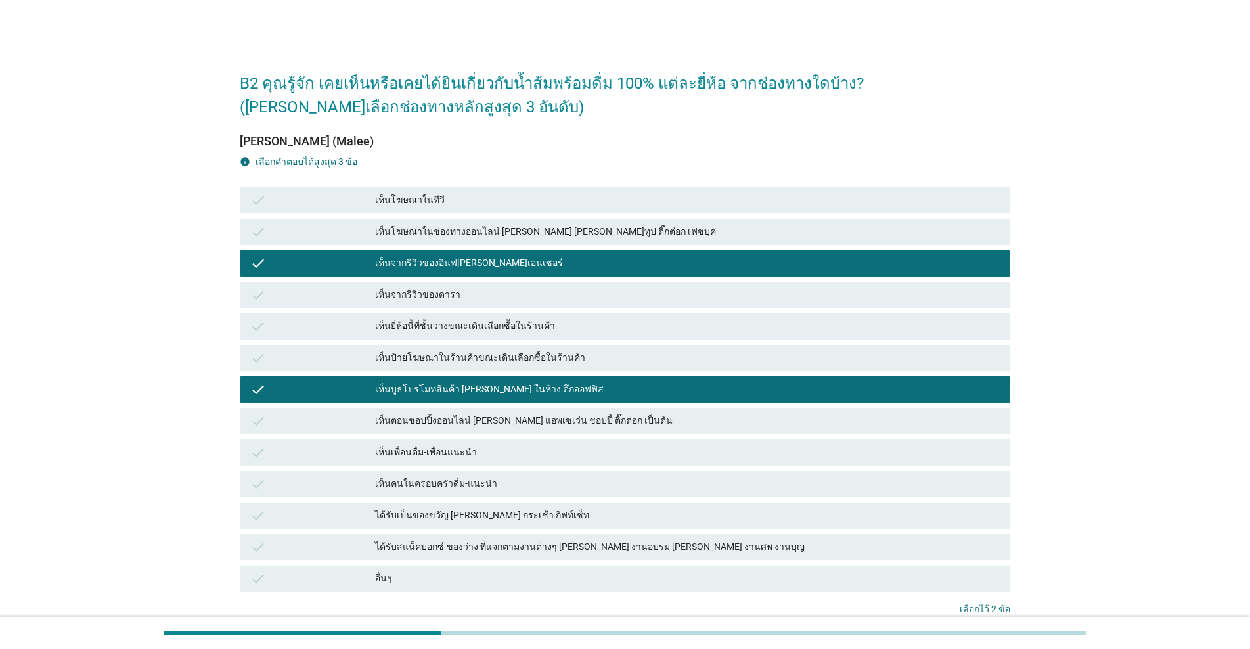
drag, startPoint x: 461, startPoint y: 444, endPoint x: 480, endPoint y: 536, distance: 94.1
click at [461, 449] on div "เห็นเพื่อนดื่ม-เพื่อนแนะนำ" at bounding box center [687, 453] width 625 height 16
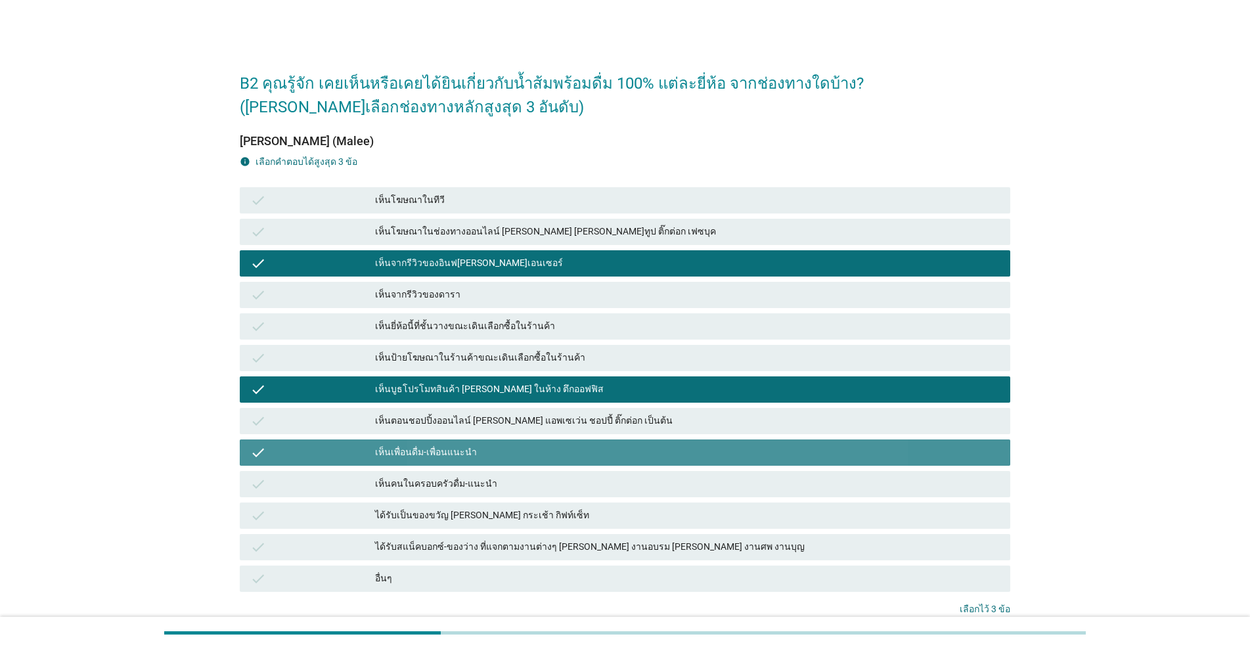
click at [480, 538] on div "check ได้รับสแน็คบอกซ์-ของว่าง ที่แจกตามงานต่างๆ [PERSON_NAME] งานอบรม [PERSON_…" at bounding box center [625, 547] width 771 height 26
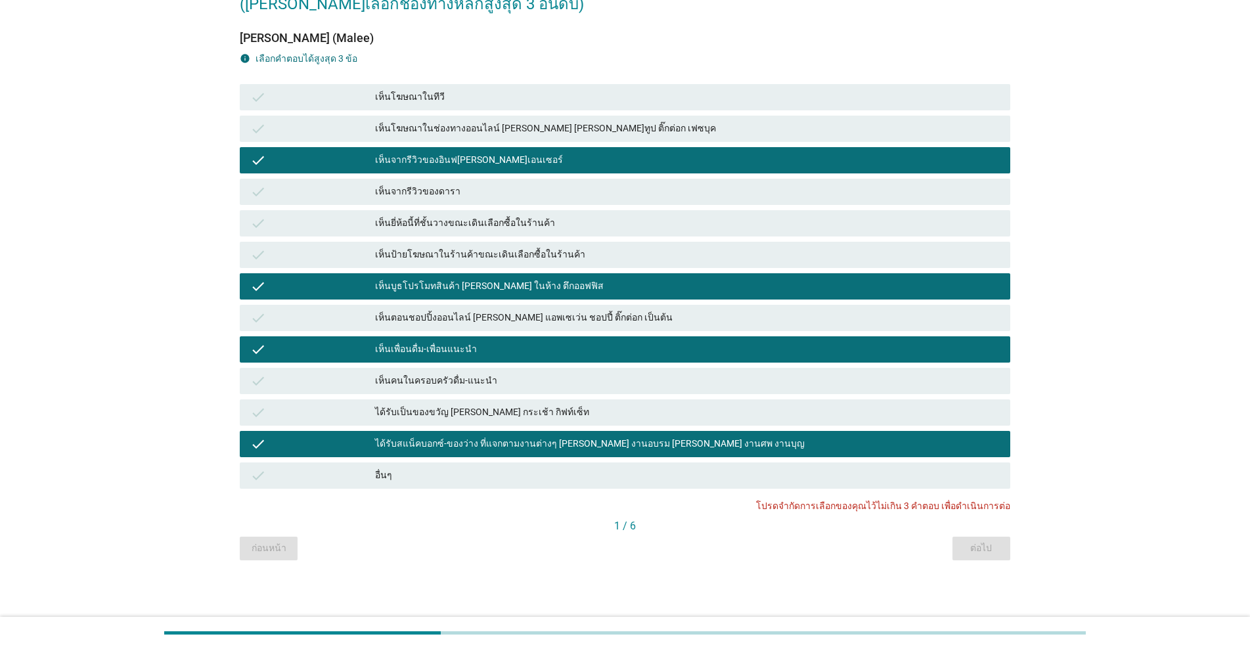
scroll to position [104, 0]
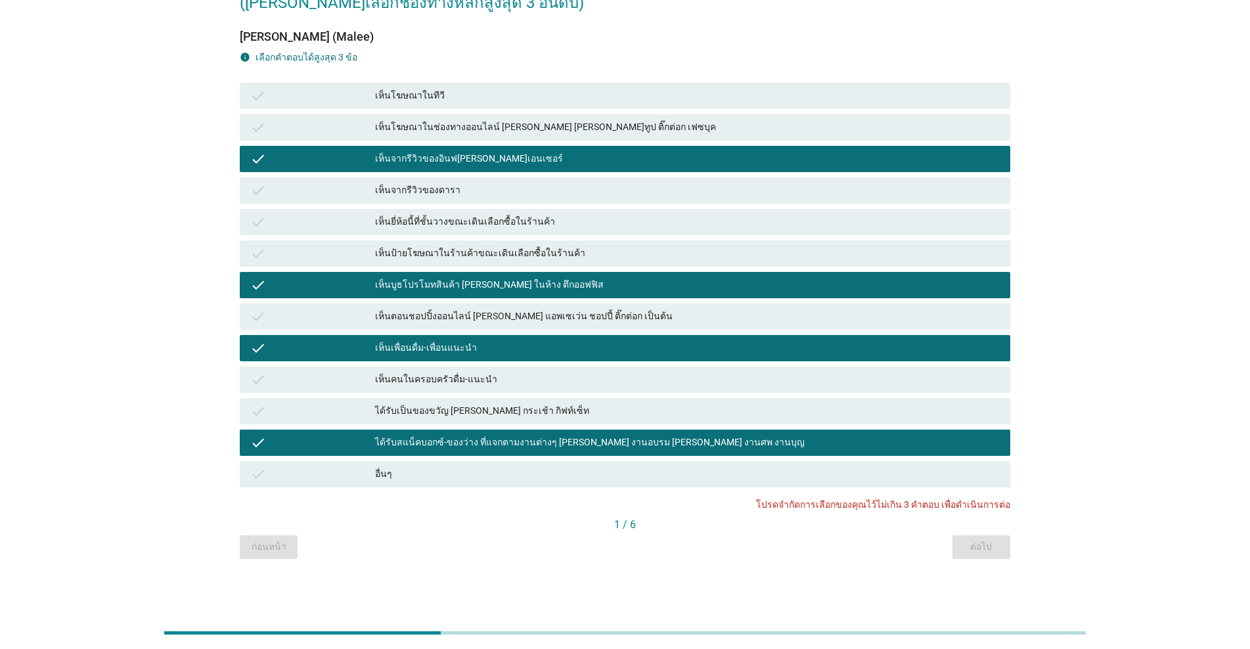
click at [510, 359] on div "check เห็นเพื่อนดื่ม-เพื่อนแนะนำ" at bounding box center [625, 348] width 771 height 26
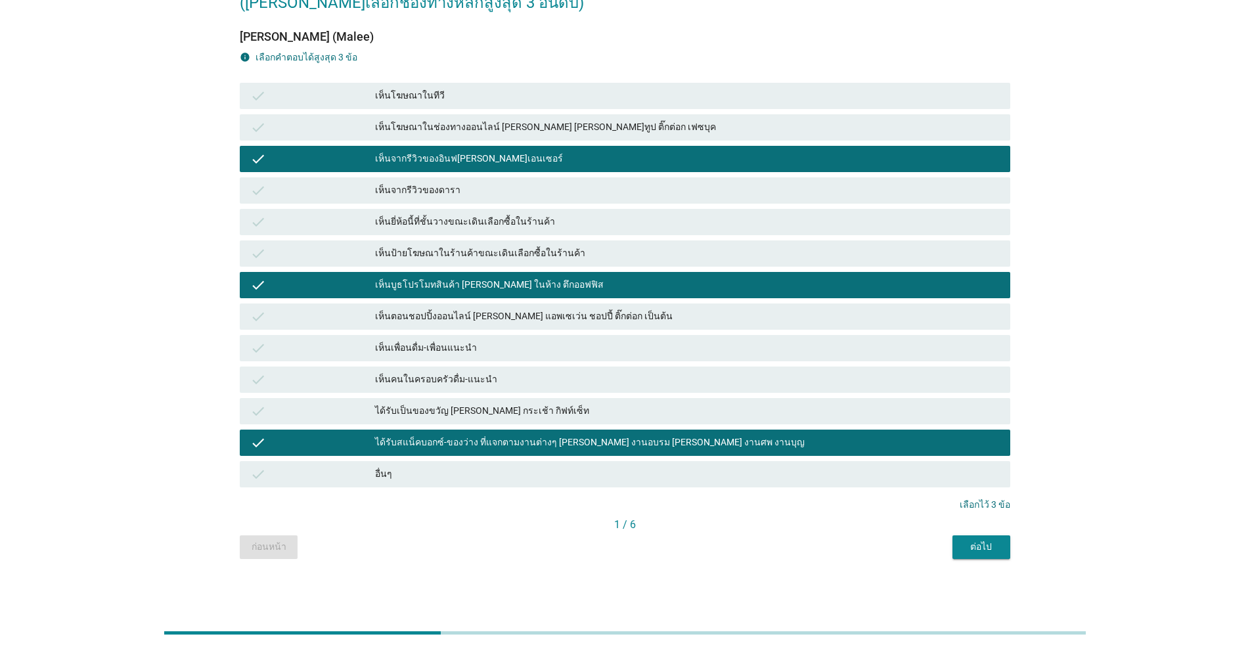
click at [536, 451] on div "check ได้รับสแน็คบอกซ์-ของว่าง ที่แจกตามงานต่างๆ [PERSON_NAME] งานอบรม [PERSON_…" at bounding box center [625, 443] width 771 height 26
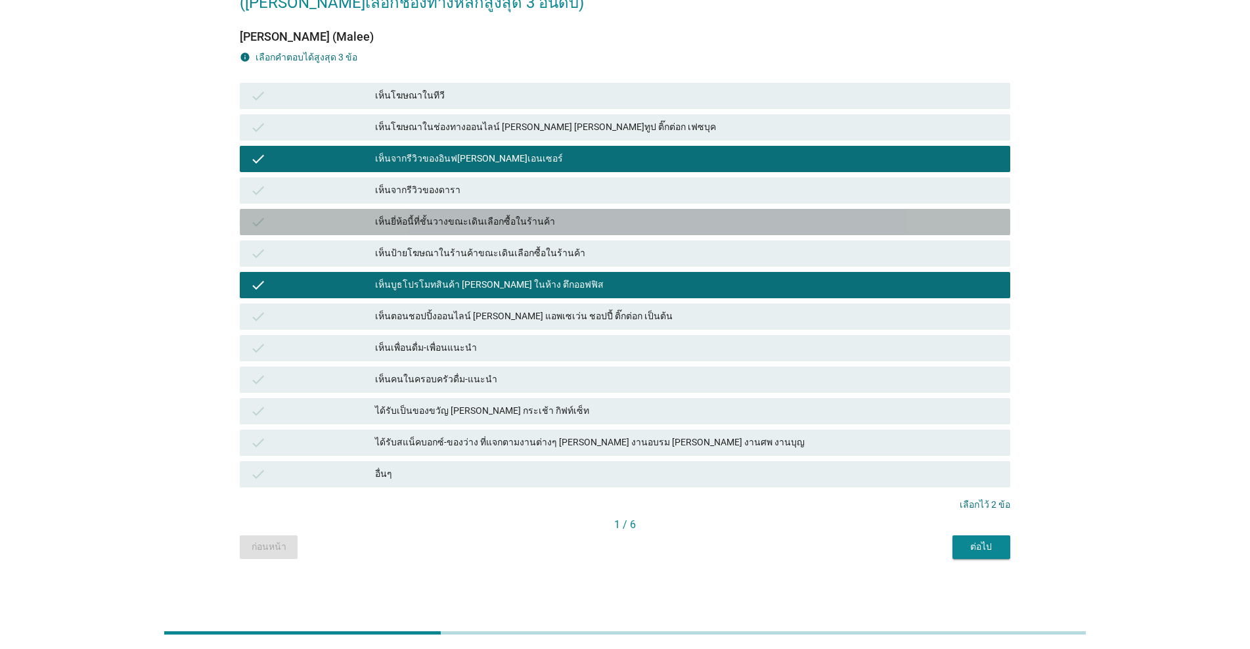
click at [479, 222] on div "เห็นยี่ห้อนี้ที่ชั้นวางขณะเดินเลือกซื้อในร้านค้า" at bounding box center [687, 222] width 625 height 16
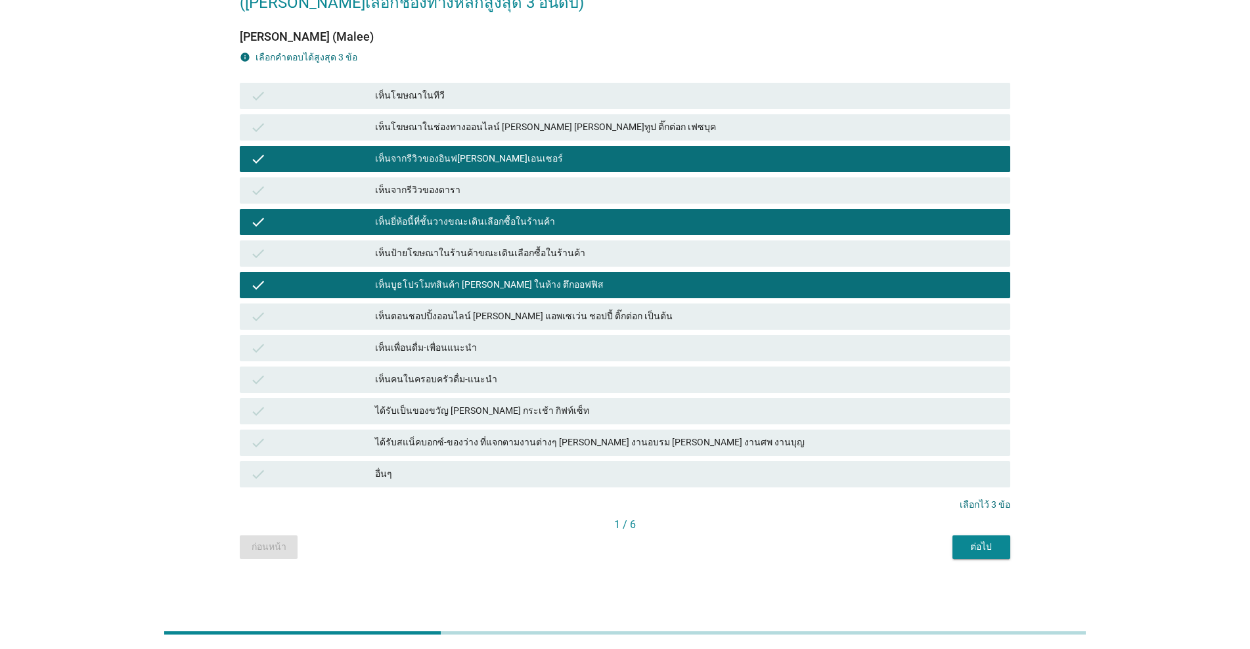
click at [645, 551] on button "ต่อไป" at bounding box center [982, 547] width 58 height 24
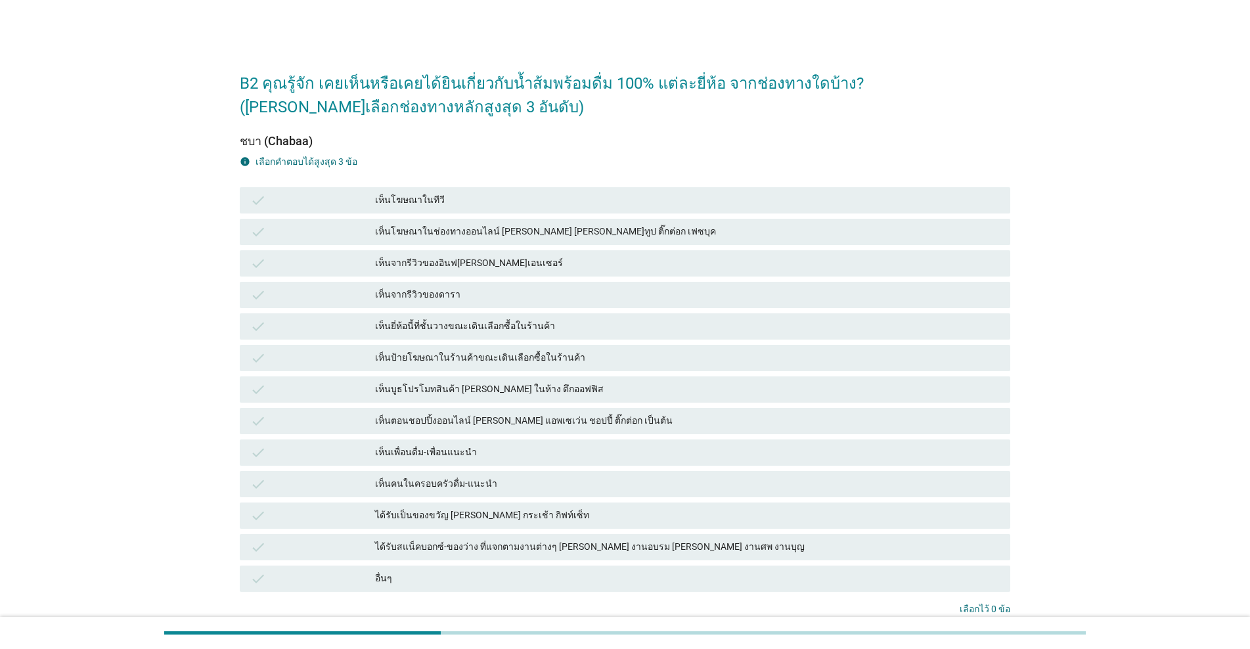
click at [525, 263] on div "เห็นจากรีวิวของอินฟ[PERSON_NAME]เอนเซอร์" at bounding box center [687, 264] width 625 height 16
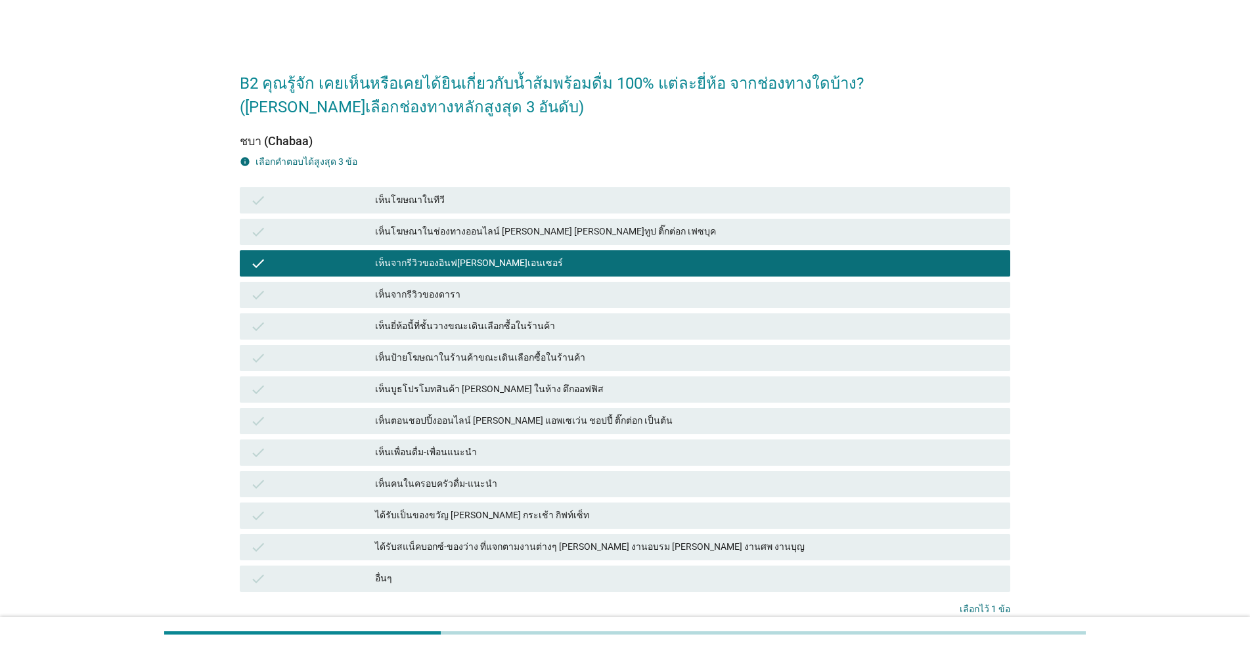
click at [530, 284] on div "check เห็นจากรีวิวของดารา" at bounding box center [625, 295] width 771 height 26
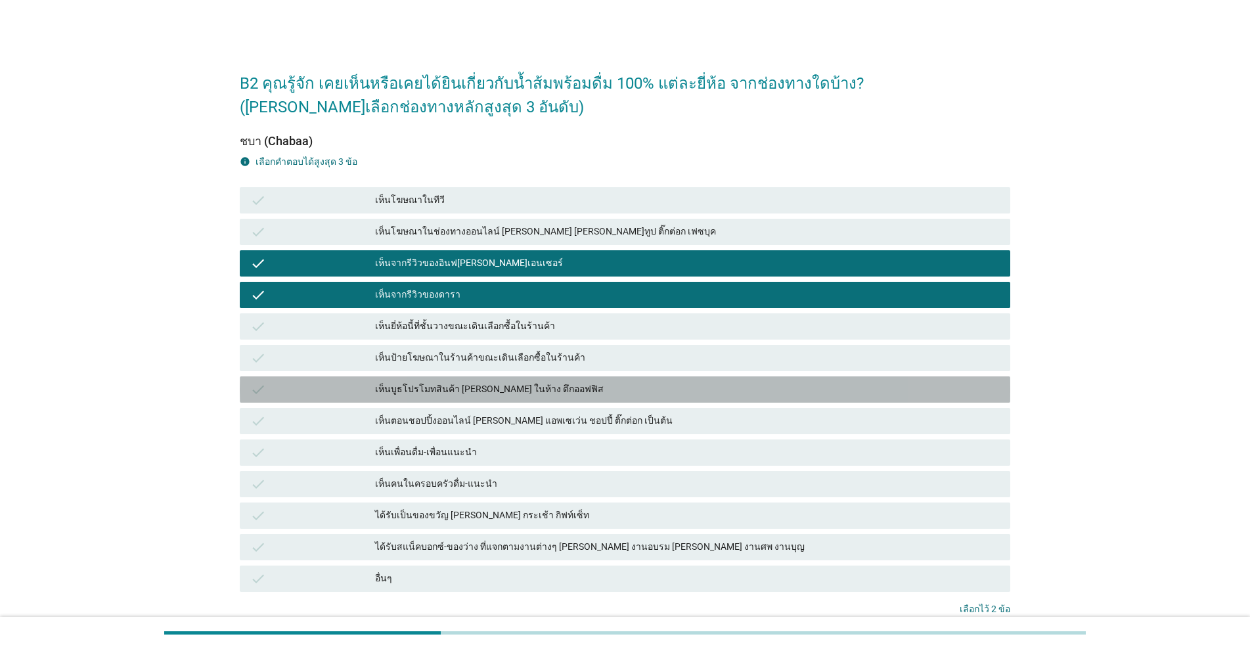
click at [574, 382] on div "เห็นบูธโปรโมทสินค้า [PERSON_NAME] ในห้าง ตึกออฟฟิส" at bounding box center [687, 390] width 625 height 16
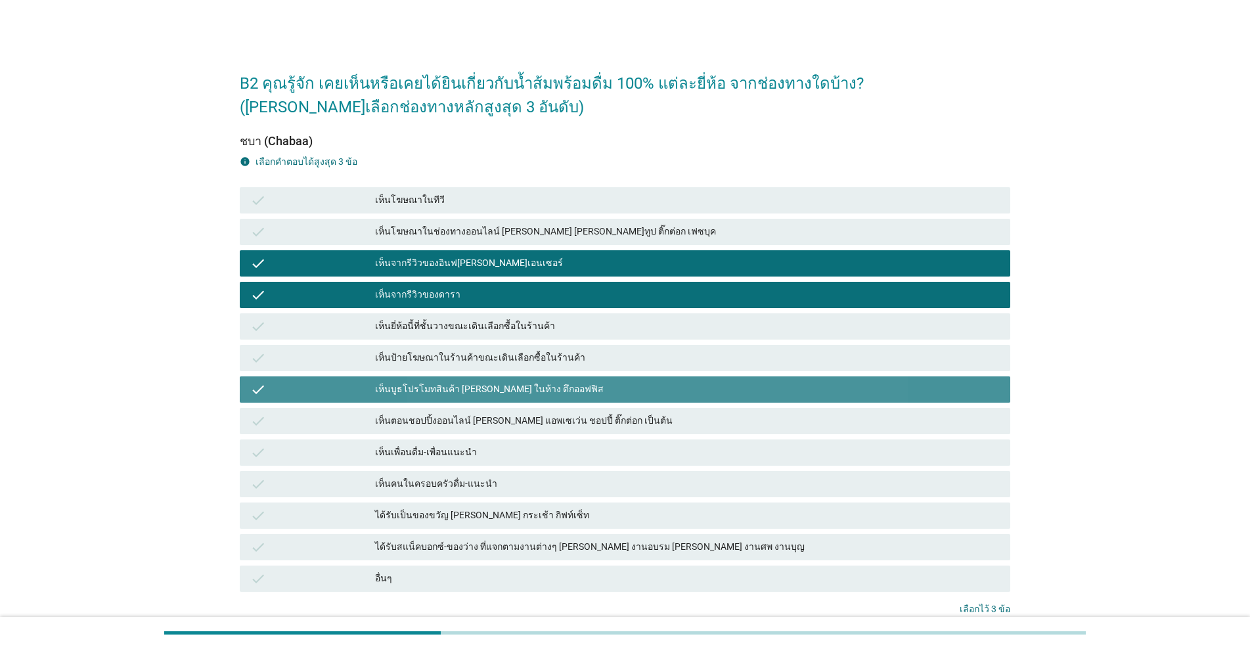
click at [574, 382] on div "เห็นบูธโปรโมทสินค้า [PERSON_NAME] ในห้าง ตึกออฟฟิส" at bounding box center [687, 390] width 625 height 16
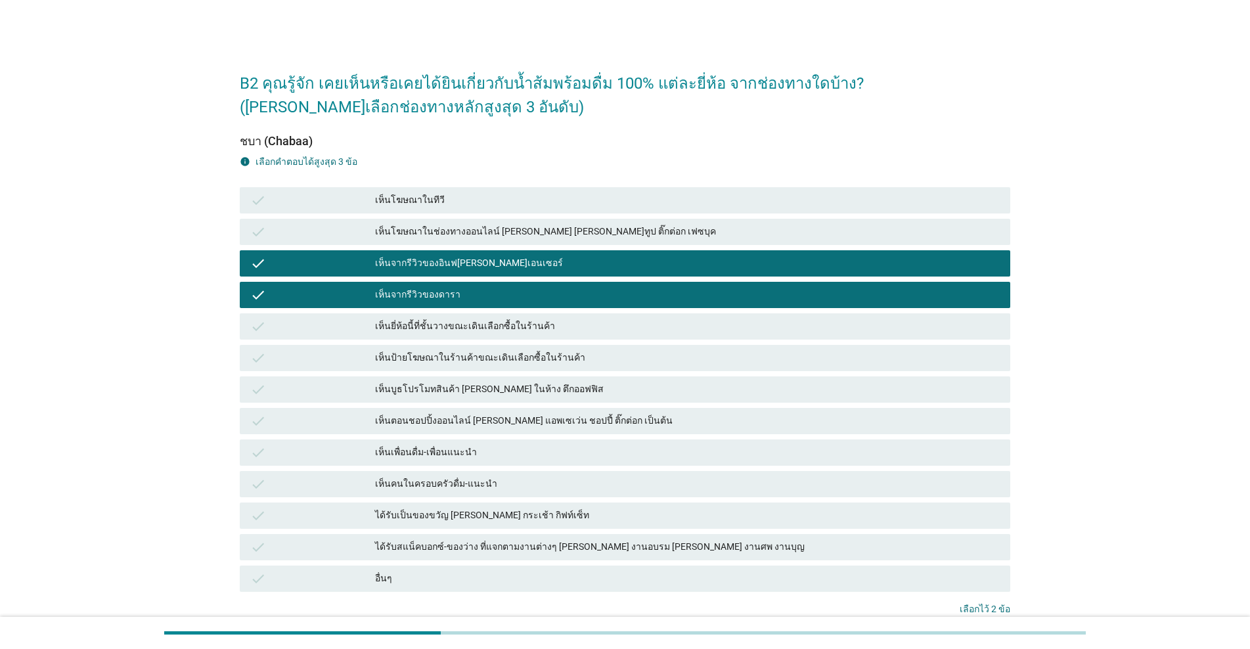
click at [540, 482] on div "เห็นคนในครอบครัวดื่ม-แนะนำ" at bounding box center [687, 484] width 625 height 16
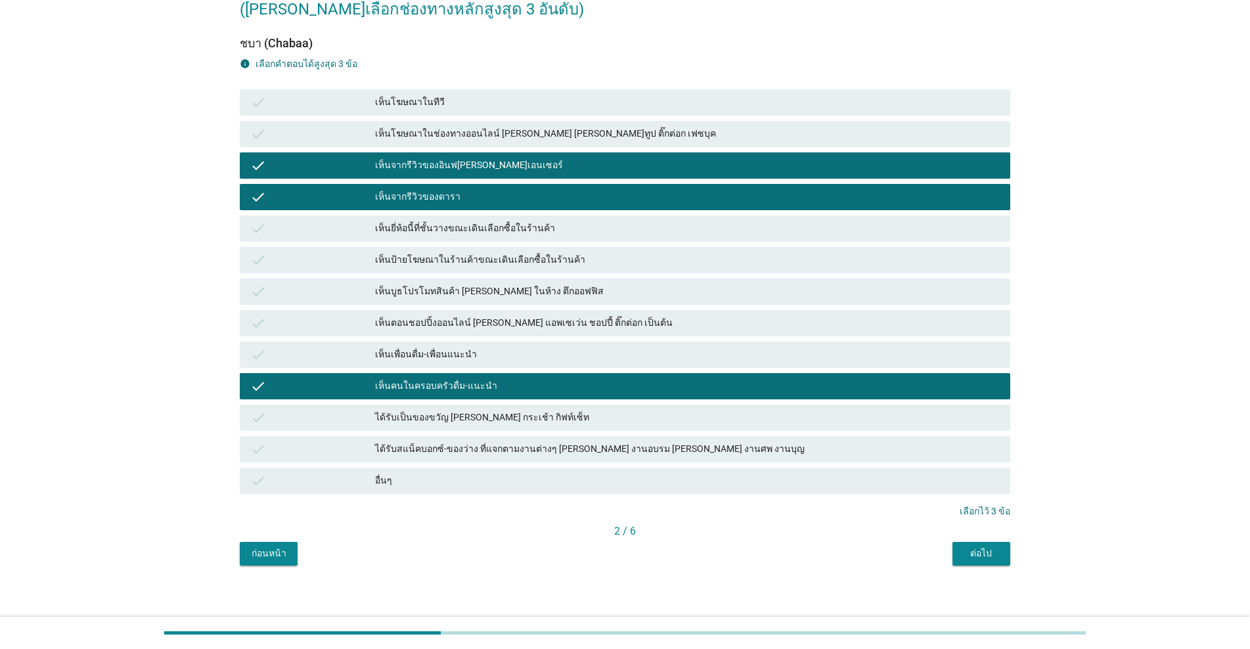
scroll to position [104, 0]
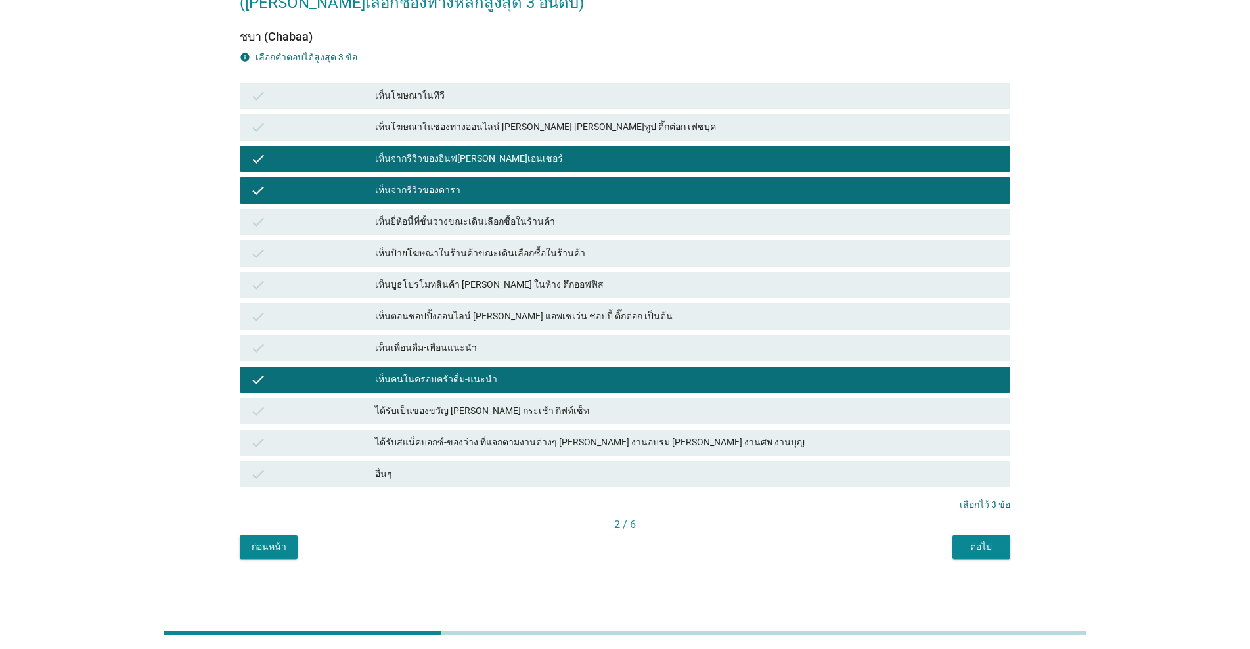
click at [532, 375] on div "เห็นคนในครอบครัวดื่ม-แนะนำ" at bounding box center [687, 380] width 625 height 16
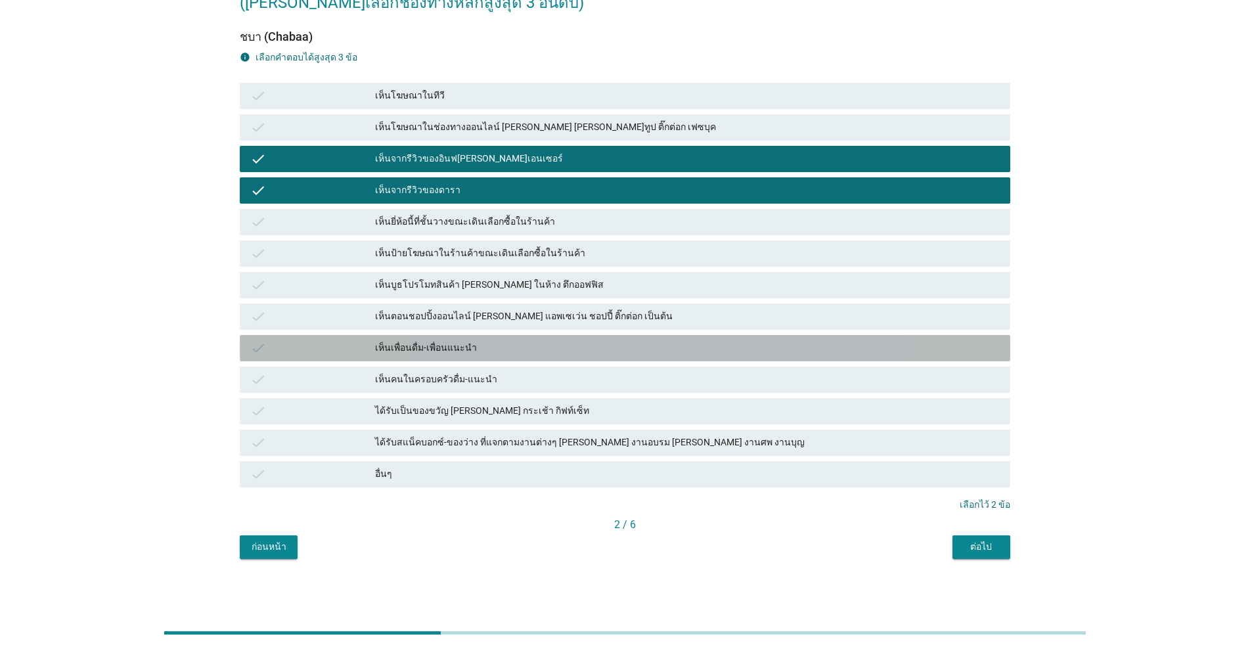
click at [552, 355] on div "เห็นเพื่อนดื่ม-เพื่อนแนะนำ" at bounding box center [687, 348] width 625 height 16
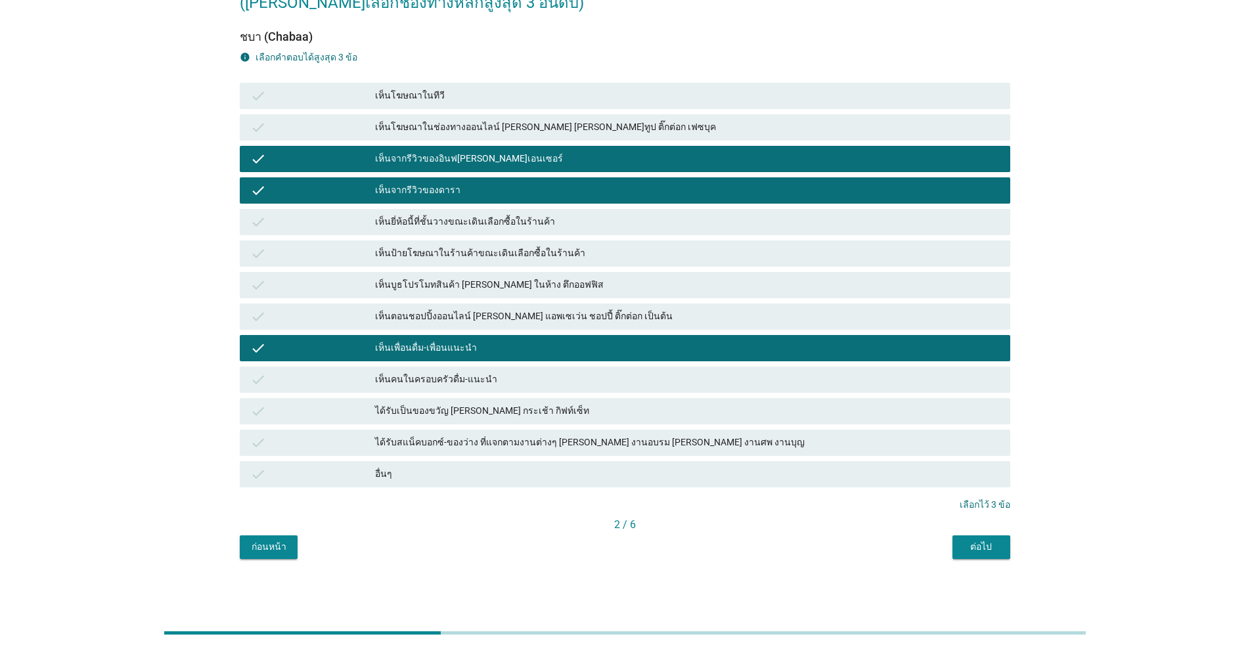
click at [645, 548] on div "ต่อไป" at bounding box center [981, 547] width 37 height 14
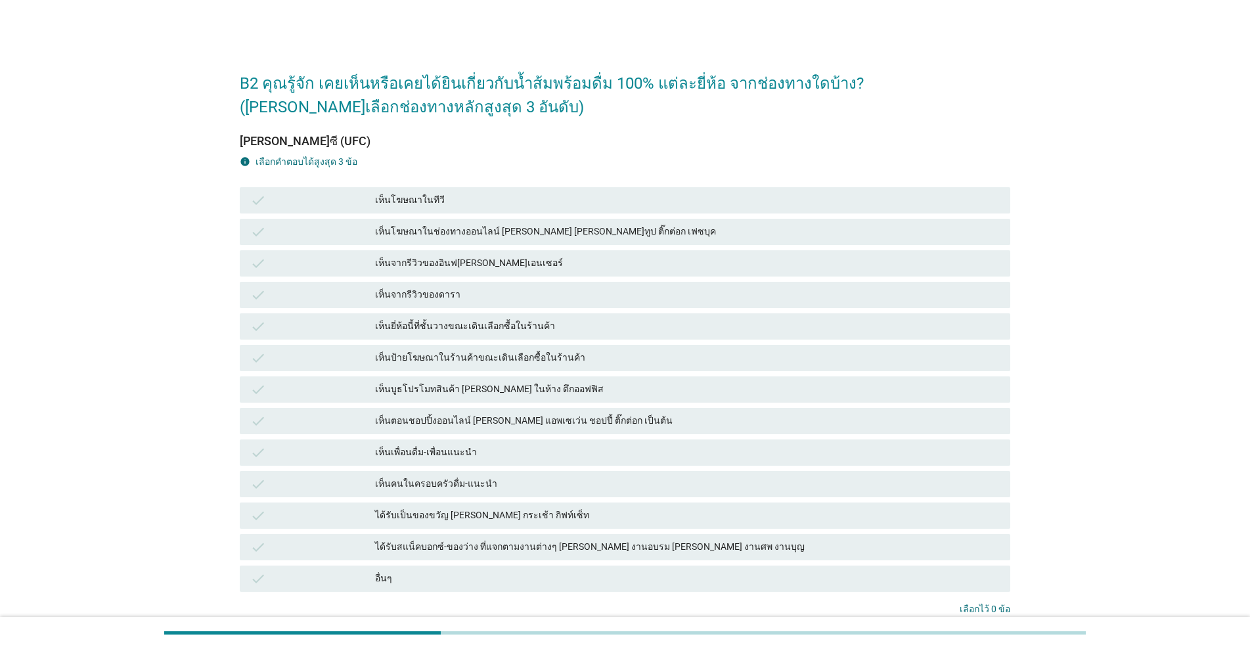
click at [494, 196] on div "เห็นโฆษณาในทีวี" at bounding box center [687, 201] width 625 height 16
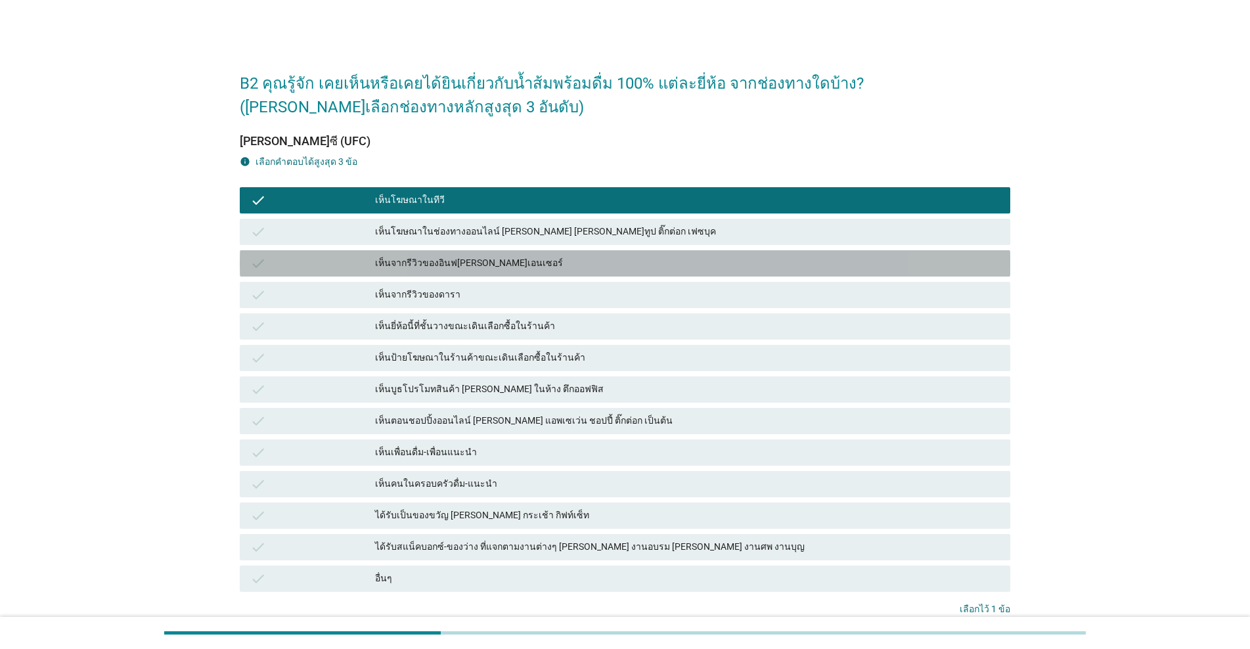
click at [512, 267] on div "เห็นจากรีวิวของอินฟ[PERSON_NAME]เอนเซอร์" at bounding box center [687, 264] width 625 height 16
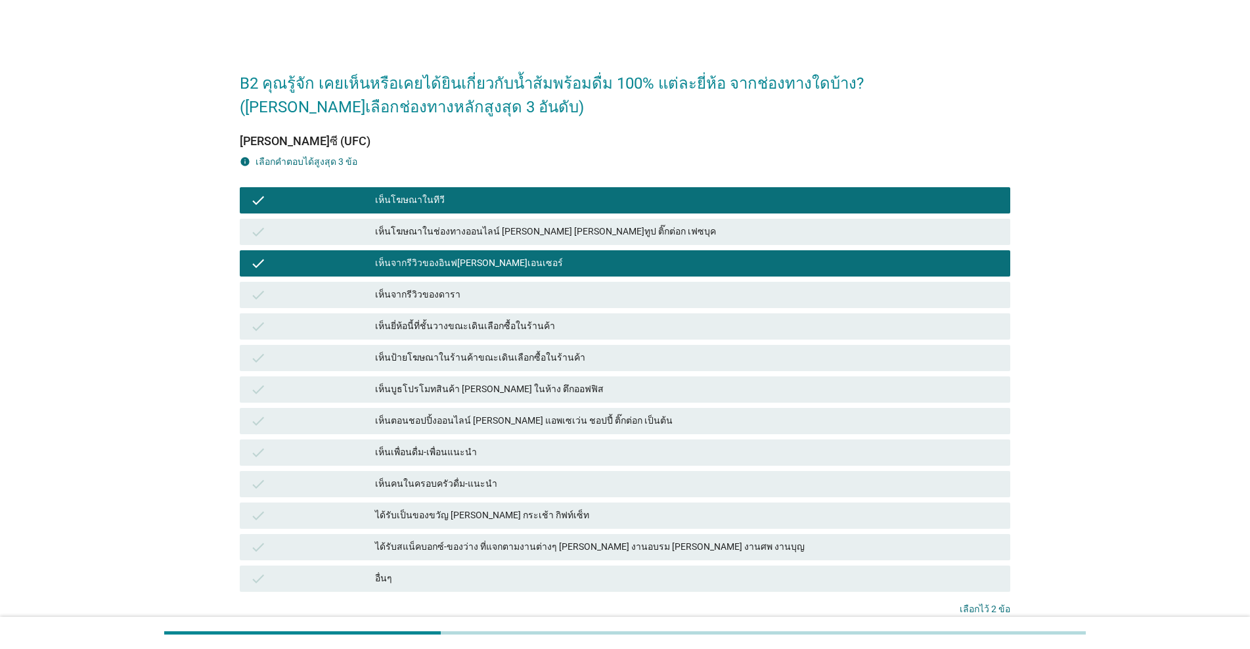
click at [522, 361] on div "เห็นป้ายโฆษณาในร้านค้าขณะเดินเลือกซื้อในร้านค้า" at bounding box center [687, 358] width 625 height 16
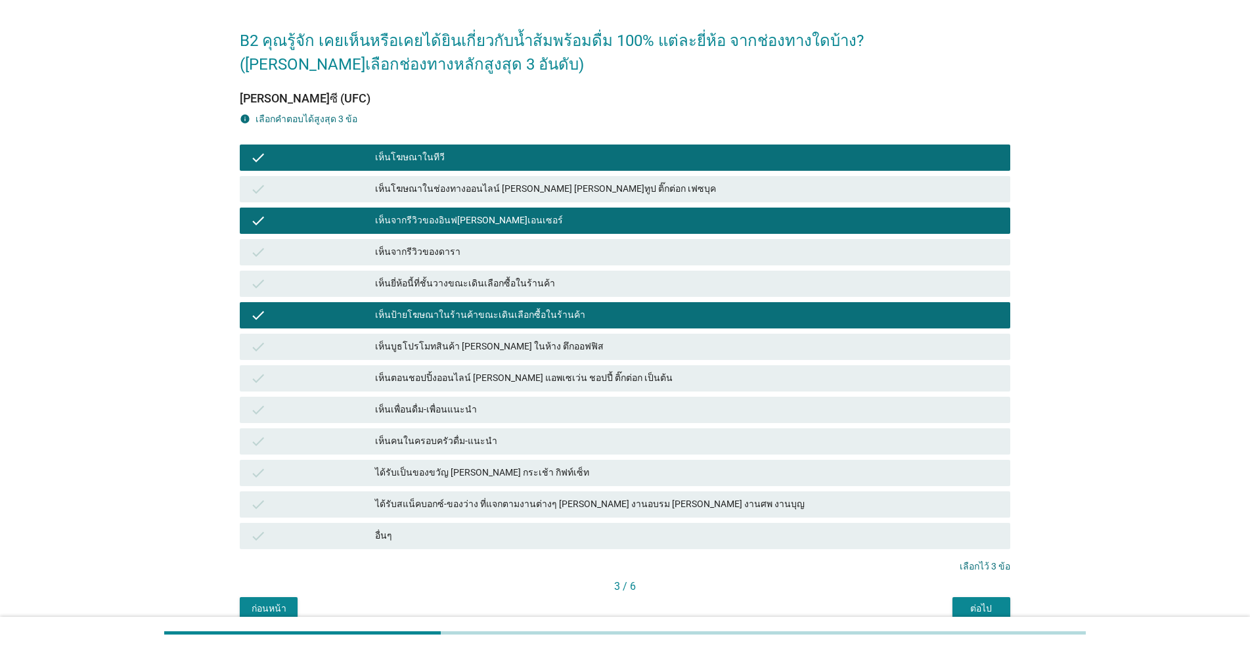
scroll to position [66, 0]
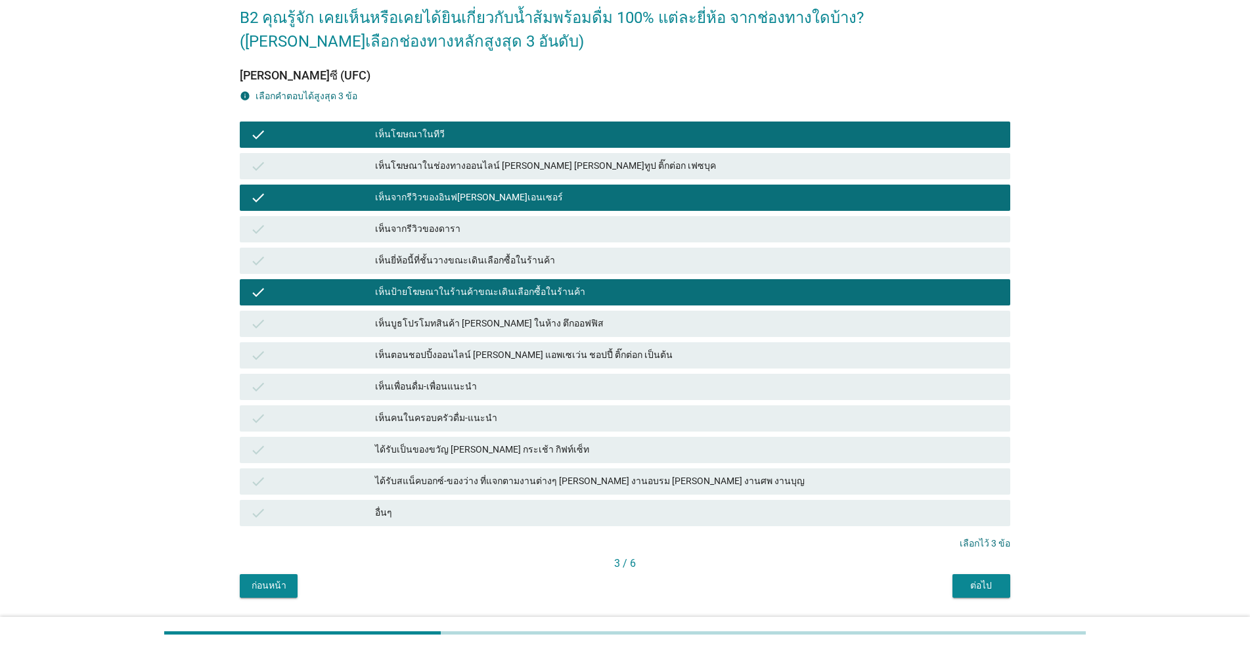
click at [645, 586] on div "ต่อไป" at bounding box center [981, 586] width 37 height 14
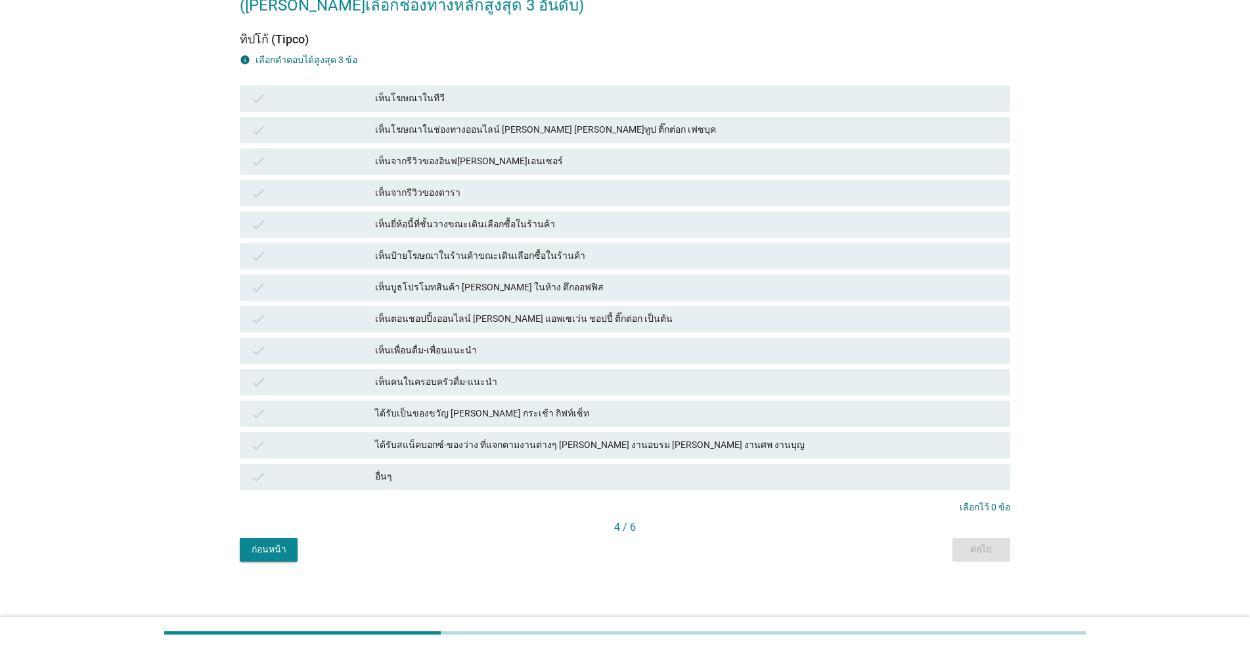
scroll to position [104, 0]
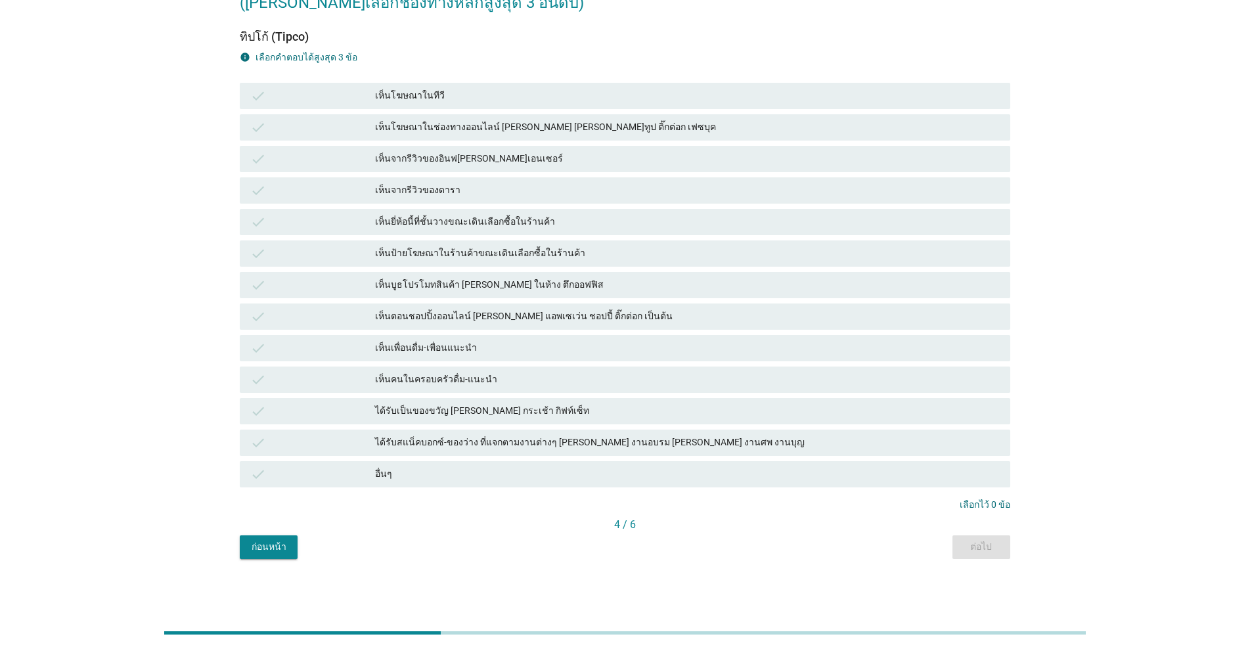
click at [555, 254] on div "เห็นป้ายโฆษณาในร้านค้าขณะเดินเลือกซื้อในร้านค้า" at bounding box center [687, 254] width 625 height 16
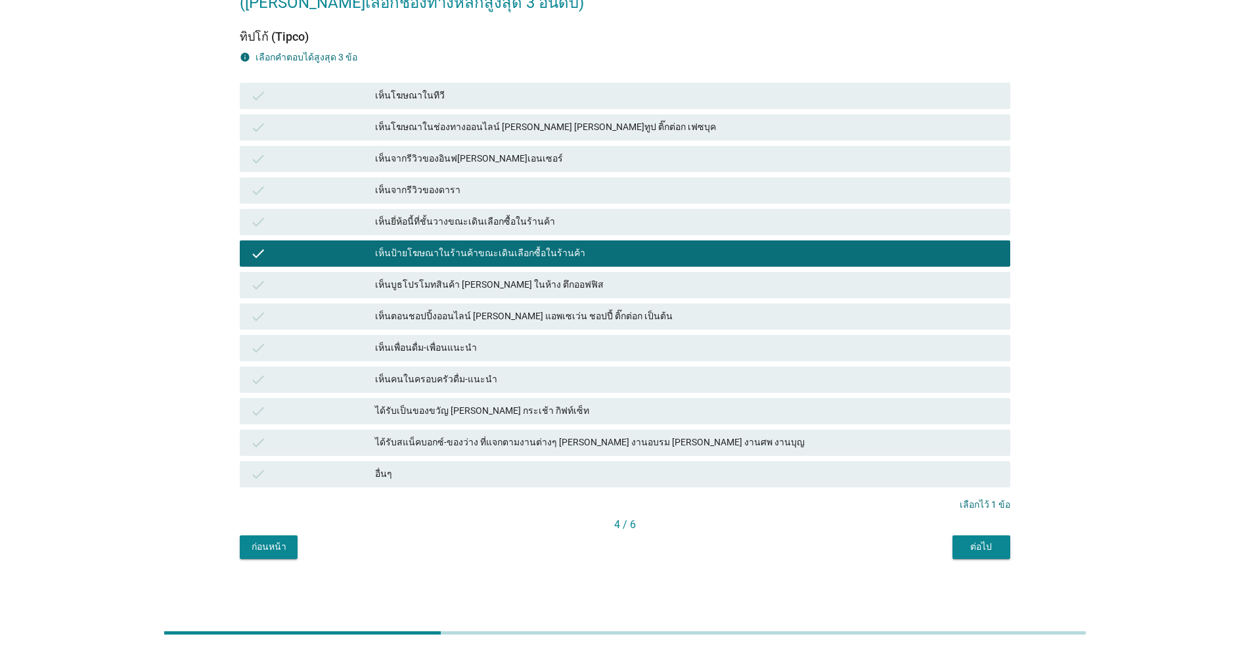
click at [560, 317] on div "เห็นตอนชอปปิ้งออนไลน์ [PERSON_NAME] แอพเซเว่น ชอปปี้ ติ๊กต่อก เป็นต้น" at bounding box center [687, 317] width 625 height 16
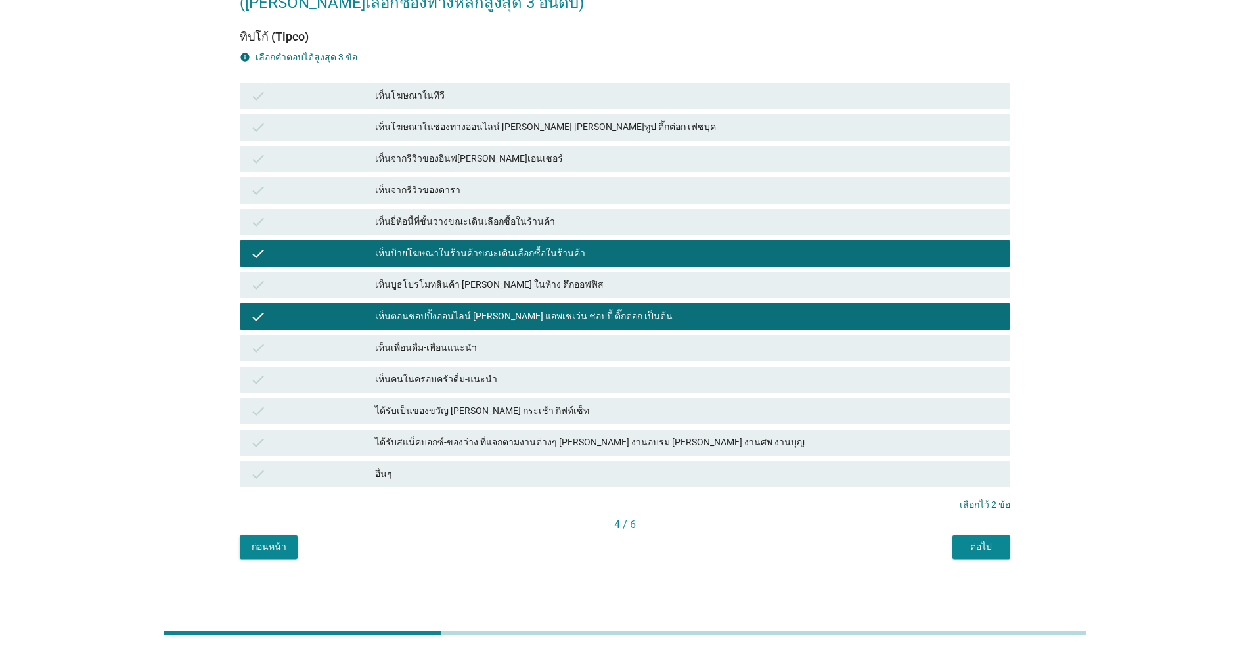
click at [565, 194] on div "เห็นจากรีวิวของดารา" at bounding box center [687, 191] width 625 height 16
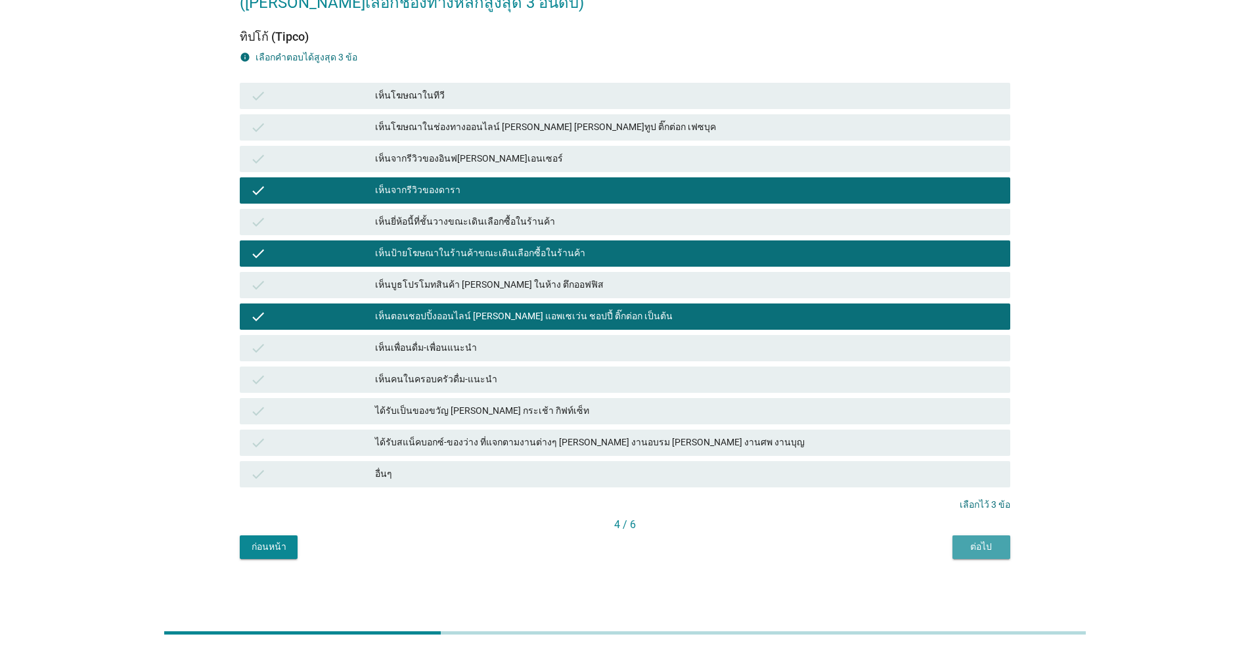
click at [645, 547] on div "ต่อไป" at bounding box center [981, 547] width 37 height 14
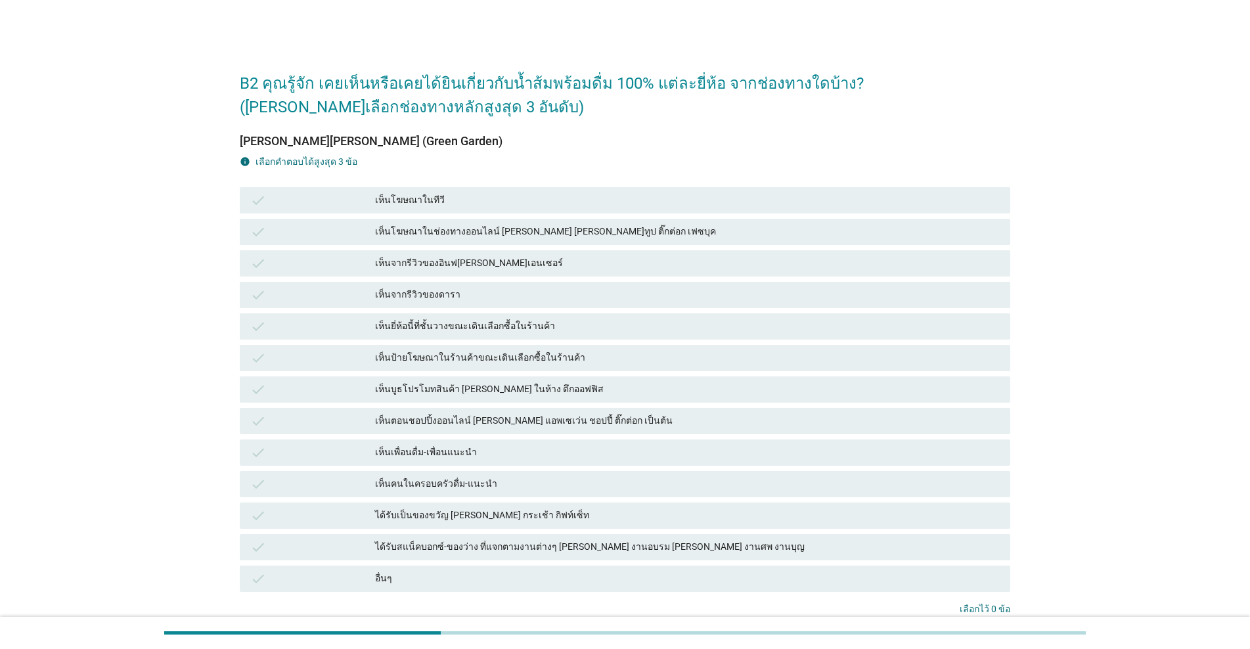
click at [499, 516] on div "ได้รับเป็นของขวัญ [PERSON_NAME] กระเช้า กิฟท์เซ็ท" at bounding box center [687, 516] width 625 height 16
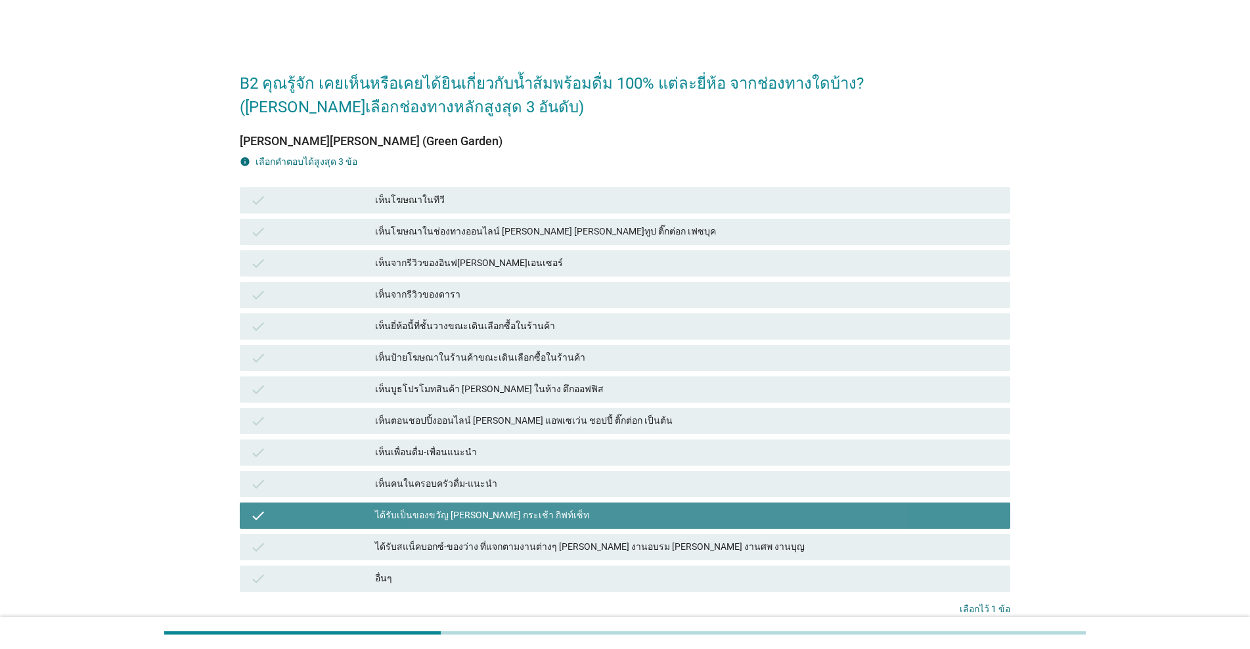
click at [498, 514] on div "ได้รับเป็นของขวัญ [PERSON_NAME] กระเช้า กิฟท์เซ็ท" at bounding box center [687, 516] width 625 height 16
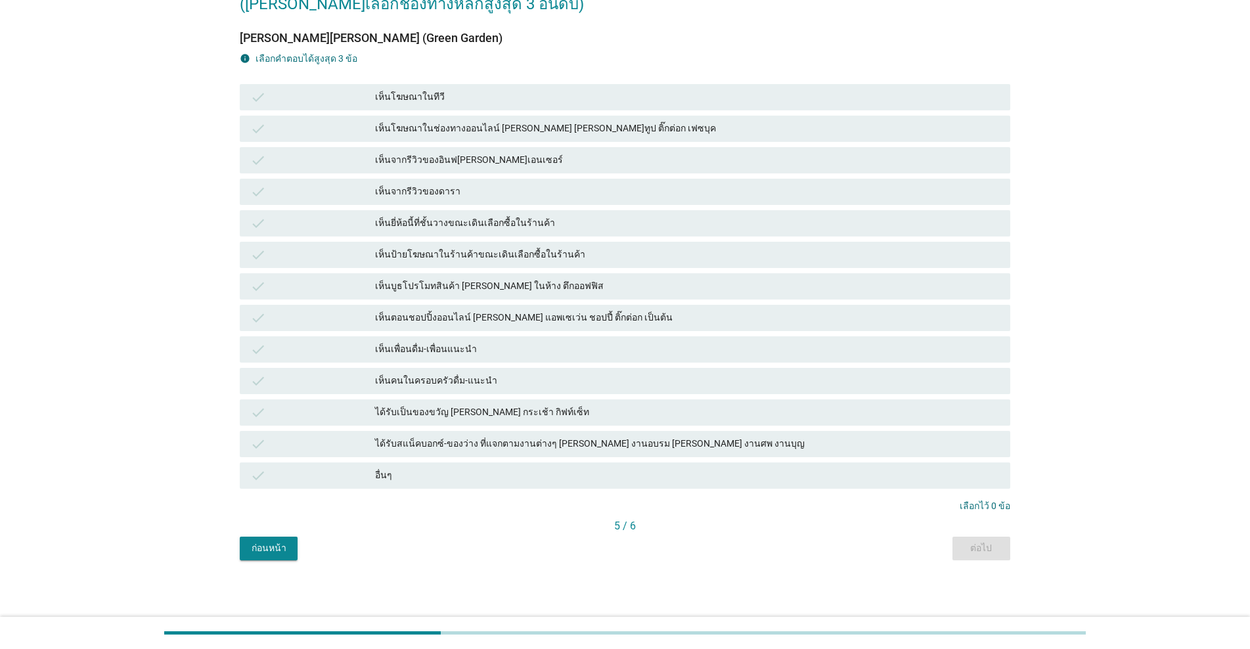
scroll to position [104, 0]
click at [491, 475] on div "อื่นๆ" at bounding box center [687, 475] width 625 height 16
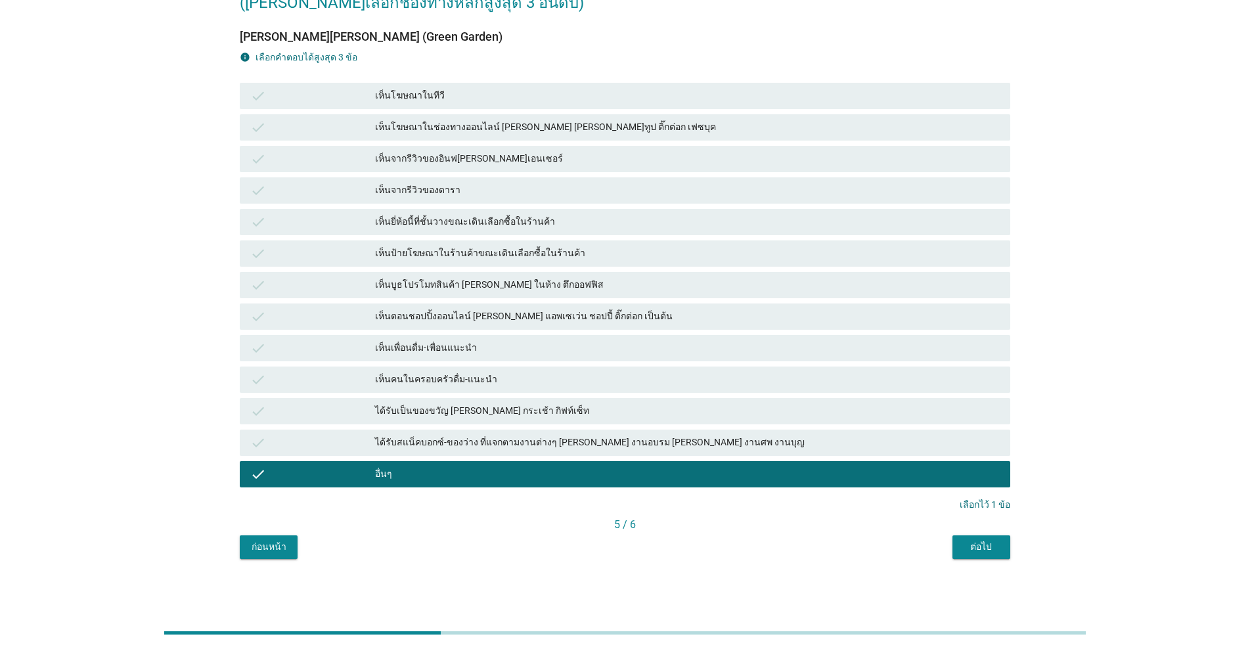
click at [645, 553] on div "ต่อไป" at bounding box center [981, 547] width 37 height 14
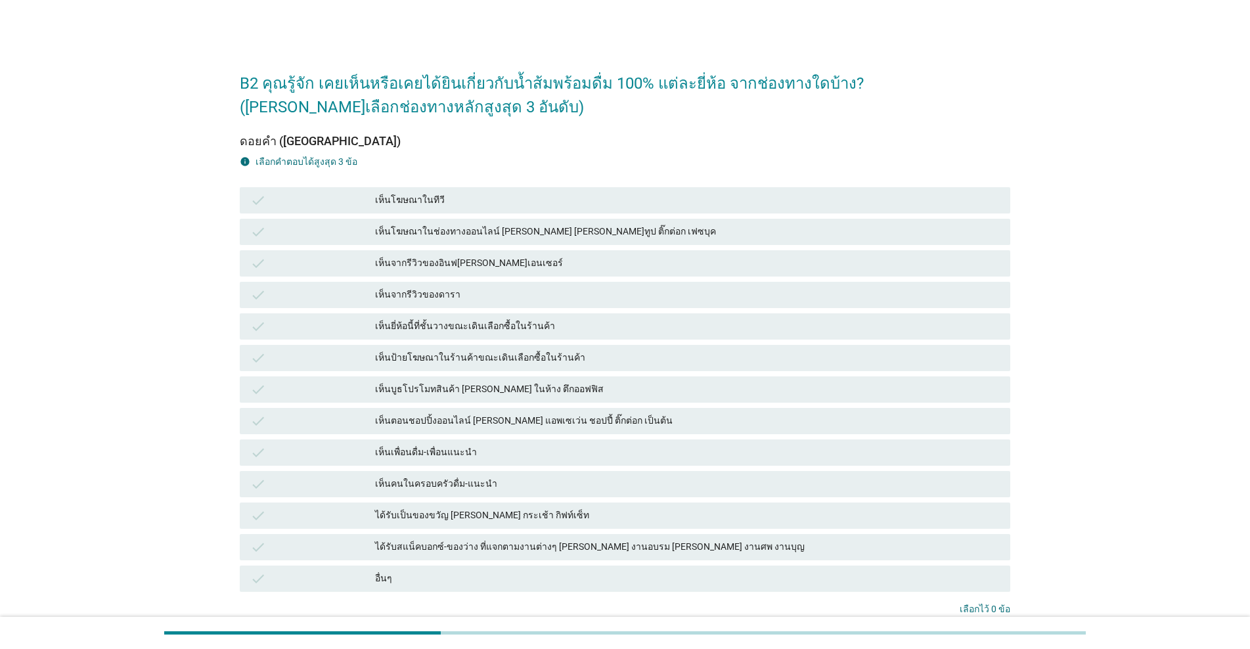
click at [558, 357] on div "เห็นป้ายโฆษณาในร้านค้าขณะเดินเลือกซื้อในร้านค้า" at bounding box center [687, 358] width 625 height 16
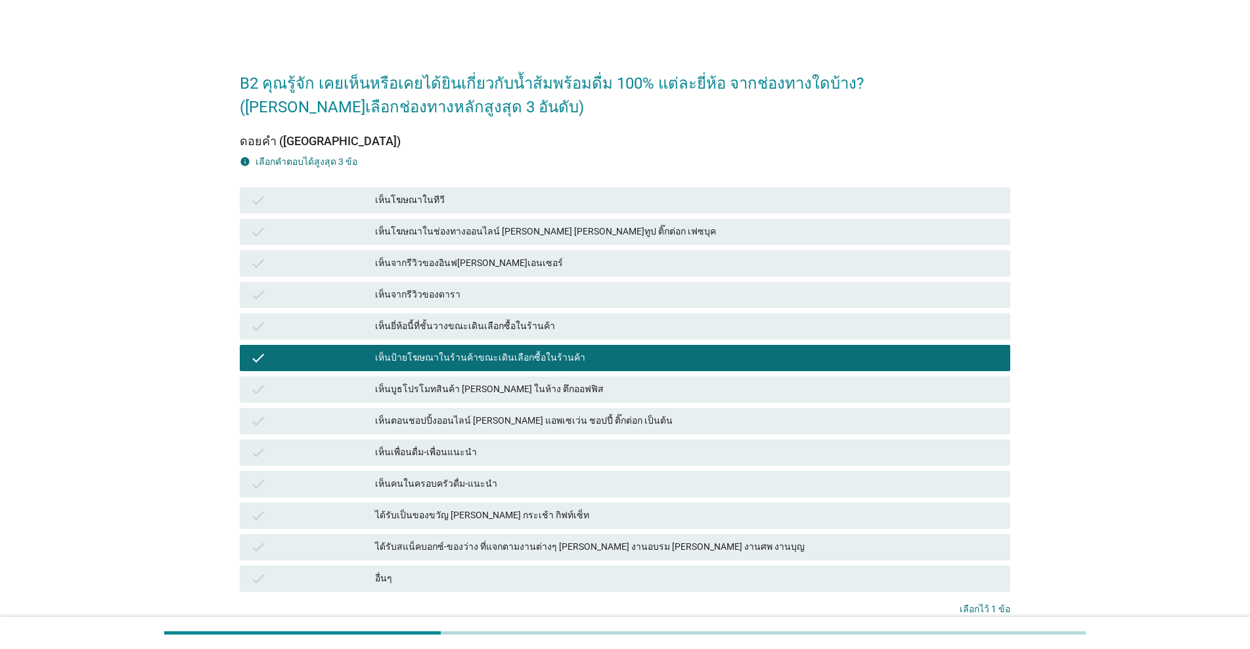
click at [444, 450] on div "เห็นเพื่อนดื่ม-เพื่อนแนะนำ" at bounding box center [687, 453] width 625 height 16
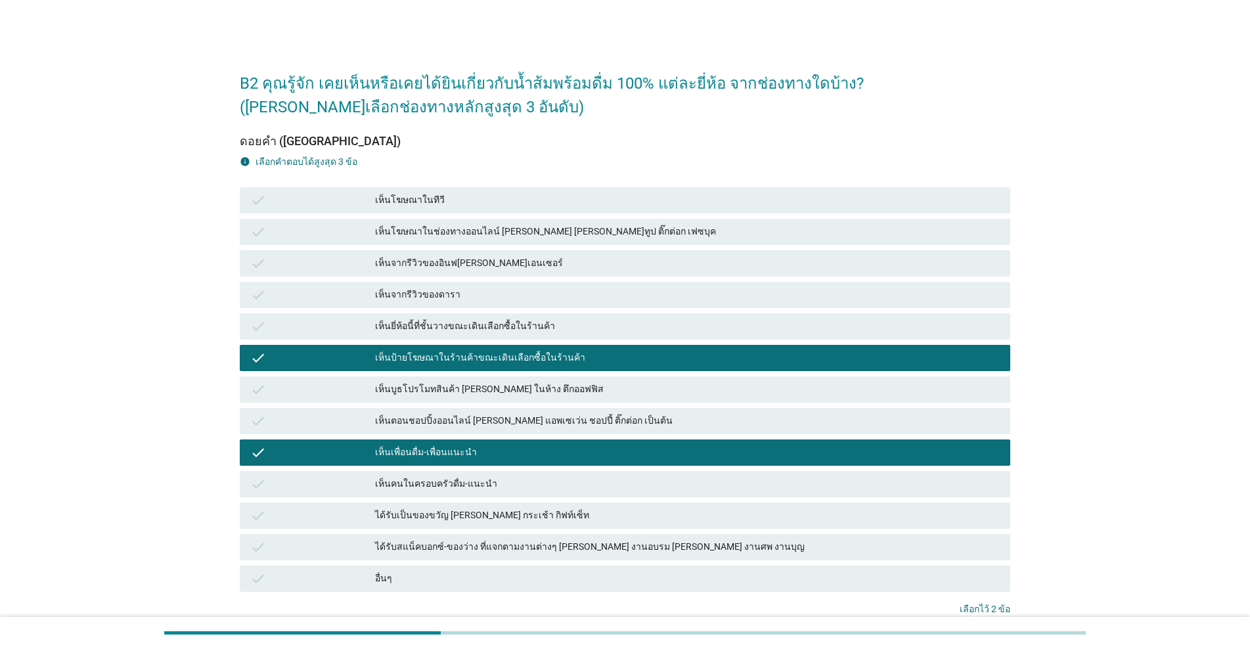
click at [545, 513] on div "ได้รับเป็นของขวัญ [PERSON_NAME] กระเช้า กิฟท์เซ็ท" at bounding box center [687, 516] width 625 height 16
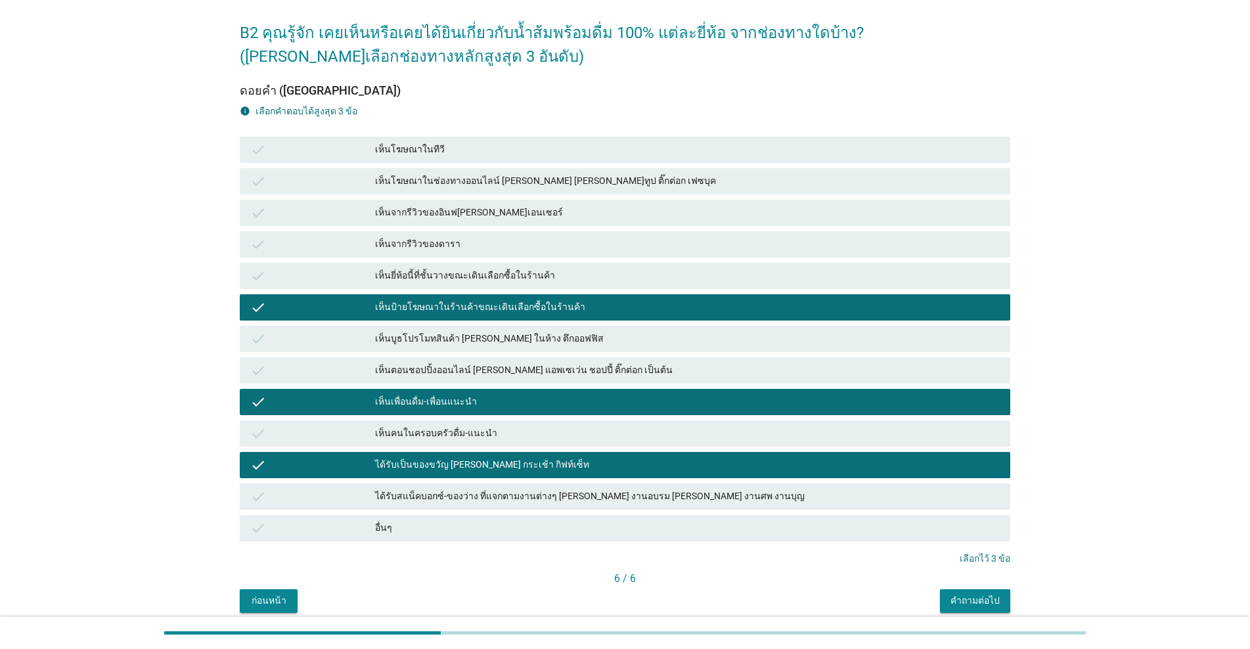
scroll to position [104, 0]
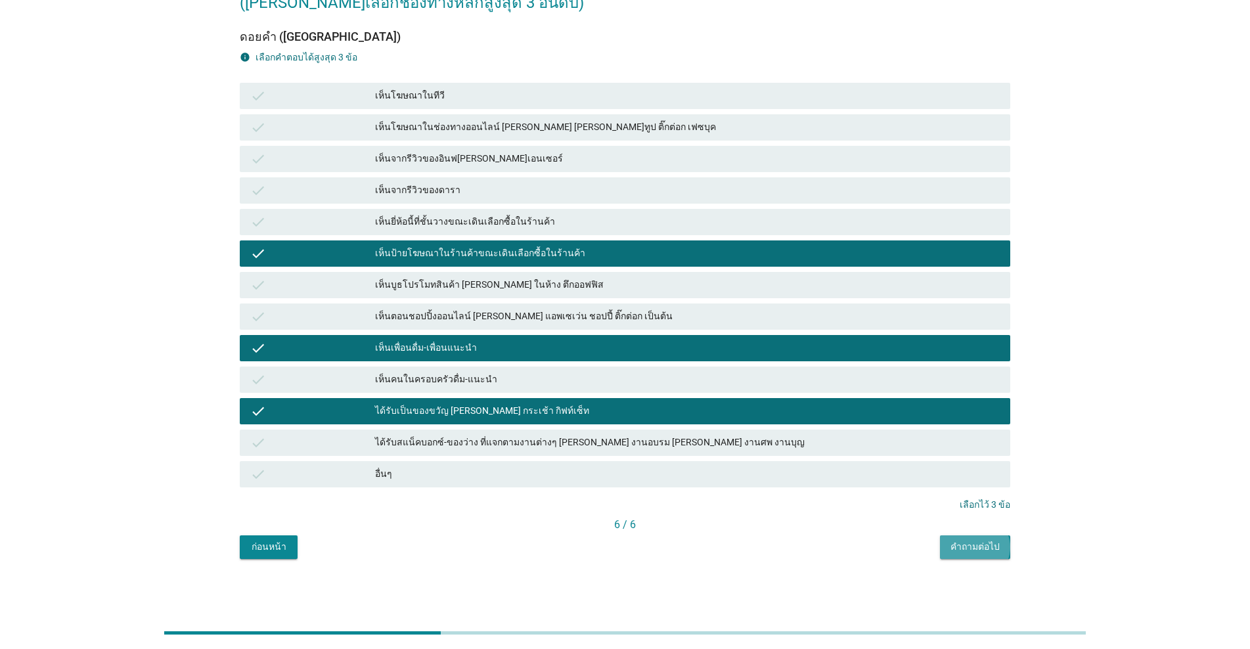
click at [645, 548] on div "คำถามต่อไป" at bounding box center [975, 547] width 49 height 14
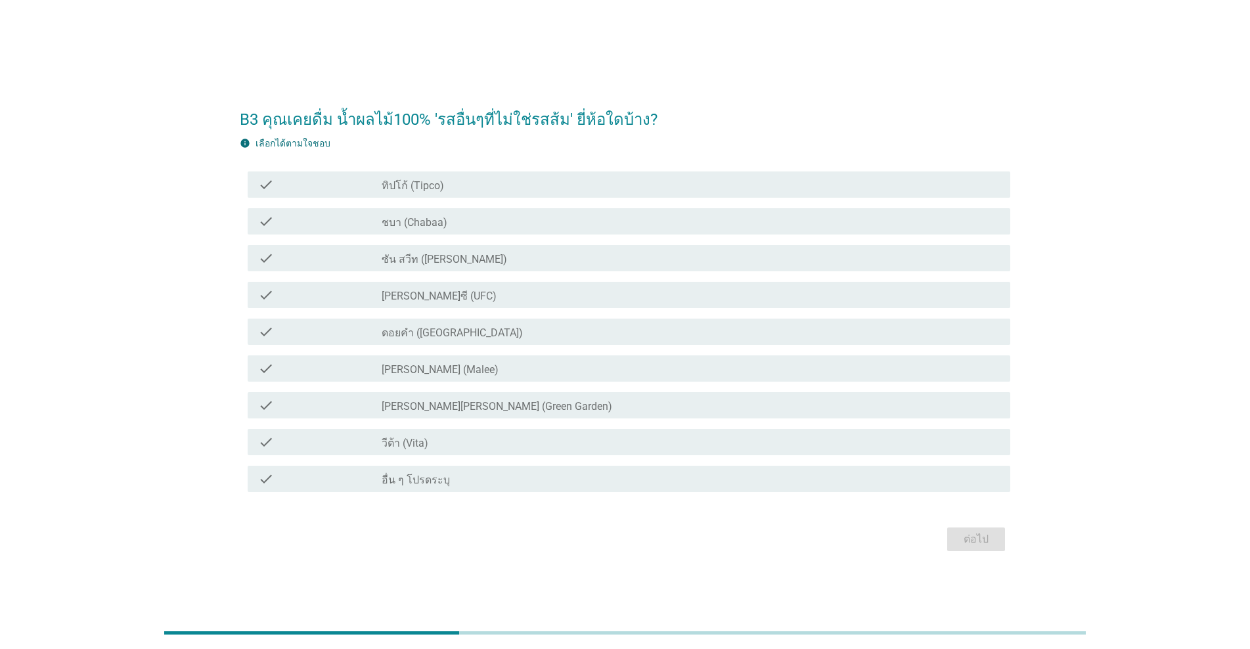
click at [448, 178] on div "check_box_outline_blank ทิปโก้ (Tipco)" at bounding box center [691, 185] width 618 height 16
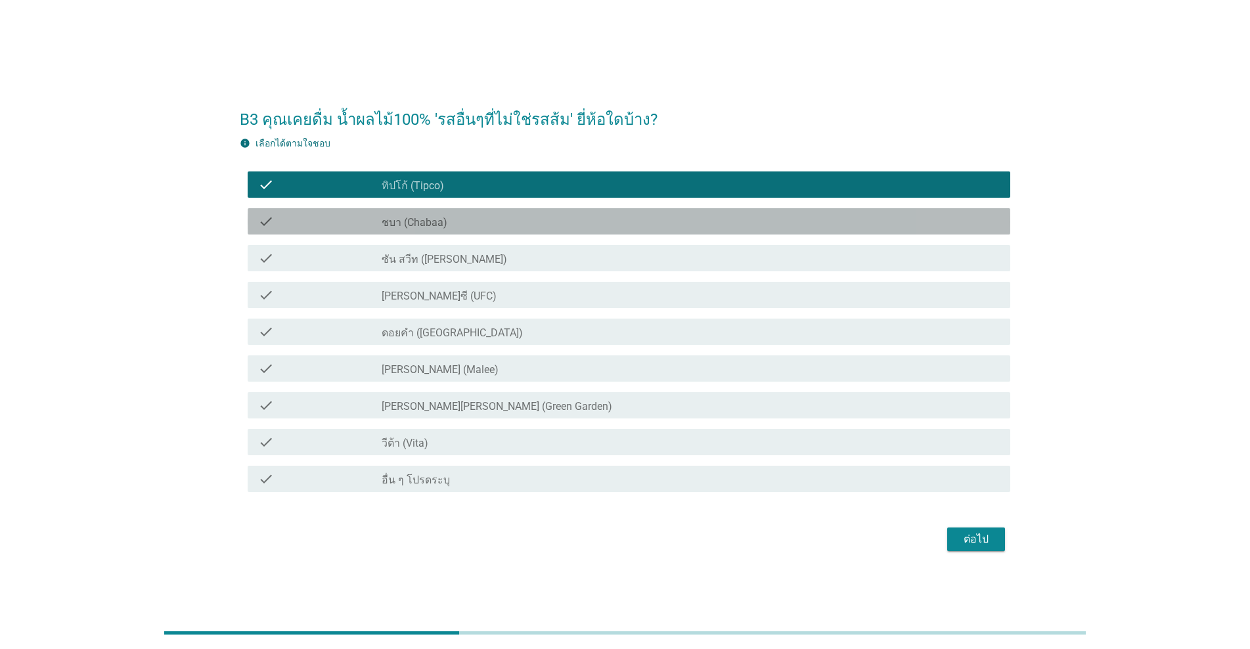
drag, startPoint x: 451, startPoint y: 223, endPoint x: 451, endPoint y: 247, distance: 24.3
click at [451, 223] on div "check_box_outline_blank ชบา (Chabaa)" at bounding box center [691, 222] width 618 height 16
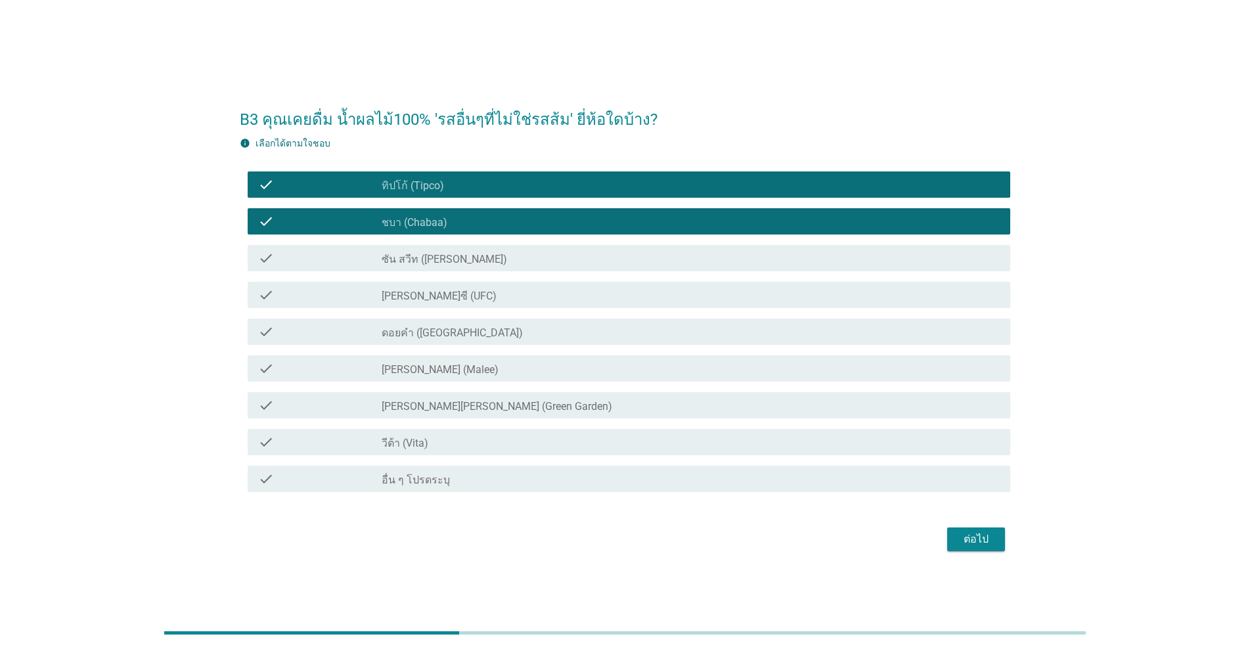
click at [451, 298] on div "check_box_outline_blank [PERSON_NAME]ซี (UFC)" at bounding box center [691, 295] width 618 height 16
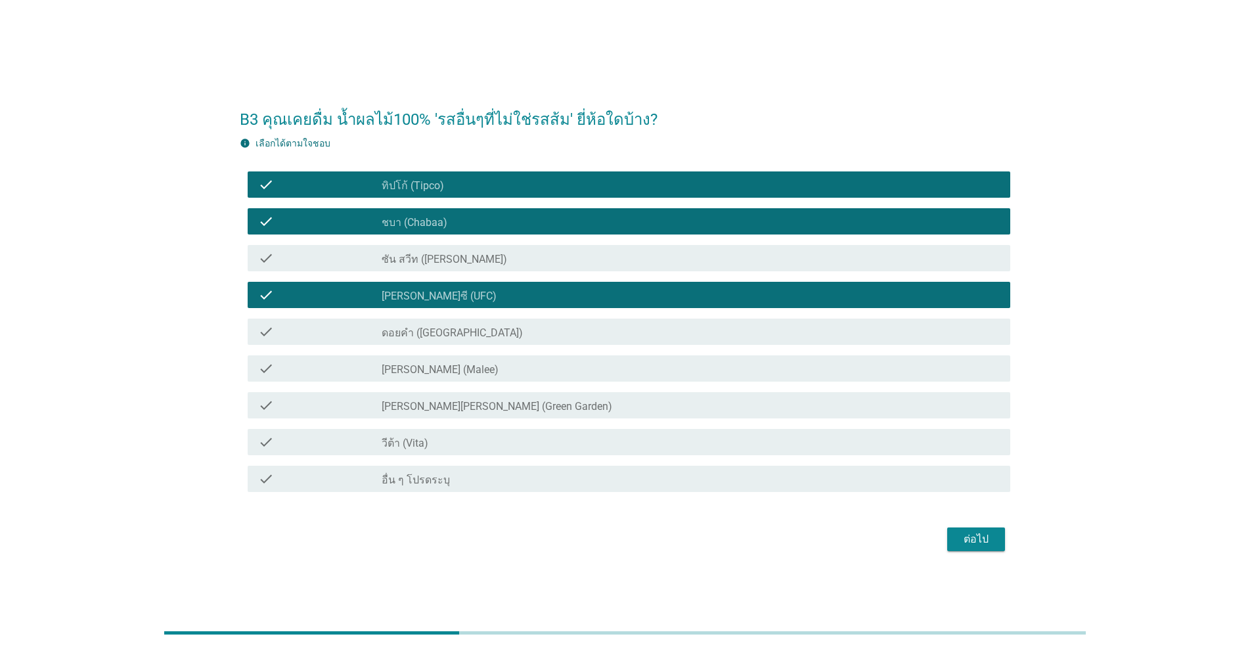
click at [453, 330] on label "ดอยคำ ([GEOGRAPHIC_DATA])" at bounding box center [452, 333] width 141 height 13
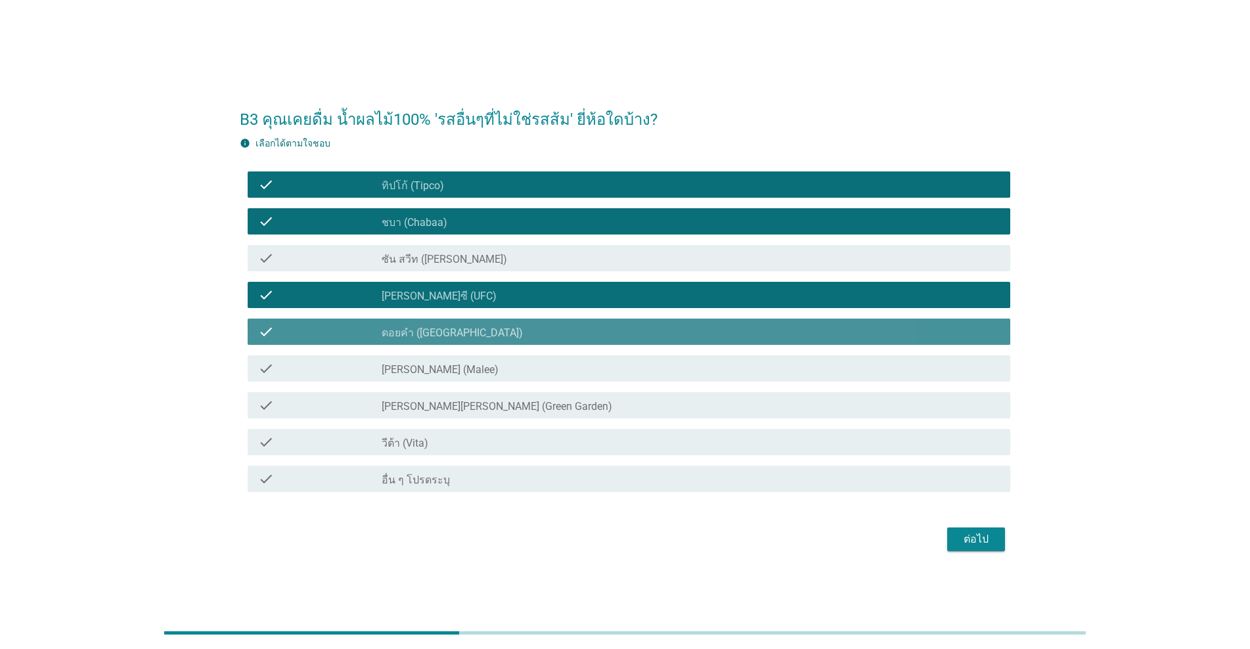
click at [467, 373] on div "check_box_outline_blank [PERSON_NAME] (Malee)" at bounding box center [691, 369] width 618 height 16
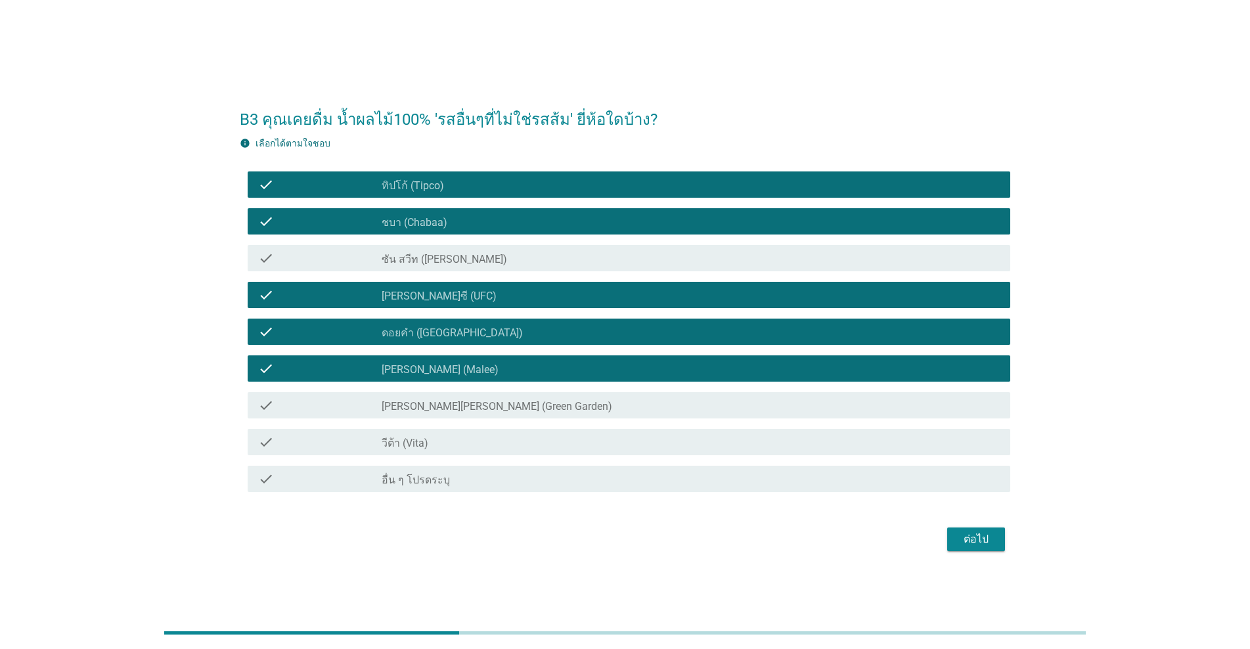
click at [645, 545] on div "ต่อไป" at bounding box center [976, 540] width 37 height 16
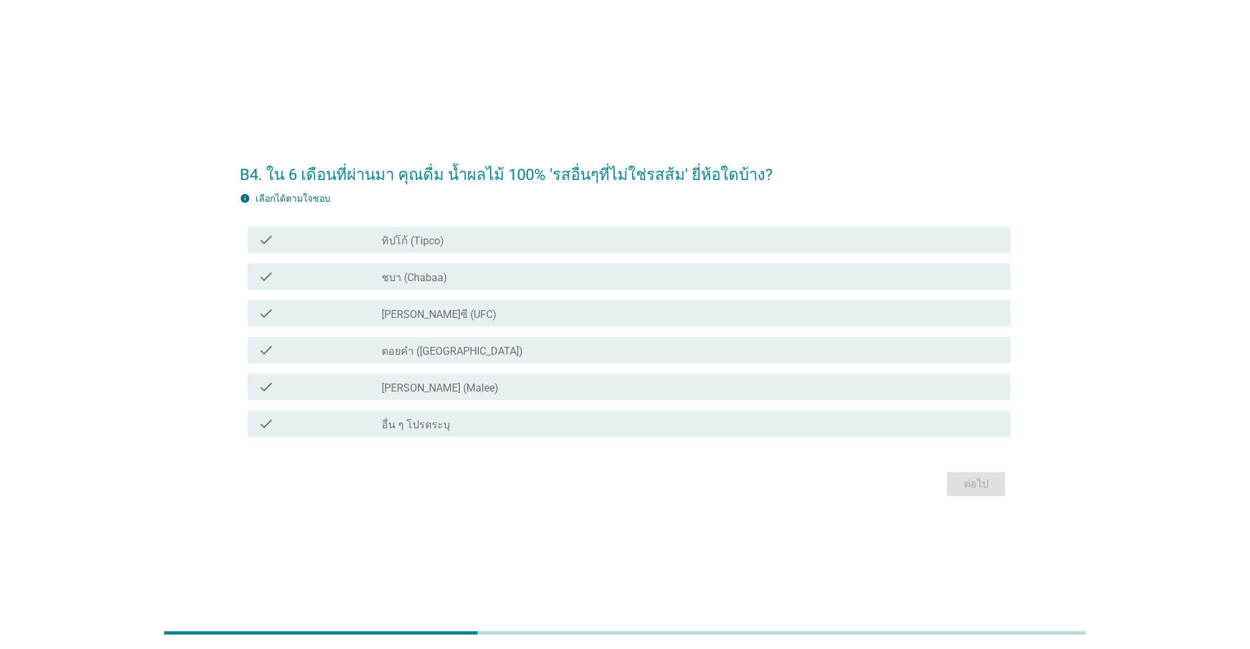
click at [448, 350] on label "ดอยคำ ([GEOGRAPHIC_DATA])" at bounding box center [452, 351] width 141 height 13
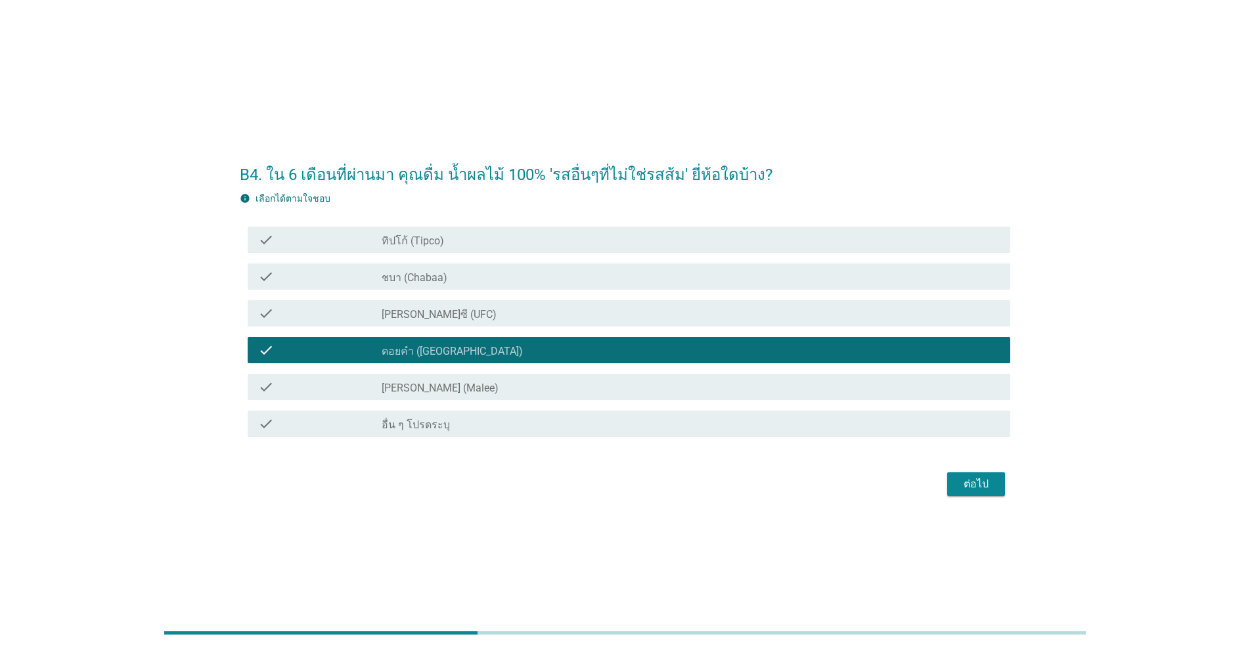
click at [447, 383] on div "check_box [PERSON_NAME] (Malee)" at bounding box center [691, 387] width 618 height 16
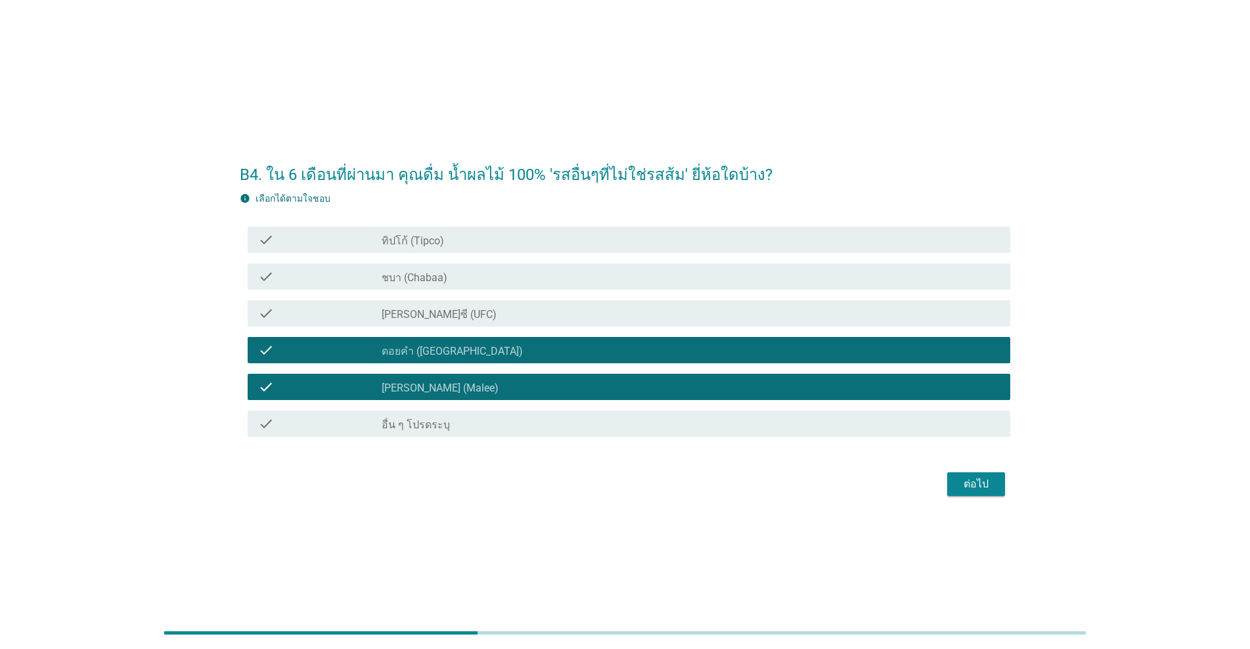
click at [490, 319] on div "check_box [PERSON_NAME]ซี (UFC)" at bounding box center [691, 314] width 618 height 16
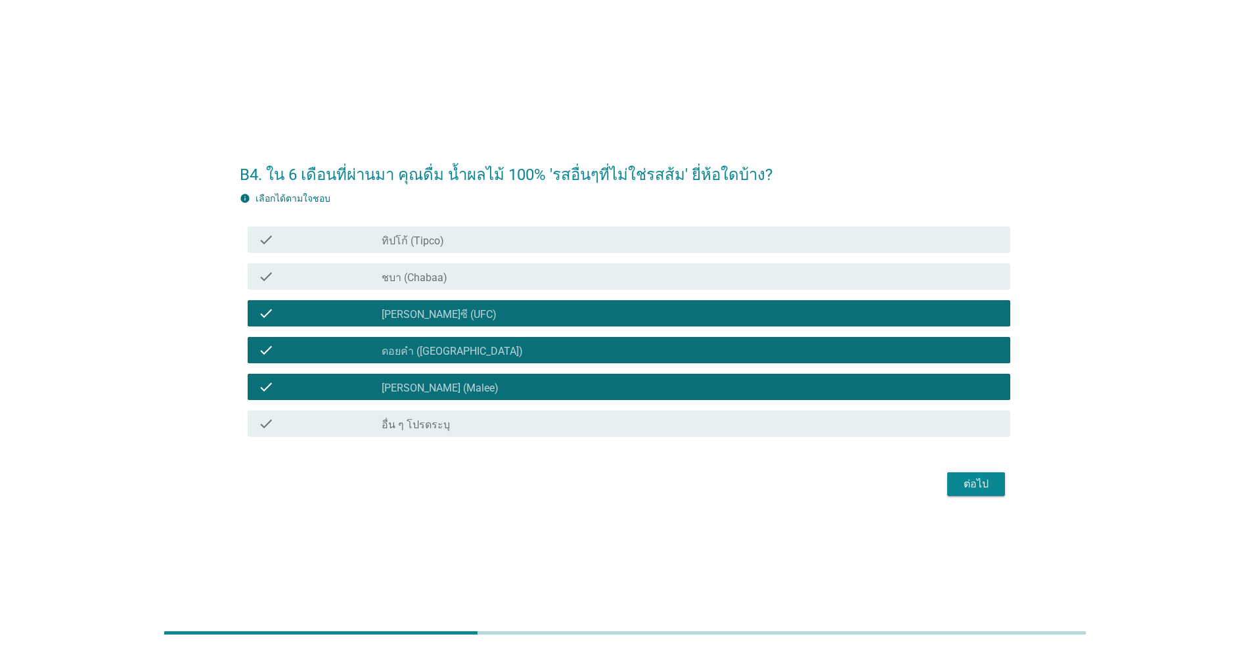
click at [603, 235] on div "check_box_outline_blank ทิปโก้ (Tipco)" at bounding box center [691, 240] width 618 height 16
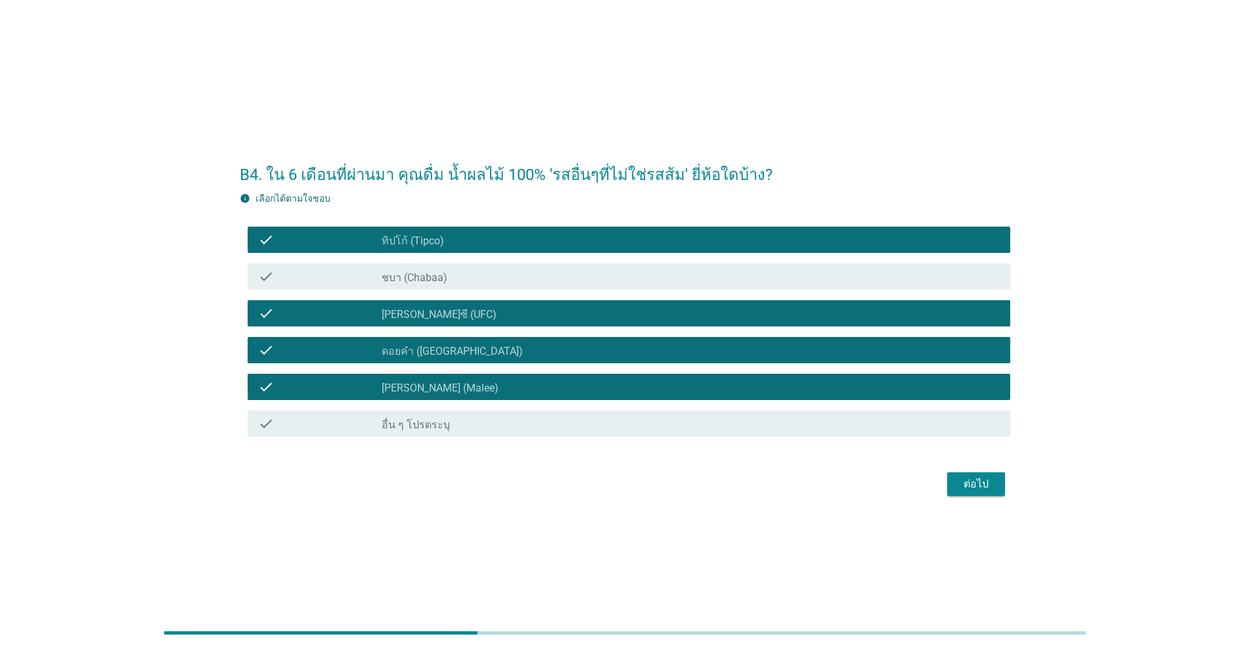
click at [602, 277] on div "check_box_outline_blank ชบา (Chabaa)" at bounding box center [691, 277] width 618 height 16
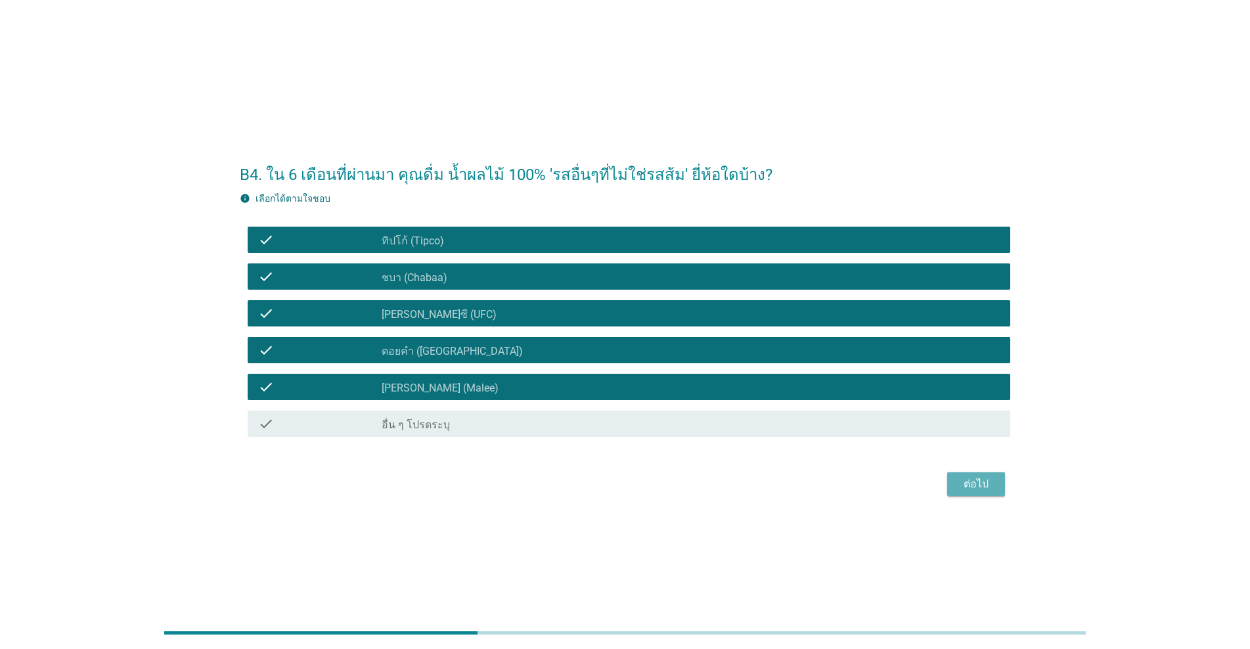
click at [645, 476] on button "ต่อไป" at bounding box center [976, 484] width 58 height 24
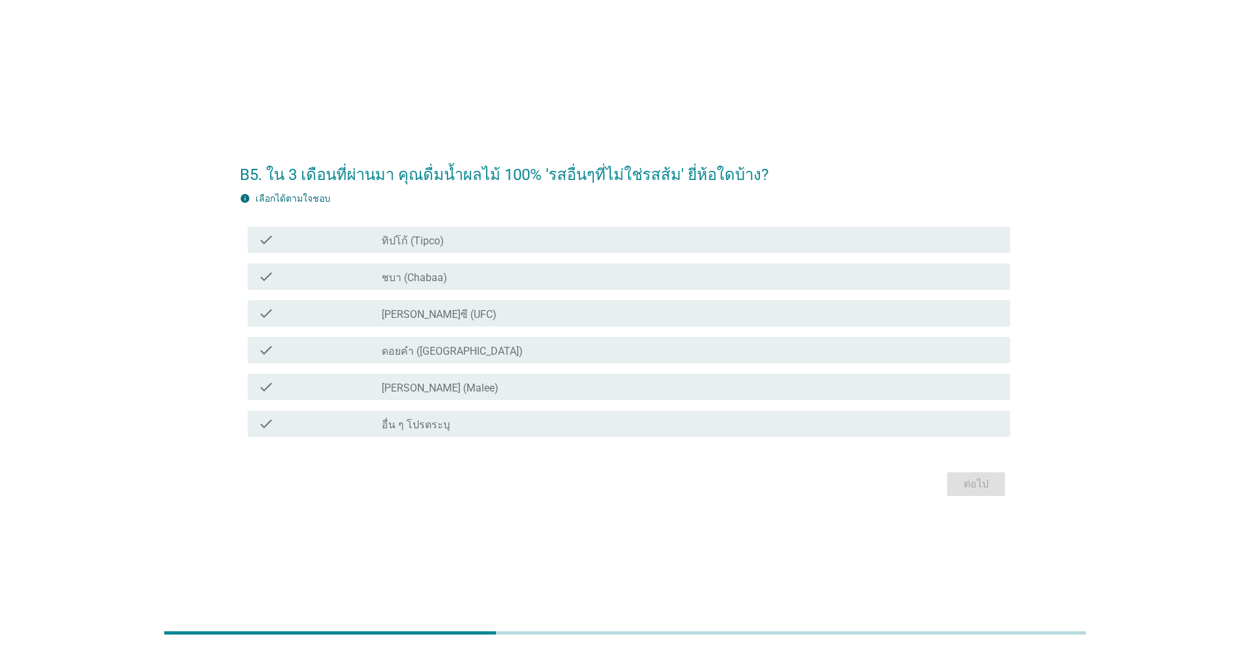
click at [421, 354] on label "ดอยคำ ([GEOGRAPHIC_DATA])" at bounding box center [452, 351] width 141 height 13
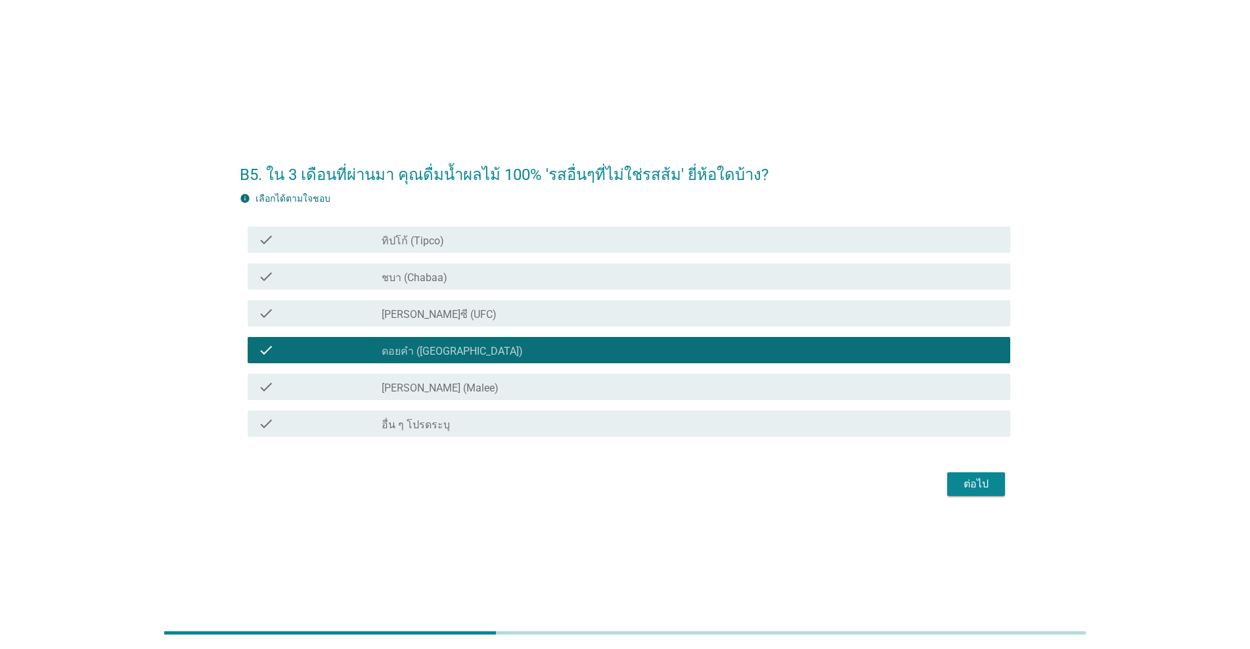
click at [456, 309] on div "check_box [PERSON_NAME]ซี (UFC)" at bounding box center [691, 314] width 618 height 16
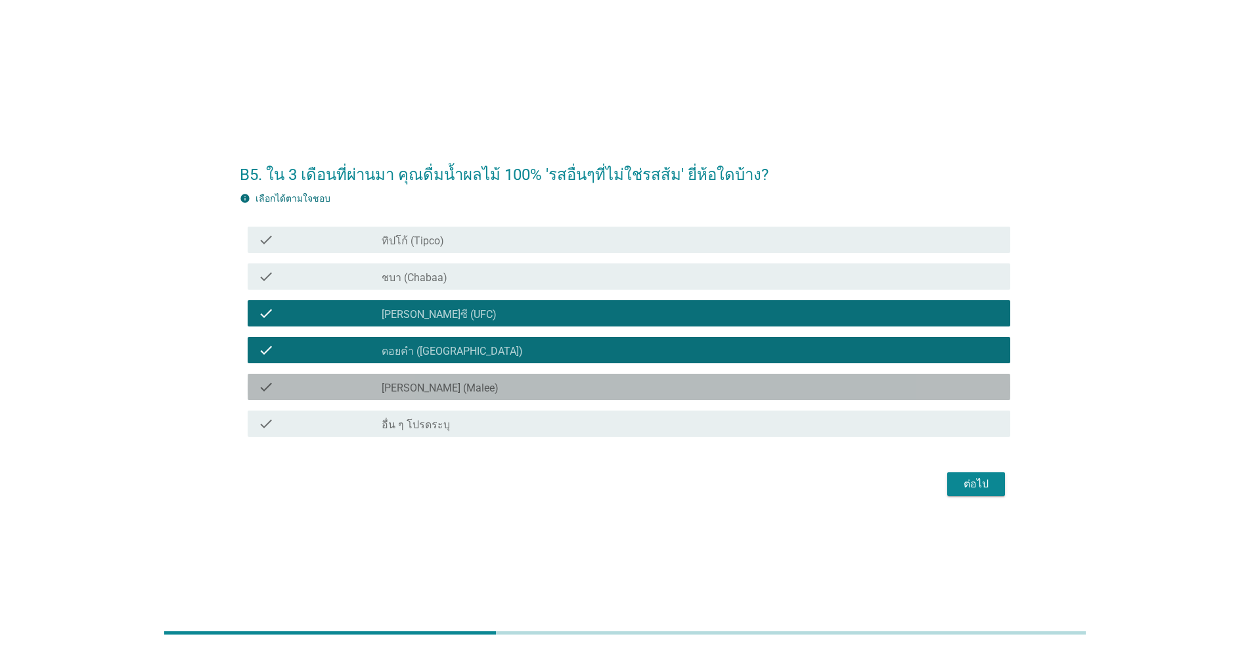
click at [489, 384] on div "check_box [PERSON_NAME] (Malee)" at bounding box center [691, 387] width 618 height 16
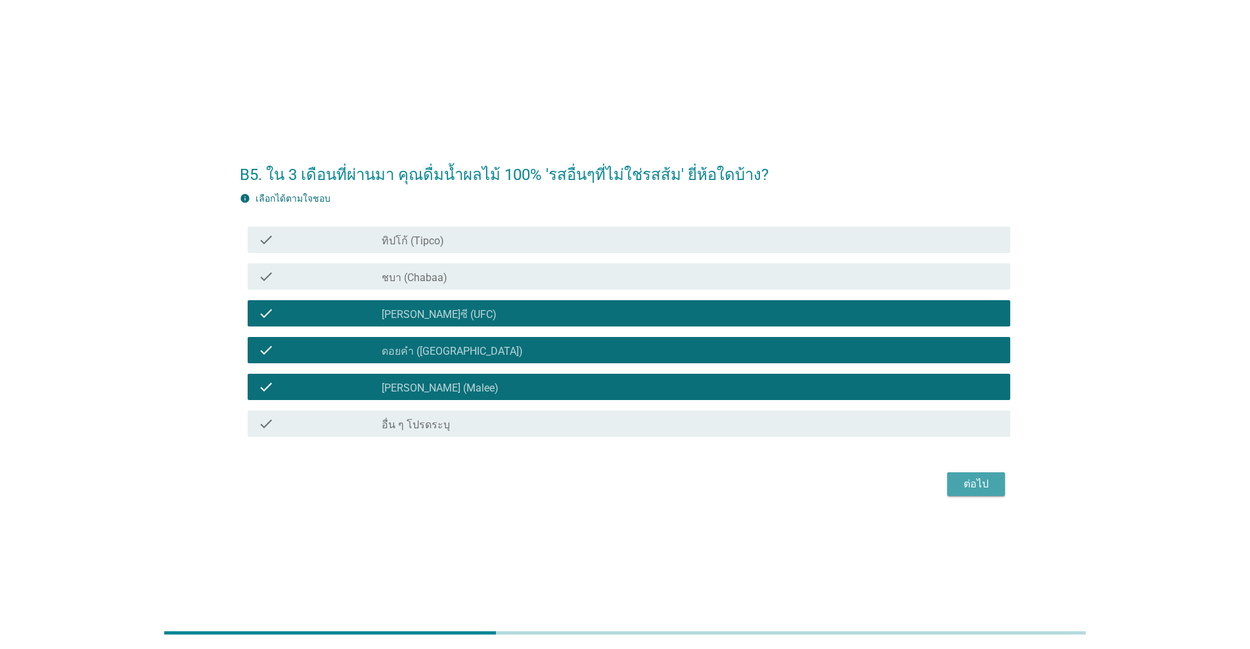
click at [645, 477] on div "ต่อไป" at bounding box center [976, 484] width 37 height 16
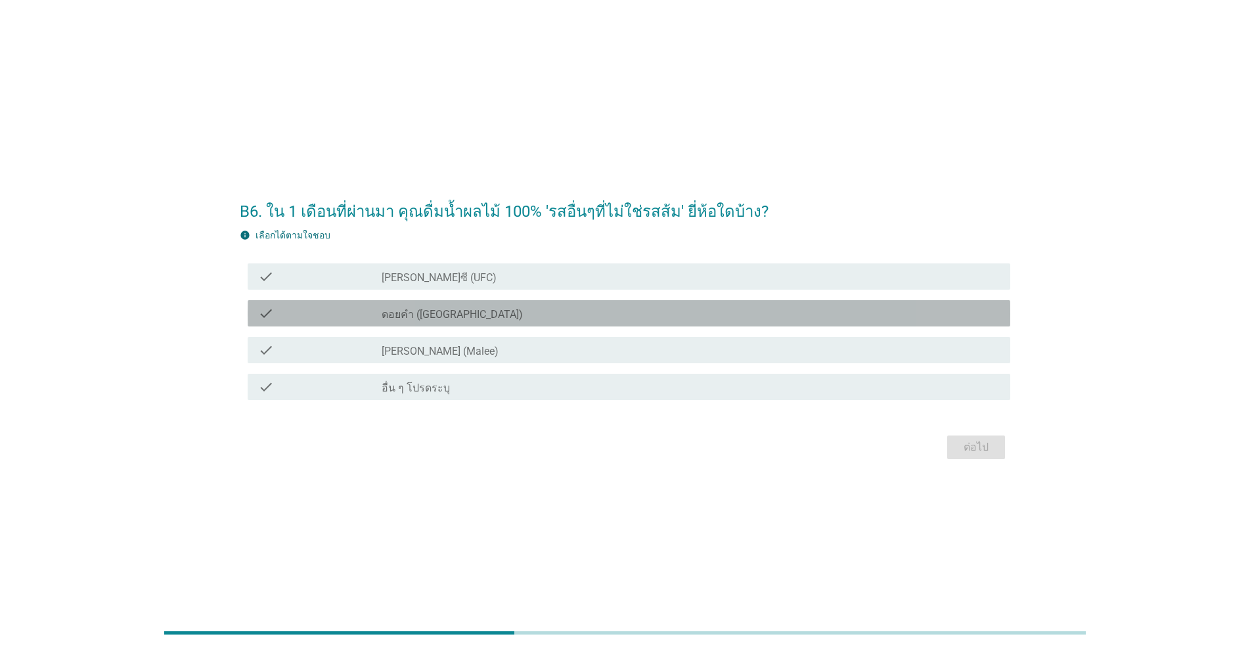
click at [388, 311] on label "ดอยคำ ([GEOGRAPHIC_DATA])" at bounding box center [452, 314] width 141 height 13
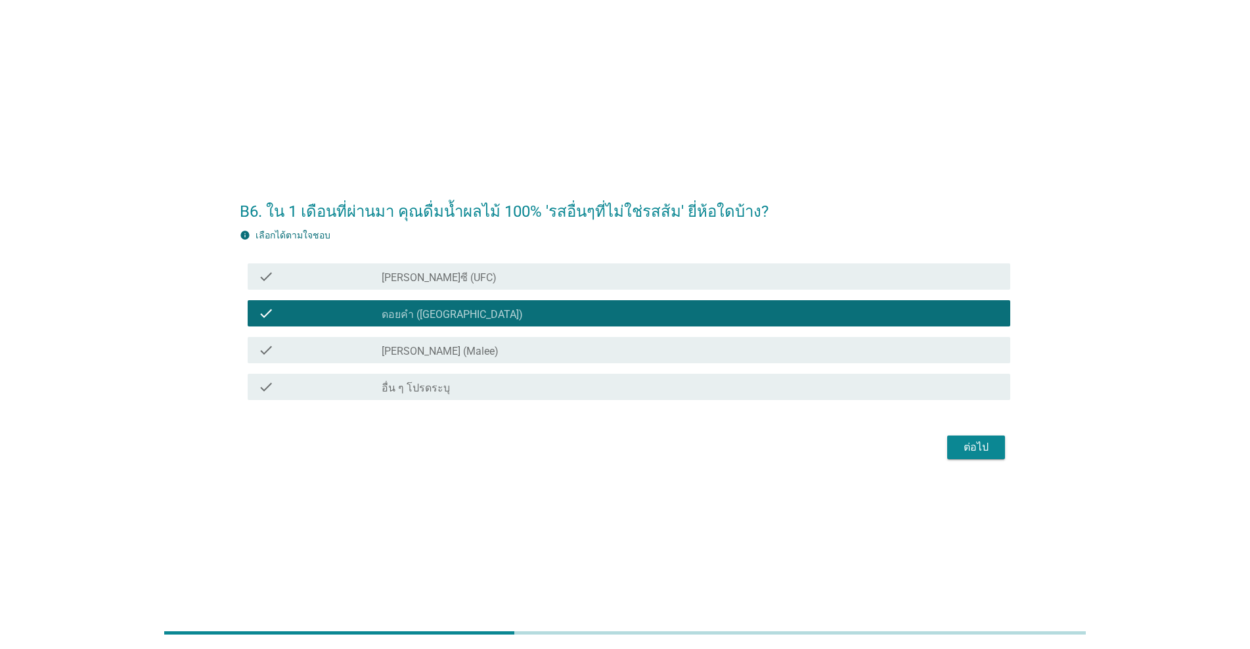
click at [415, 348] on label "[PERSON_NAME] (Malee)" at bounding box center [440, 351] width 117 height 13
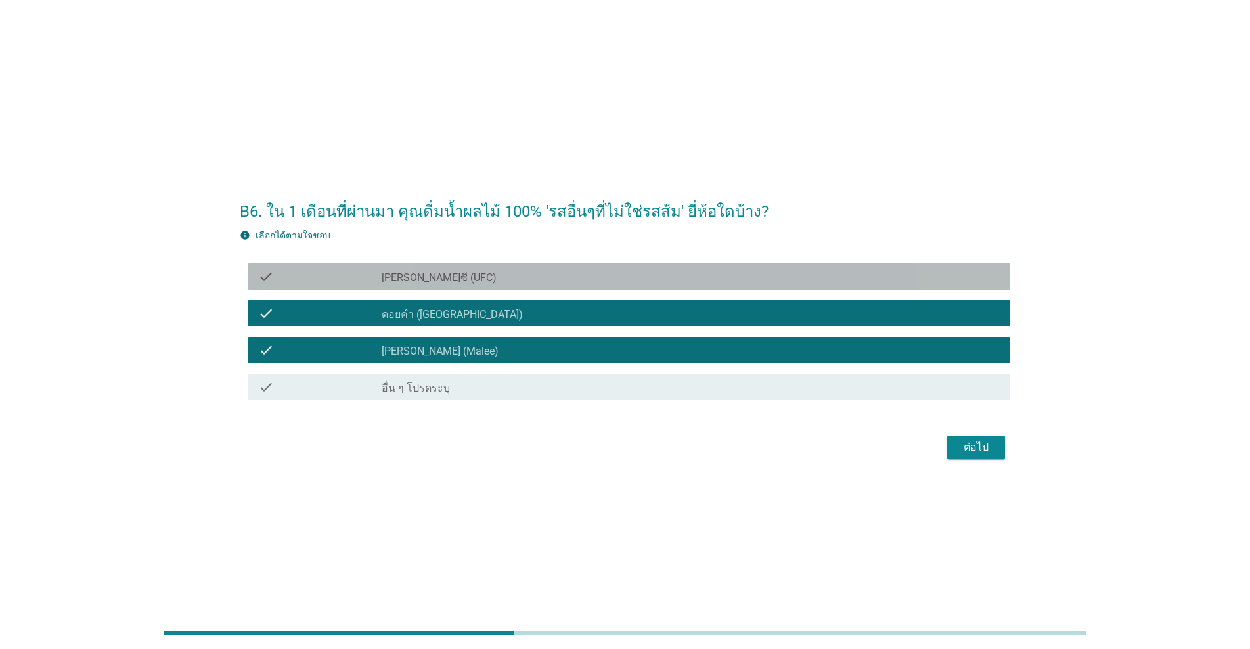
click at [482, 271] on div "check_box [PERSON_NAME]ซี (UFC)" at bounding box center [691, 277] width 618 height 16
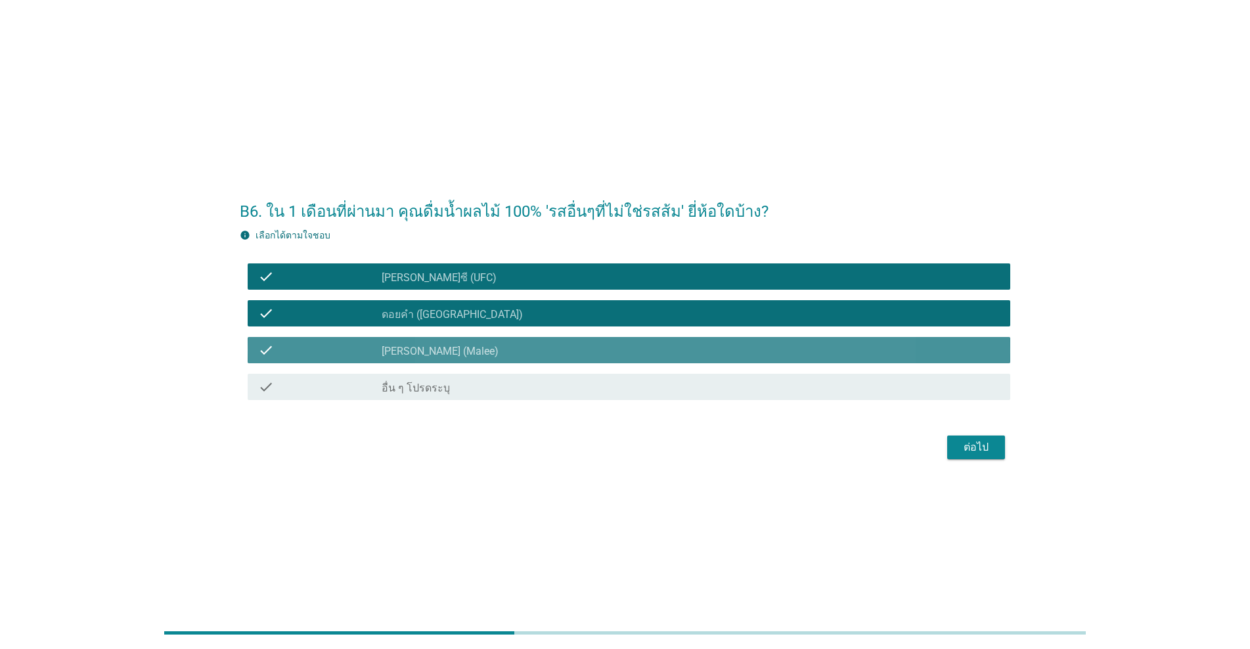
click at [481, 346] on div "check_box_outline_blank [PERSON_NAME] (Malee)" at bounding box center [691, 350] width 618 height 16
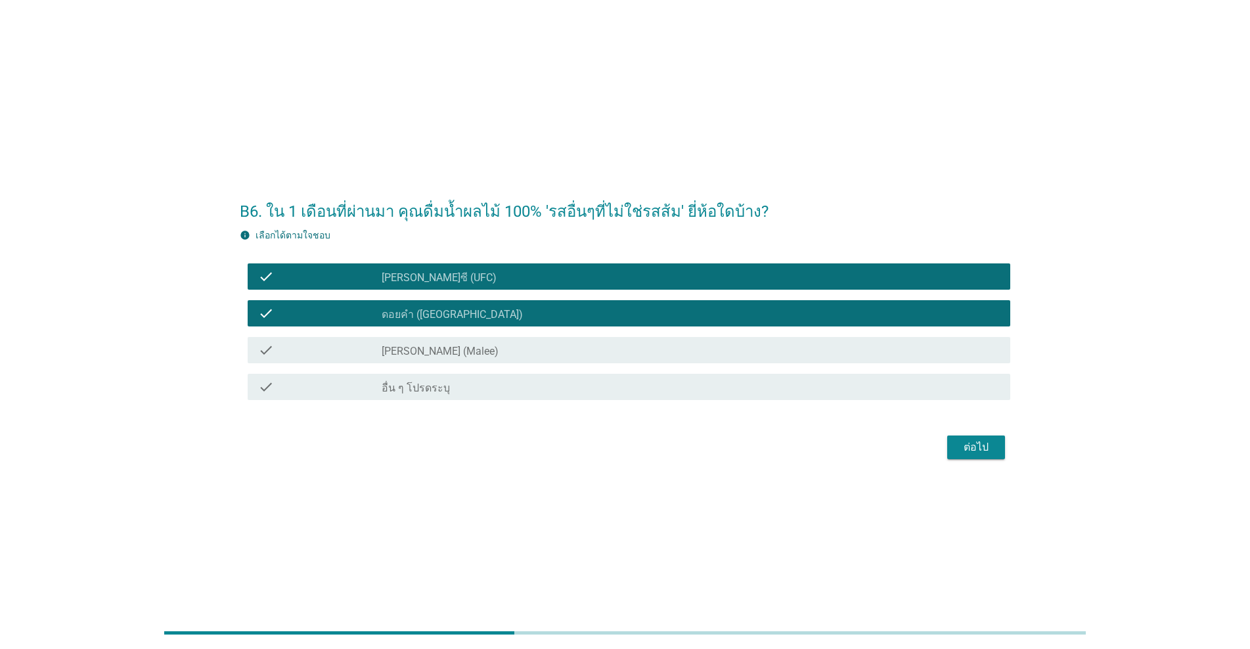
click at [645, 443] on div "ต่อไป" at bounding box center [976, 448] width 37 height 16
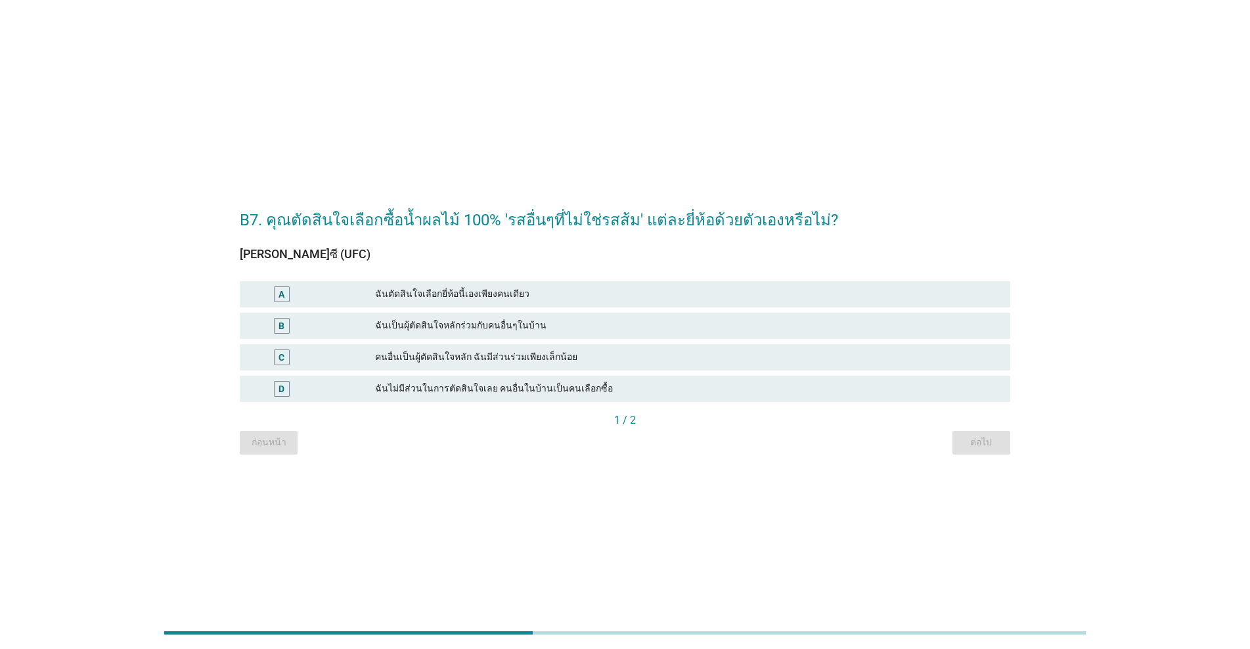
drag, startPoint x: 524, startPoint y: 299, endPoint x: 539, endPoint y: 298, distance: 15.1
click at [524, 298] on div "ฉันตัดสินใจเลือกยี่ห้อนี้เองเพียงคนเดียว" at bounding box center [687, 294] width 625 height 16
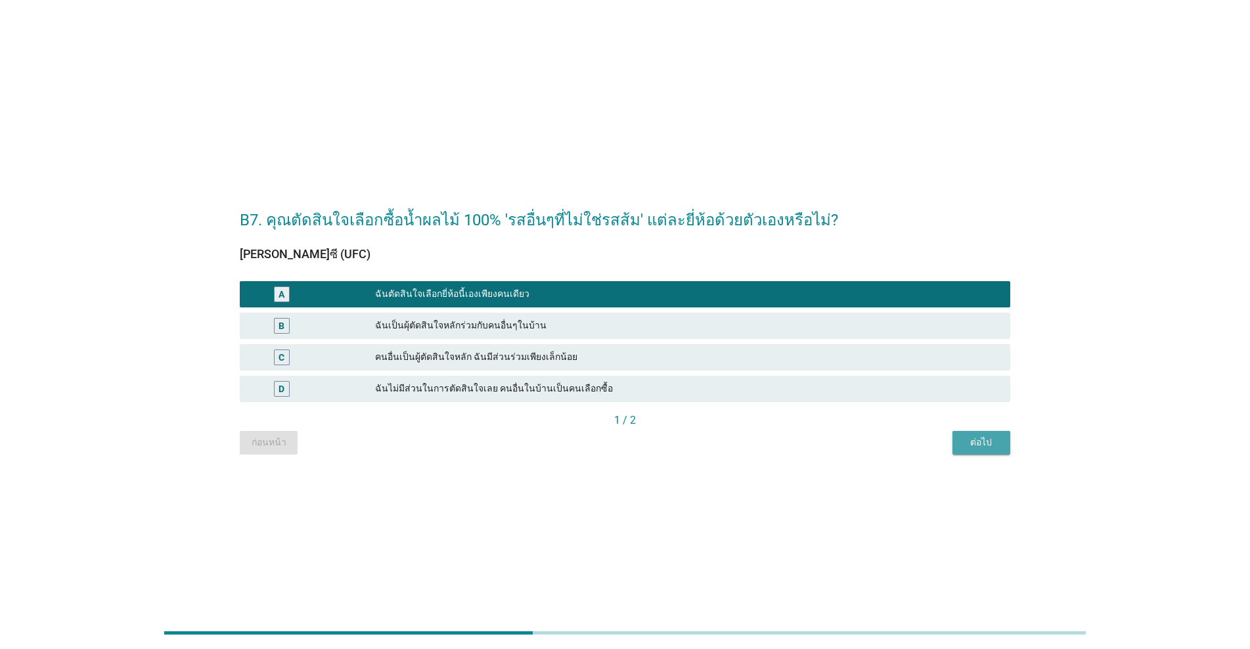
click at [645, 440] on div "ต่อไป" at bounding box center [981, 443] width 37 height 14
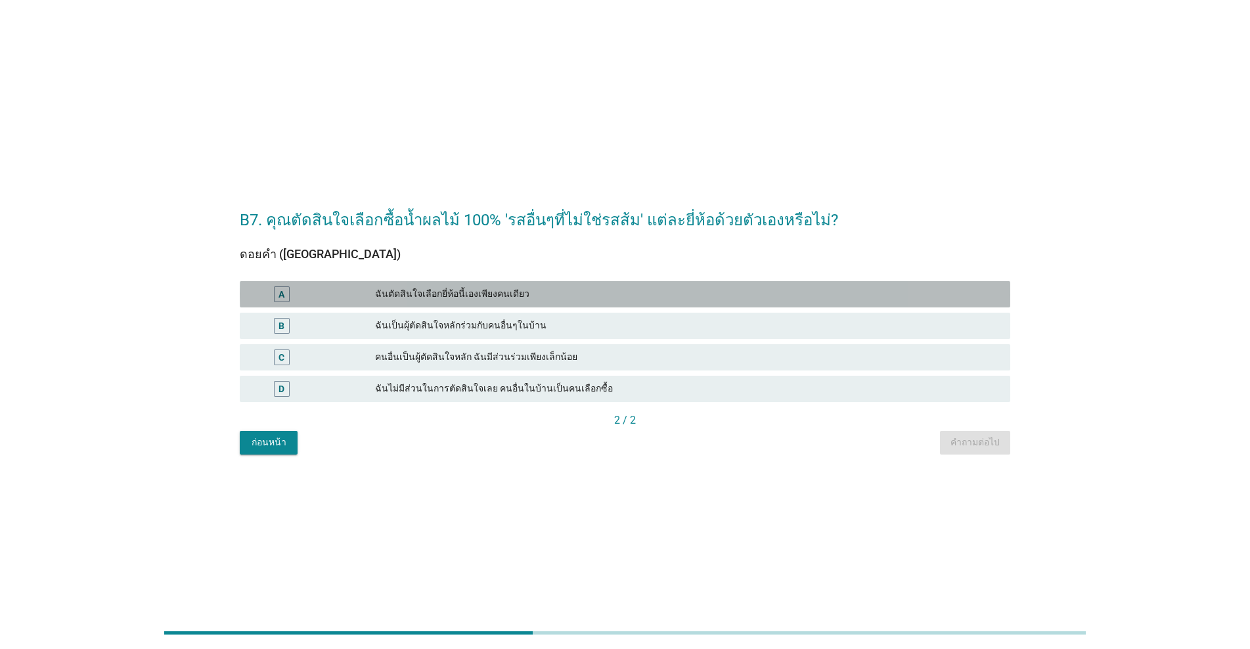
click at [464, 304] on div "A ฉันตัดสินใจเลือกยี่ห้อนี้เองเพียงคนเดียว" at bounding box center [625, 294] width 771 height 26
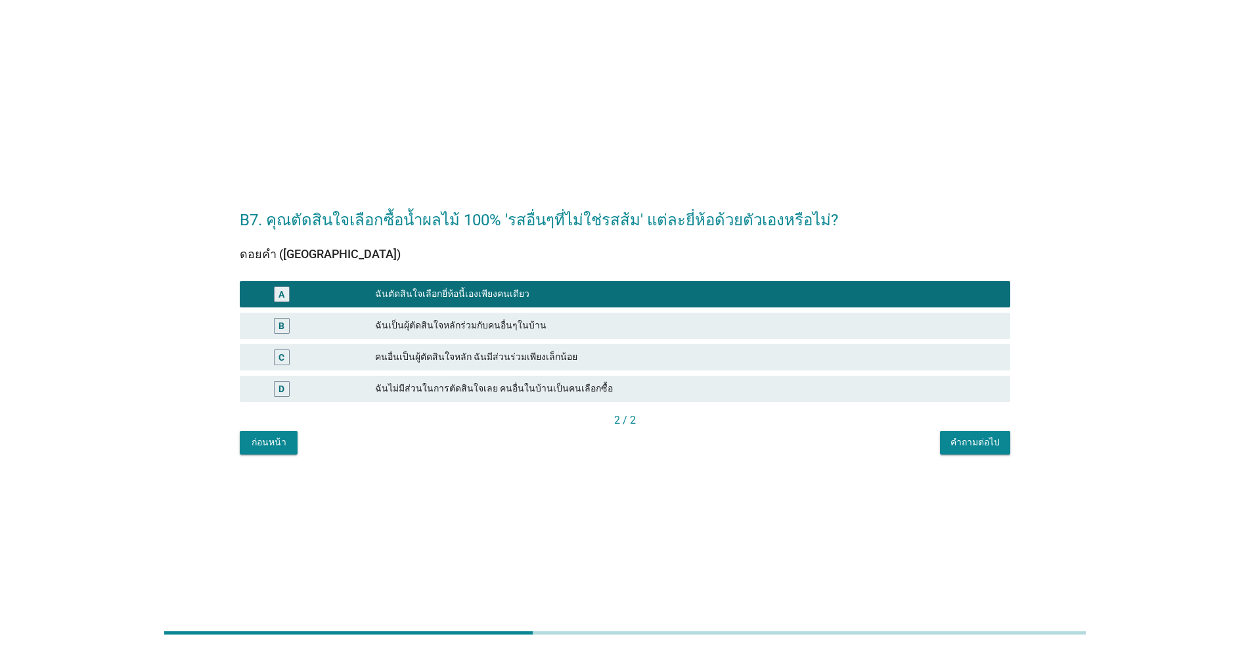
click at [645, 451] on button "คำถามต่อไป" at bounding box center [975, 443] width 70 height 24
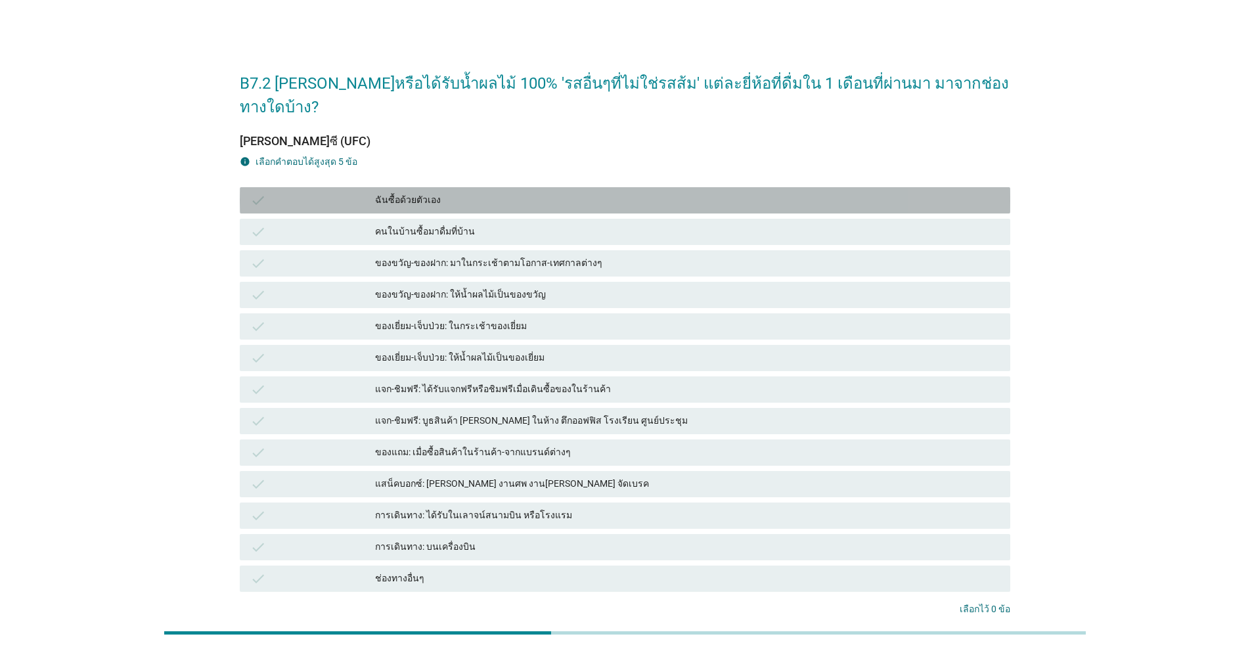
click at [435, 193] on div "ฉันซื้อด้วยตัวเอง" at bounding box center [687, 201] width 625 height 16
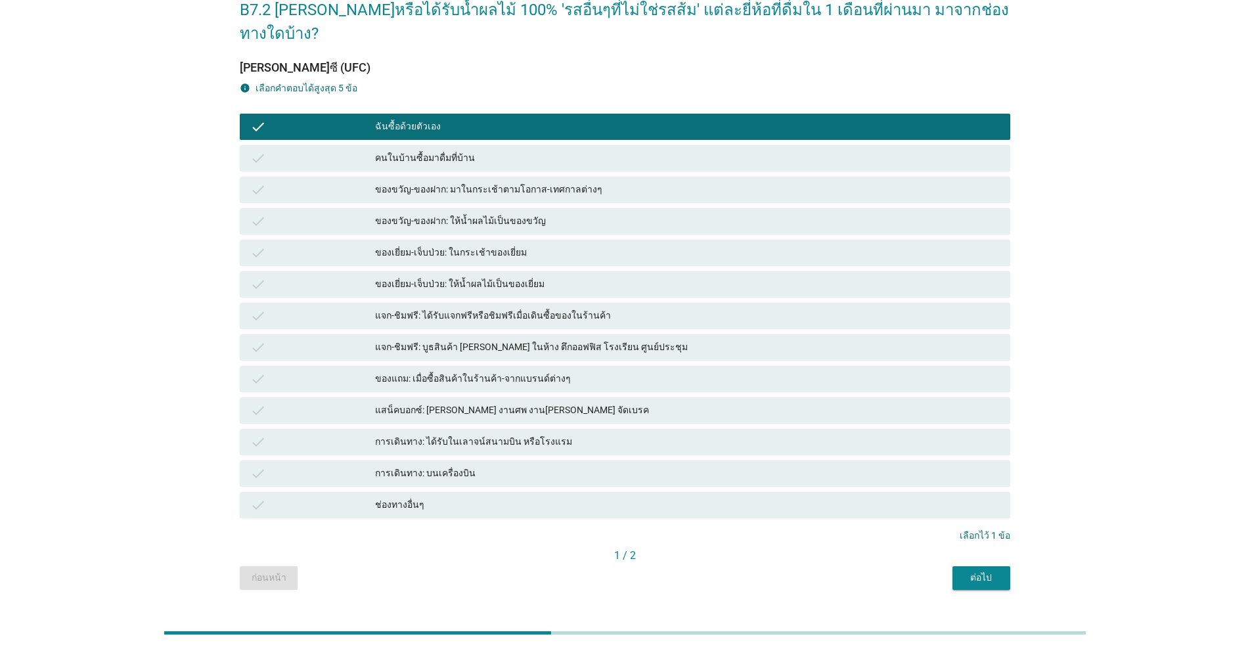
scroll to position [81, 0]
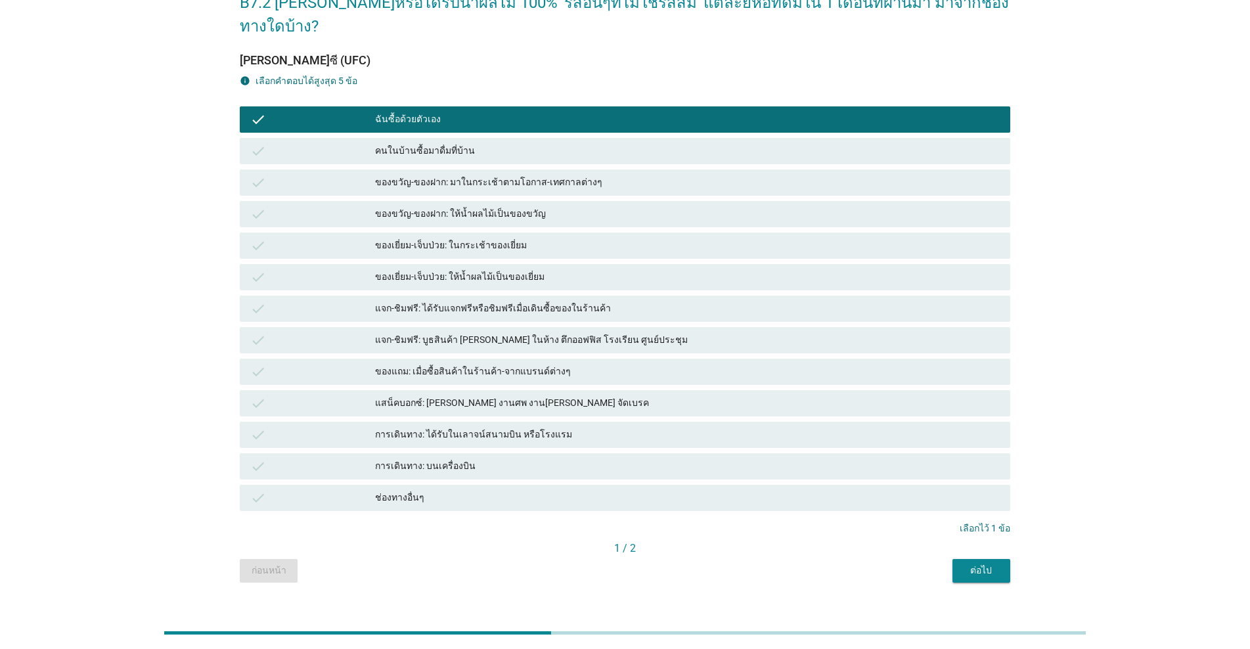
click at [645, 564] on div "ต่อไป" at bounding box center [981, 571] width 37 height 14
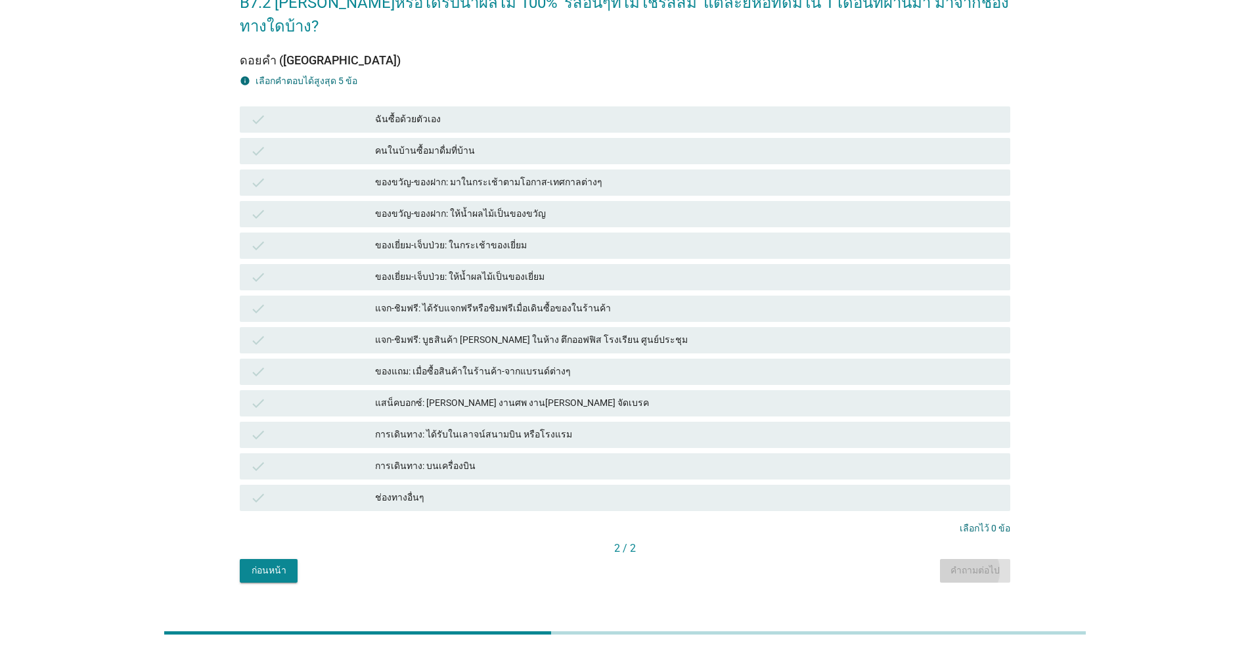
scroll to position [0, 0]
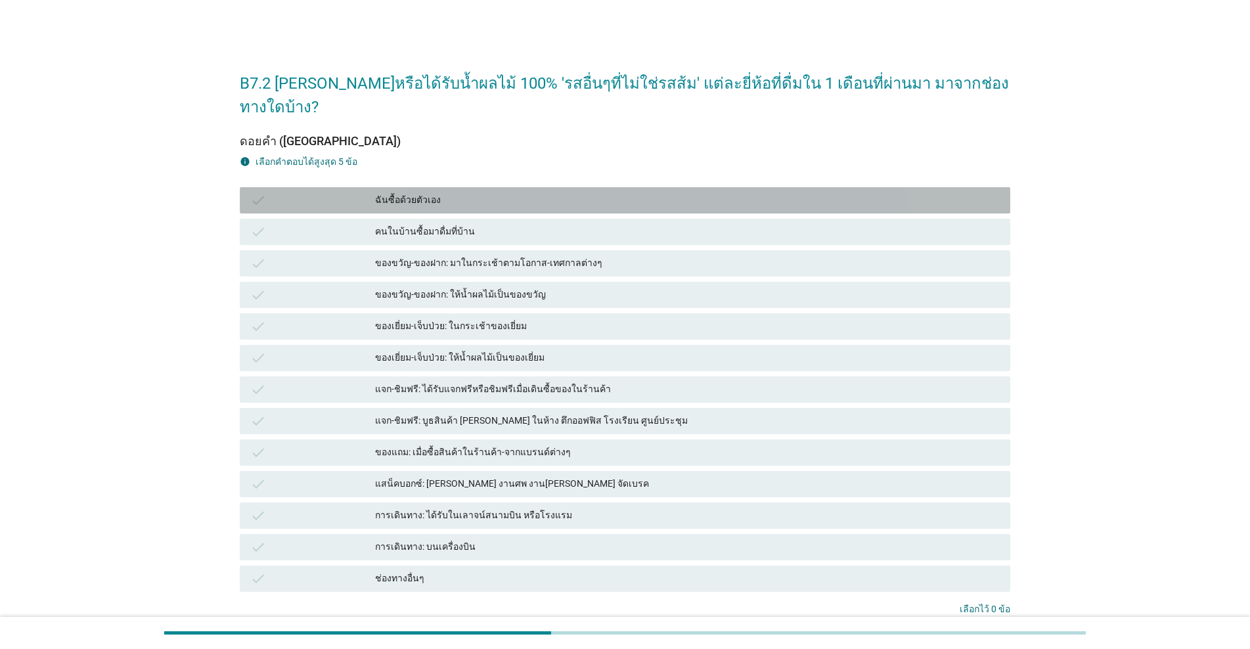
click at [481, 193] on div "ฉันซื้อด้วยตัวเอง" at bounding box center [687, 201] width 625 height 16
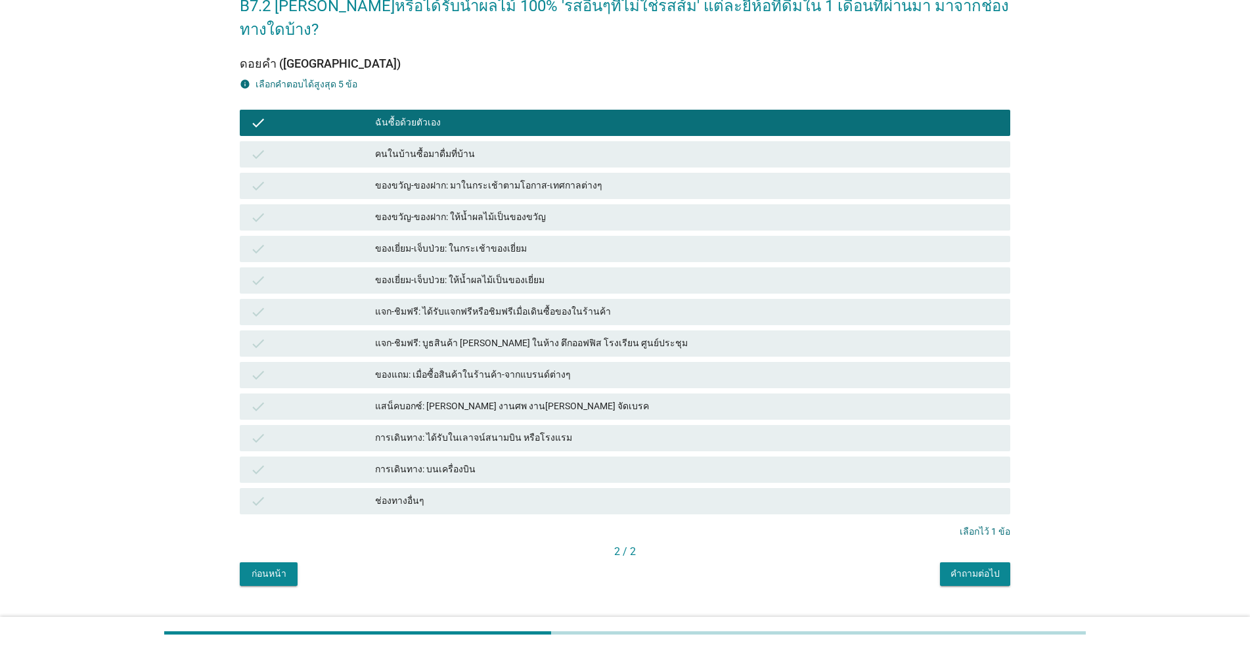
scroll to position [81, 0]
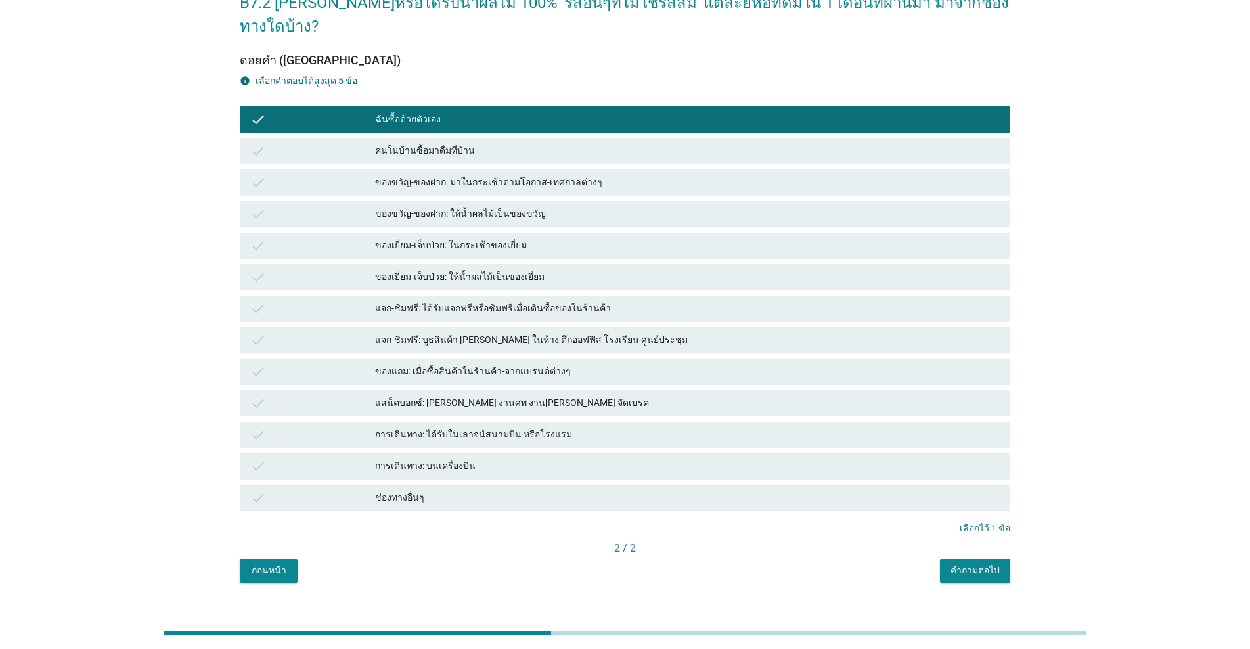
click at [645, 564] on div "คำถามต่อไป" at bounding box center [975, 571] width 49 height 14
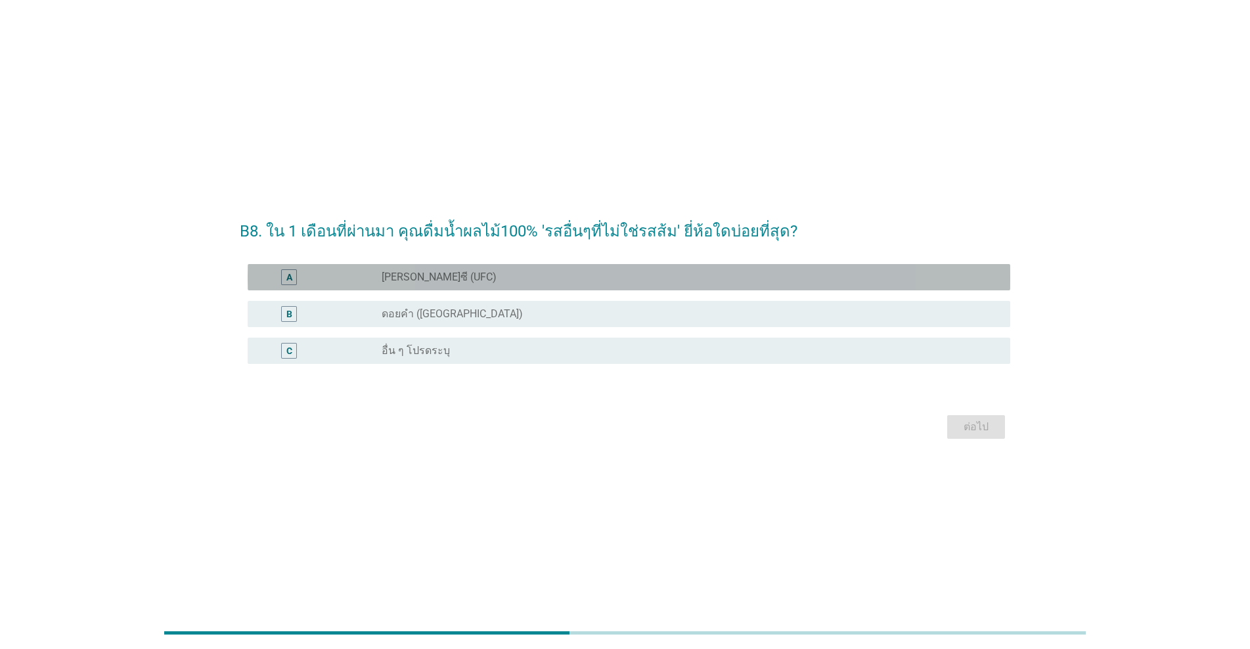
click at [460, 279] on div "radio_button_unchecked [PERSON_NAME]ซี (UFC)" at bounding box center [686, 277] width 608 height 13
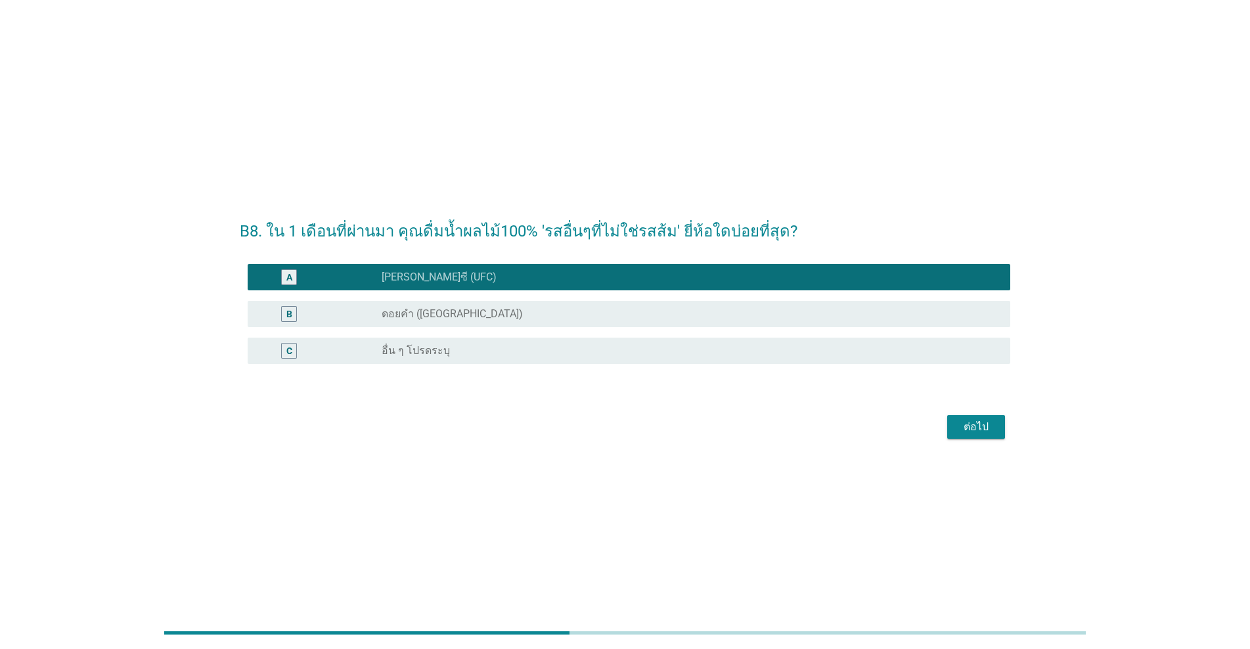
click at [645, 427] on div "ต่อไป" at bounding box center [976, 427] width 37 height 16
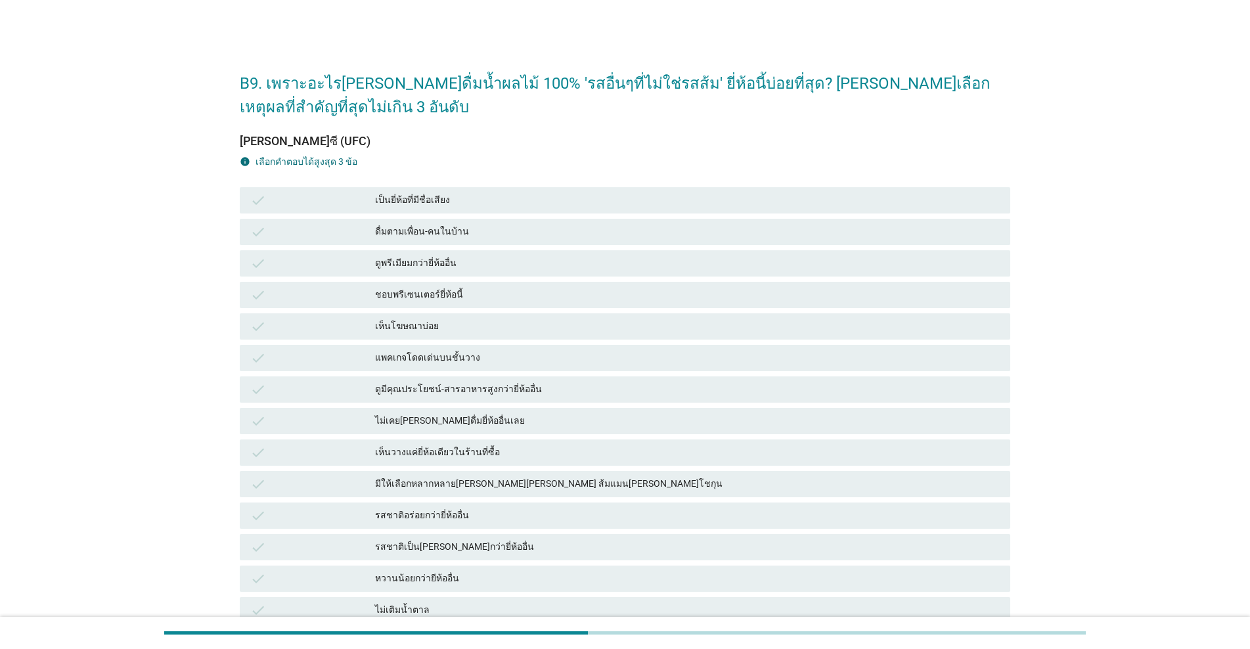
click at [451, 323] on div "เห็นโฆษณาบ่อย" at bounding box center [687, 327] width 625 height 16
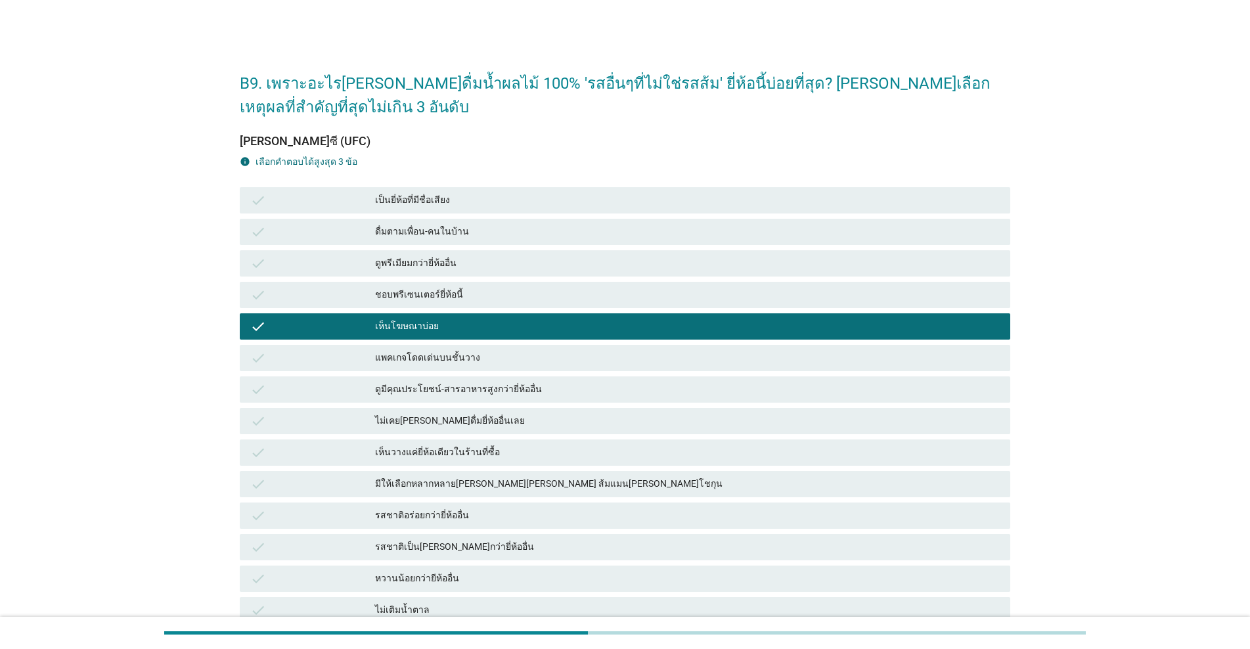
click at [465, 365] on div "แพคเกจโดดเด่นบนชั้นวาง" at bounding box center [687, 358] width 625 height 16
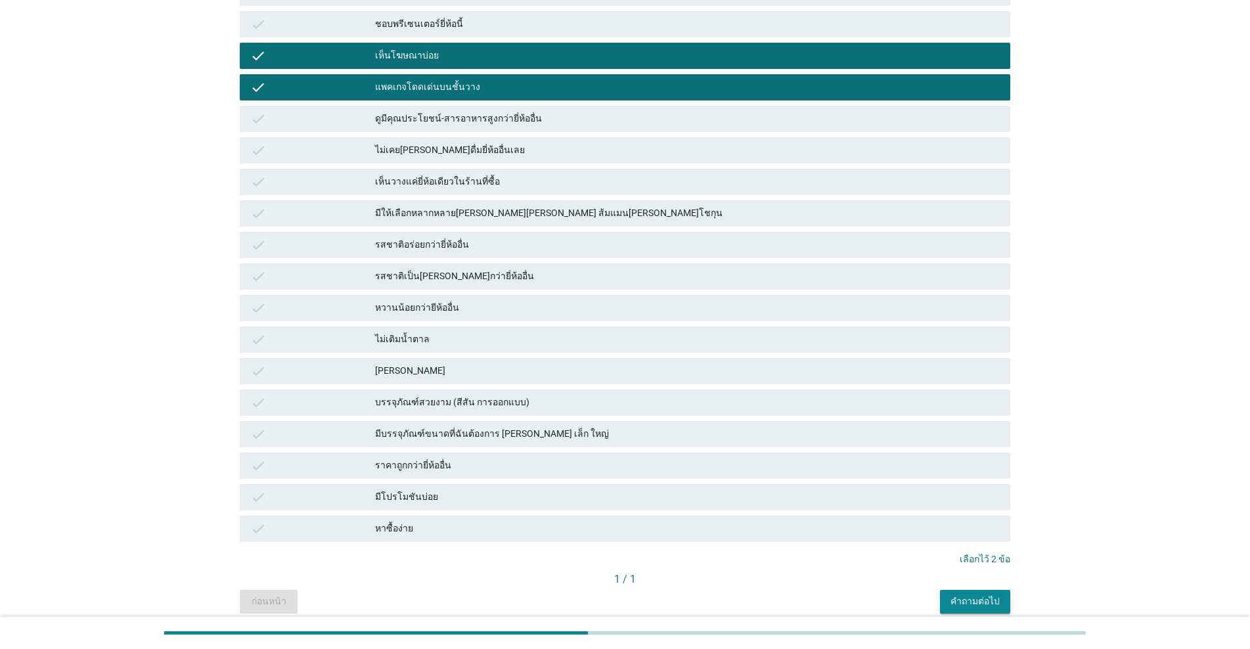
scroll to position [325, 0]
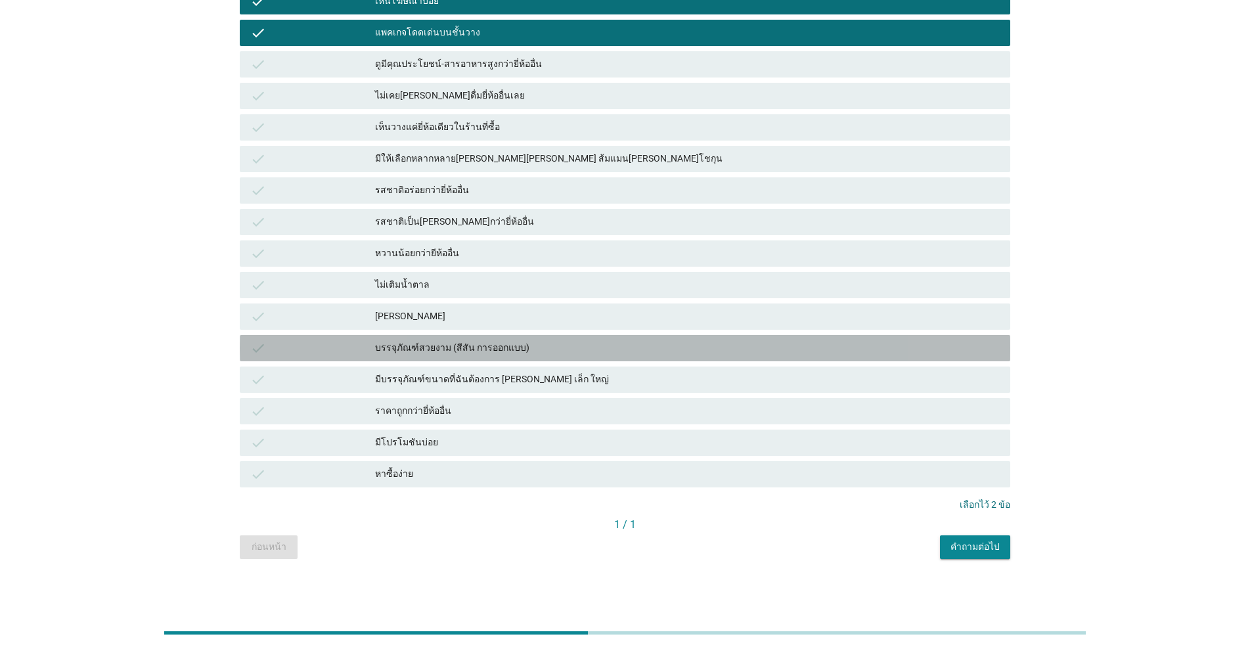
click at [454, 340] on div "บรรจุภัณฑ์สวยงาม (สีสัน การออกแบบ)" at bounding box center [687, 348] width 625 height 16
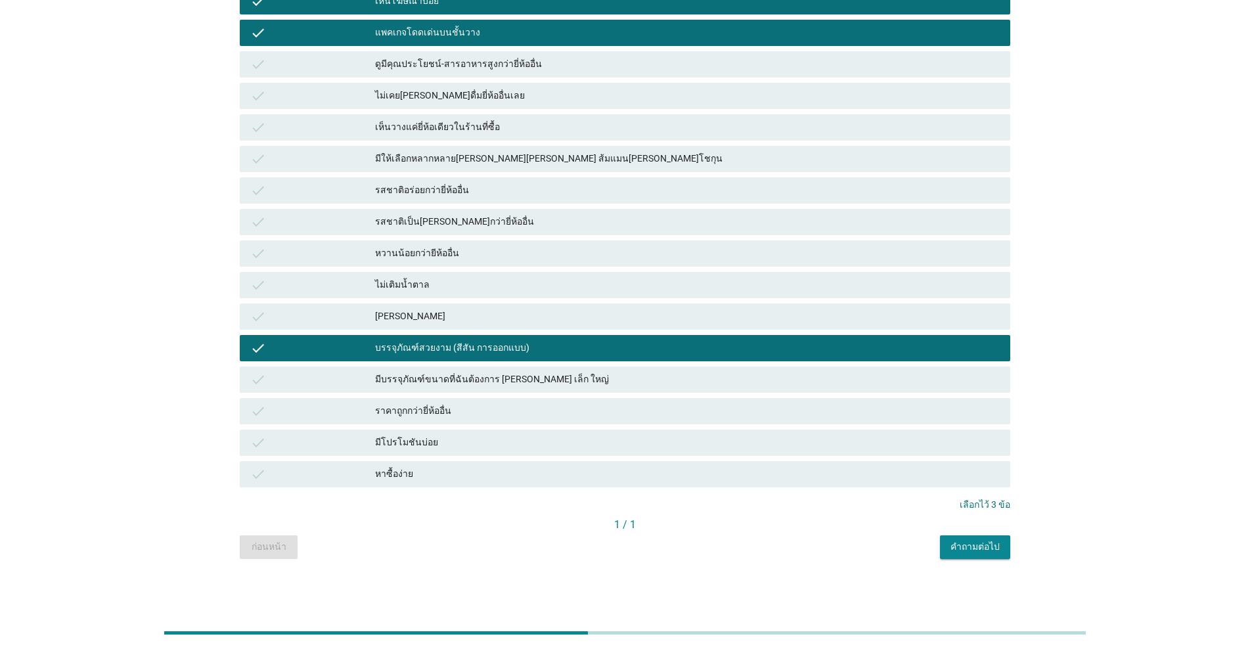
click at [530, 227] on div "รสชาติเป็น[PERSON_NAME]กว่ายี่ห้ออื่น" at bounding box center [687, 222] width 625 height 16
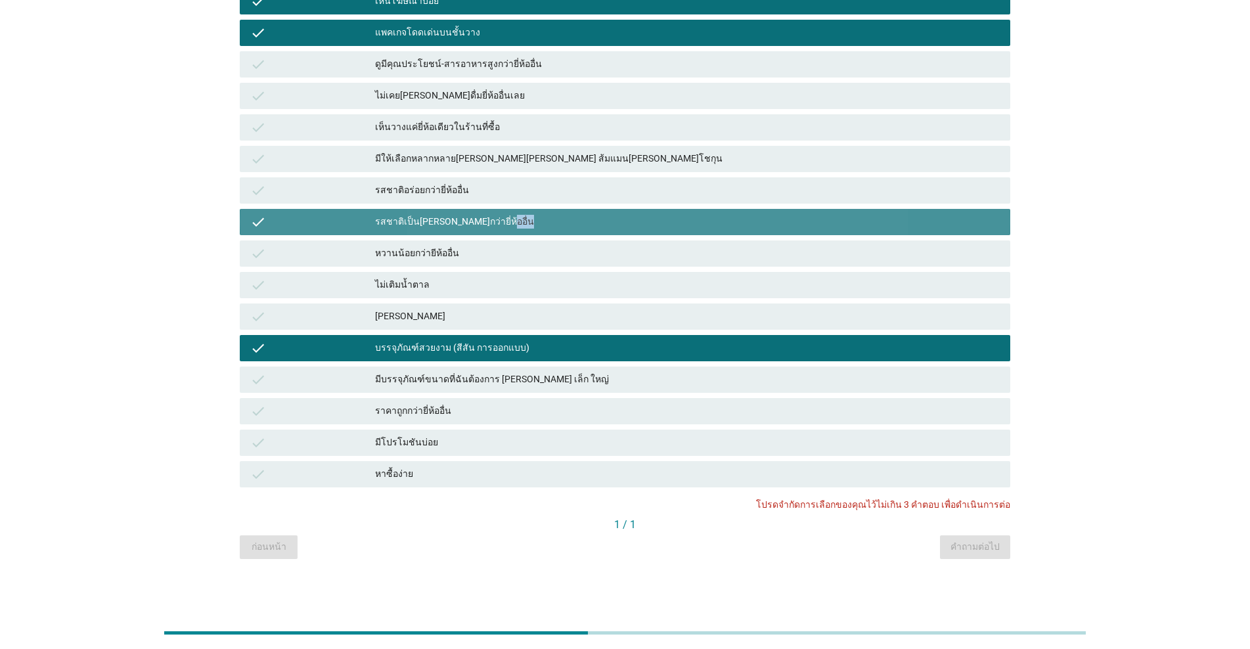
click at [530, 227] on div "รสชาติเป็น[PERSON_NAME]กว่ายี่ห้ออื่น" at bounding box center [687, 222] width 625 height 16
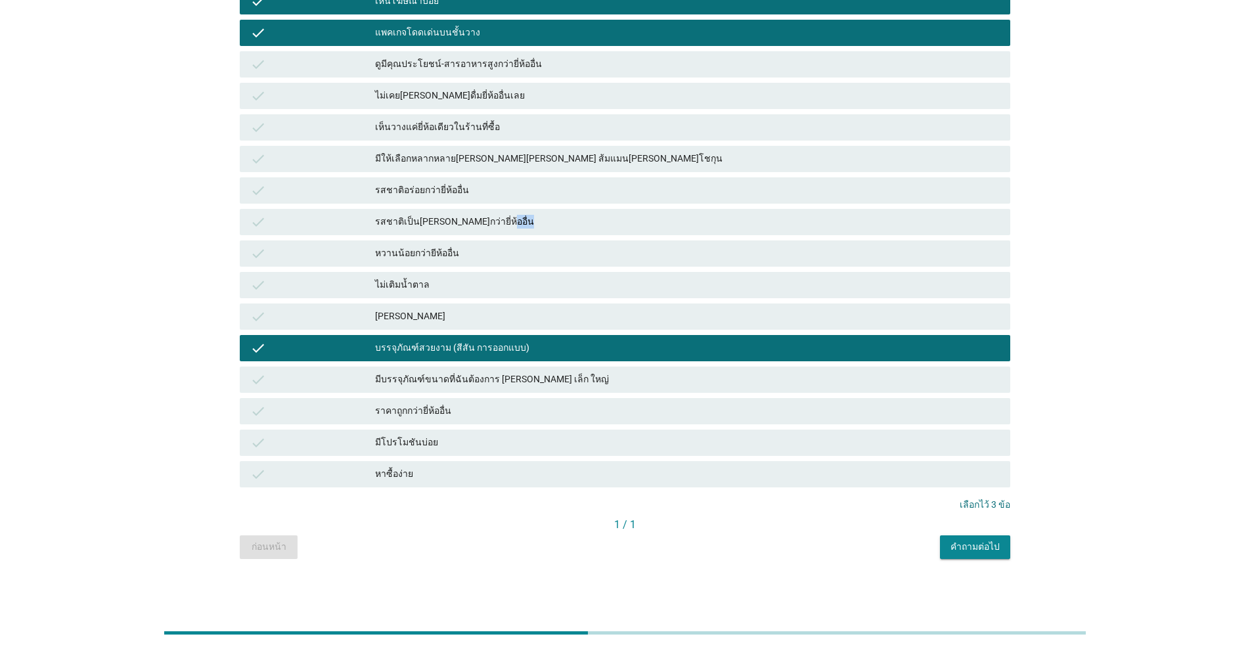
click at [645, 546] on div "คำถามต่อไป" at bounding box center [975, 547] width 49 height 14
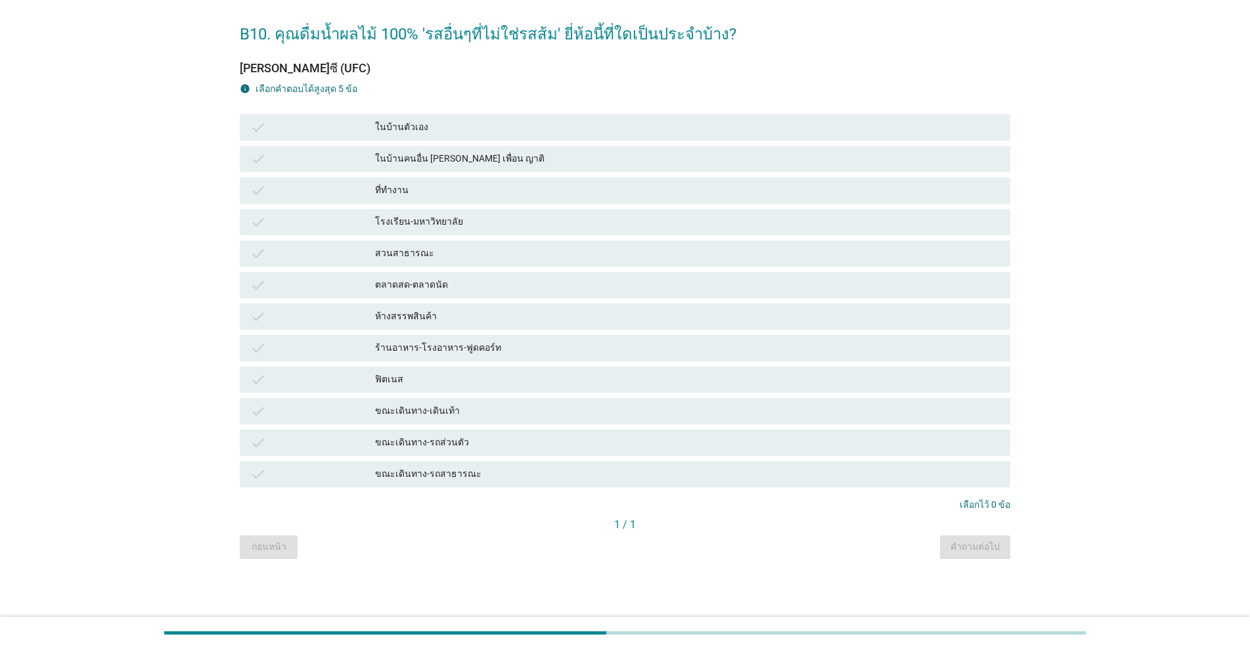
scroll to position [0, 0]
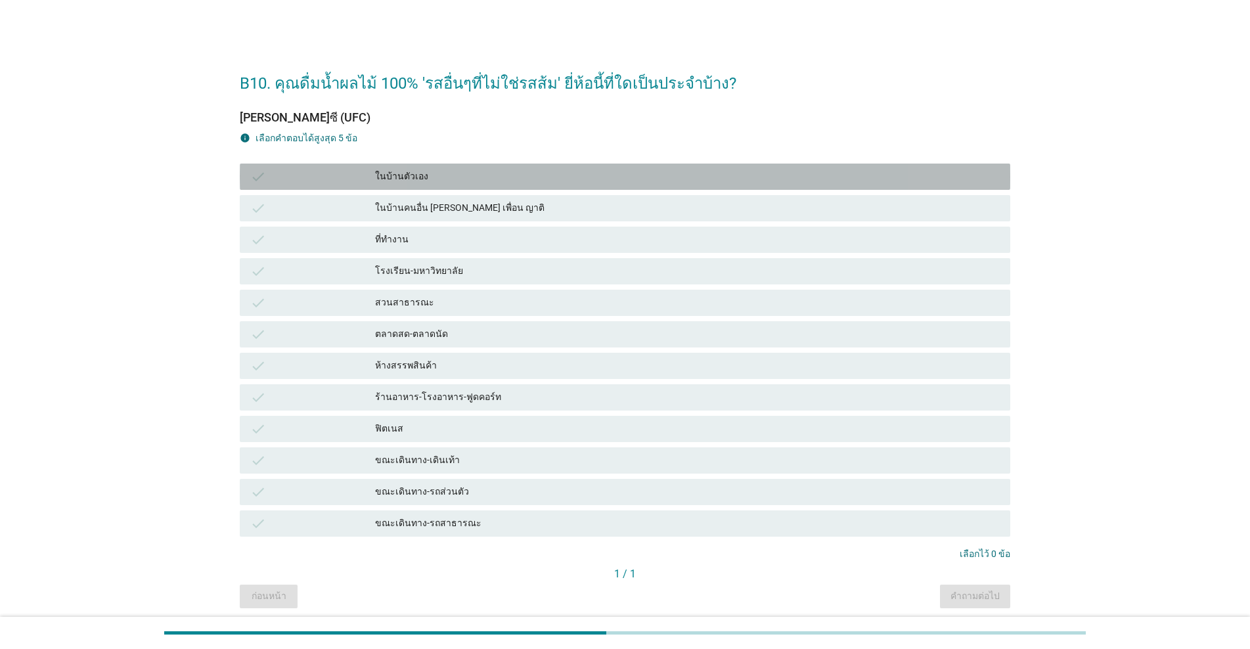
click at [486, 180] on div "ในบ้านตัวเอง" at bounding box center [687, 177] width 625 height 16
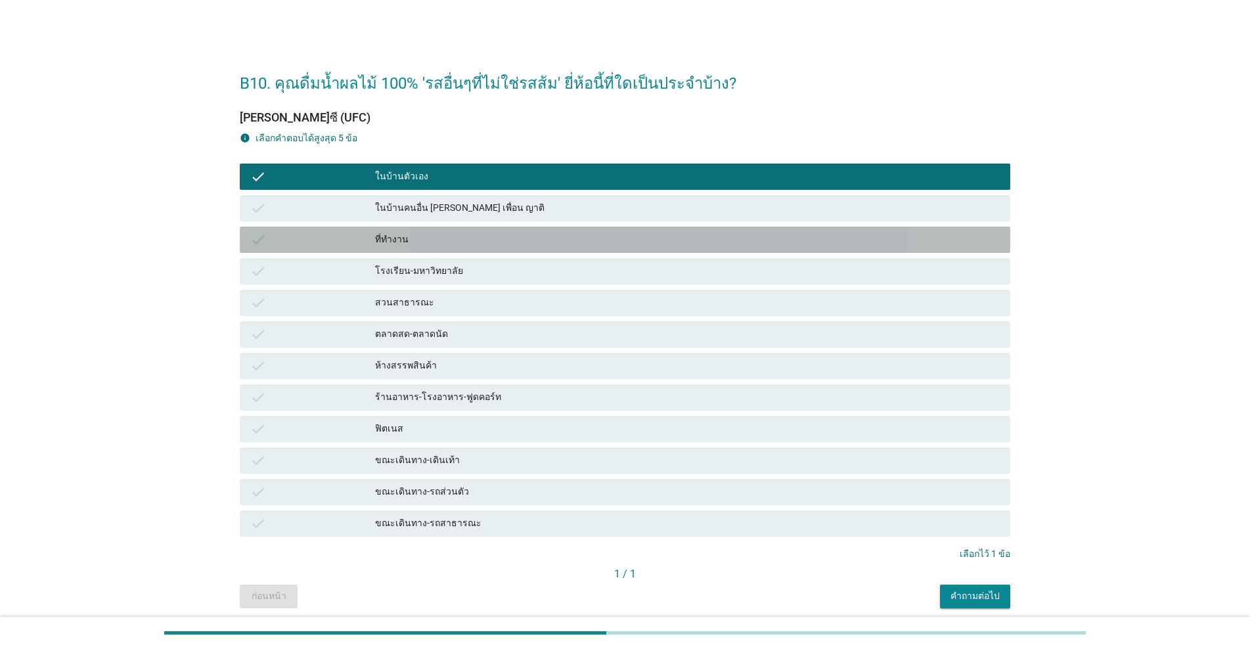
click at [469, 247] on div "ที่ทำงาน" at bounding box center [687, 240] width 625 height 16
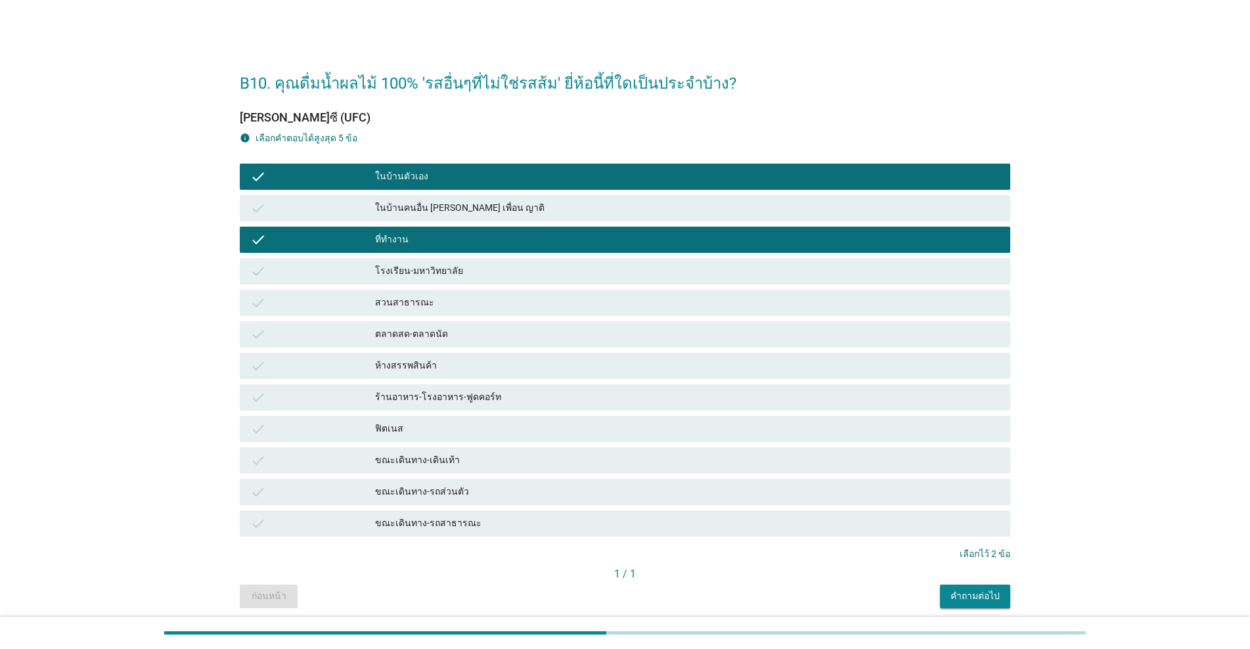
click at [451, 457] on div "ขณะเดินทาง-เดินเท้า" at bounding box center [687, 461] width 625 height 16
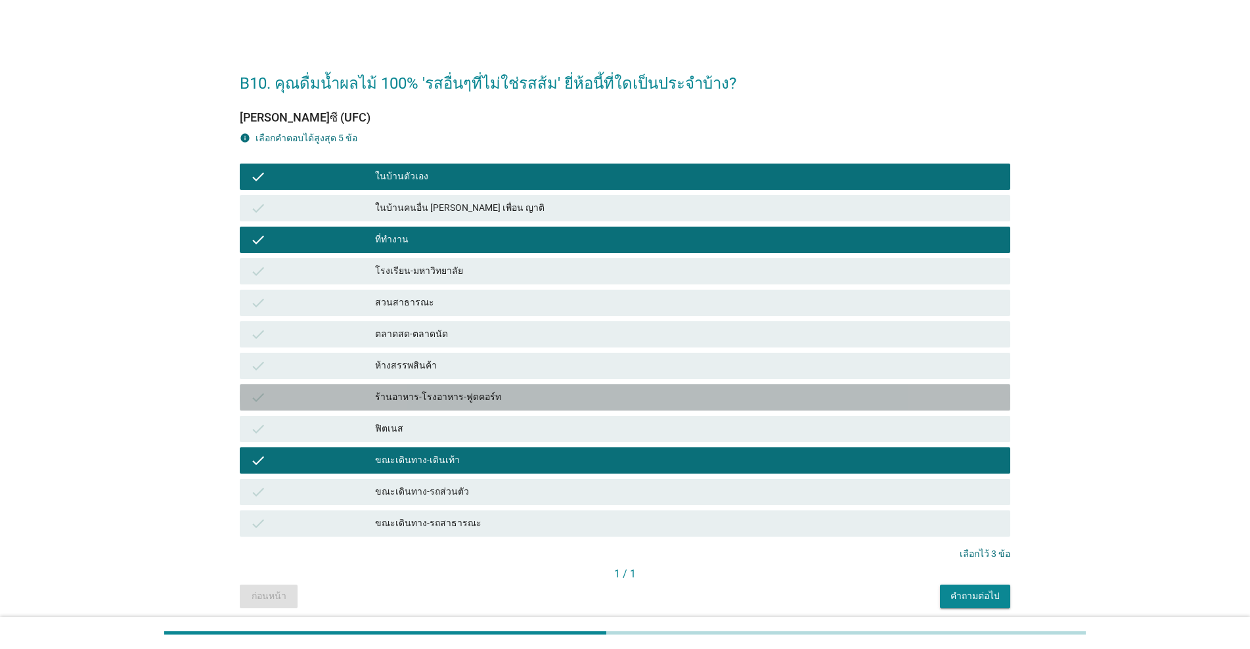
click at [480, 399] on div "ร้านอาหาร-โรงอาหาร-ฟูดคอร์ท" at bounding box center [687, 398] width 625 height 16
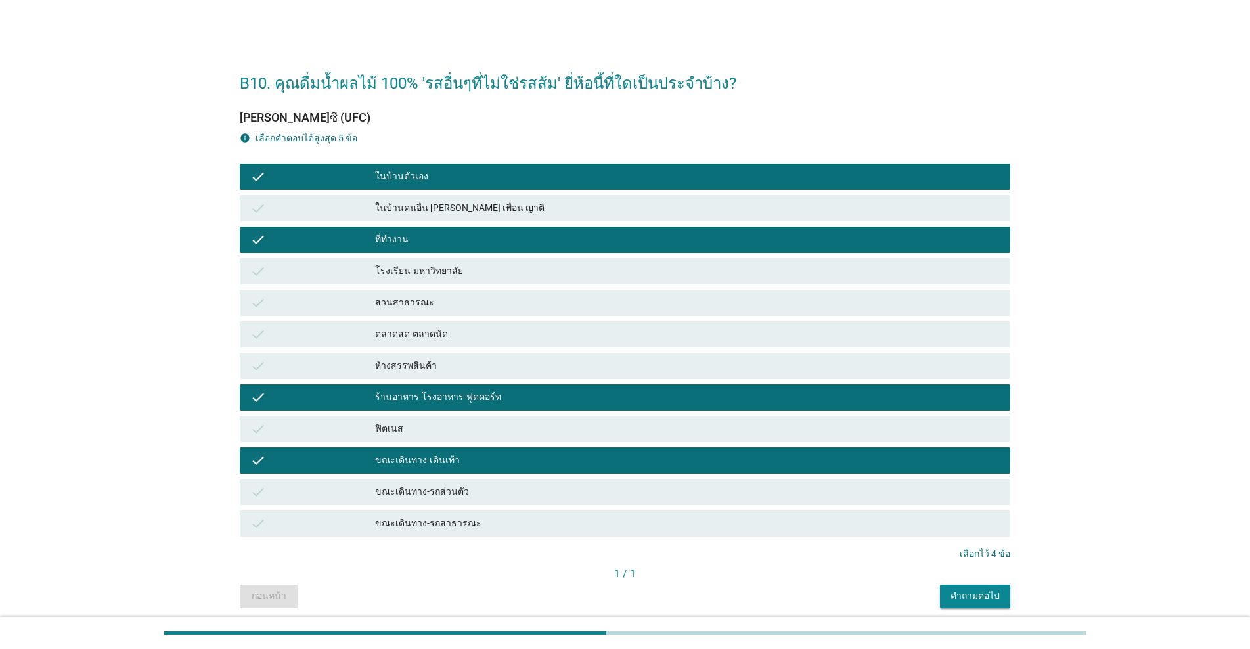
click at [438, 305] on div "สวนสาธารณะ" at bounding box center [687, 303] width 625 height 16
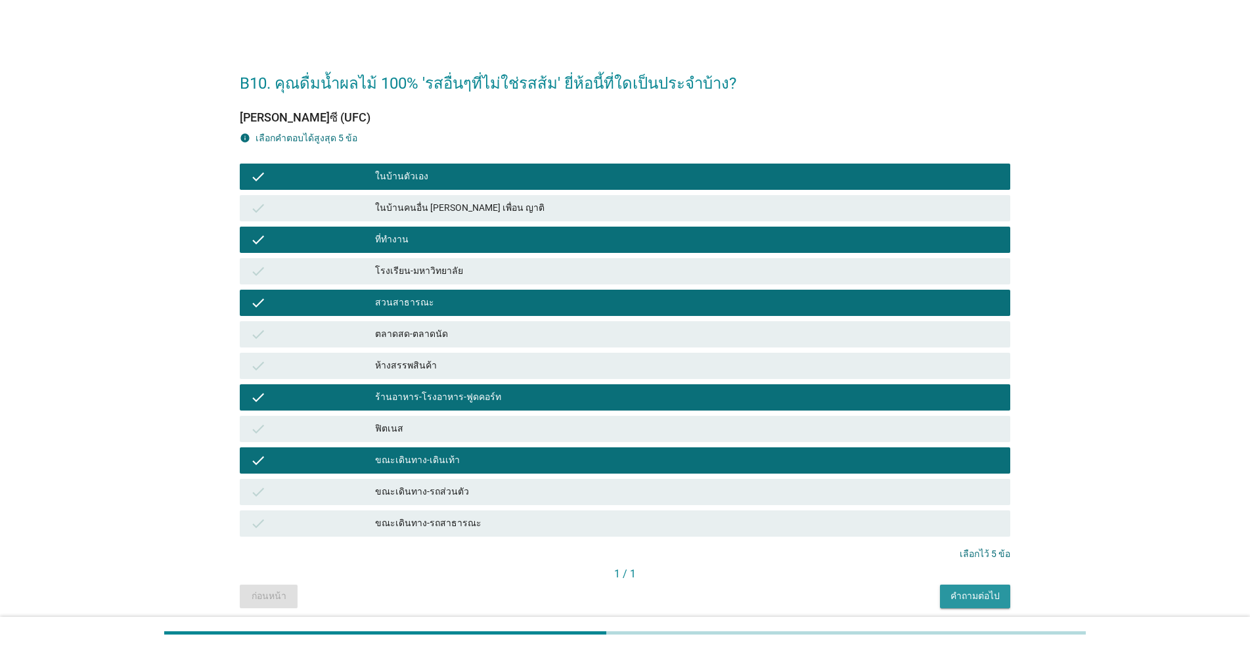
click at [645, 590] on div "คำถามต่อไป" at bounding box center [975, 596] width 49 height 14
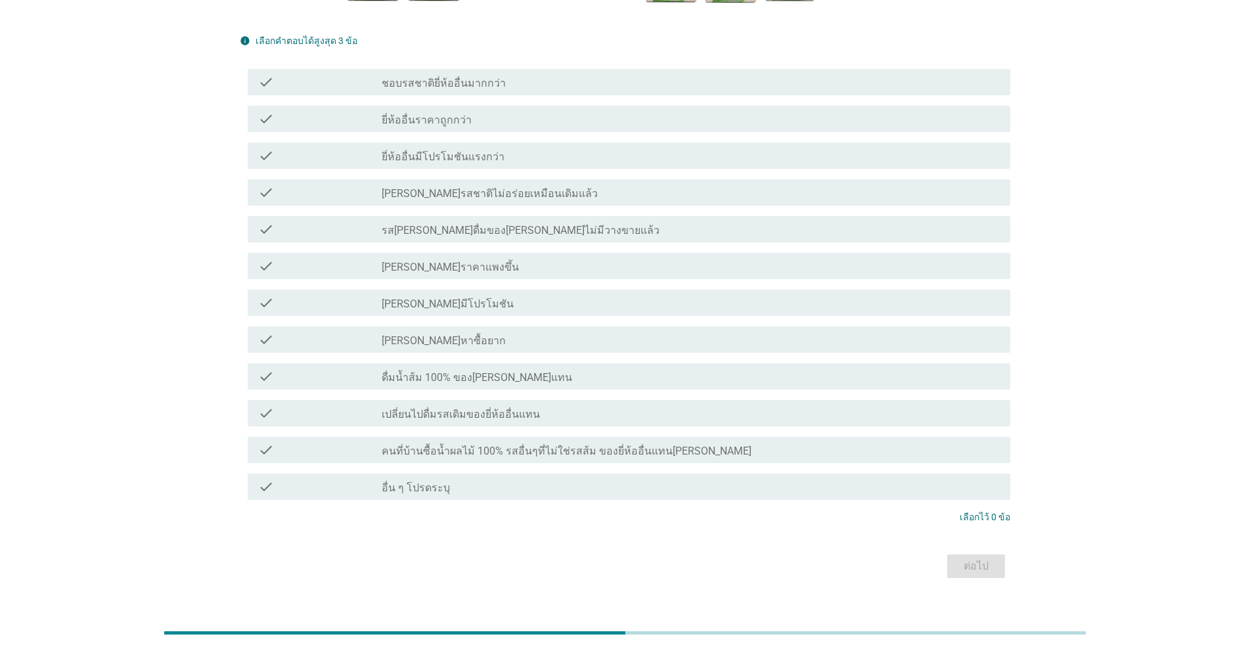
scroll to position [382, 0]
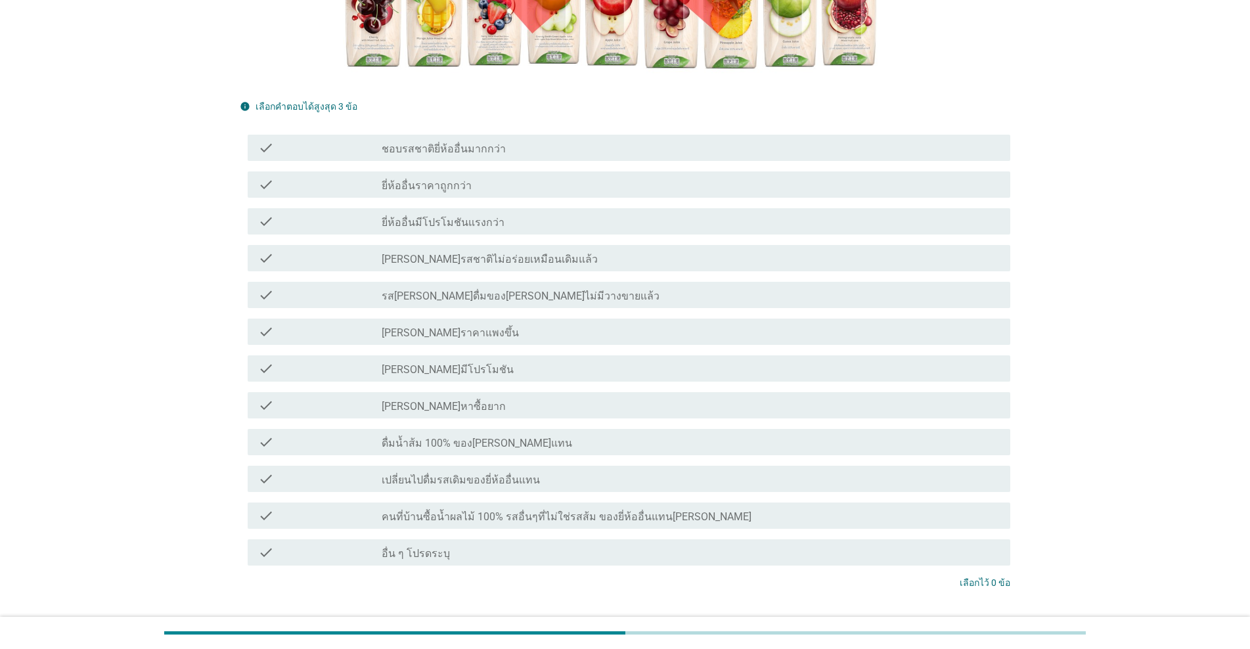
click at [497, 140] on div "check_box_outline_blank ชอบรสชาติยี่ห้ออื่นมากกว่า" at bounding box center [691, 148] width 618 height 16
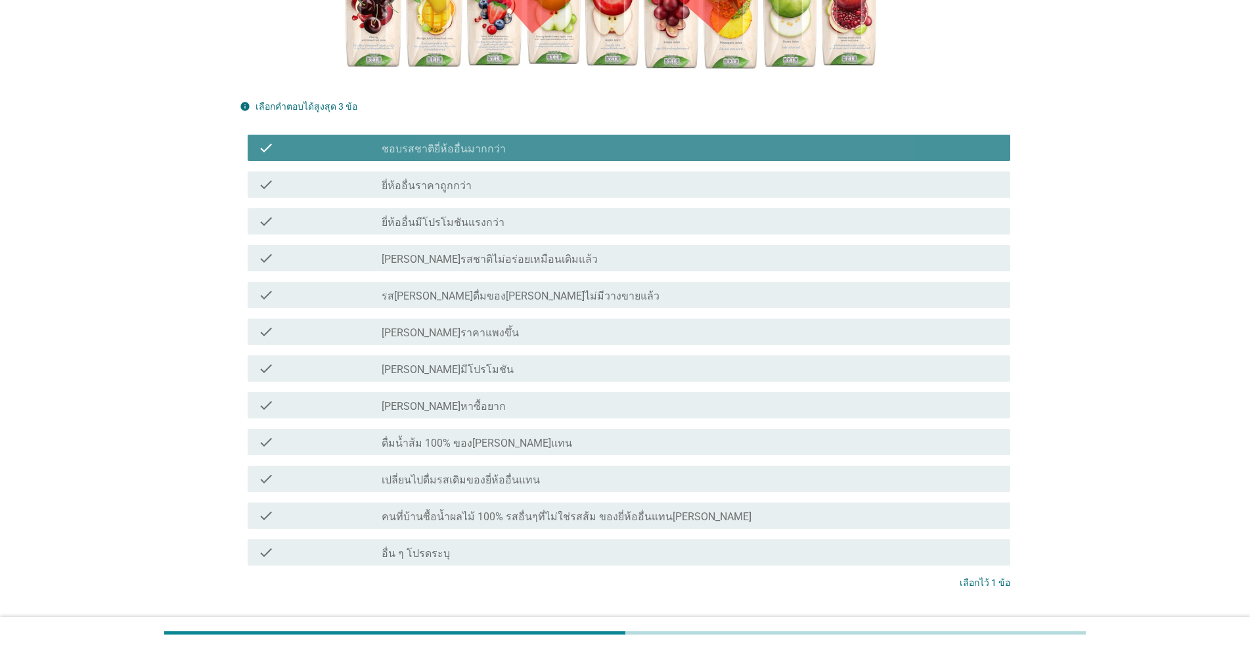
click at [517, 140] on div "check_box_outline_blank ชอบรสชาติยี่ห้ออื่นมากกว่า" at bounding box center [691, 148] width 618 height 16
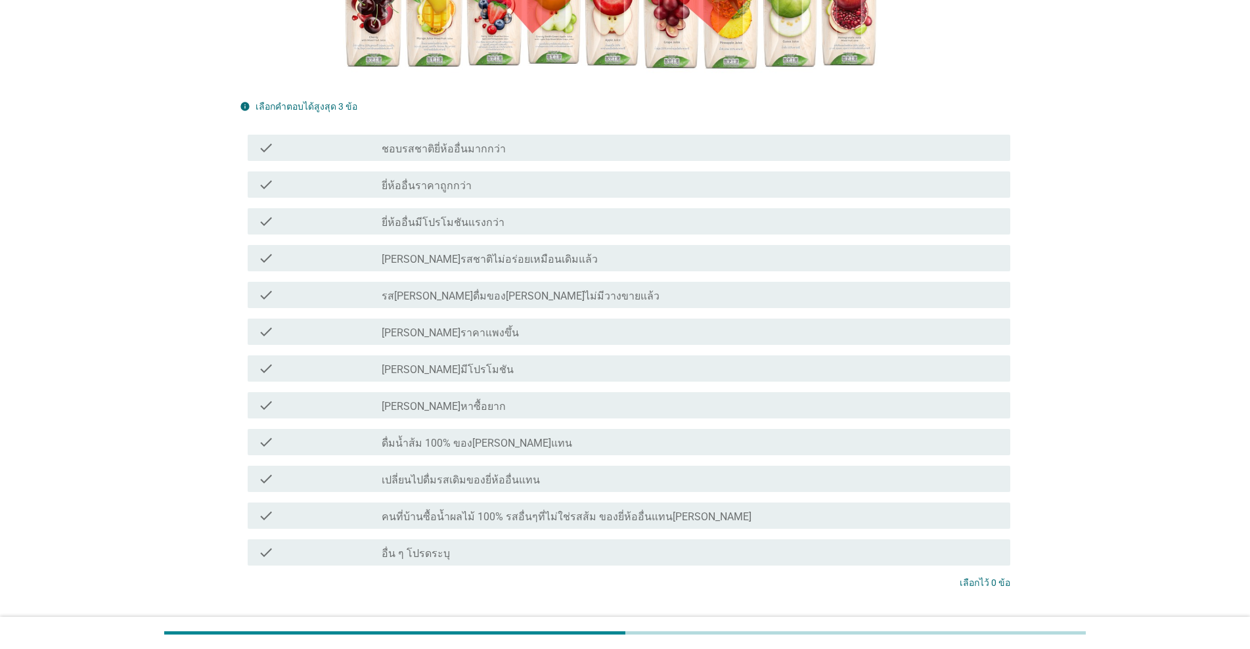
click at [557, 545] on div "check_box_outline_blank อื่น ๆ โปรดระบุ" at bounding box center [691, 553] width 618 height 16
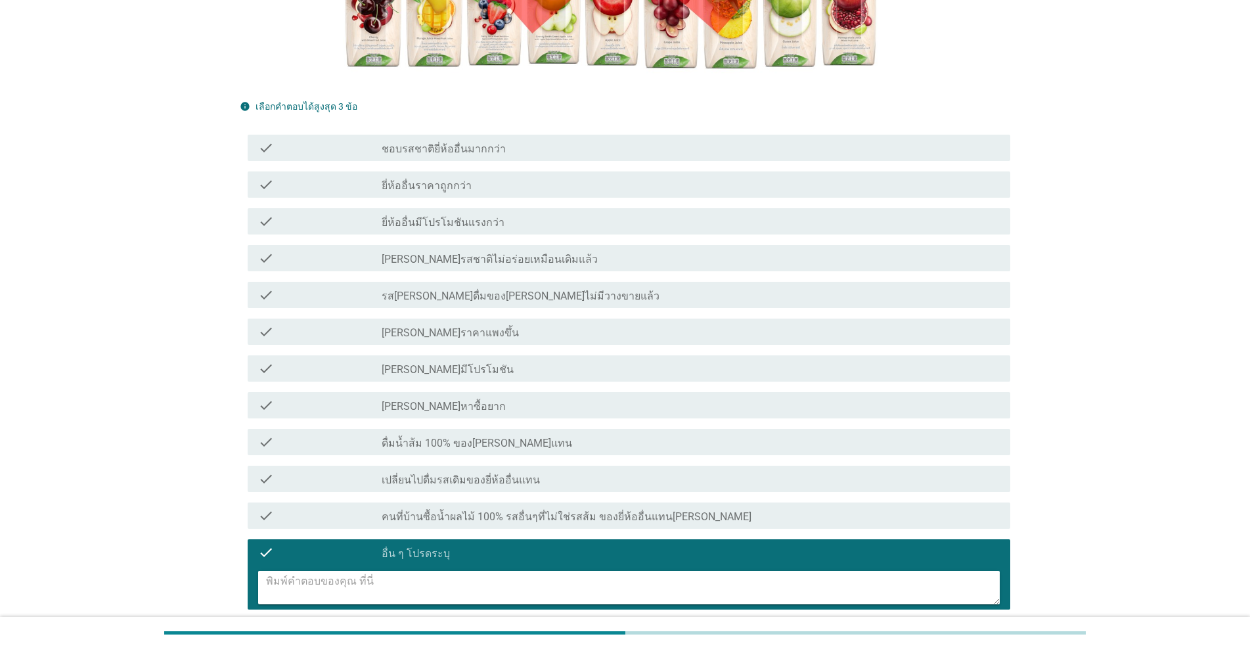
click at [273, 571] on textarea at bounding box center [633, 588] width 734 height 34
click at [462, 179] on label "ยี่ห้ออื่นราคาถูกกว่า" at bounding box center [427, 185] width 90 height 13
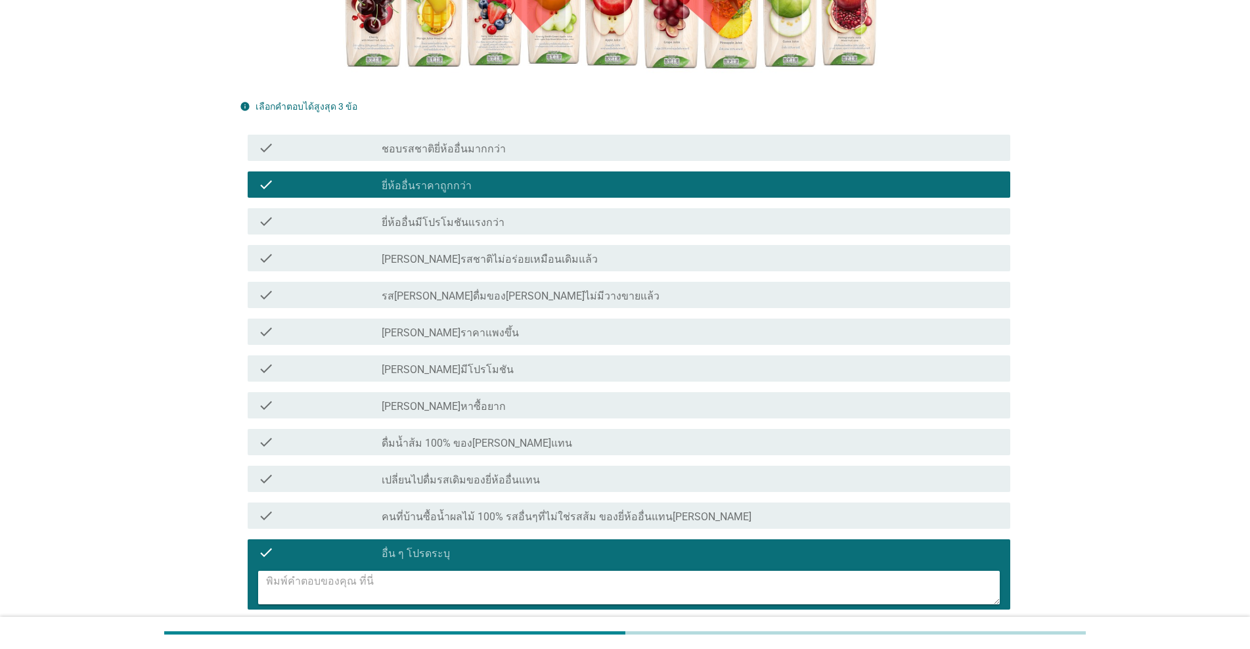
click at [481, 143] on label "ชอบรสชาติยี่ห้ออื่นมากกว่า" at bounding box center [444, 149] width 124 height 13
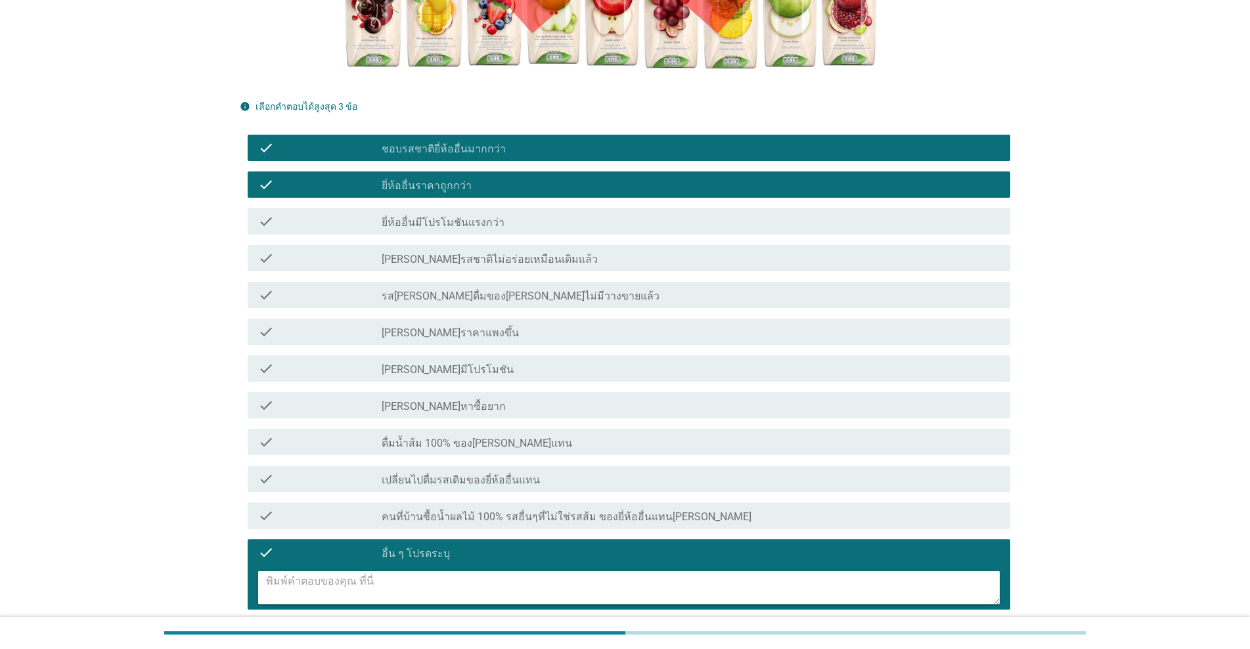
click at [489, 177] on div "check_box ยี่ห้ออื่นราคาถูกกว่า" at bounding box center [691, 185] width 618 height 16
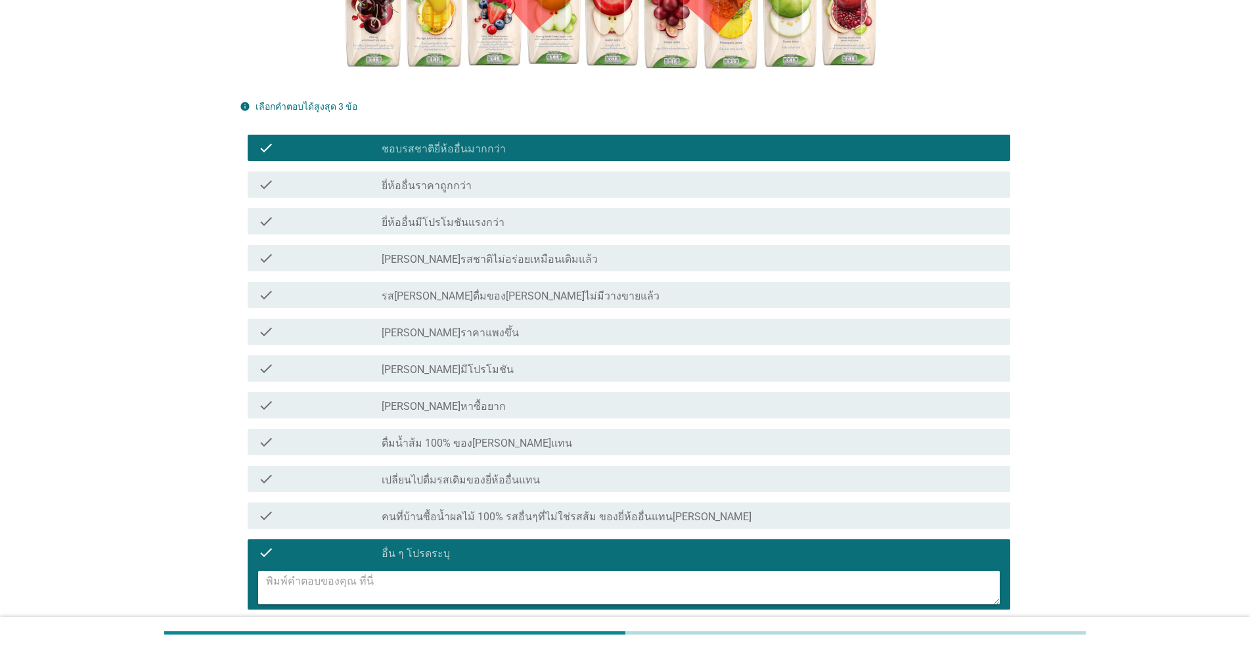
click at [509, 140] on div "check_box ชอบรสชาติยี่ห้ออื่นมากกว่า" at bounding box center [691, 148] width 618 height 16
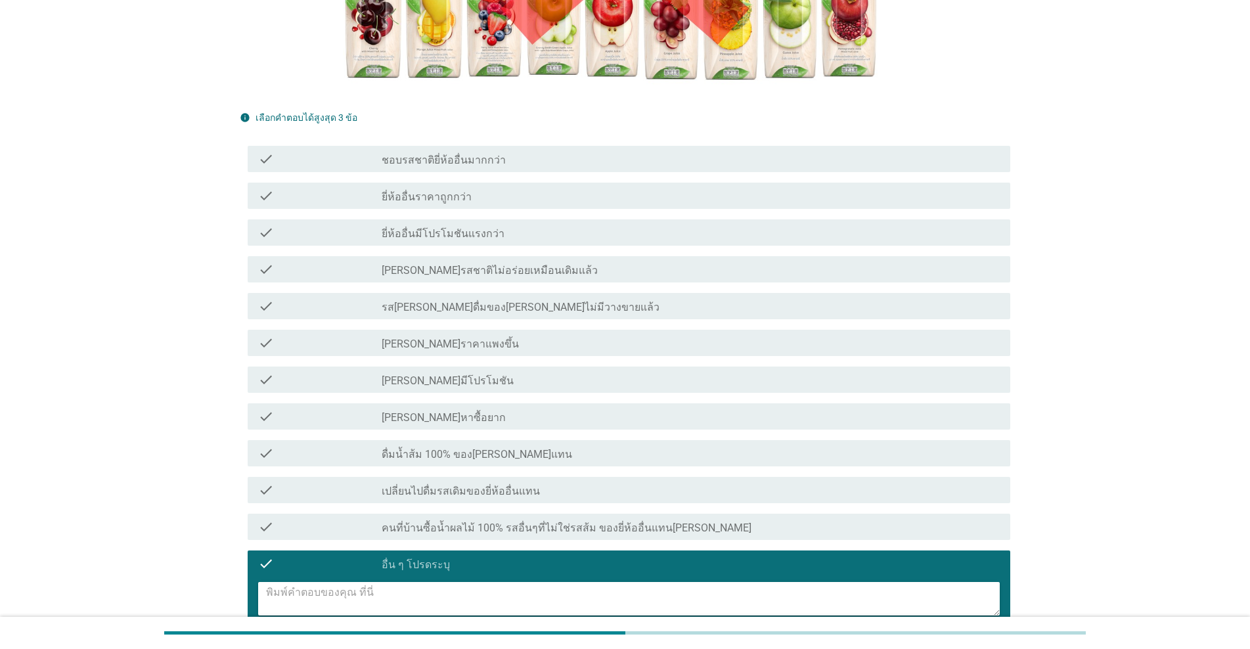
scroll to position [426, 0]
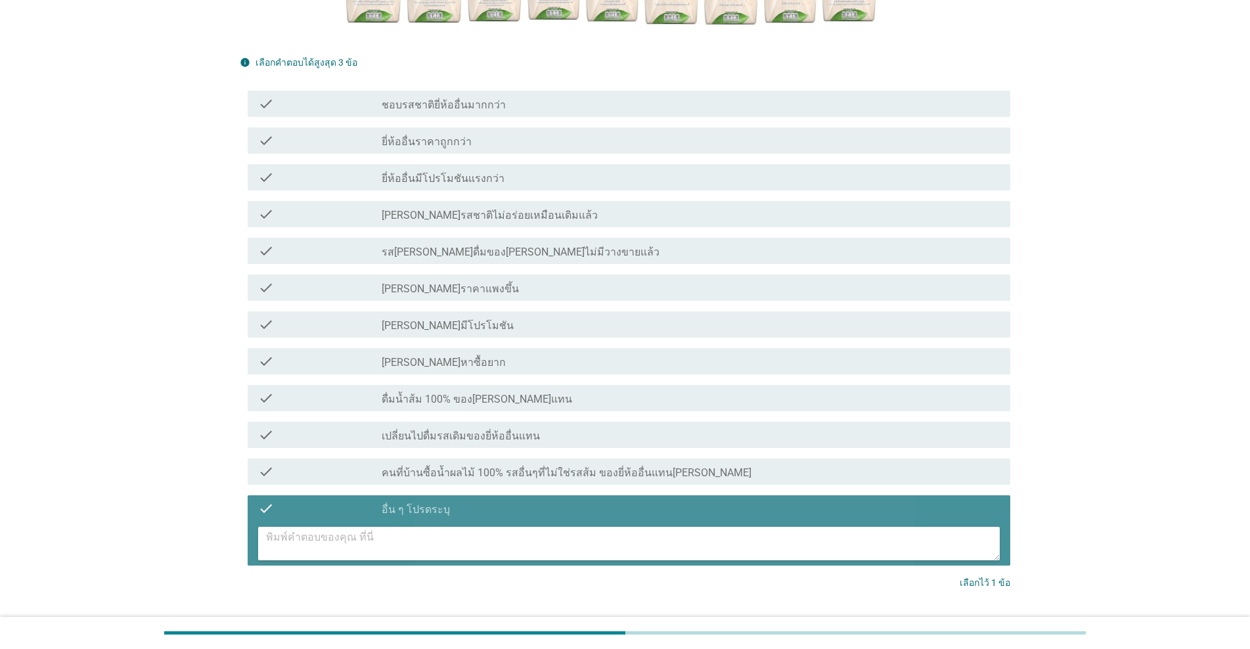
click at [294, 527] on textarea at bounding box center [633, 544] width 734 height 34
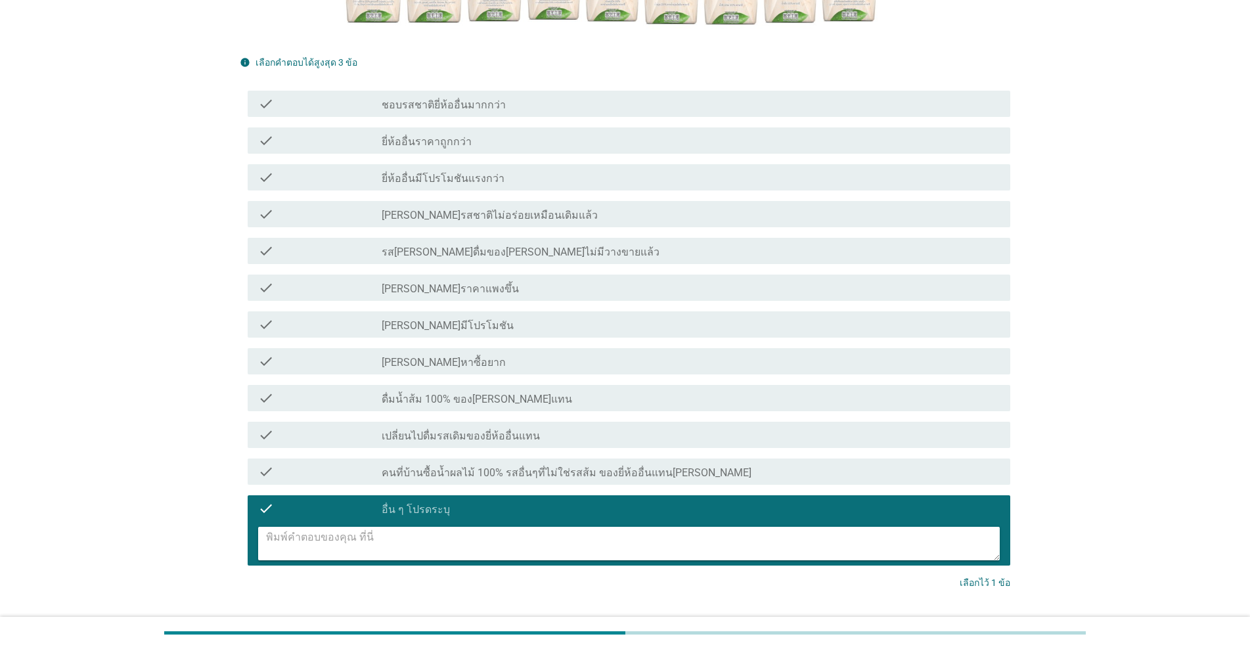
click at [459, 353] on div "check_box_outline_blank [PERSON_NAME]หาซื้อยาก" at bounding box center [691, 361] width 618 height 16
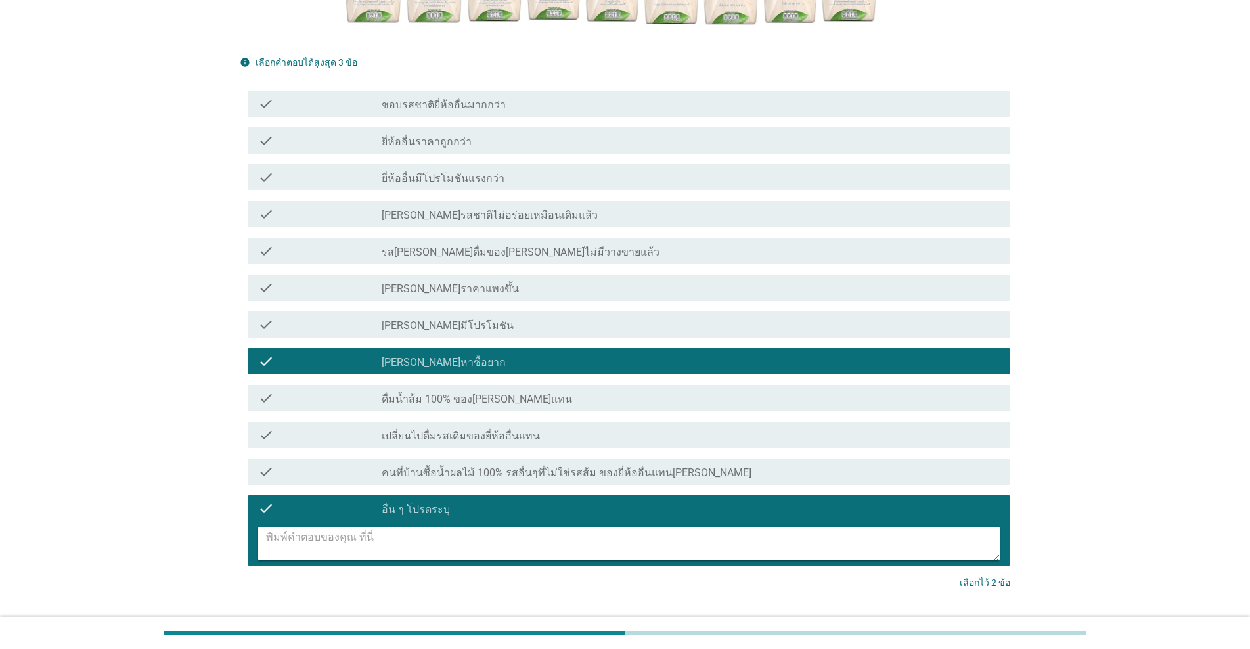
click at [459, 353] on div "check_box_outline_blank [PERSON_NAME]หาซื้อยาก" at bounding box center [691, 361] width 618 height 16
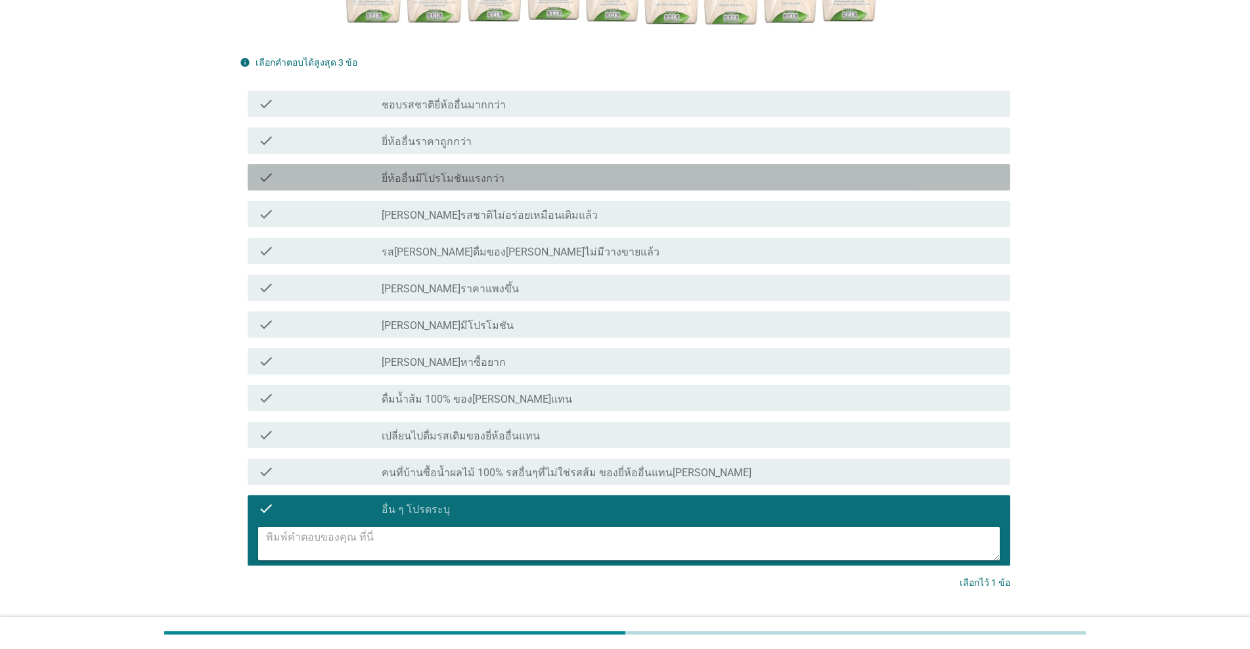
click at [498, 170] on div "check_box_outline_blank ยี่ห้ออื่นมีโปรโมชันแรงกว่า" at bounding box center [691, 178] width 618 height 16
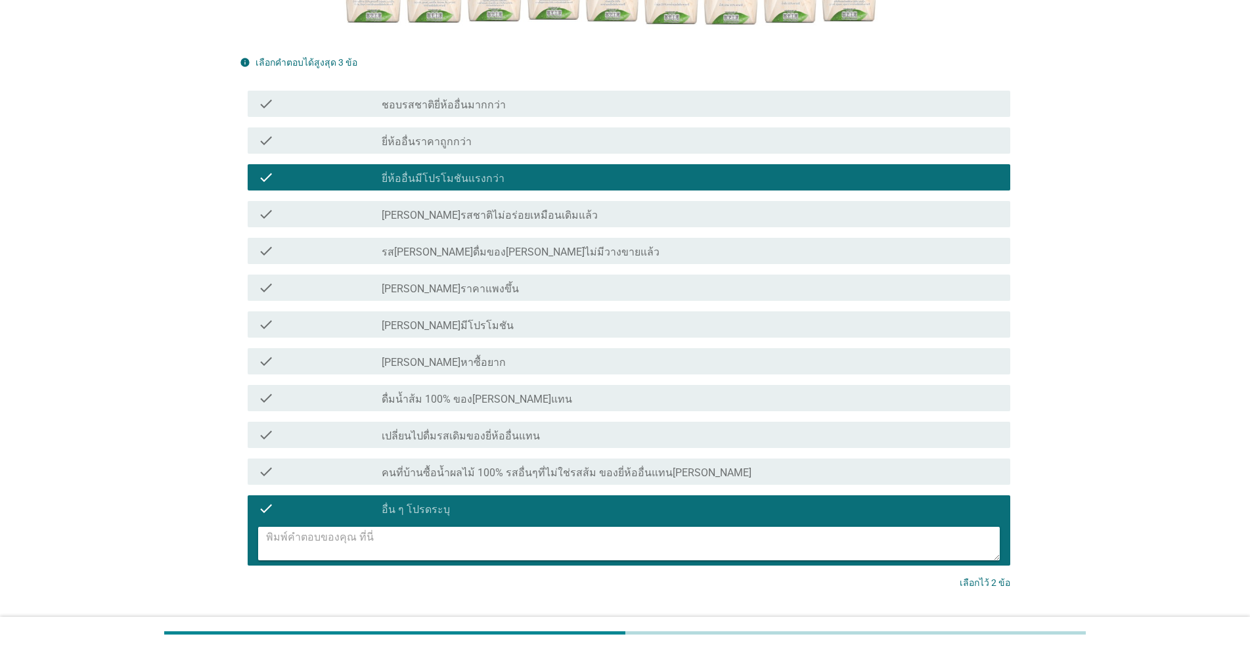
click at [535, 96] on div "check_box ชอบรสชาติยี่ห้ออื่นมากกว่า" at bounding box center [691, 104] width 618 height 16
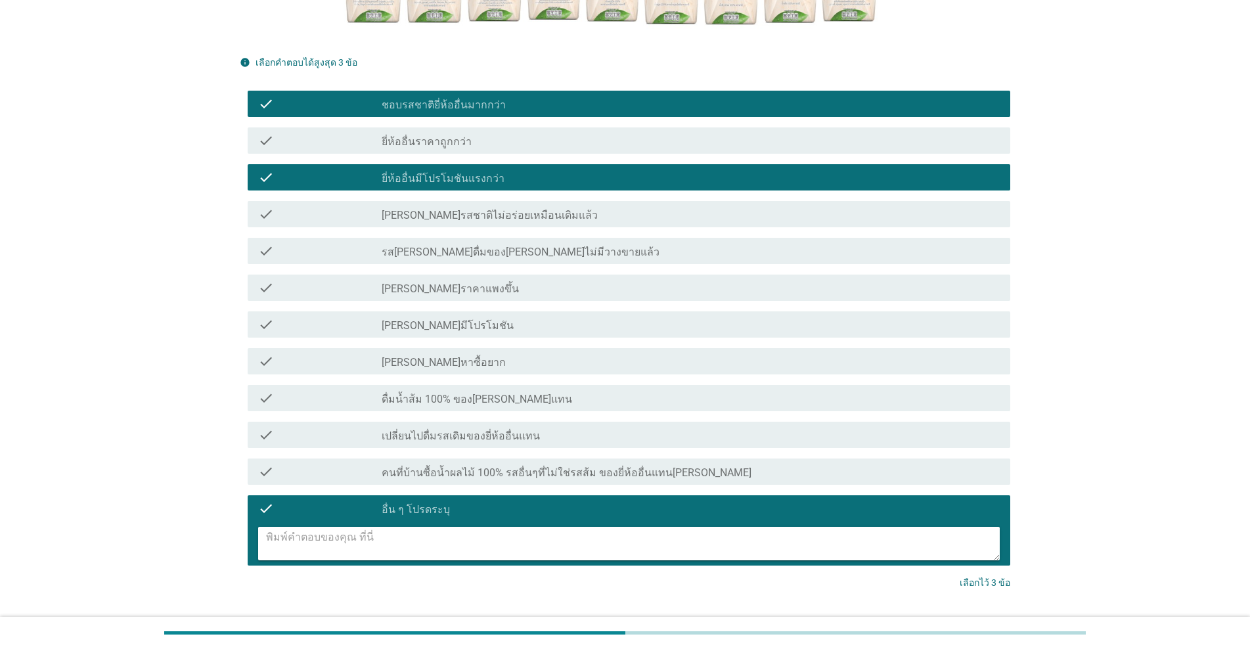
click at [553, 170] on div "check_box_outline_blank ยี่ห้ออื่นมีโปรโมชันแรงกว่า" at bounding box center [691, 178] width 618 height 16
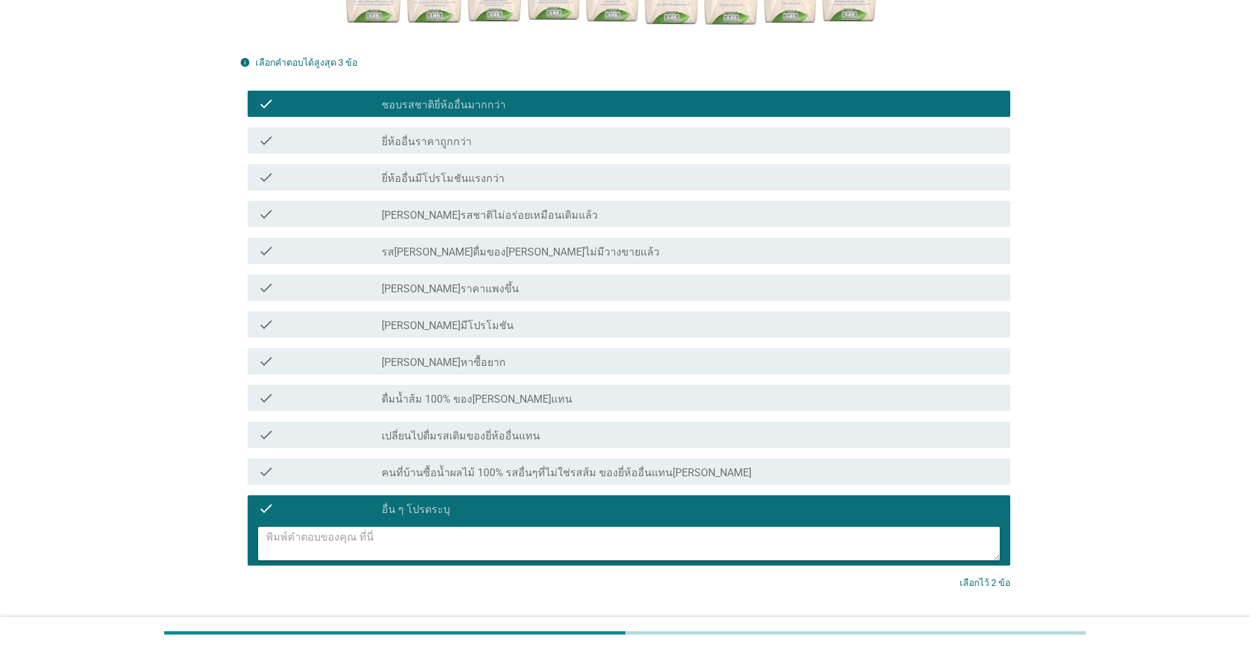
click at [428, 503] on label "อื่น ๆ โปรดระบุ" at bounding box center [416, 509] width 68 height 13
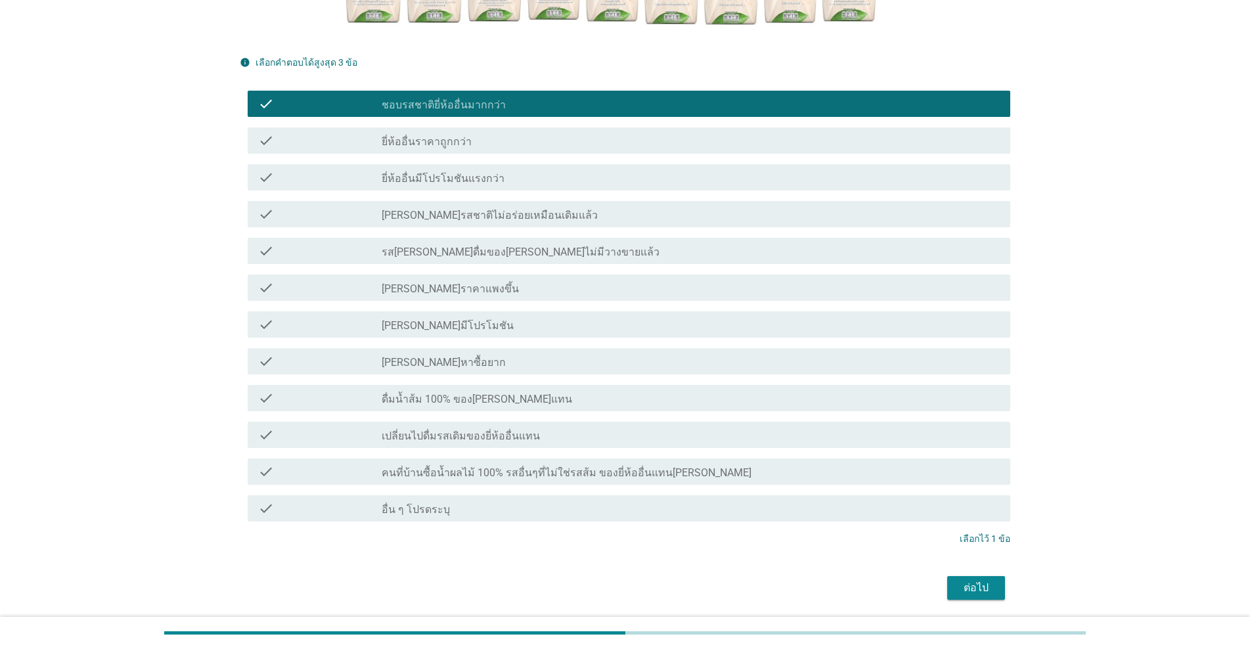
click at [495, 133] on div "check_box ยี่ห้ออื่นราคาถูกกว่า" at bounding box center [691, 141] width 618 height 16
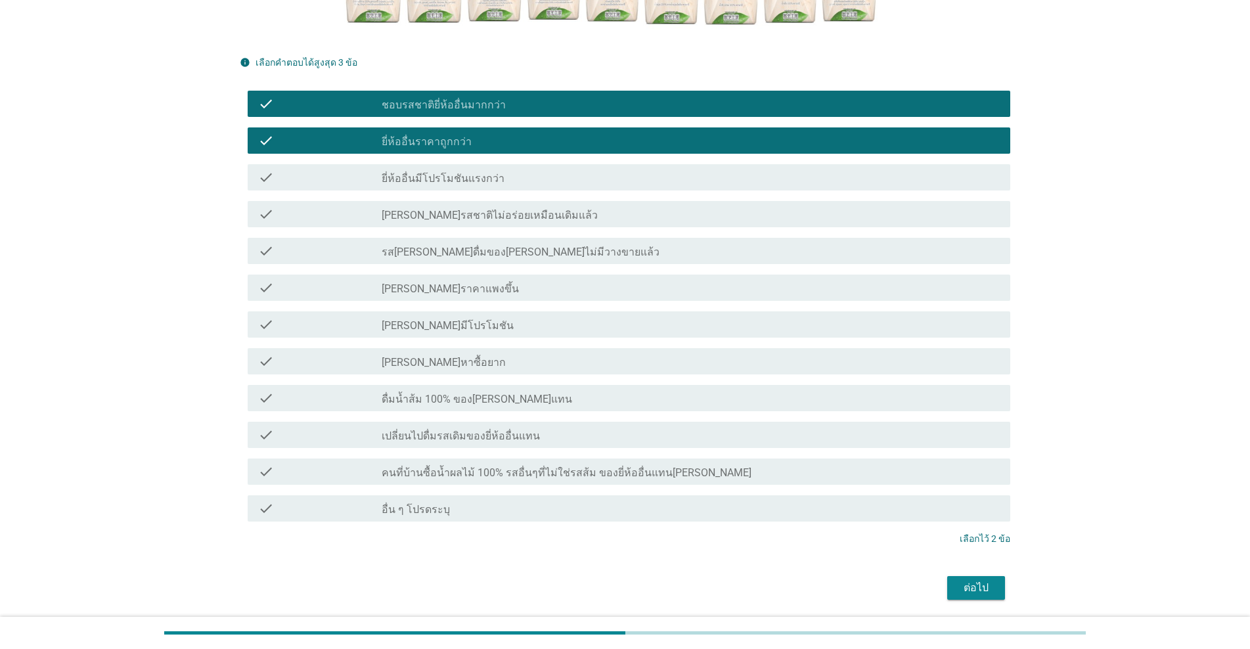
click at [645, 580] on div "ต่อไป" at bounding box center [976, 588] width 37 height 16
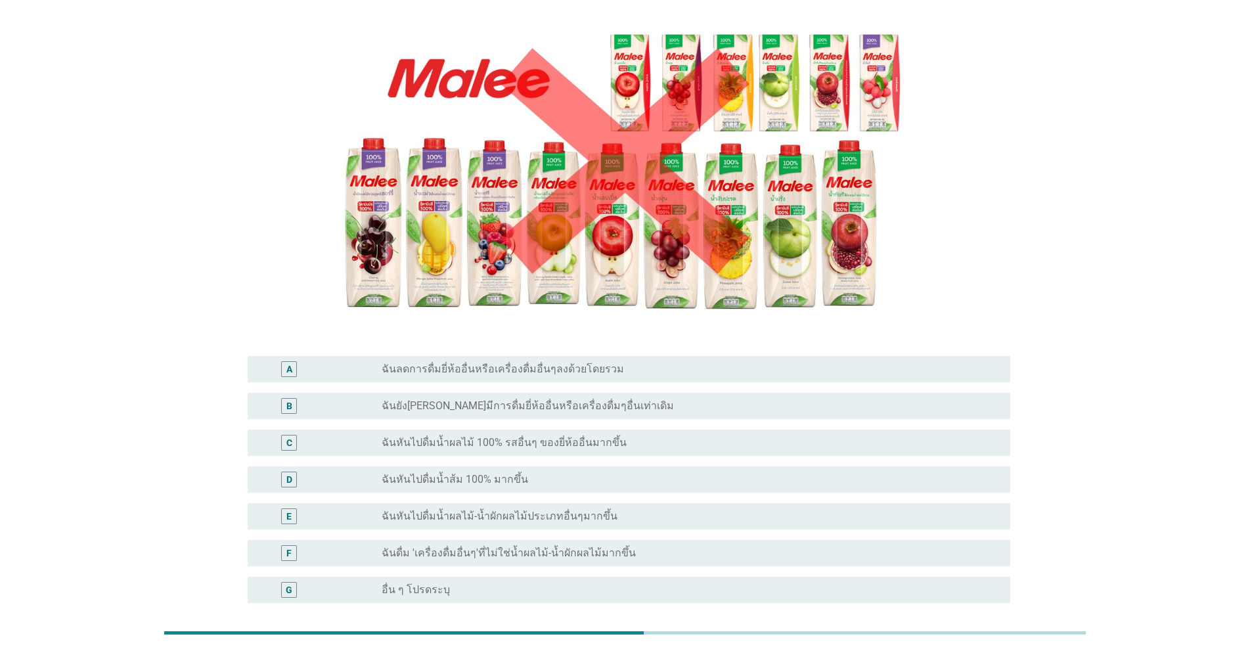
scroll to position [197, 0]
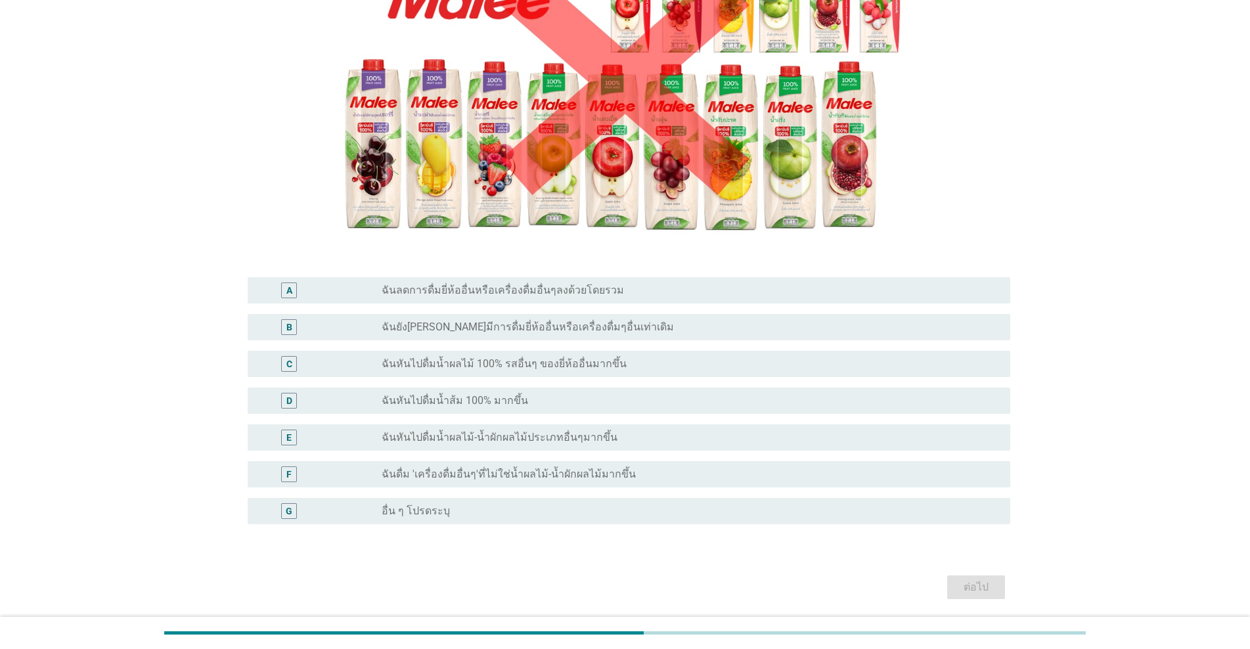
click at [566, 405] on div "radio_button_unchecked ฉันหันไปดื่มน้ำส้ม 100% มากขึ้น" at bounding box center [686, 400] width 608 height 13
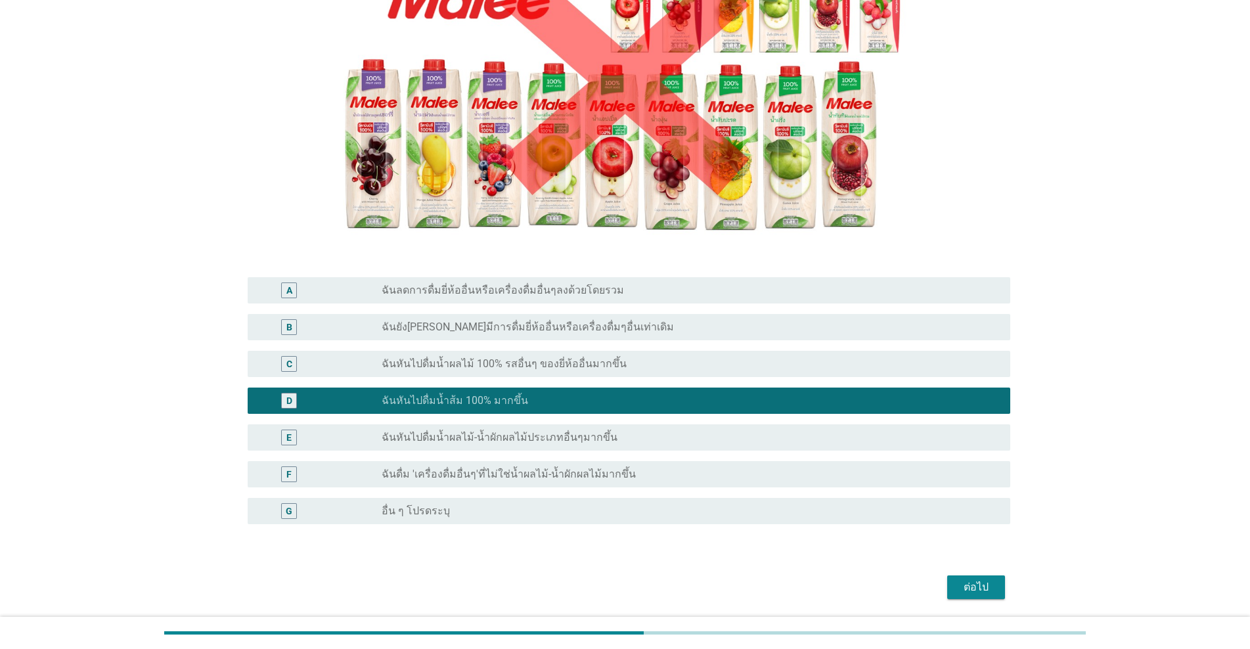
click at [645, 590] on div "ต่อไป" at bounding box center [976, 588] width 37 height 16
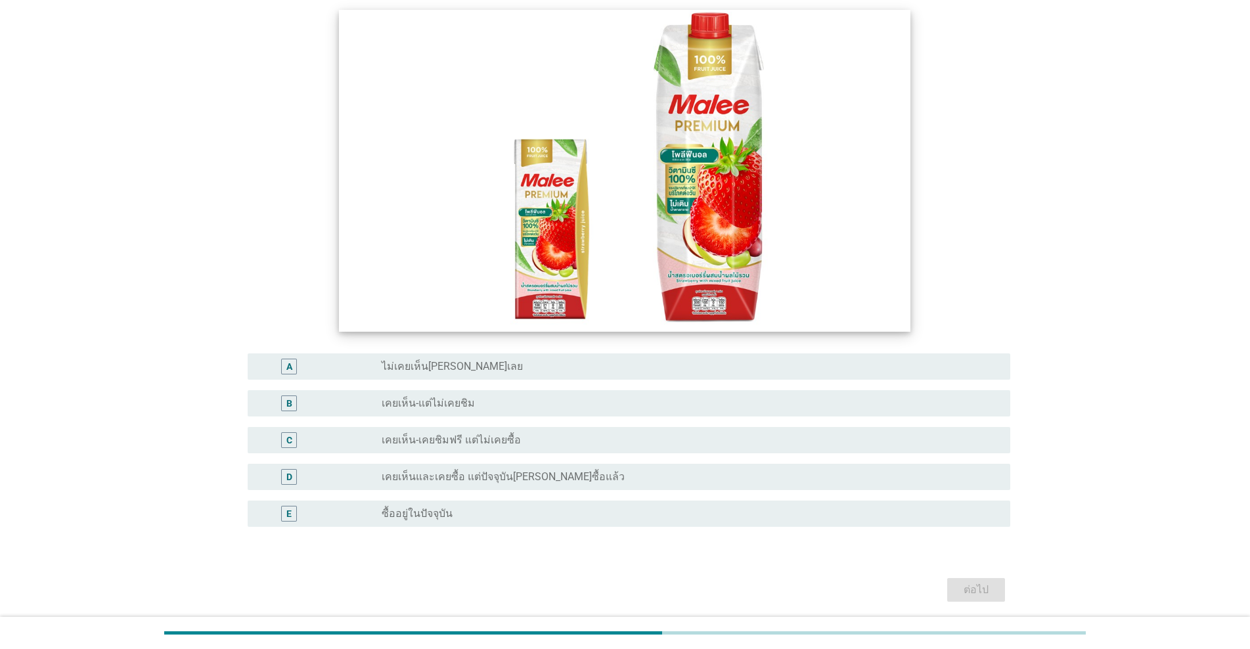
scroll to position [145, 0]
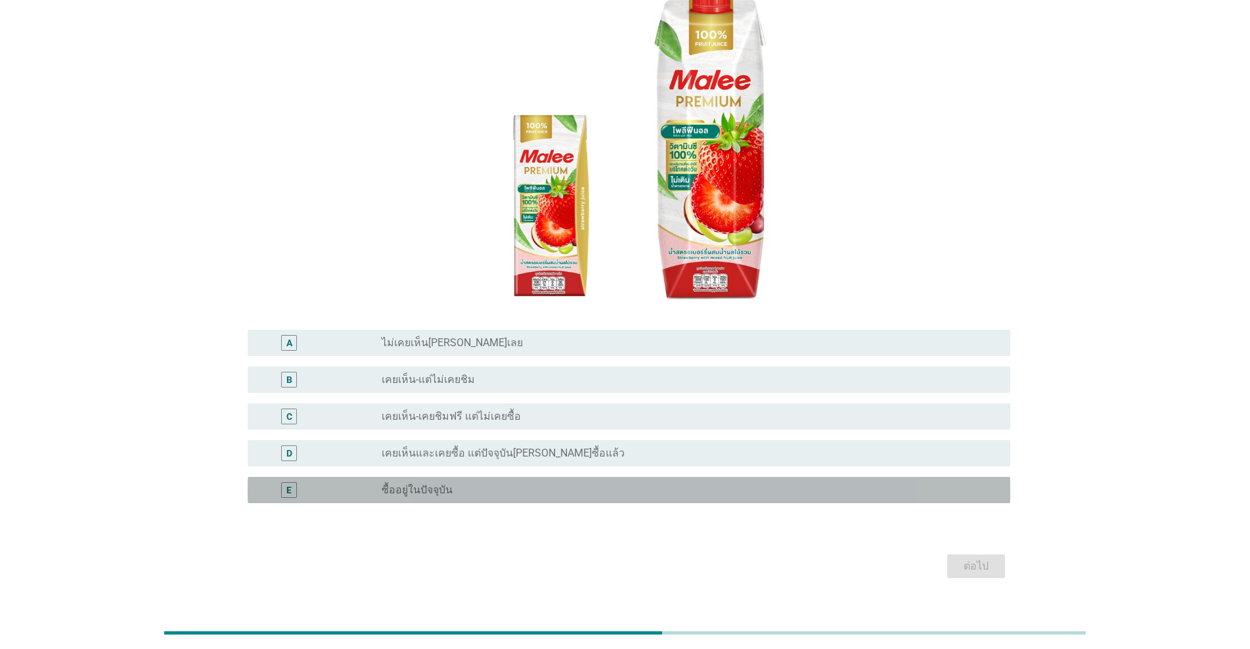
click at [483, 484] on div "radio_button_unchecked ซื้ออยู่ในปัจจุบัน" at bounding box center [686, 490] width 608 height 13
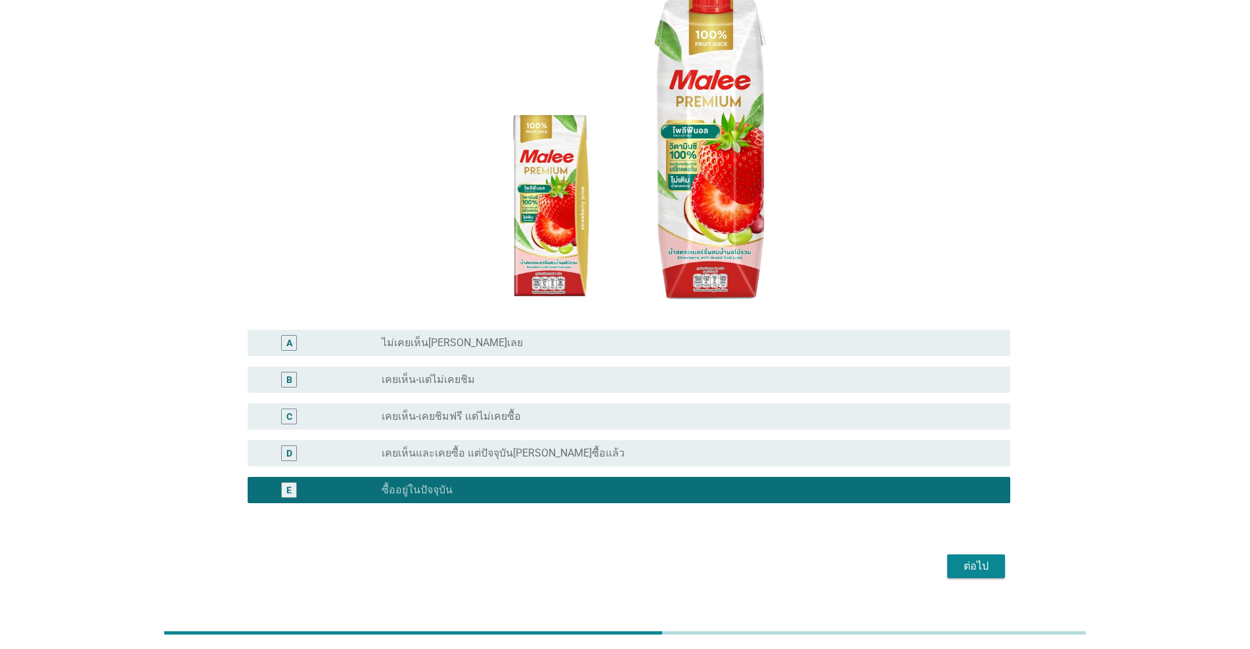
click at [645, 558] on div "ต่อไป" at bounding box center [976, 566] width 37 height 16
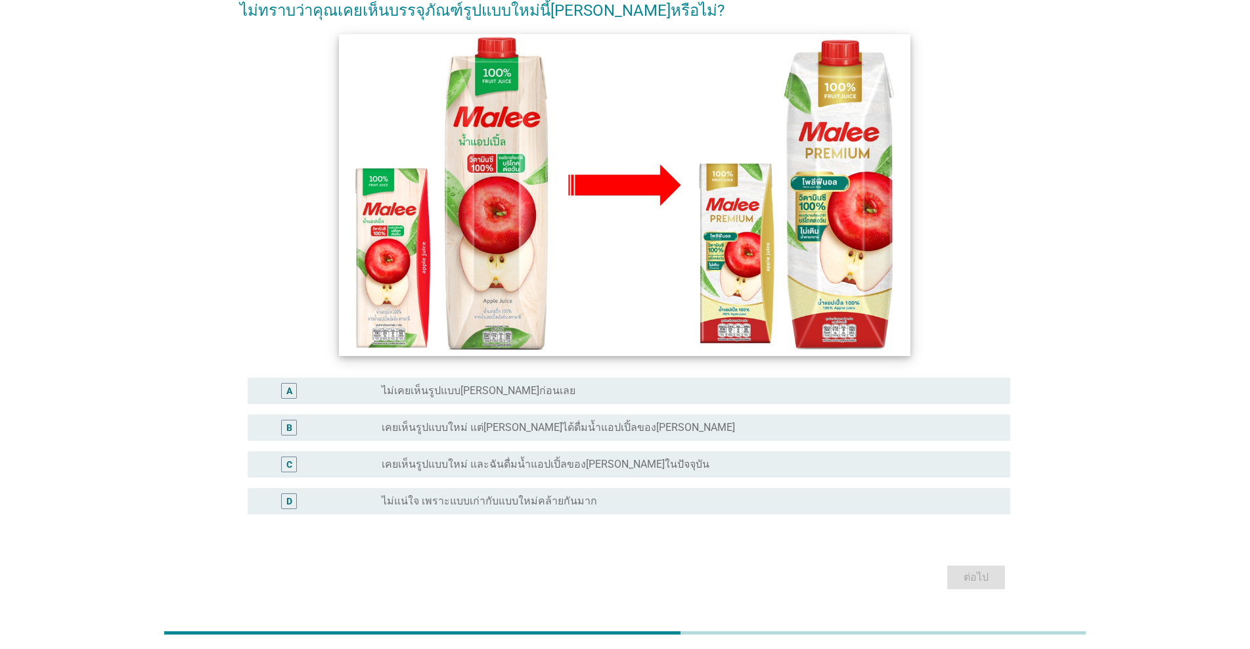
scroll to position [155, 0]
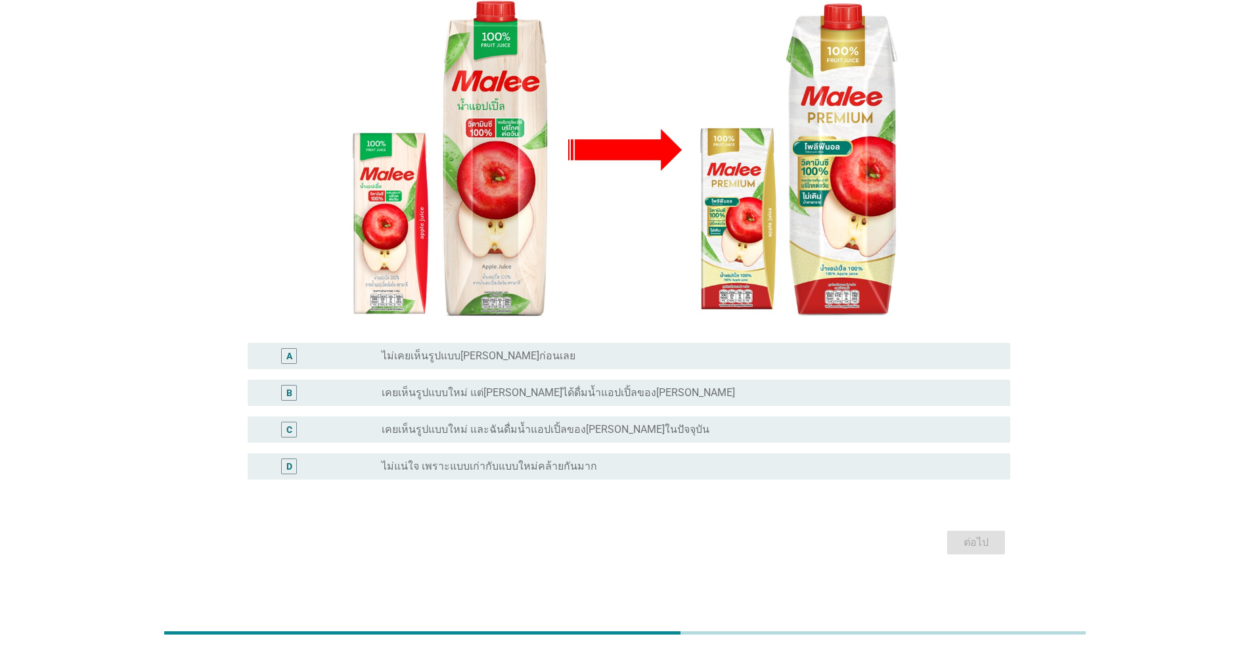
click at [461, 428] on label "เคยเห็นรูปแบบใหม่ และฉันดื่มน้ำแอปเปิ้ลของ[PERSON_NAME]ในปัจจุบัน" at bounding box center [546, 429] width 328 height 13
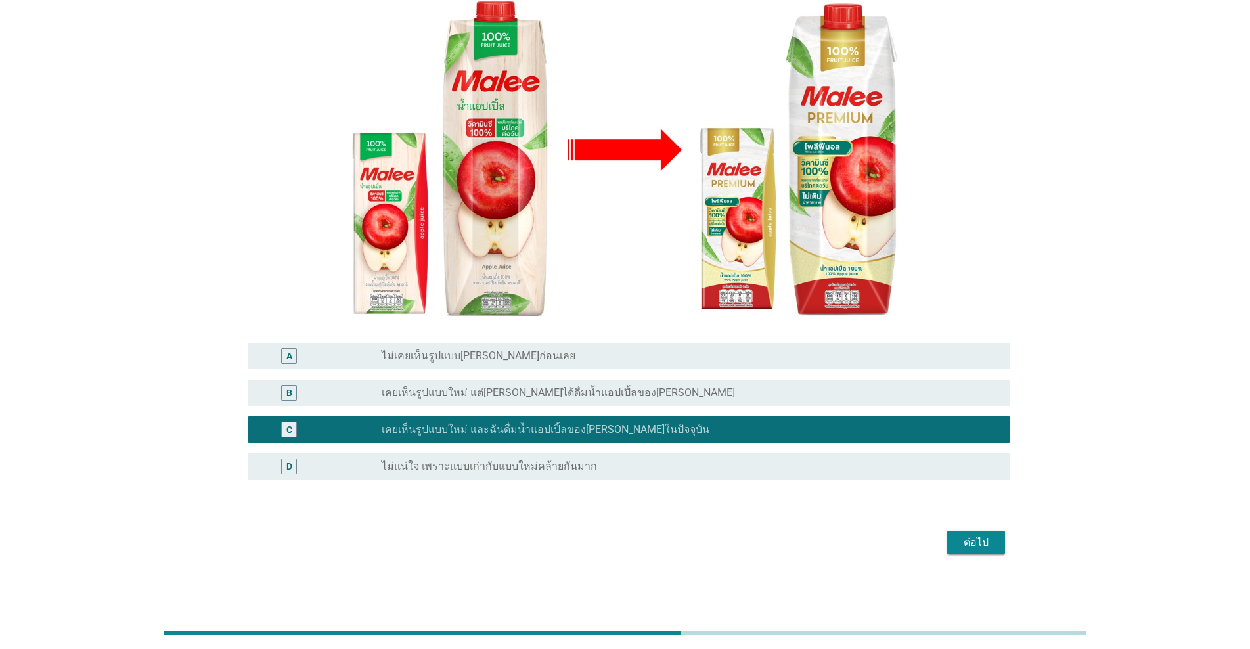
click at [645, 545] on div "ต่อไป" at bounding box center [976, 543] width 37 height 16
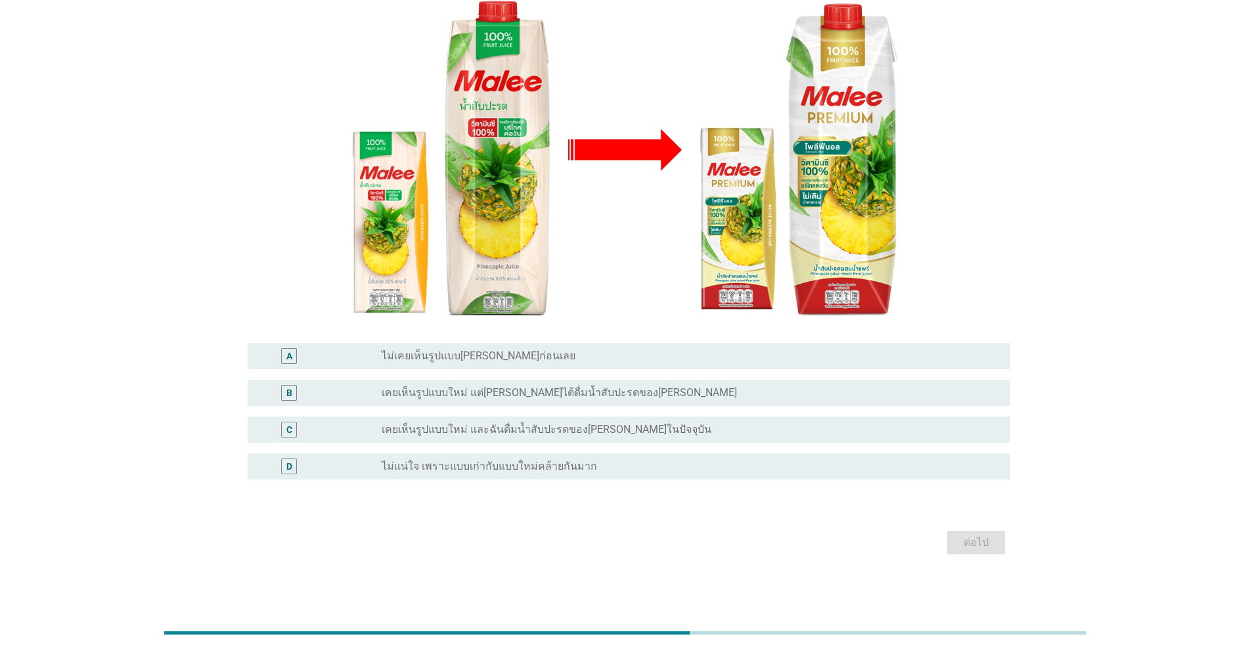
click at [548, 426] on label "เคยเห็นรูปแบบใหม่ และฉันดื่มน้ำสับปะรดของ[PERSON_NAME]ในปัจจุบัน" at bounding box center [547, 429] width 330 height 13
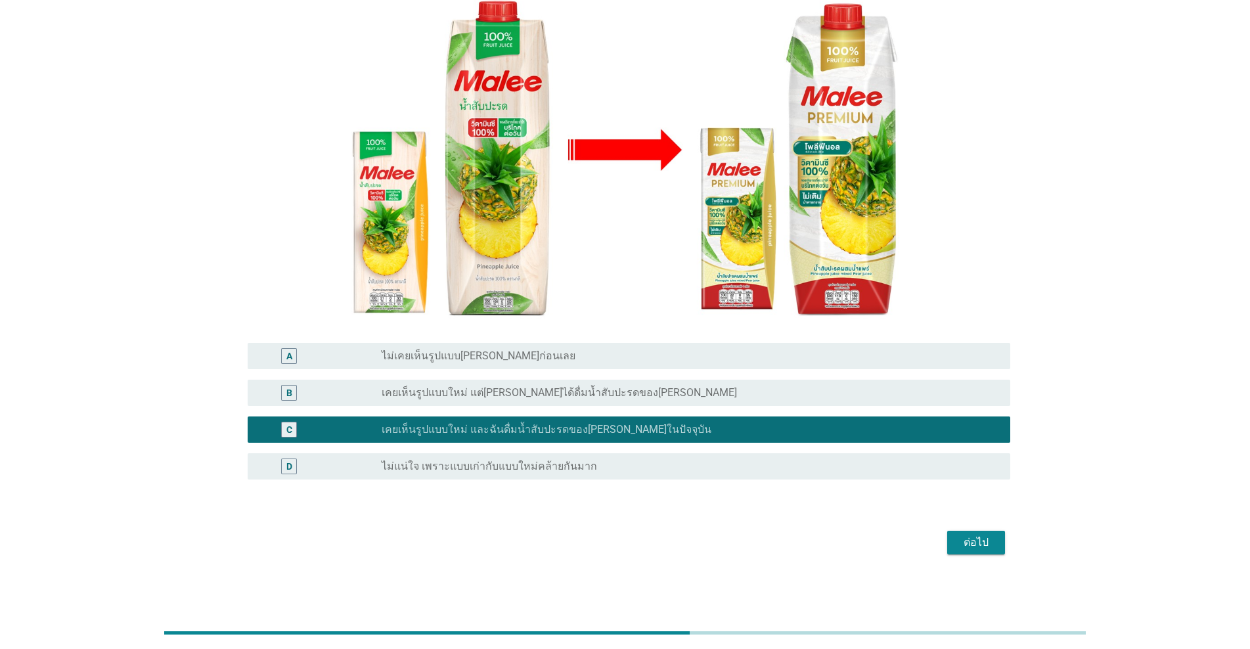
click at [645, 543] on div "ต่อไป" at bounding box center [976, 543] width 37 height 16
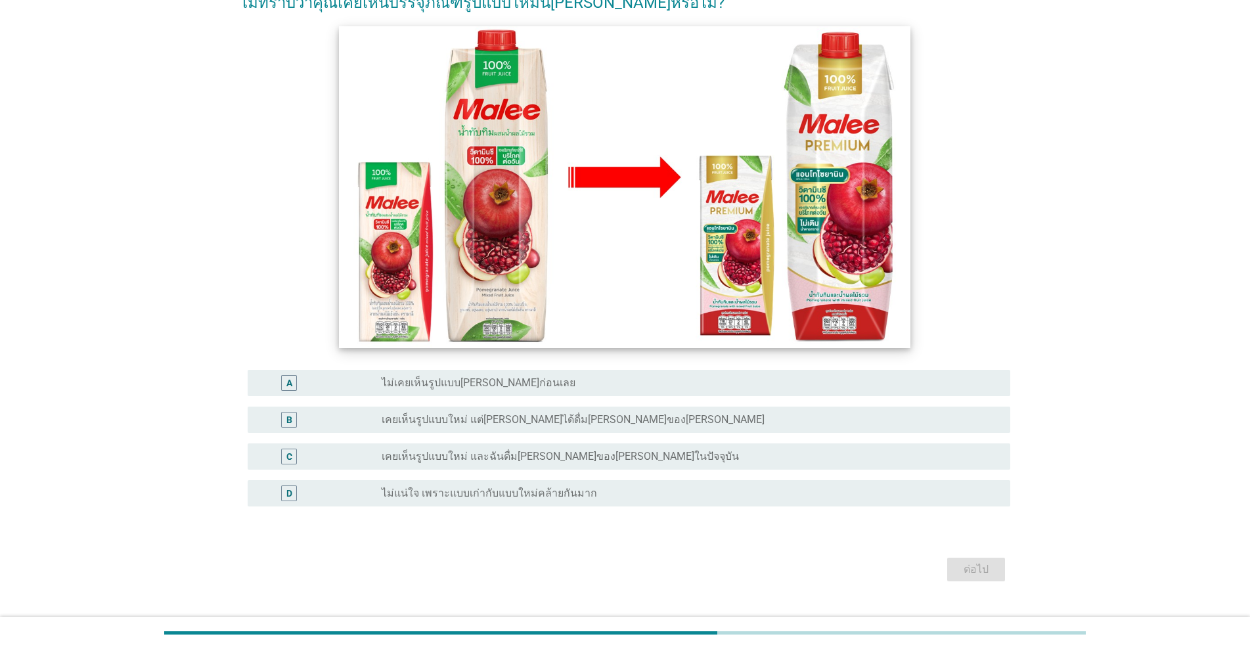
scroll to position [131, 0]
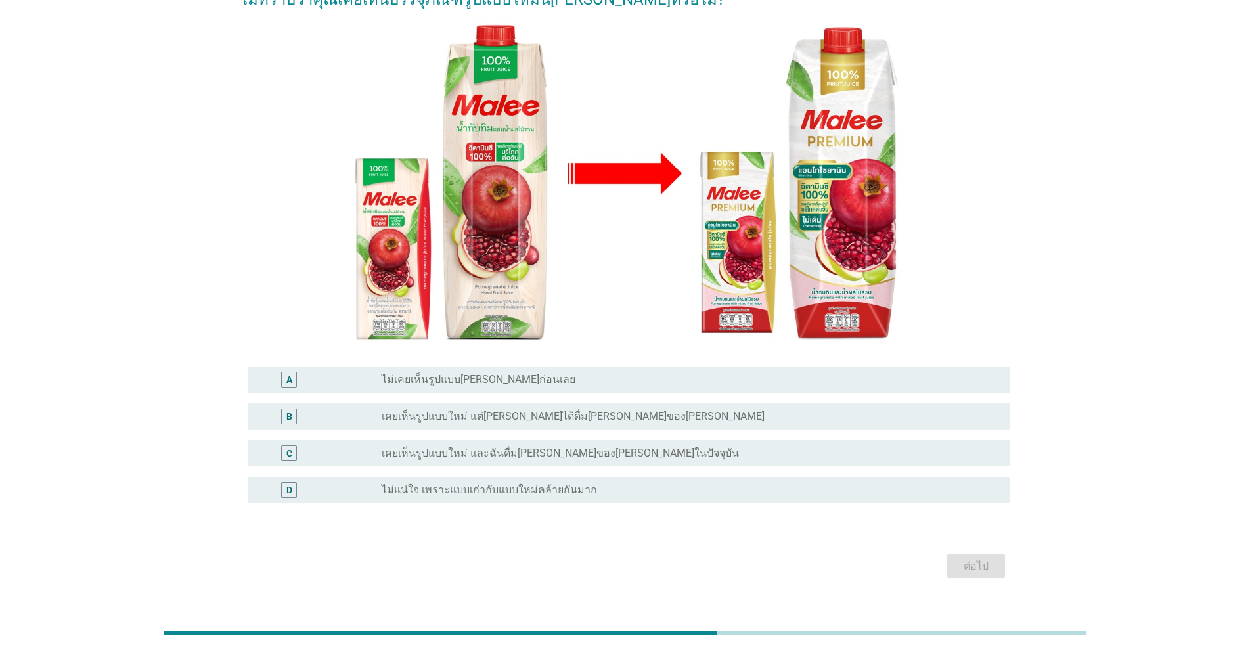
click at [587, 447] on label "เคยเห็นรูปแบบใหม่ และฉันดื่ม[PERSON_NAME]ของ[PERSON_NAME]ในปัจจุบัน" at bounding box center [560, 453] width 357 height 13
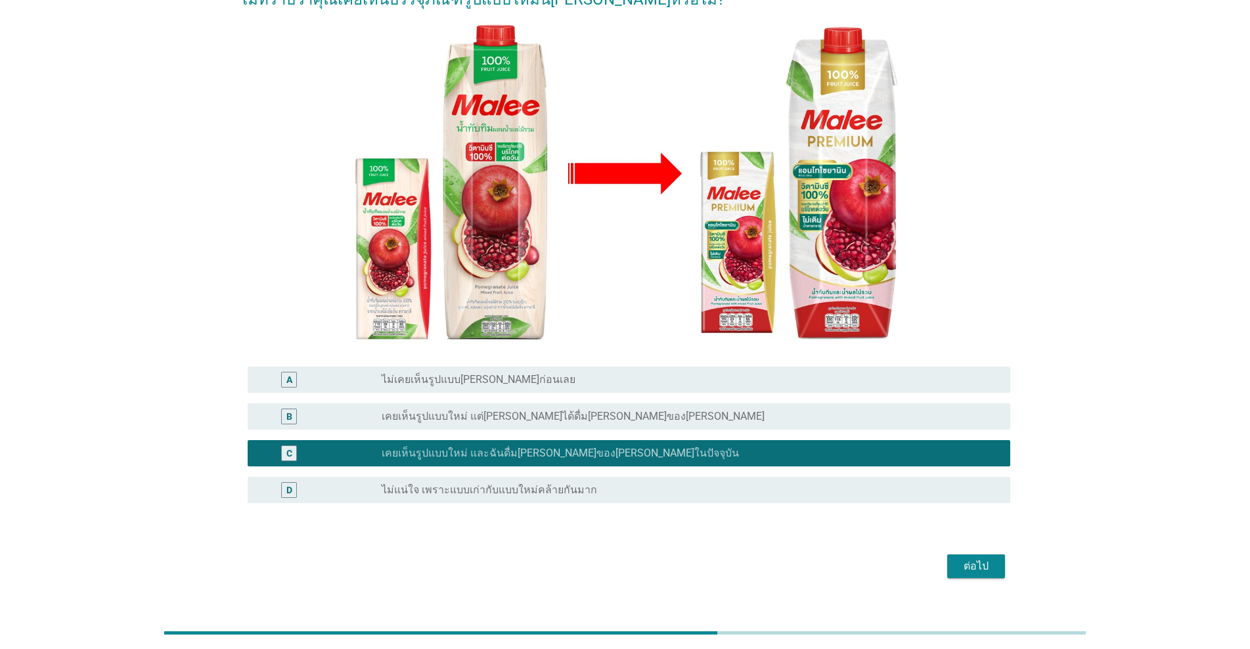
click at [623, 410] on div "radio_button_unchecked เคยเห็นรูปแบบใหม่ แต่[PERSON_NAME]ได้ดื่ม[PERSON_NAME]ขอ…" at bounding box center [686, 416] width 608 height 13
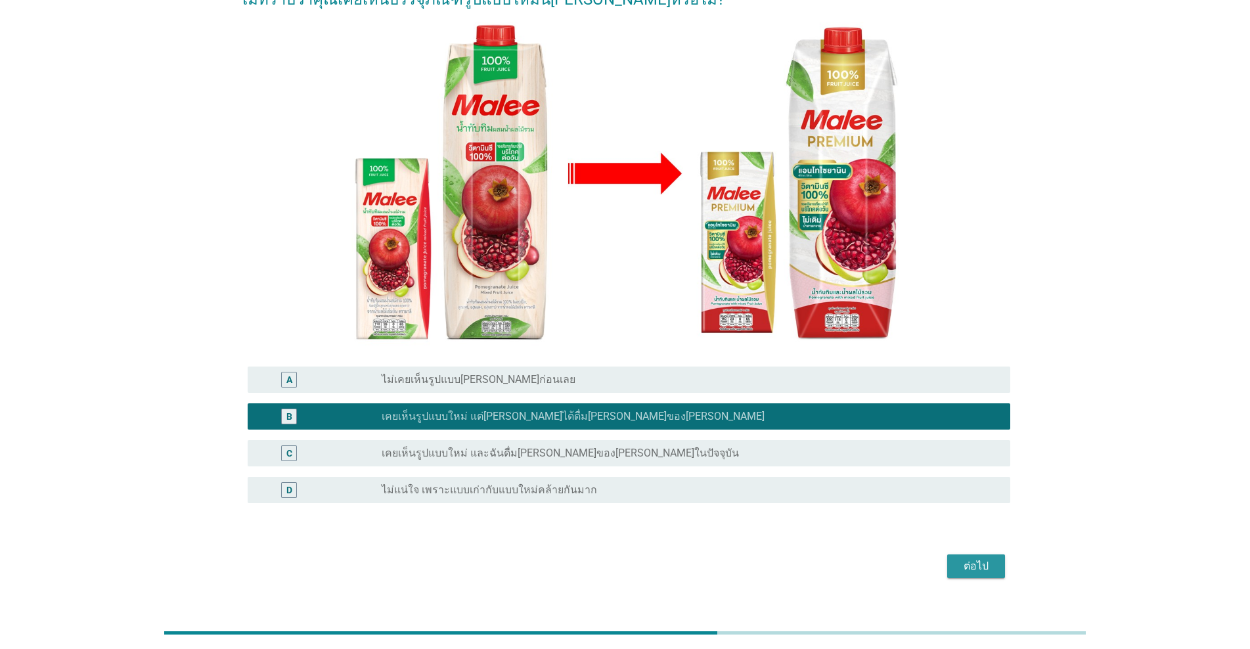
click at [645, 558] on div "ต่อไป" at bounding box center [976, 566] width 37 height 16
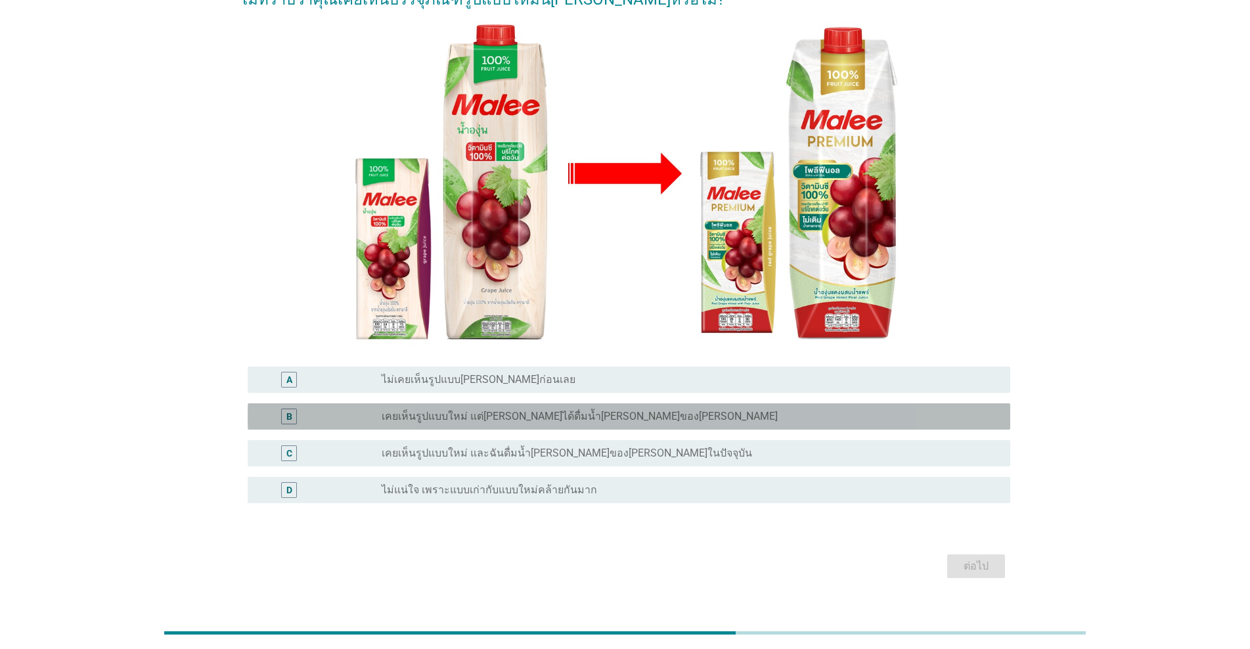
click at [629, 410] on div "radio_button_unchecked เคยเห็นรูปแบบใหม่ แต่[PERSON_NAME]ได้ดื่มน้ำ[PERSON_NAME…" at bounding box center [686, 416] width 608 height 13
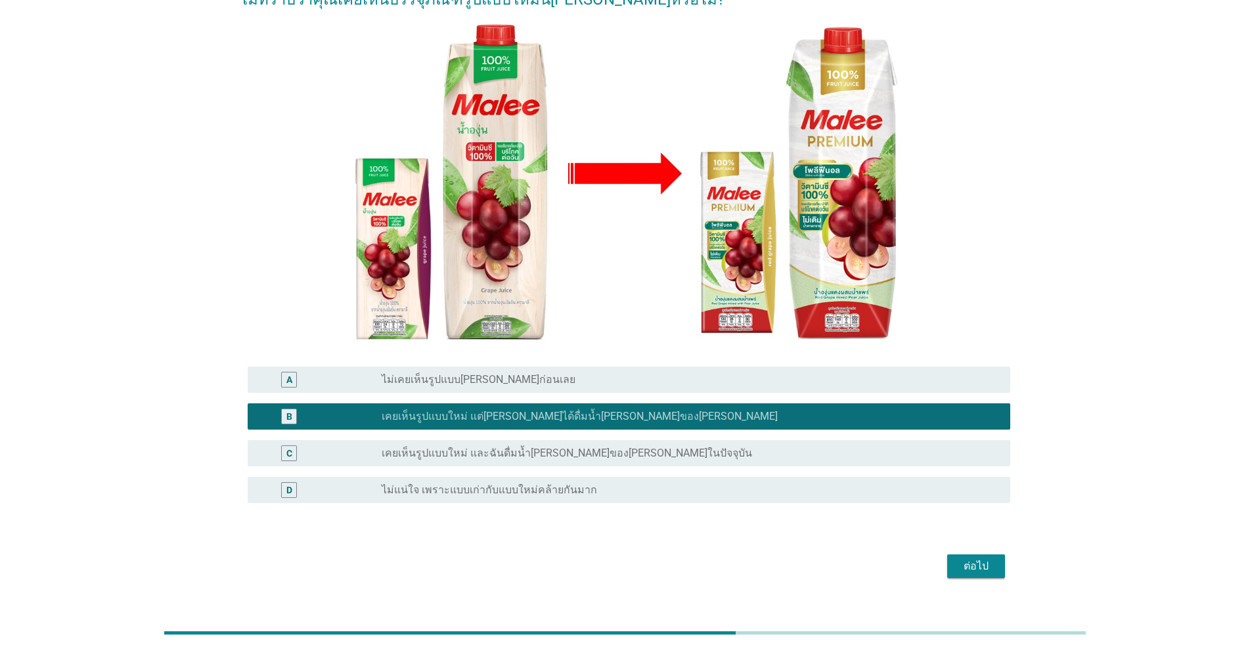
click at [645, 551] on div "ต่อไป" at bounding box center [625, 567] width 771 height 32
click at [645, 558] on div "ต่อไป" at bounding box center [976, 566] width 37 height 16
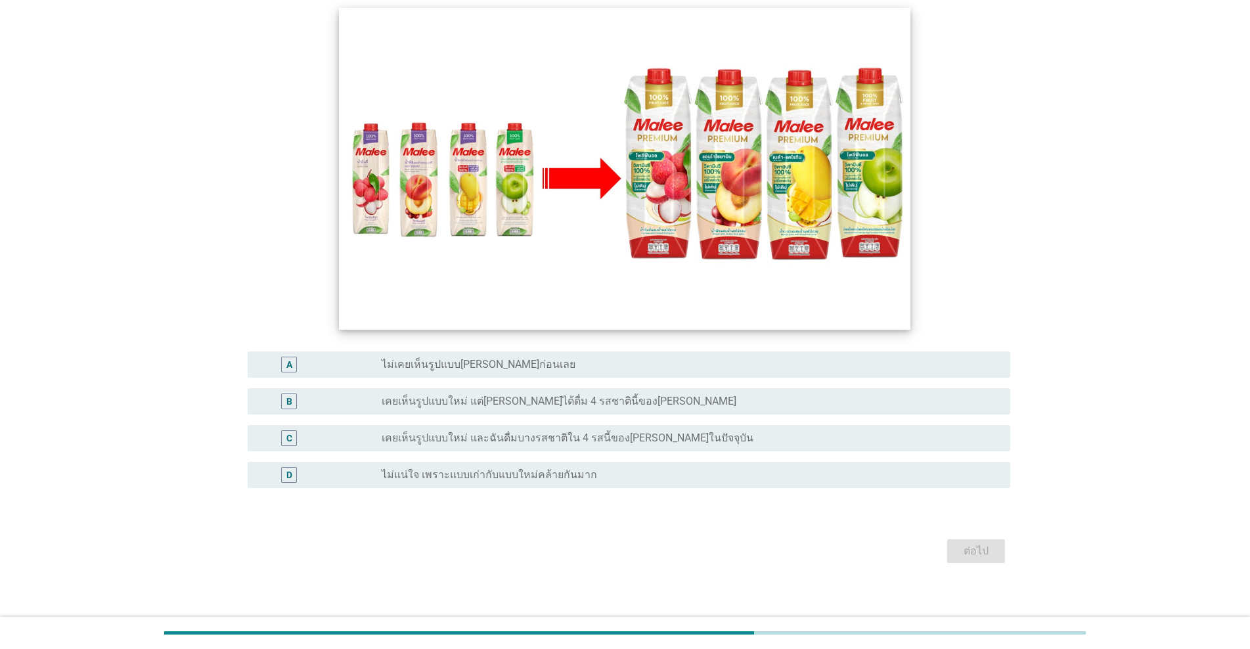
scroll to position [155, 0]
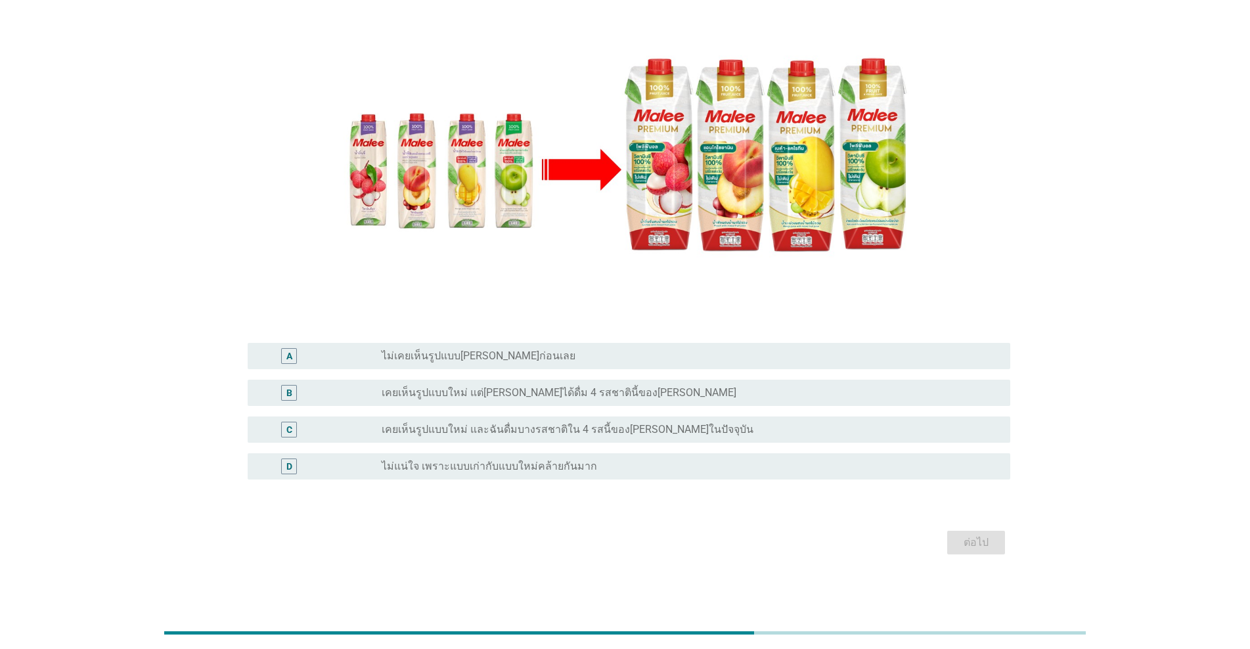
click at [542, 398] on label "เคยเห็นรูปแบบใหม่ แต่[PERSON_NAME]ได้ดื่ม 4 รสชาตินี้ของ[PERSON_NAME]" at bounding box center [559, 392] width 355 height 13
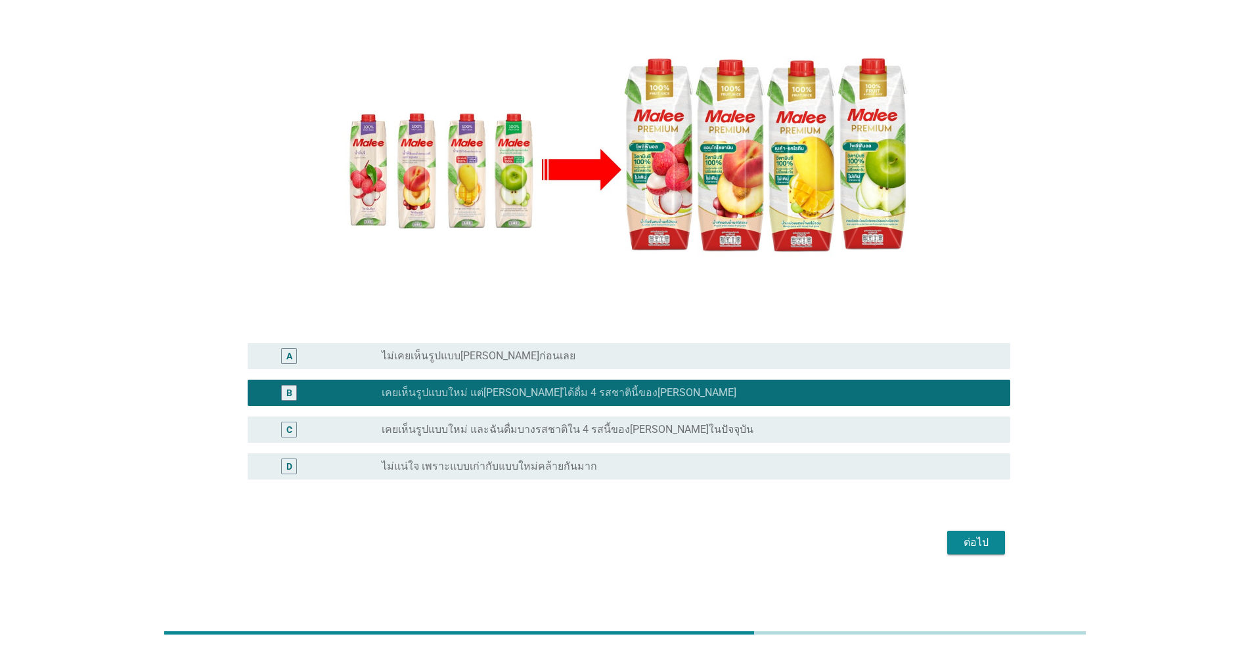
click at [645, 539] on div "ต่อไป" at bounding box center [976, 543] width 37 height 16
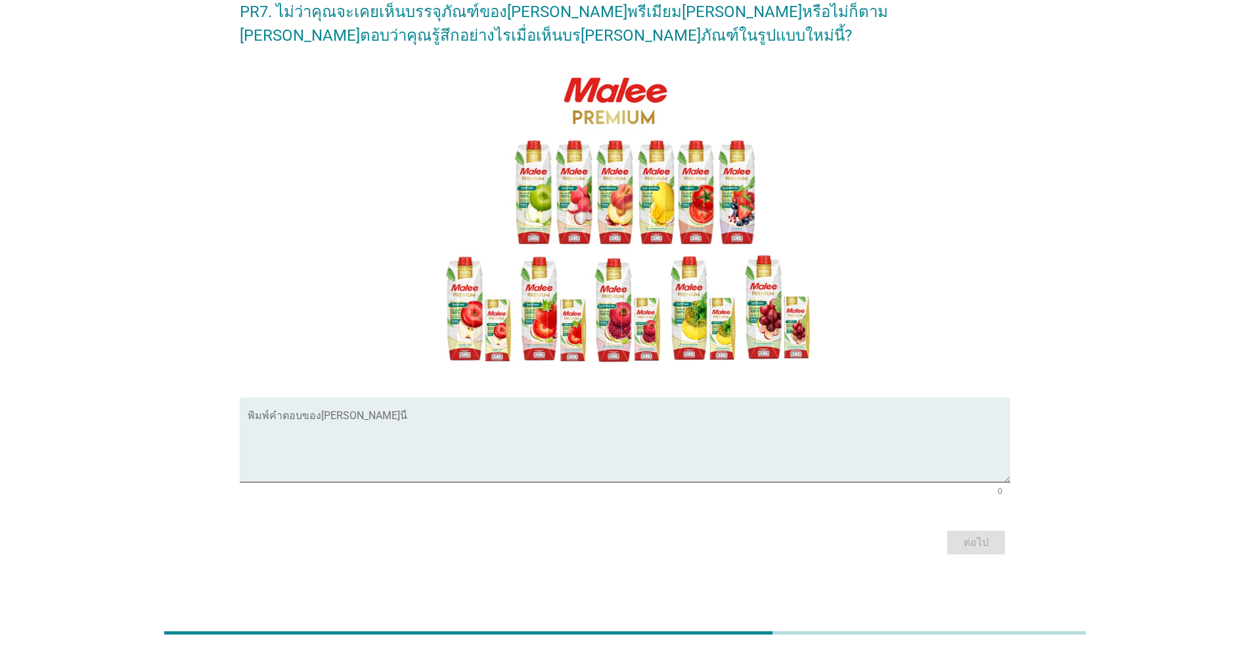
scroll to position [0, 0]
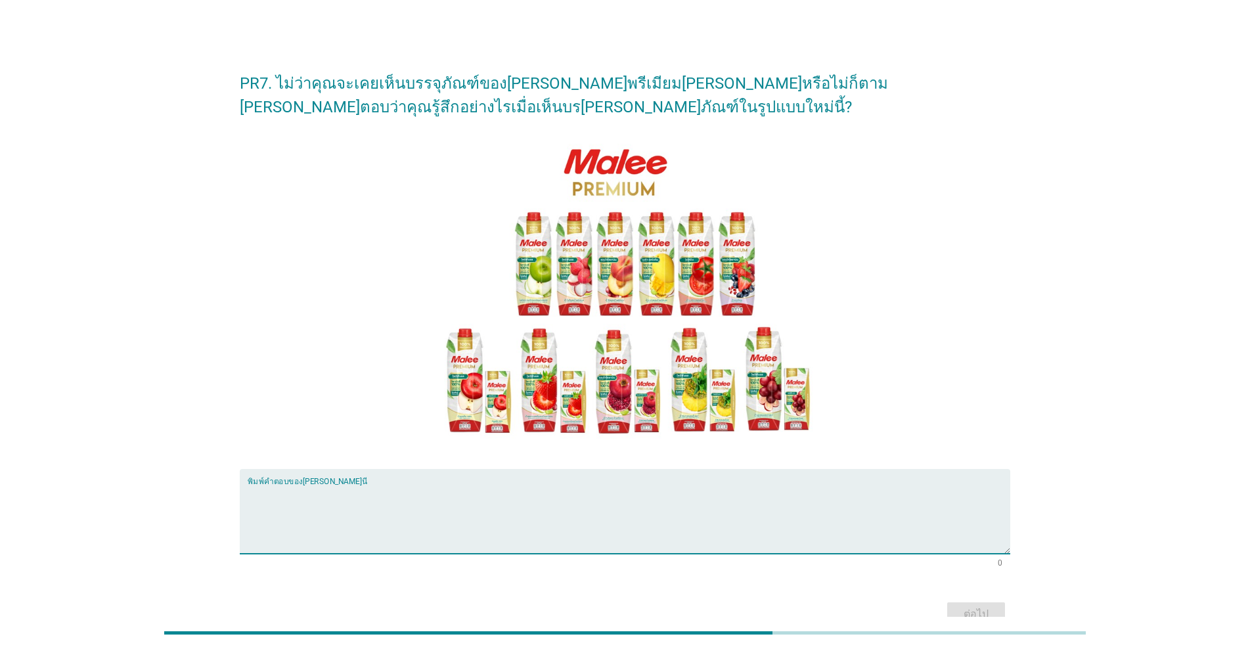
click at [387, 528] on textarea "พิมพ์คำตอบของคุณ ที่นี่" at bounding box center [629, 519] width 763 height 69
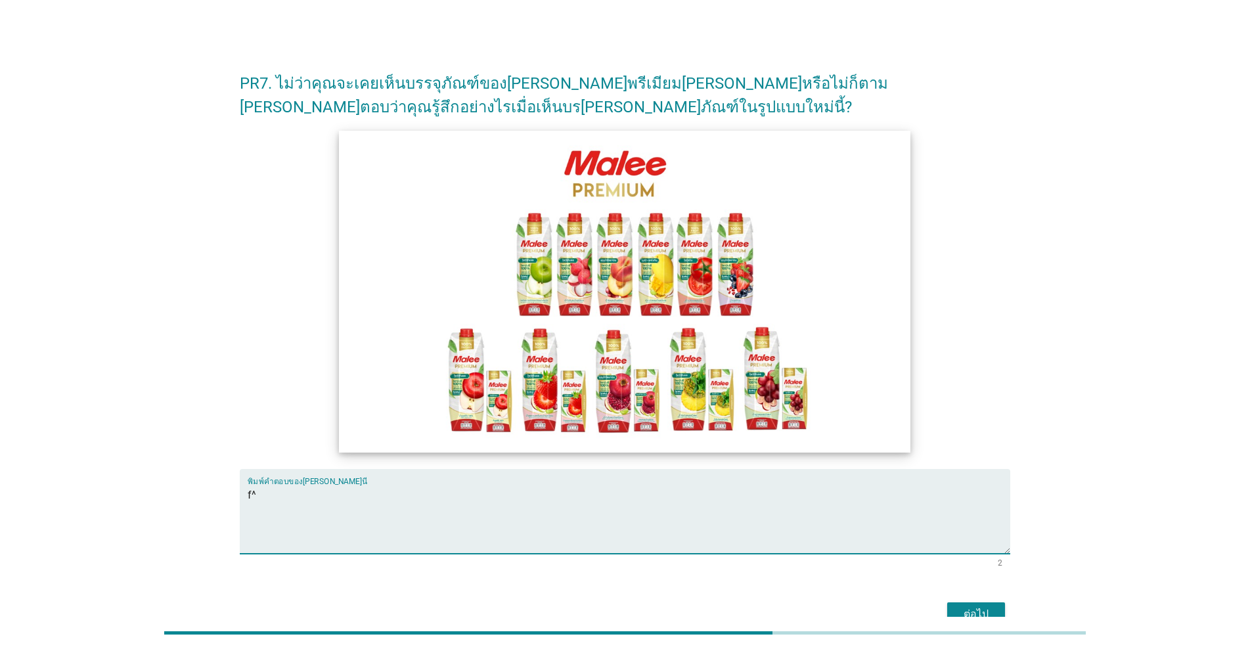
type textarea "f"
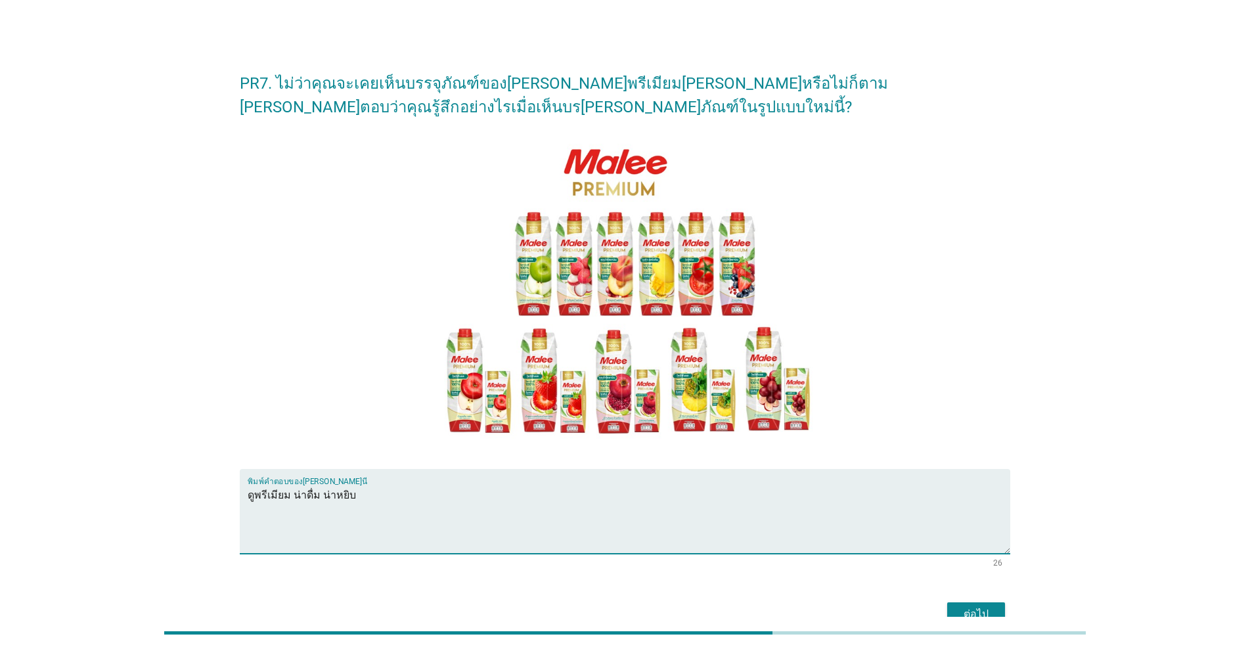
type textarea "ดูพรีเมียม น่าดื่ม น่าหยิบ"
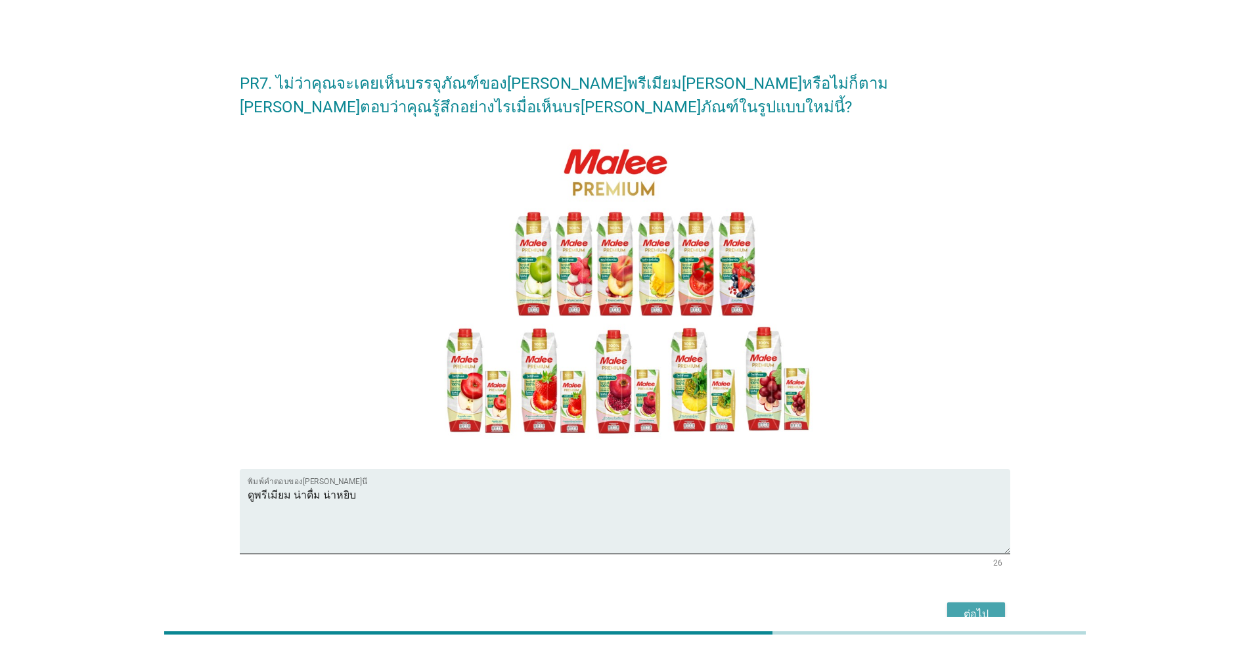
click at [645, 590] on div "ต่อไป" at bounding box center [976, 614] width 37 height 16
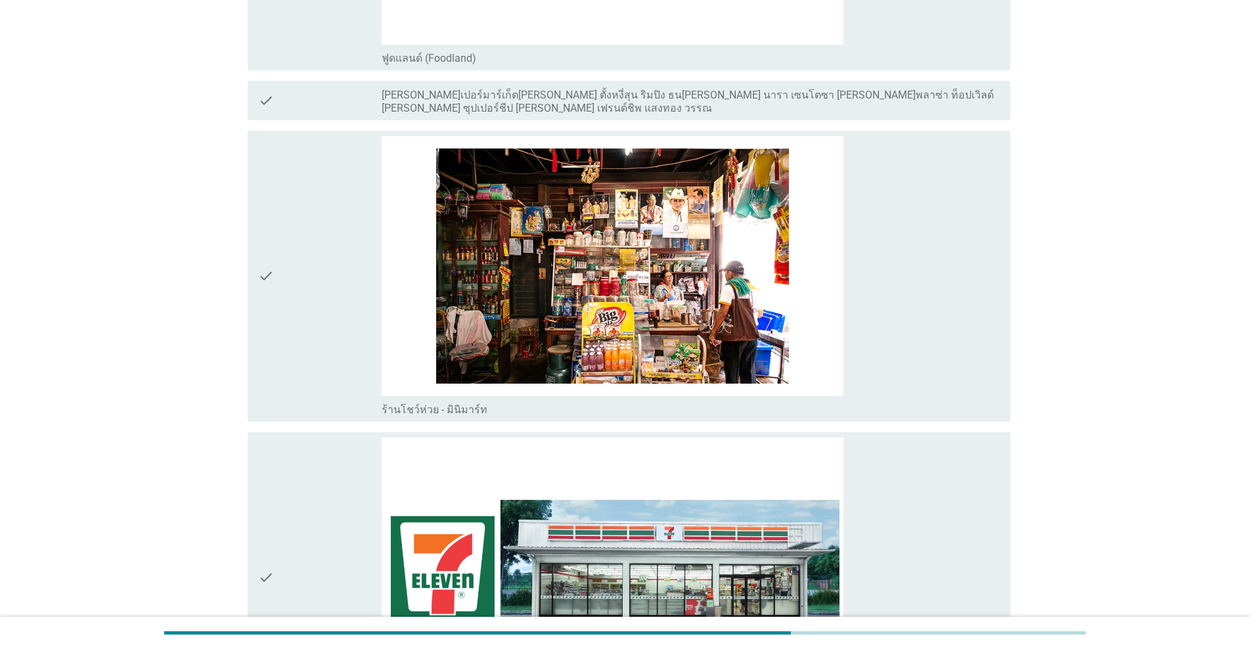
scroll to position [3220, 0]
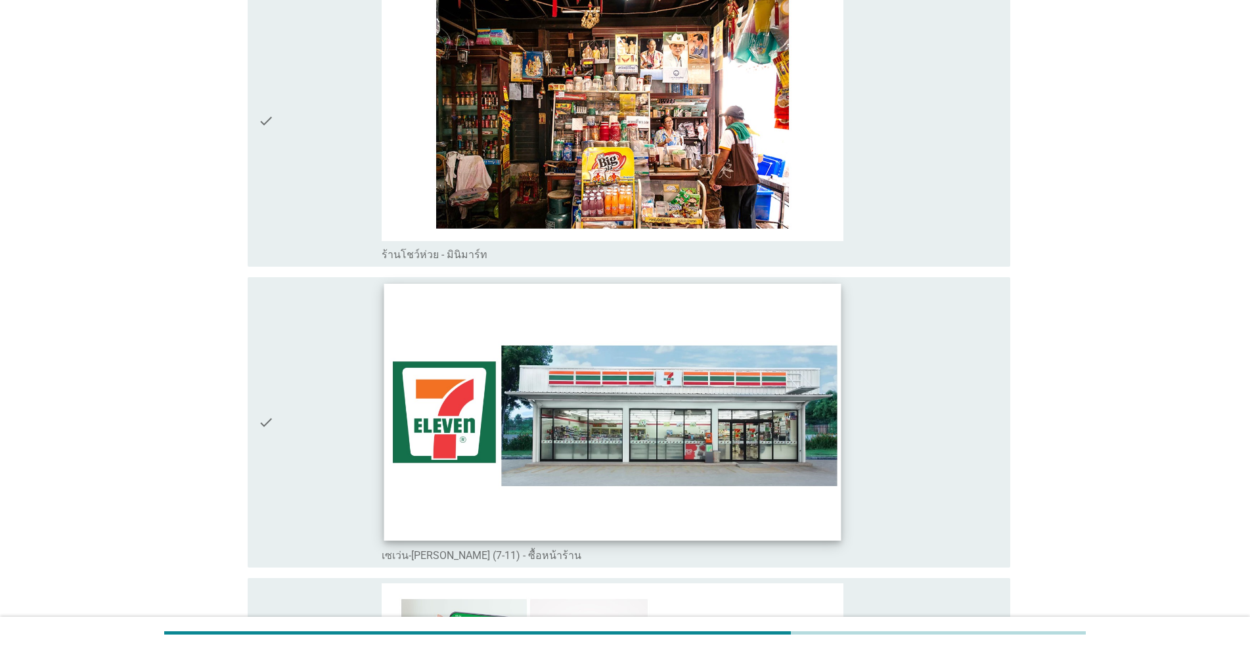
click at [645, 378] on img at bounding box center [612, 412] width 457 height 257
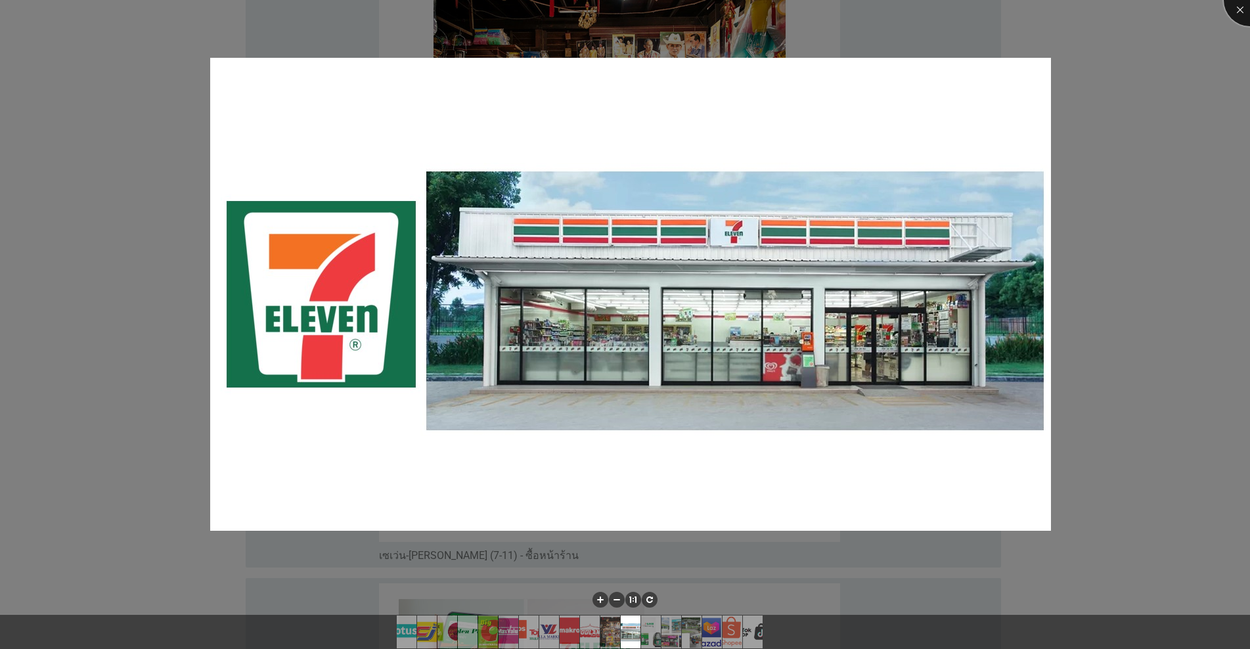
drag, startPoint x: 1247, startPoint y: 11, endPoint x: 1235, endPoint y: 19, distance: 15.1
click at [645, 11] on div at bounding box center [1250, 0] width 53 height 53
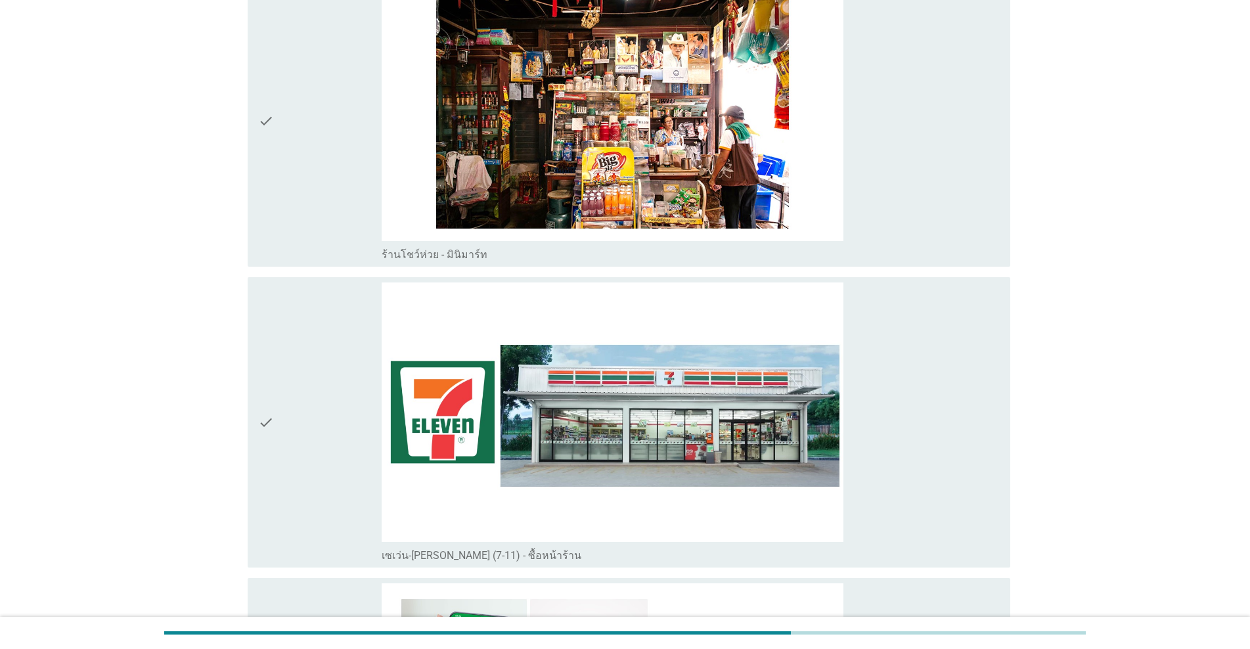
click at [360, 416] on div "check" at bounding box center [320, 423] width 124 height 280
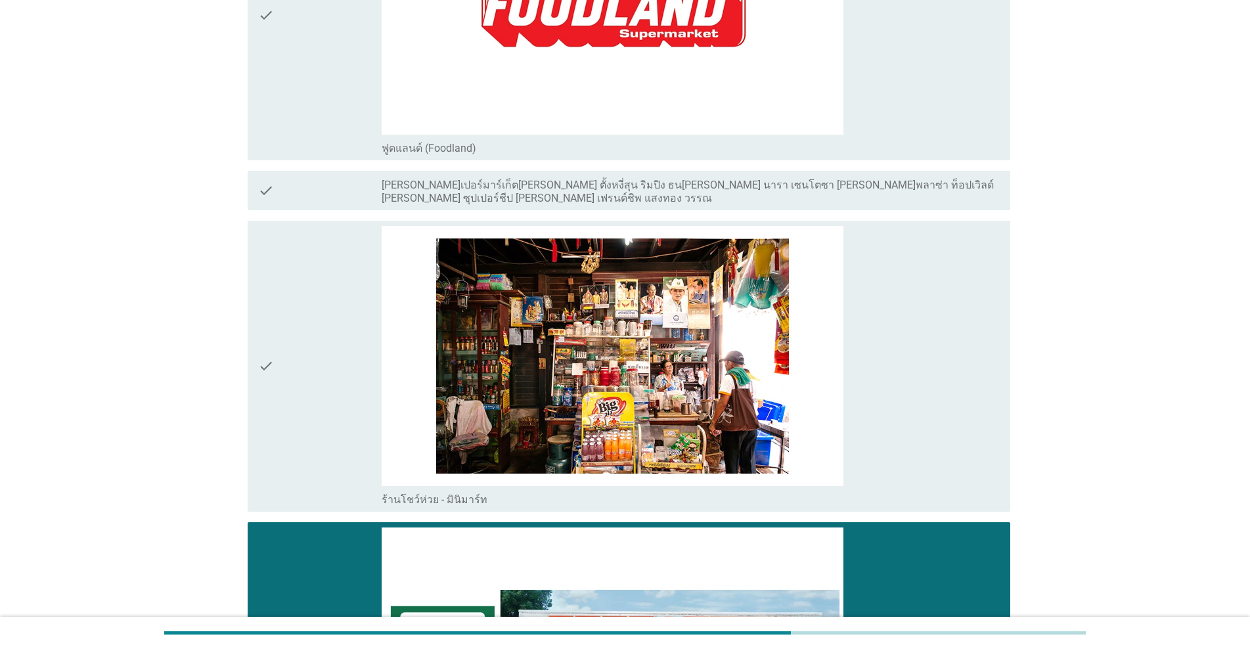
scroll to position [3088, 0]
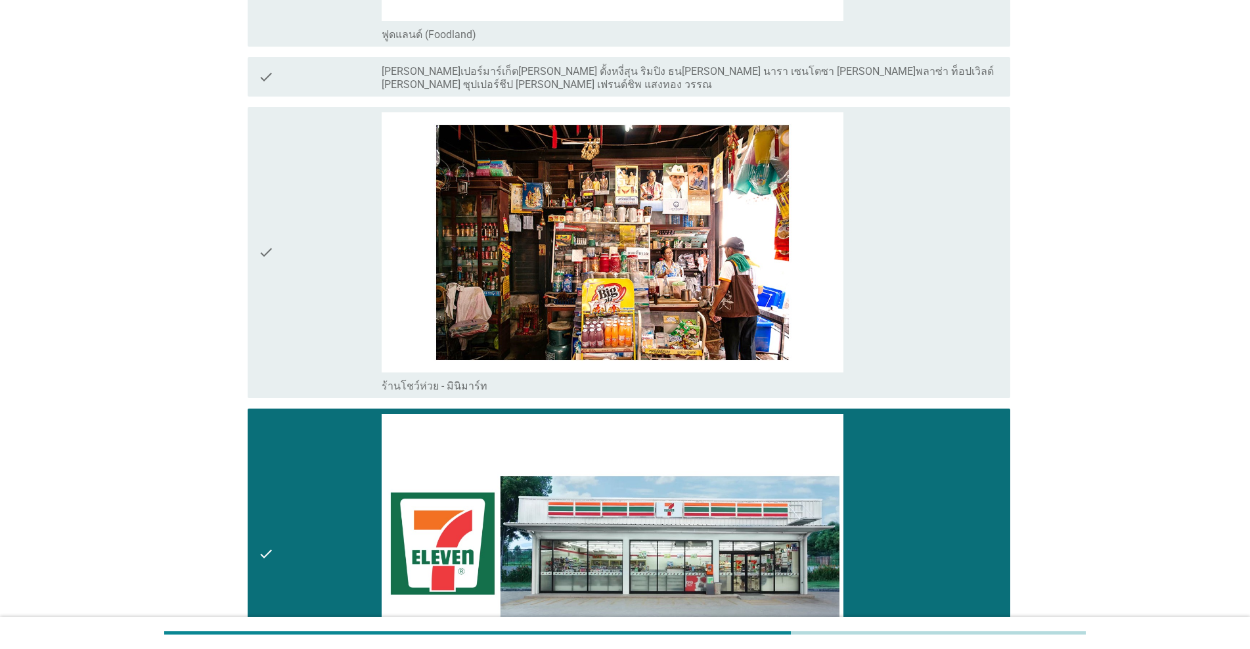
click at [364, 338] on div "check" at bounding box center [320, 252] width 124 height 280
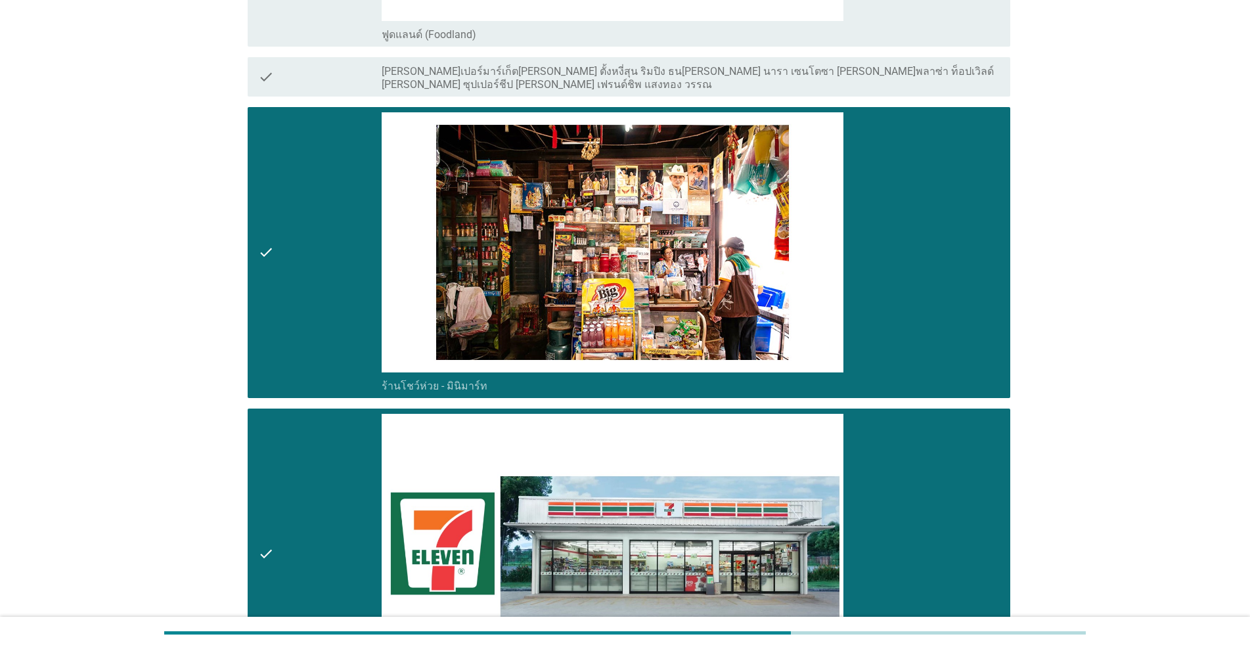
click at [364, 338] on div "check" at bounding box center [320, 252] width 124 height 280
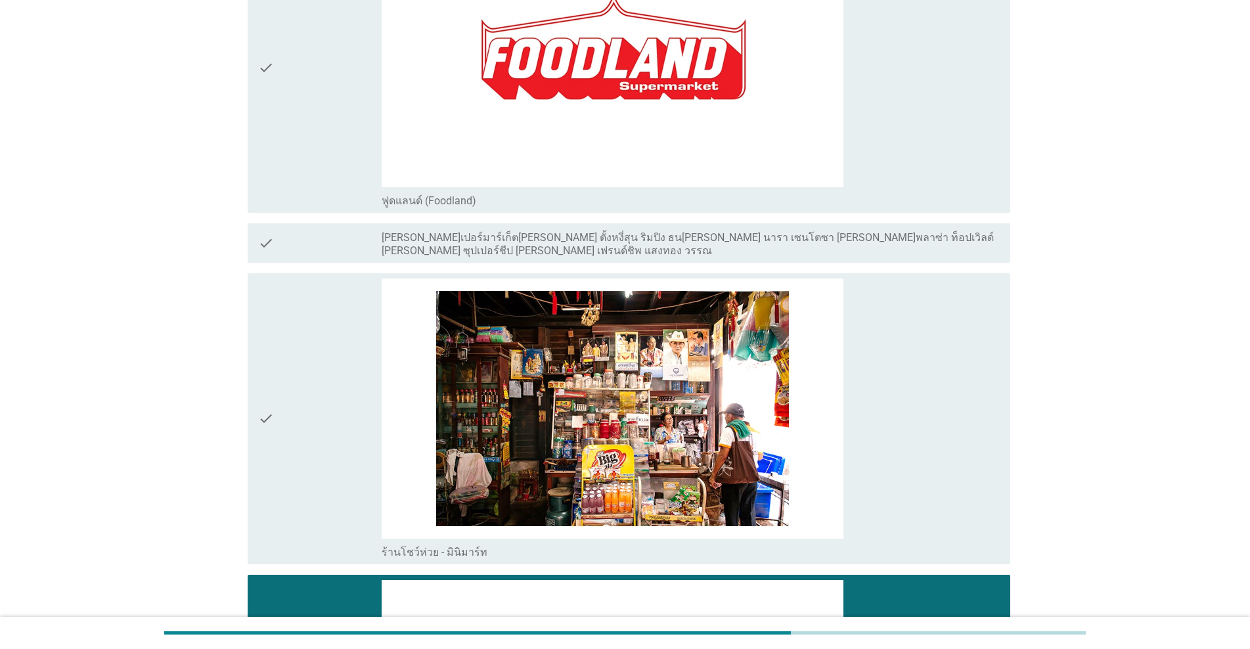
scroll to position [2694, 0]
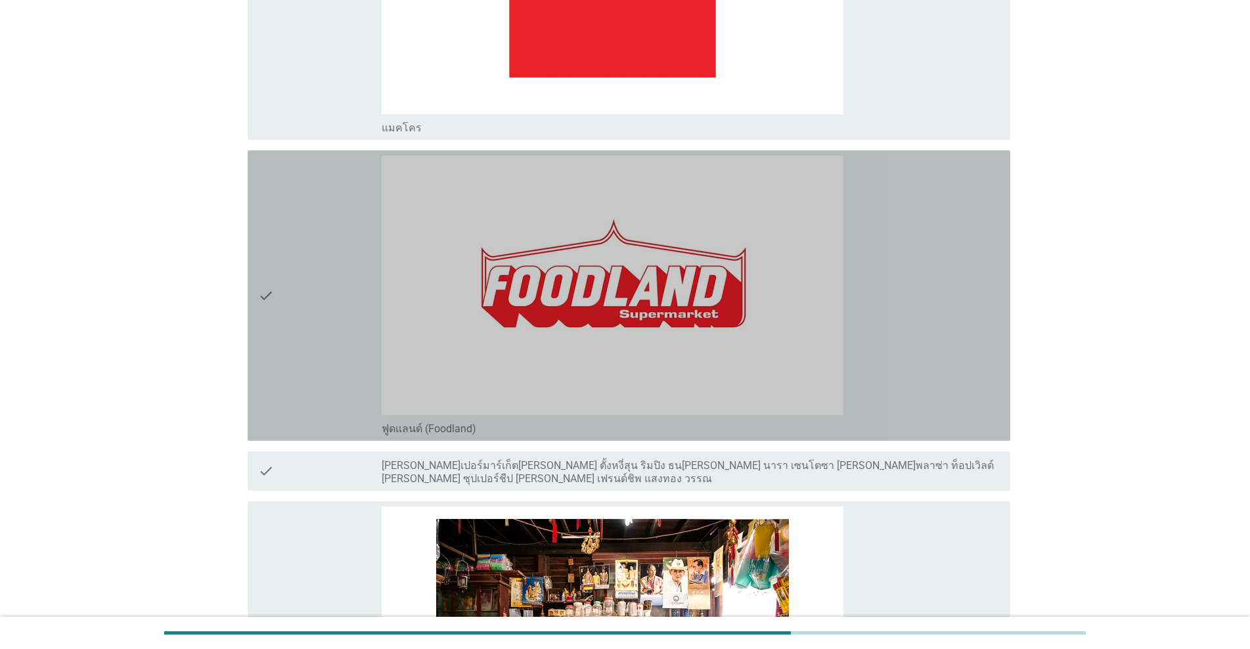
click at [364, 338] on div "check" at bounding box center [320, 296] width 124 height 280
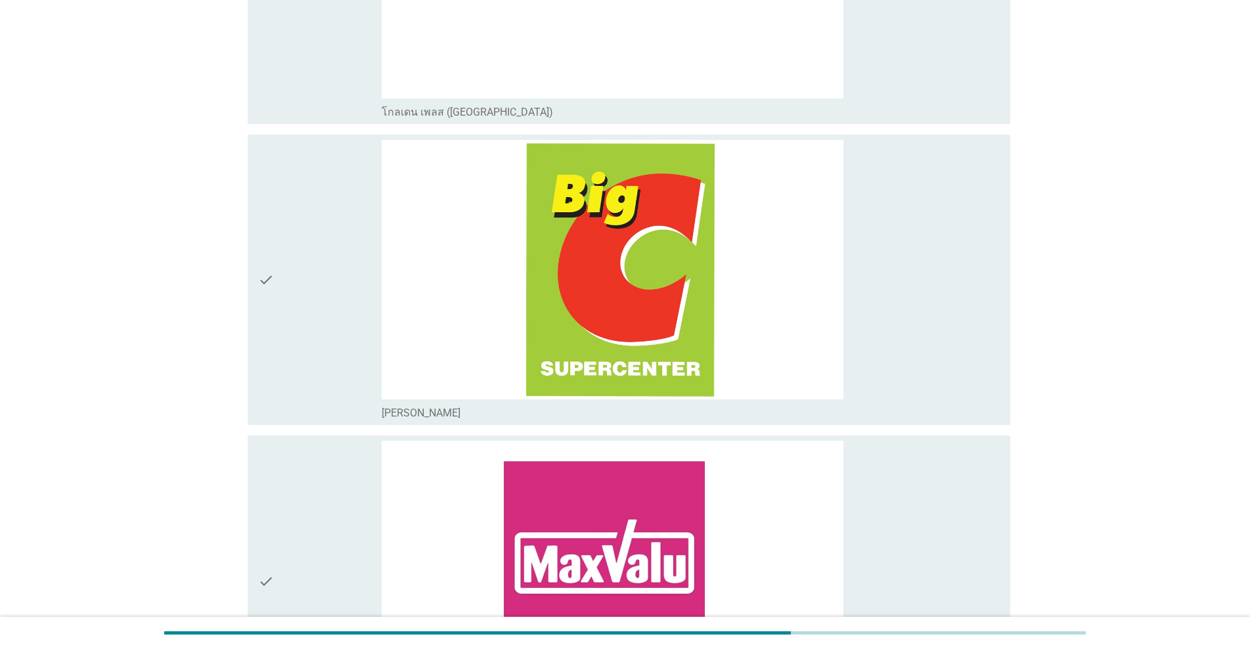
scroll to position [1183, 0]
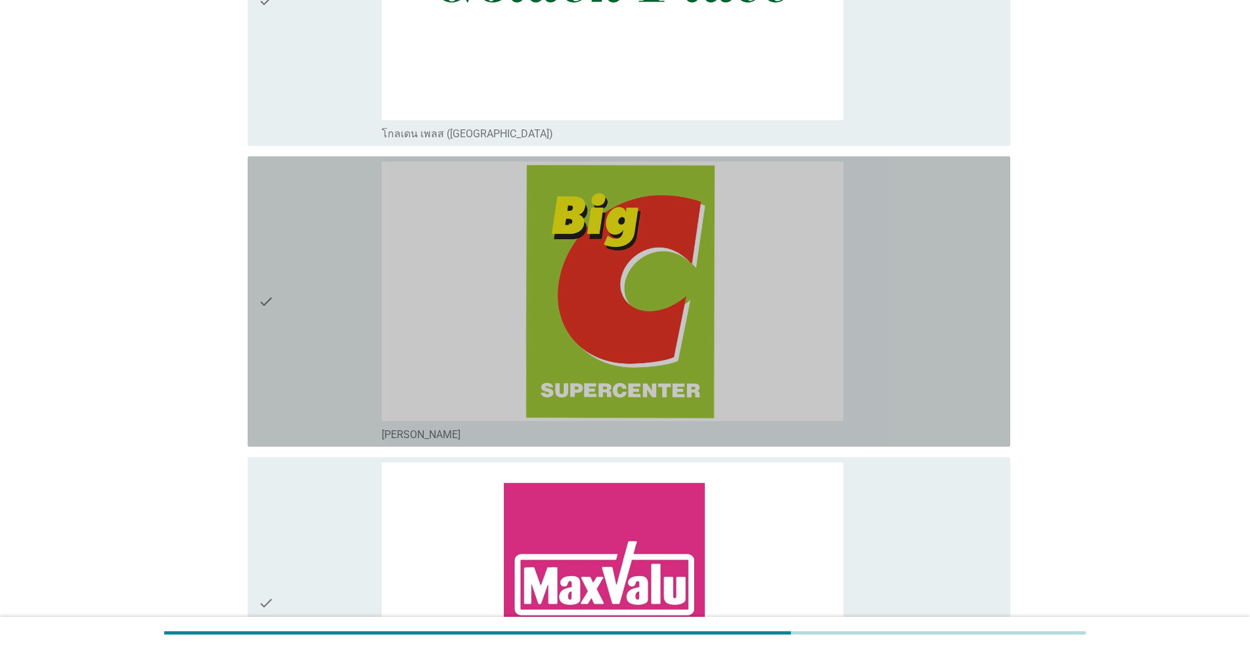
click at [364, 338] on div "check" at bounding box center [320, 302] width 124 height 280
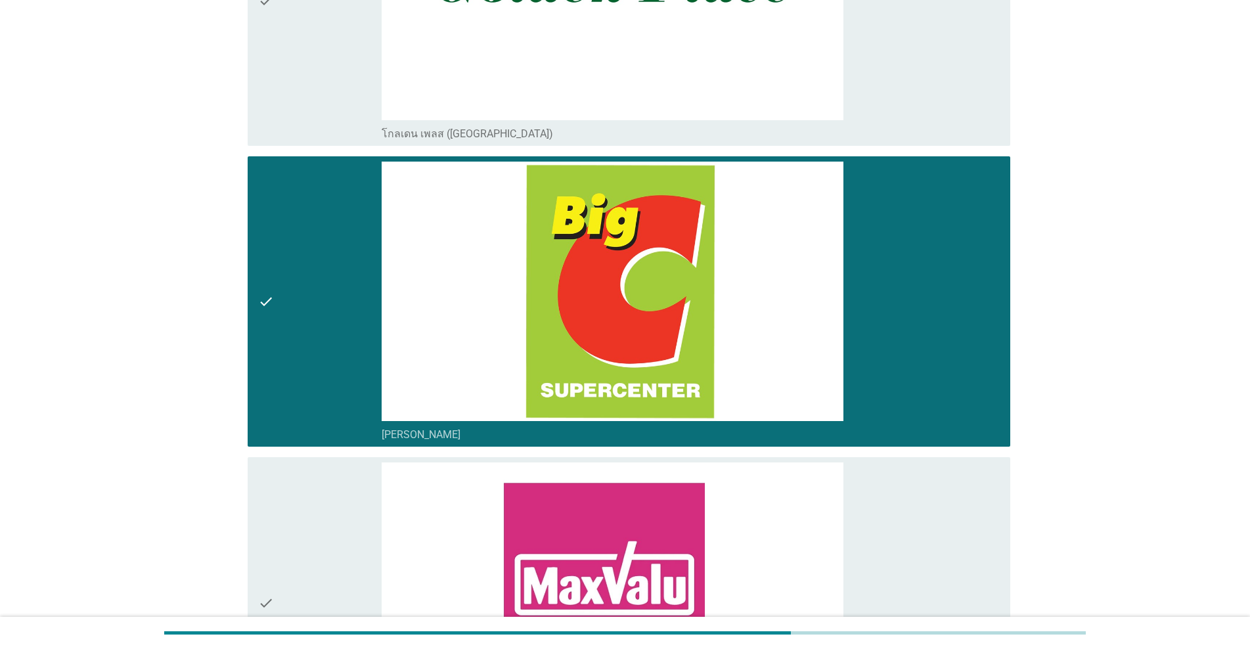
click at [364, 338] on div "check" at bounding box center [320, 302] width 124 height 280
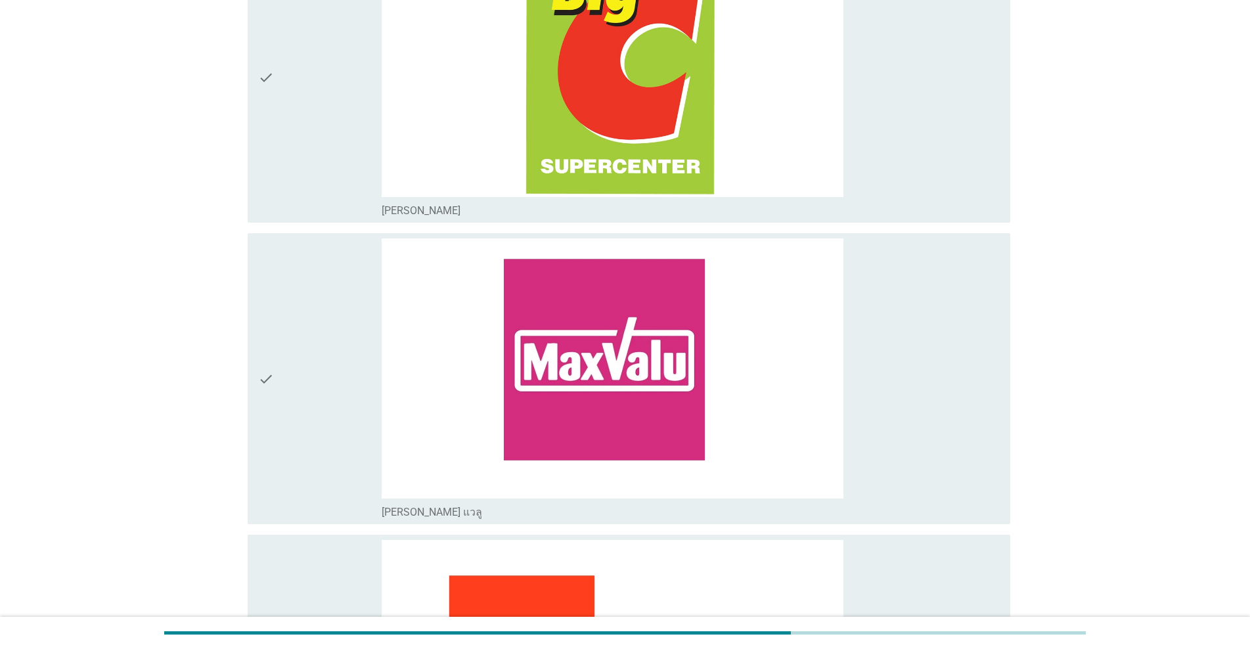
scroll to position [1446, 0]
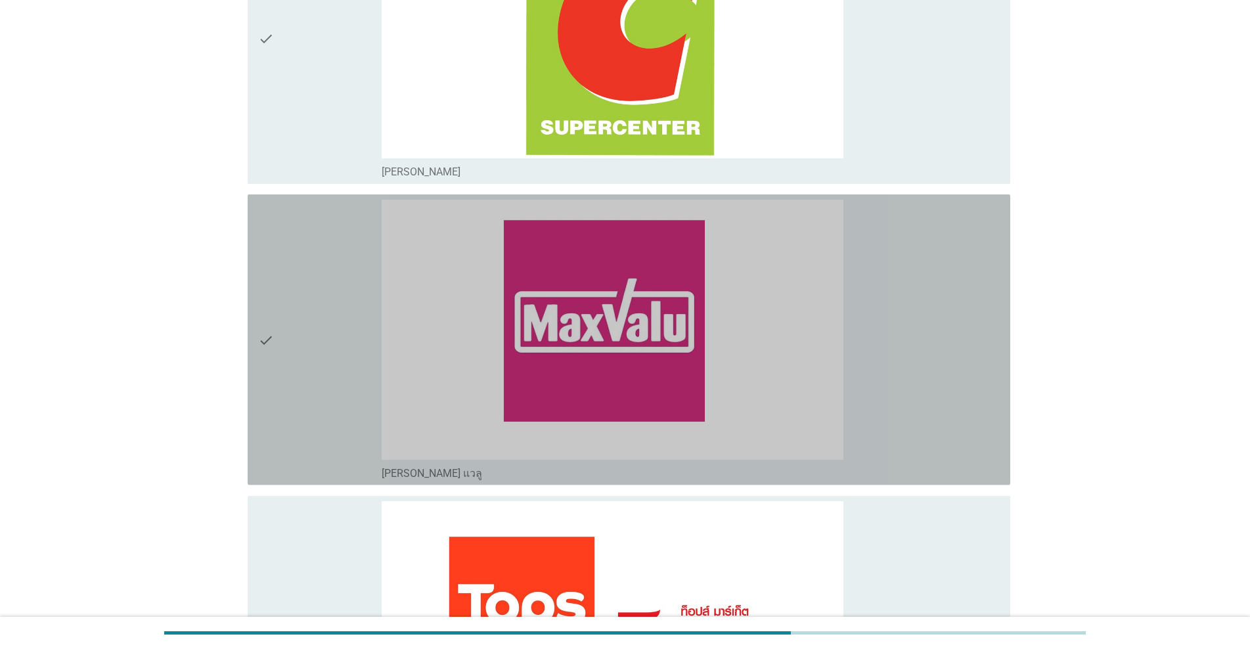
click at [364, 338] on div "check" at bounding box center [320, 340] width 124 height 280
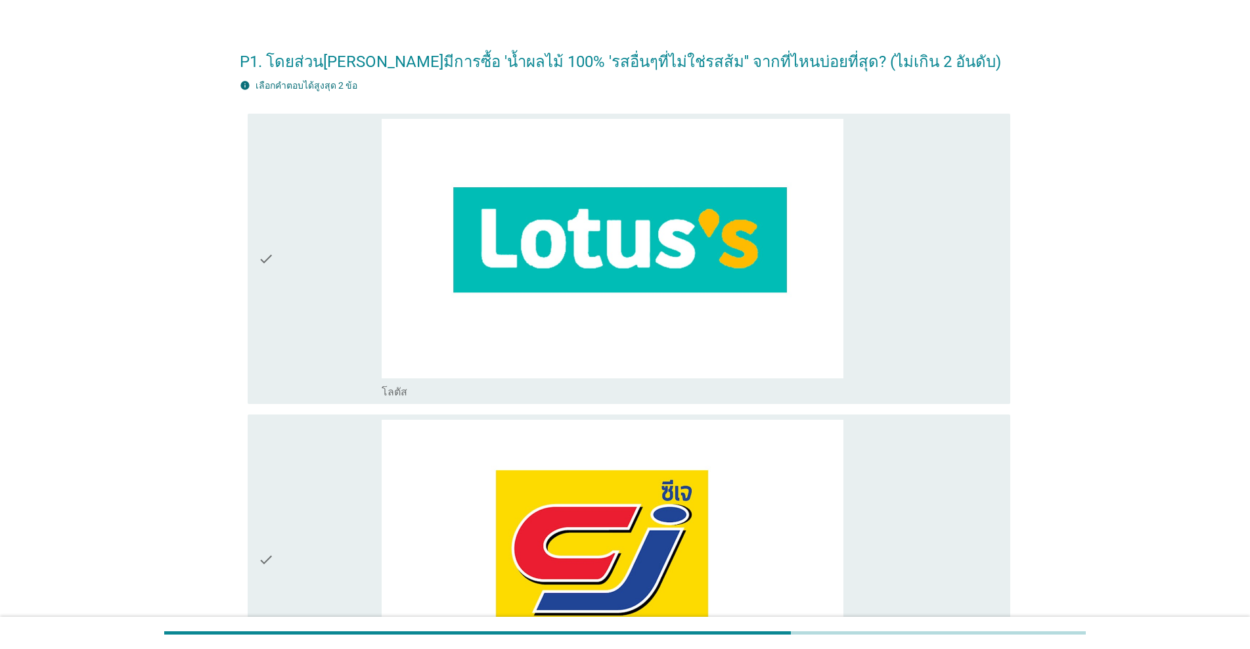
scroll to position [0, 0]
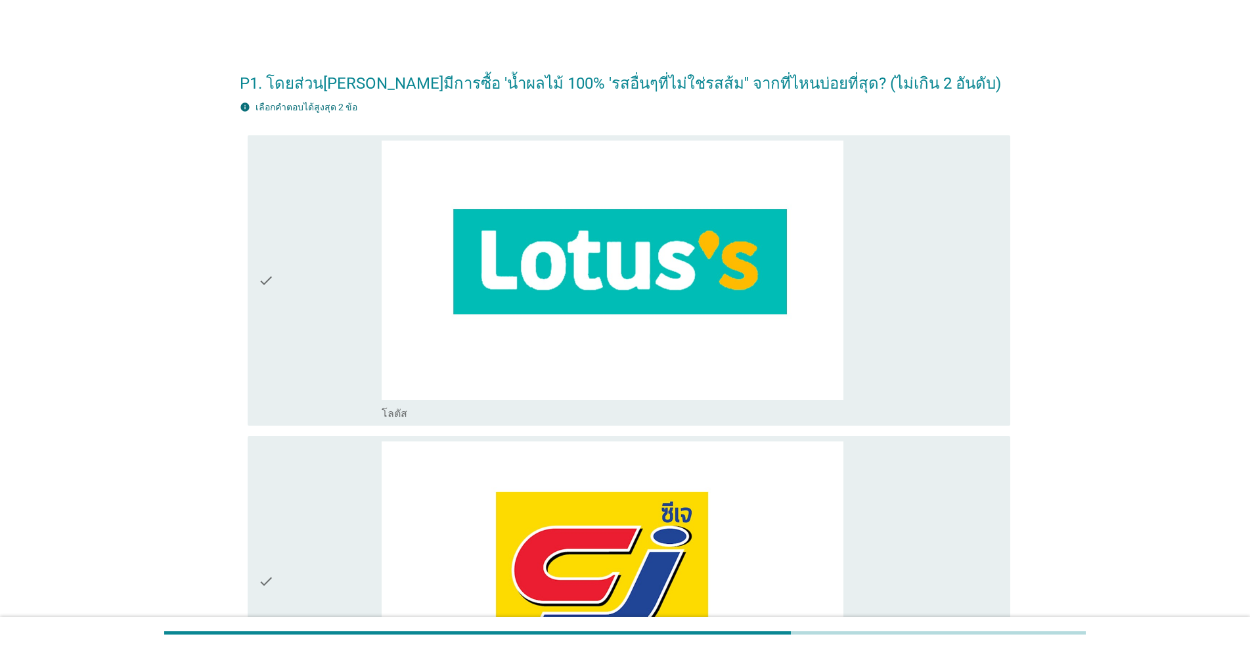
click at [364, 338] on div "check" at bounding box center [320, 281] width 124 height 280
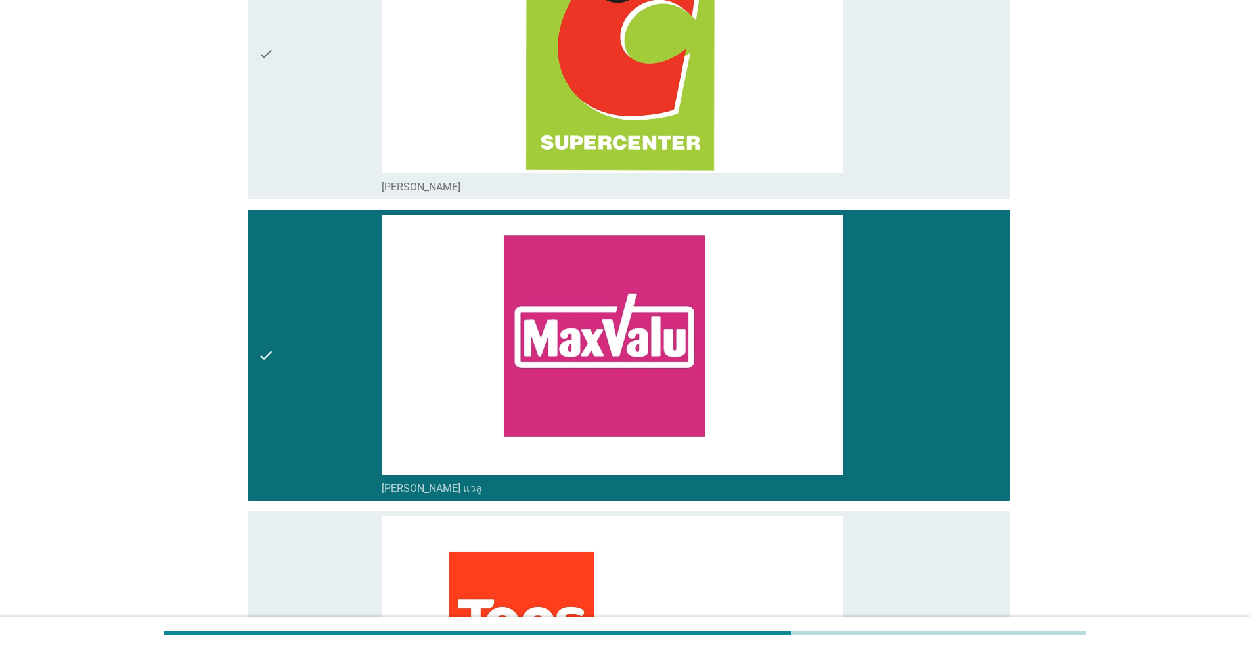
scroll to position [1174, 0]
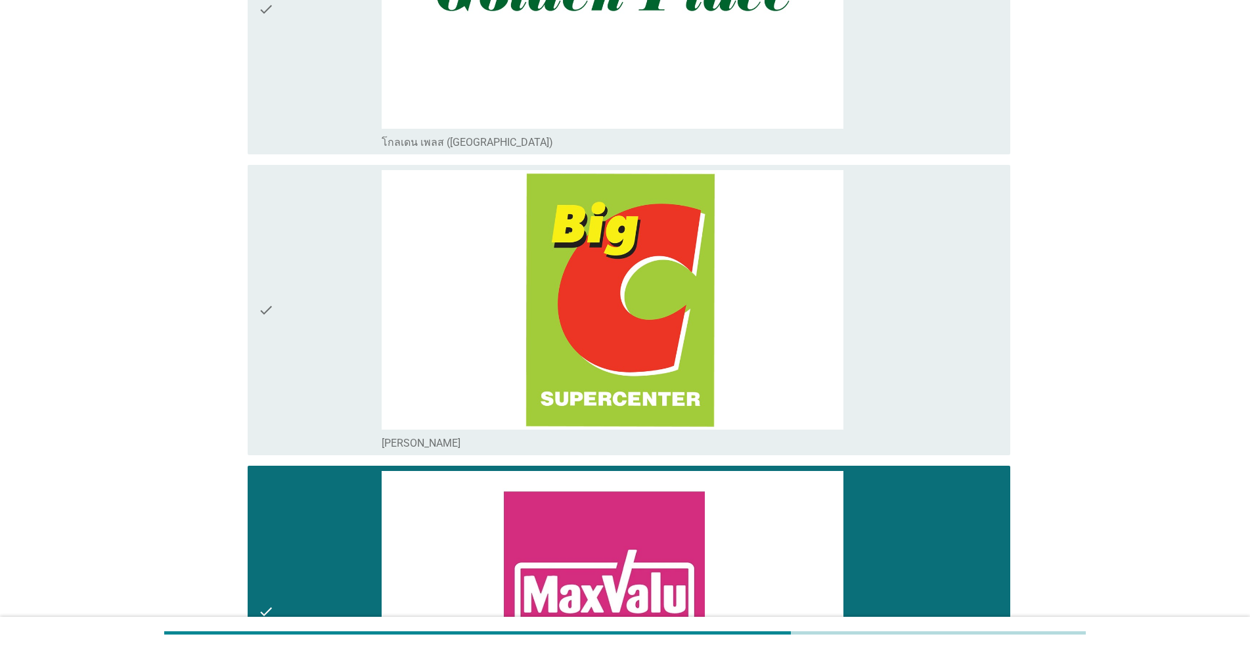
click at [332, 532] on div "check" at bounding box center [320, 611] width 124 height 280
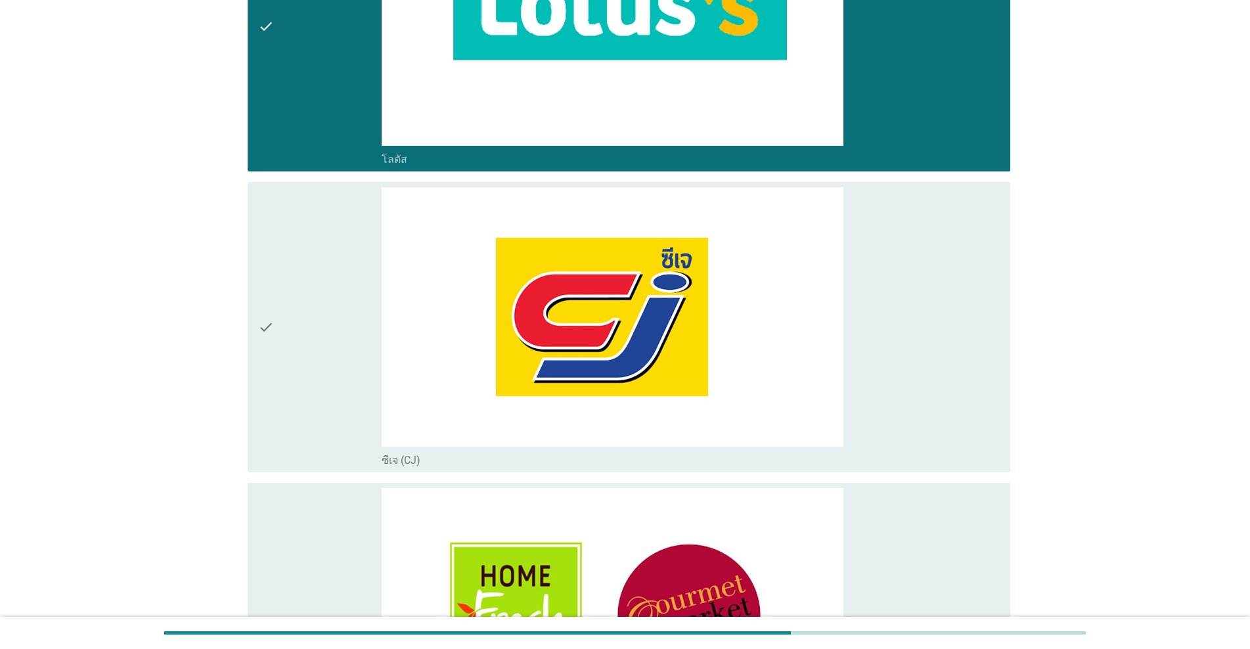
scroll to position [0, 0]
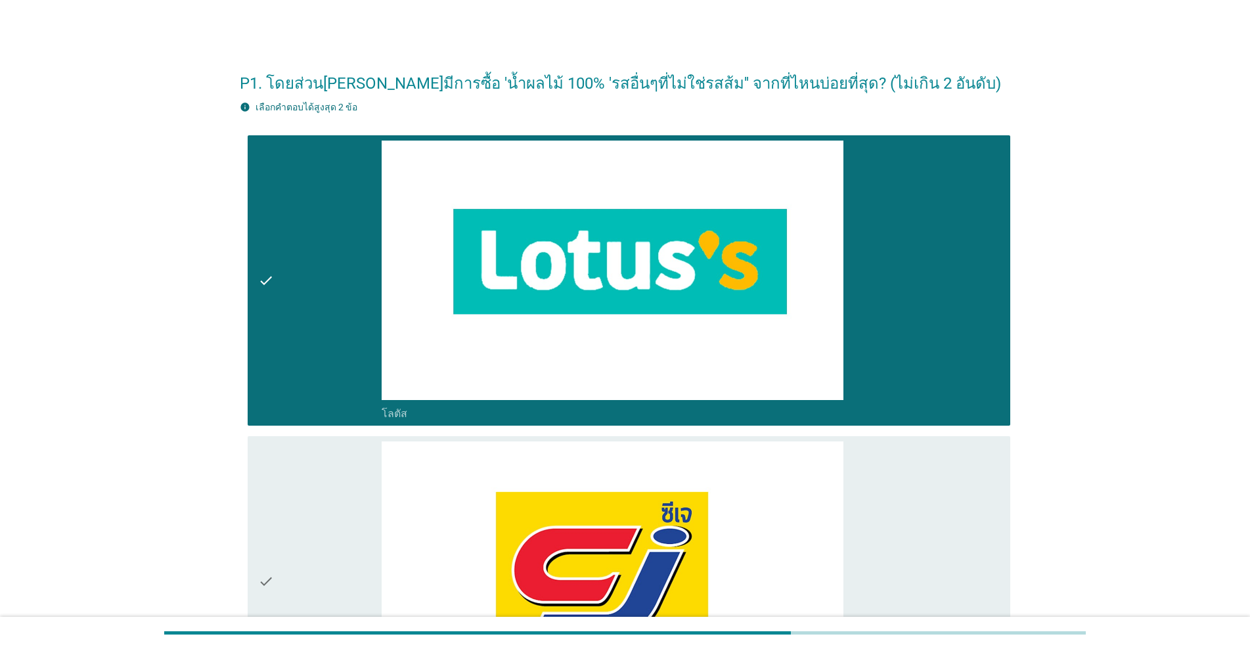
click at [347, 375] on div "check" at bounding box center [320, 281] width 124 height 280
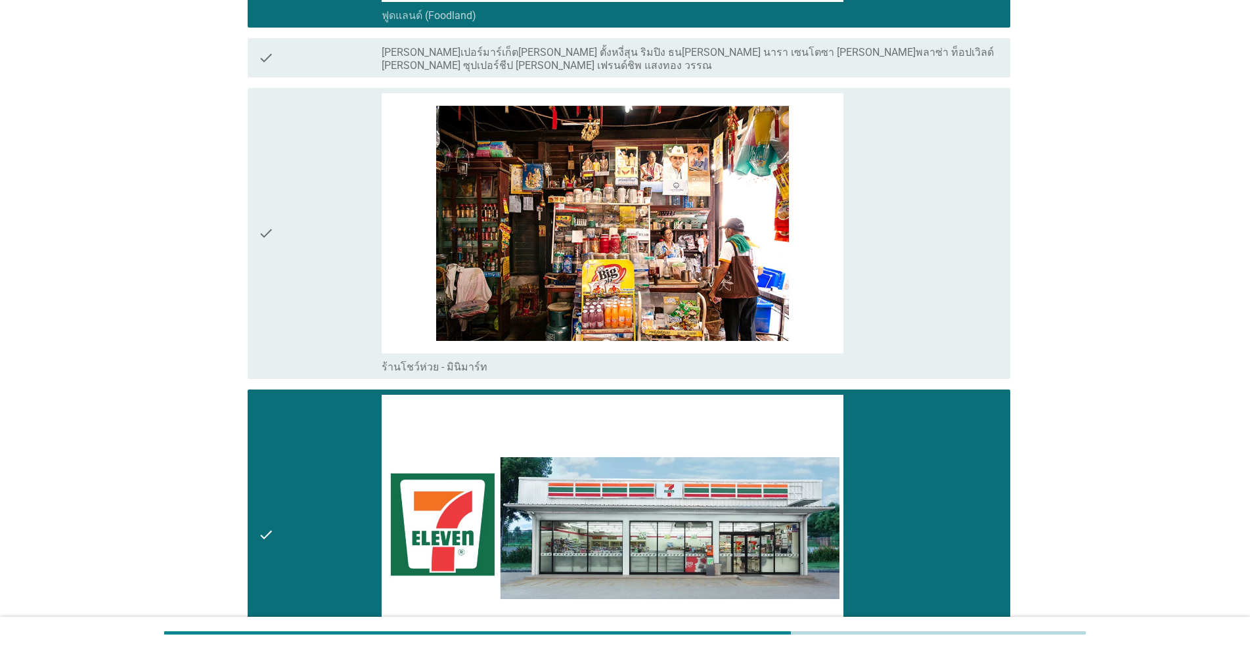
scroll to position [5116, 0]
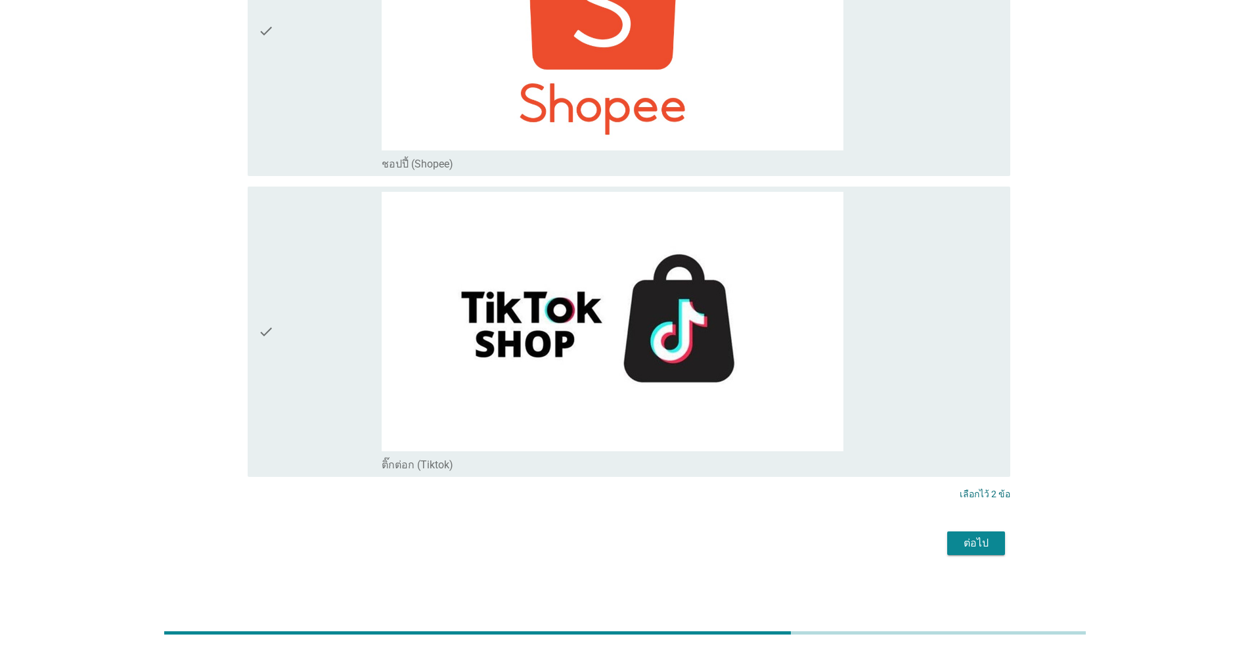
click at [645, 532] on button "ต่อไป" at bounding box center [976, 544] width 58 height 24
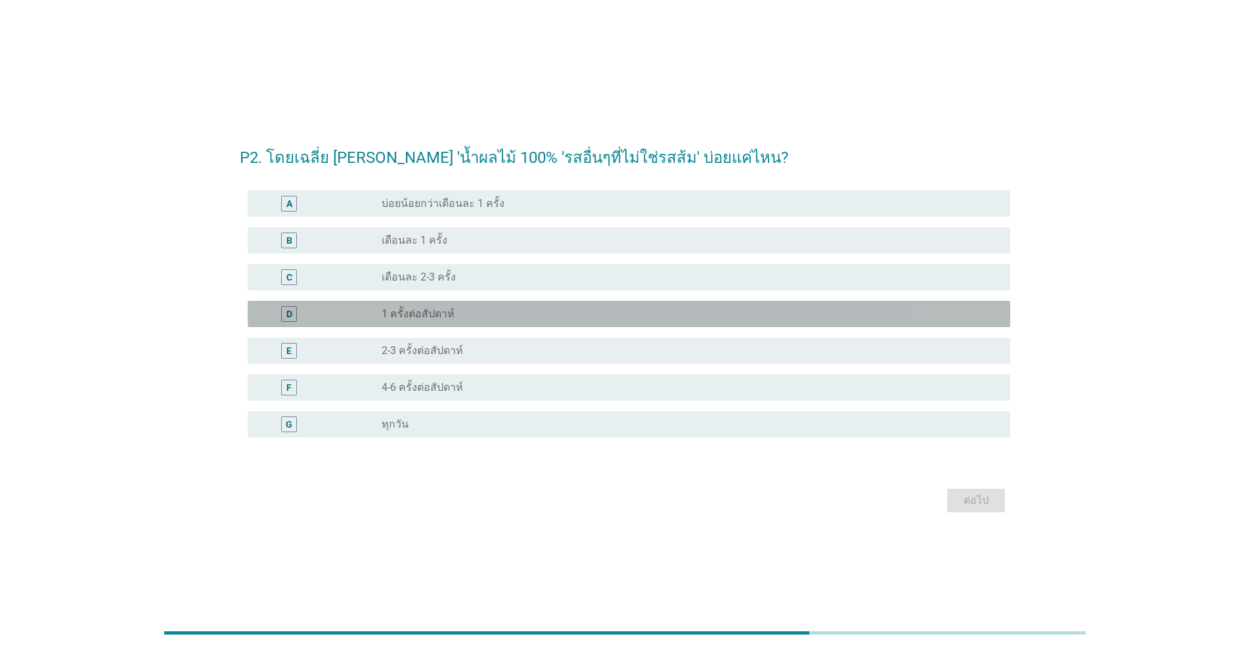
click at [452, 314] on div "radio_button_unchecked 1 ครั้งต่อสัปดาห์" at bounding box center [686, 314] width 608 height 13
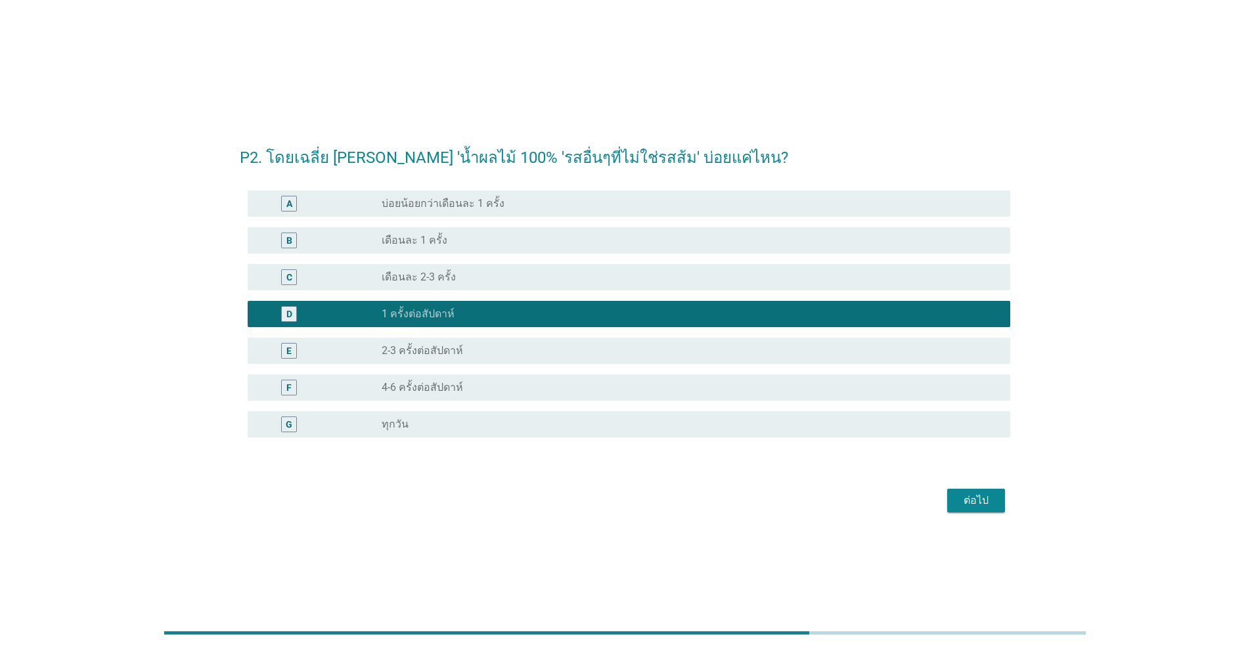
click at [467, 353] on div "radio_button_unchecked 2-3 ครั้งต่อสัปดาห์" at bounding box center [686, 350] width 608 height 13
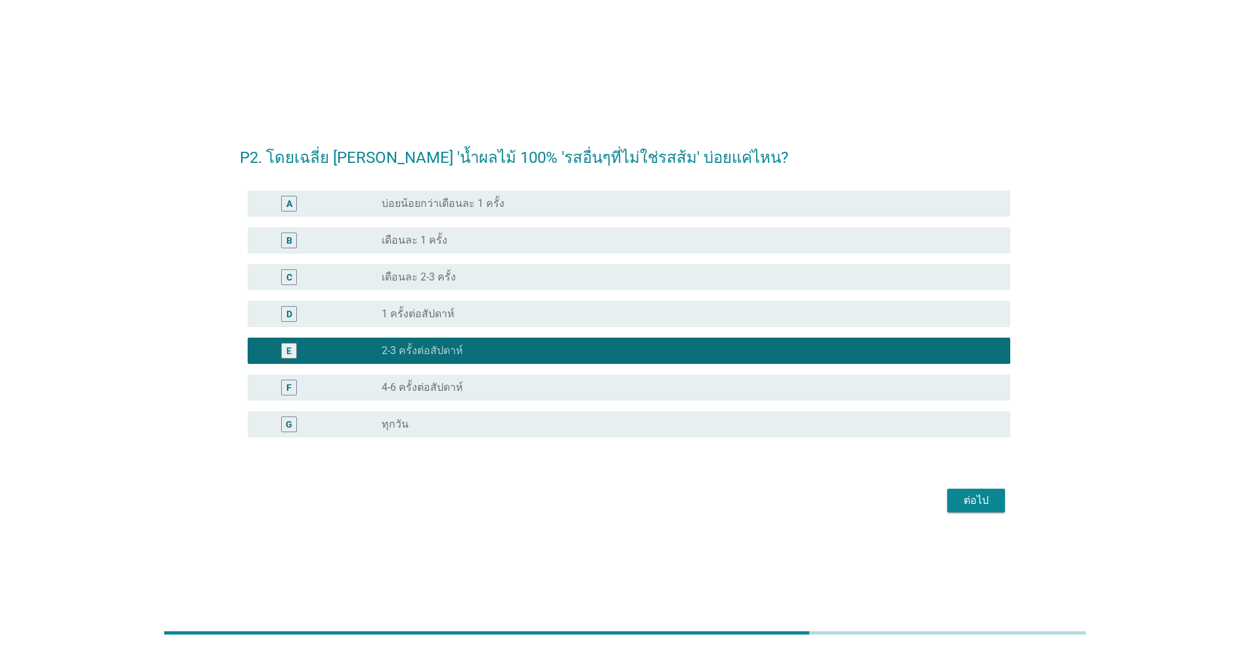
click at [645, 501] on div "ต่อไป" at bounding box center [976, 501] width 37 height 16
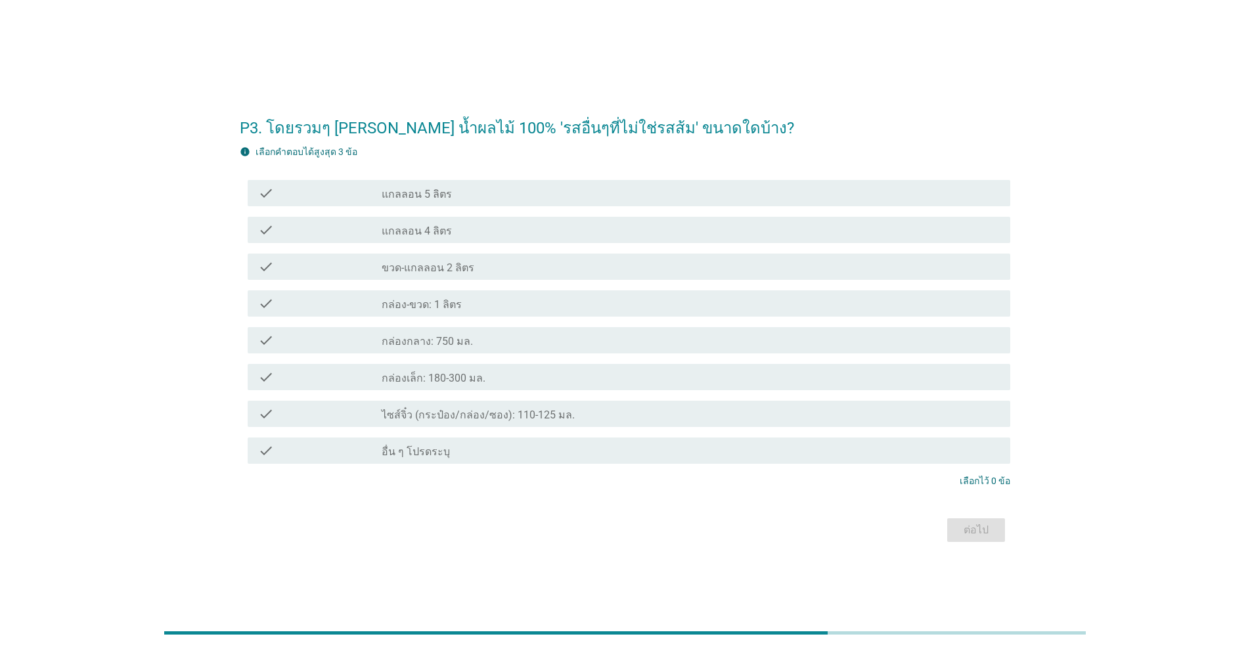
click at [492, 374] on div "check_box_outline_blank กล่องเล็ก: 180-300 มล." at bounding box center [691, 377] width 618 height 16
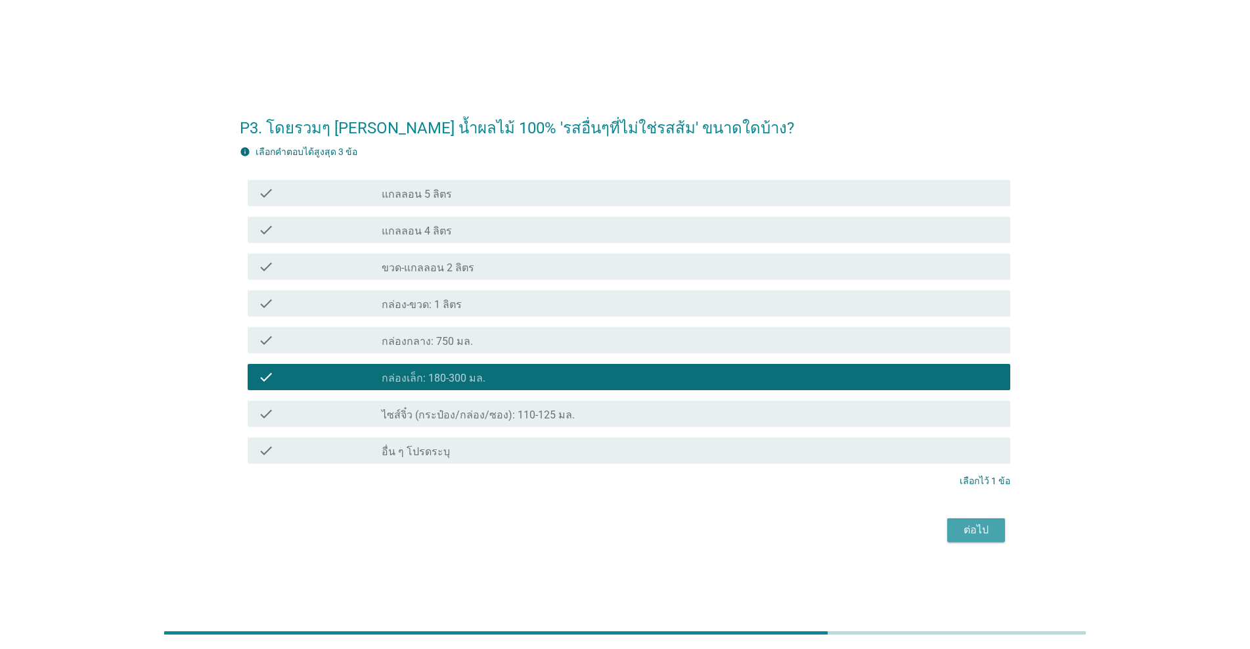
click at [645, 533] on div "ต่อไป" at bounding box center [976, 530] width 37 height 16
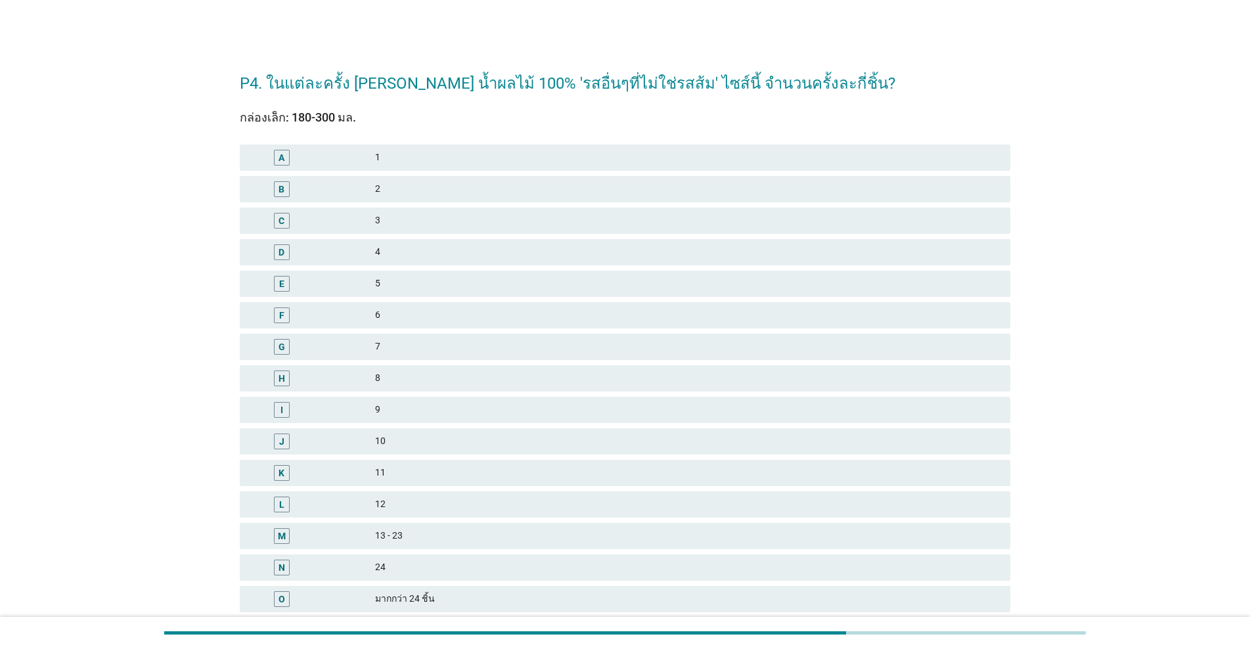
click at [411, 515] on div "L 12" at bounding box center [625, 504] width 771 height 26
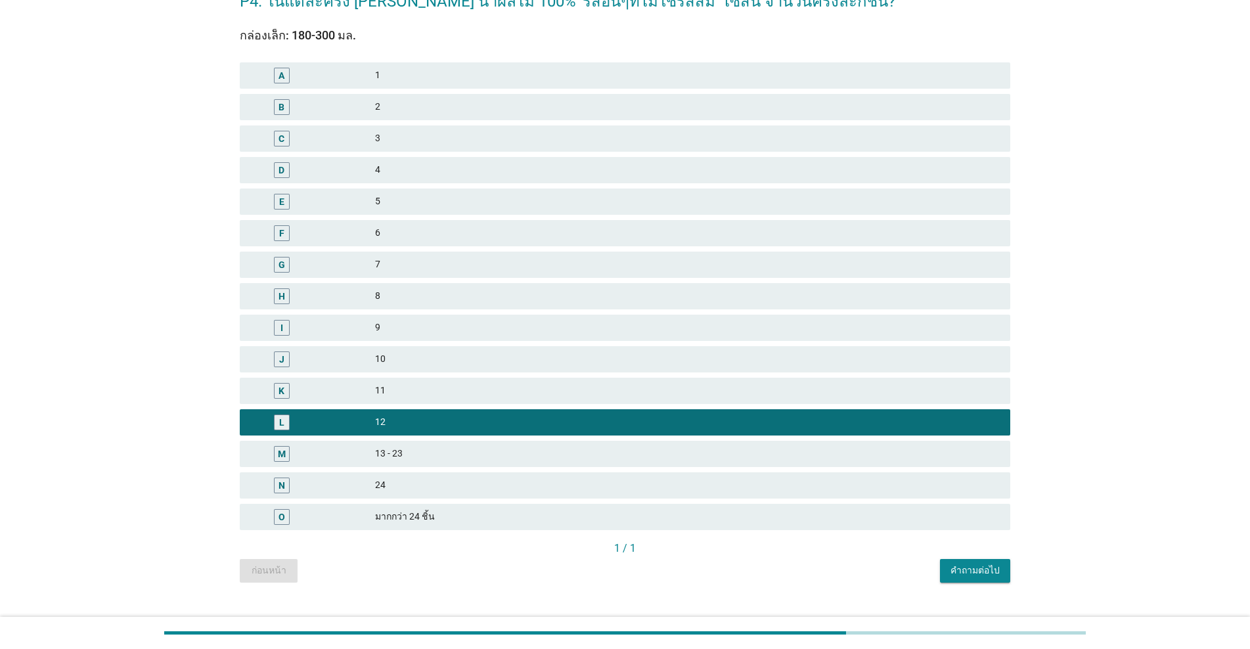
scroll to position [106, 0]
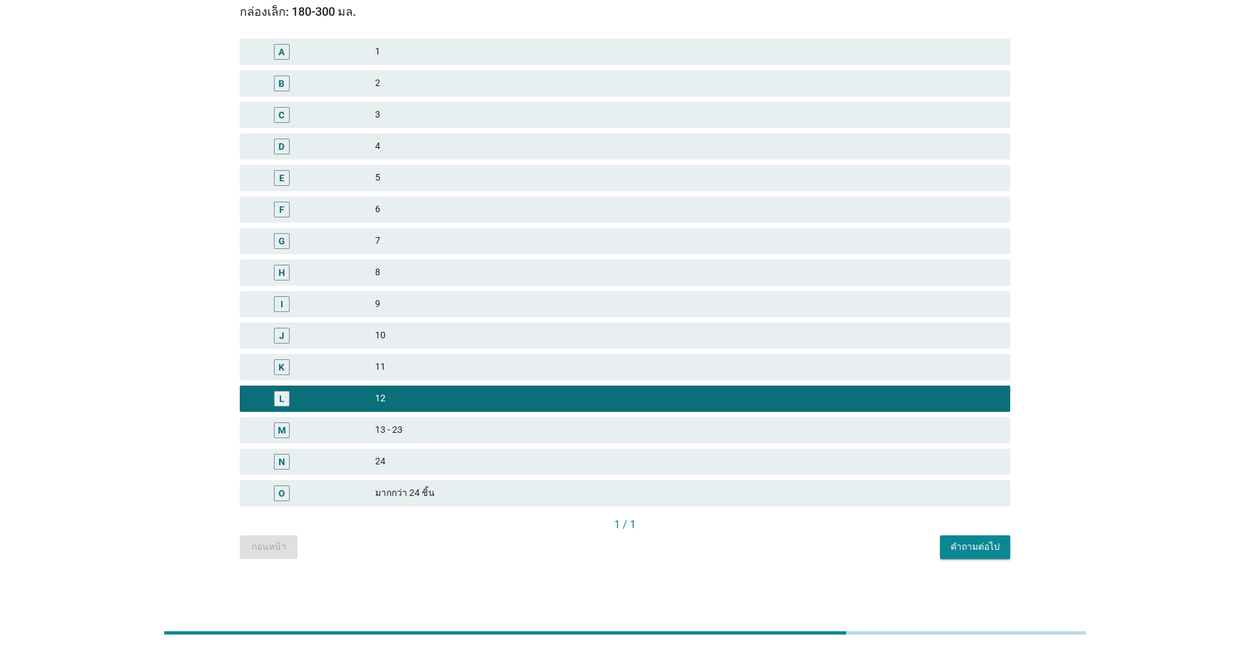
click at [645, 551] on div "คำถามต่อไป" at bounding box center [975, 547] width 49 height 14
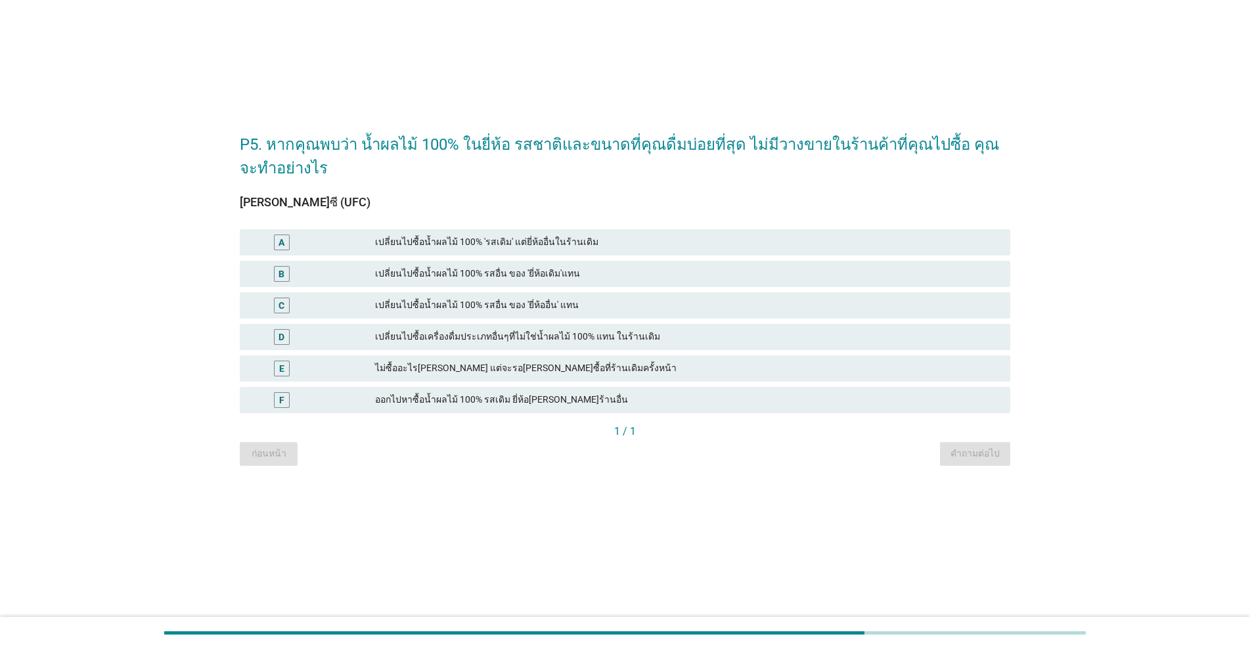
scroll to position [0, 0]
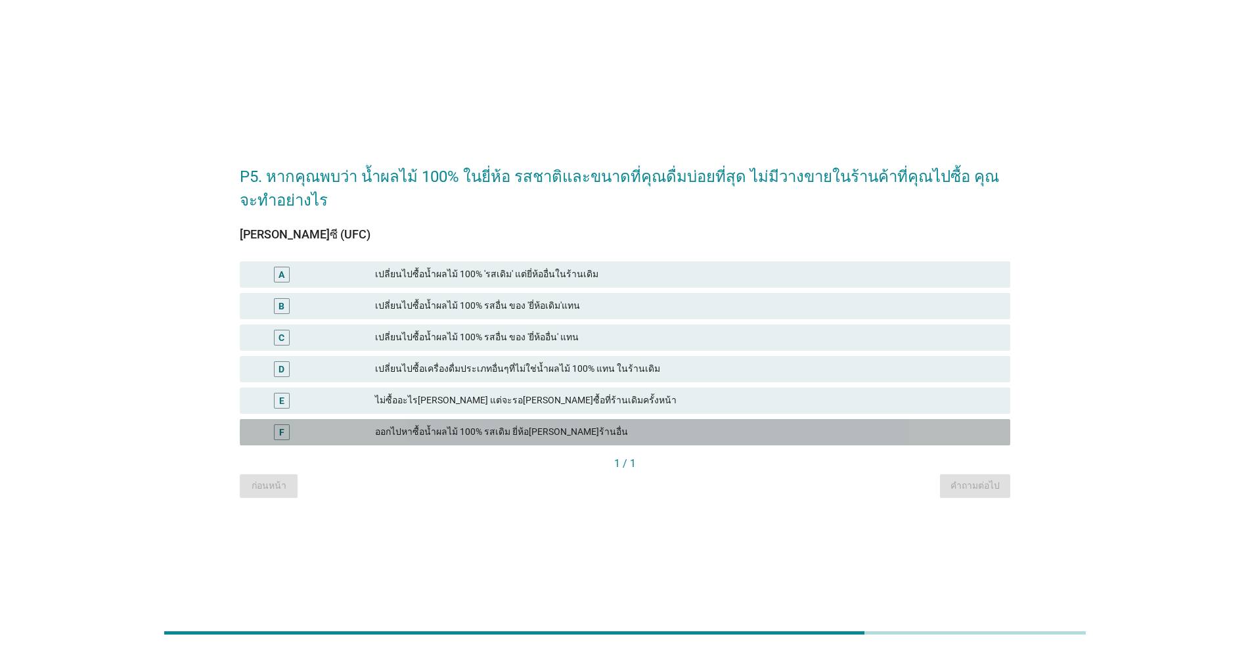
click at [537, 434] on div "ออกไปหาซื้อน้ำผลไม้ 100% รสเดิม ยี่ห้อ[PERSON_NAME]ร้านอื่น" at bounding box center [687, 432] width 625 height 16
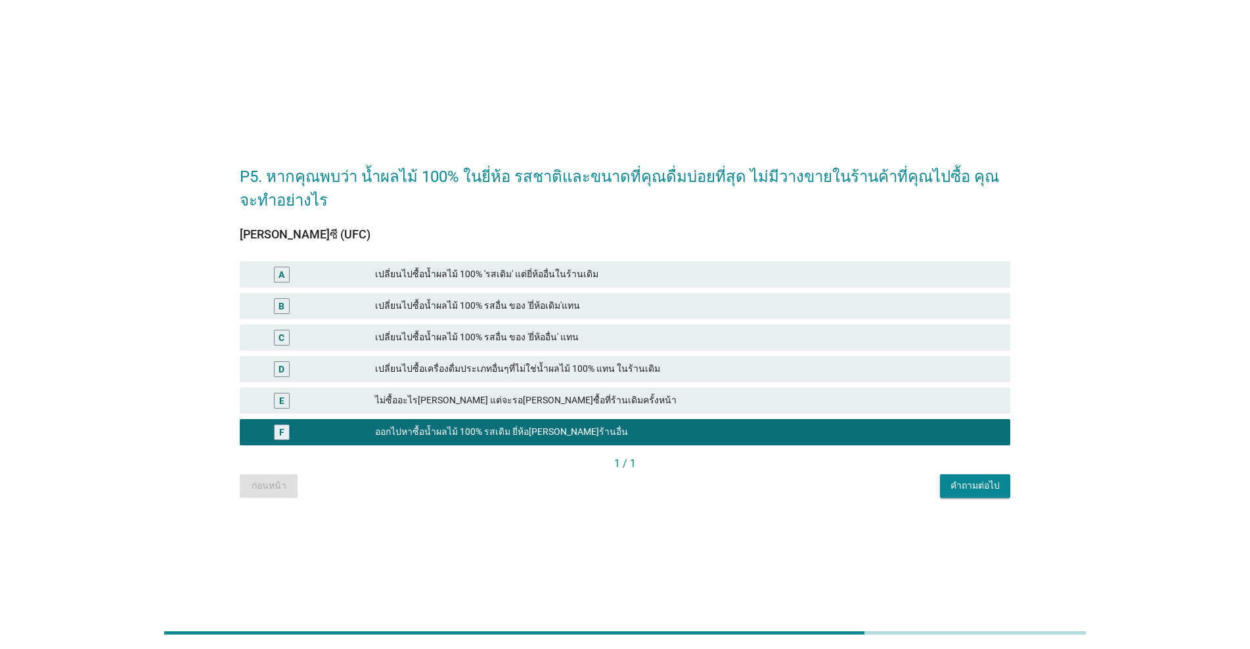
click at [645, 485] on div "คำถามต่อไป" at bounding box center [975, 486] width 49 height 14
